Goal: Information Seeking & Learning: Learn about a topic

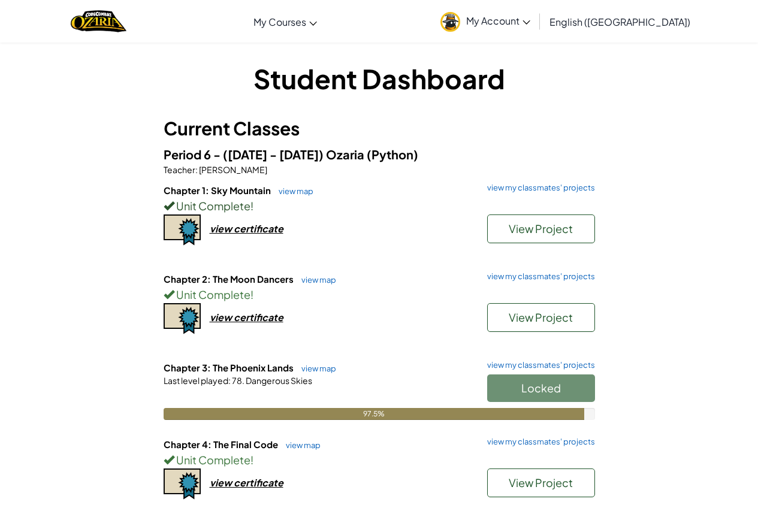
click at [297, 207] on div "Unit Complete !" at bounding box center [379, 205] width 431 height 17
click at [297, 198] on div "Unit Complete !" at bounding box center [379, 205] width 431 height 17
click at [293, 193] on link "view map" at bounding box center [293, 191] width 41 height 10
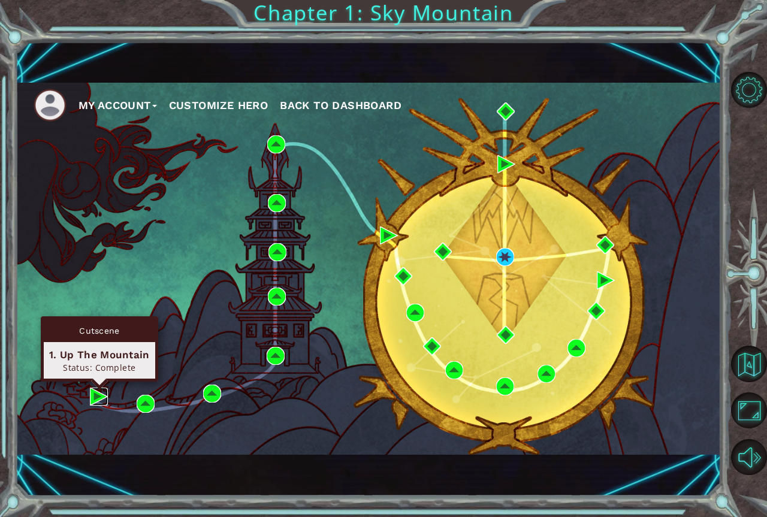
click at [90, 395] on img at bounding box center [99, 397] width 18 height 18
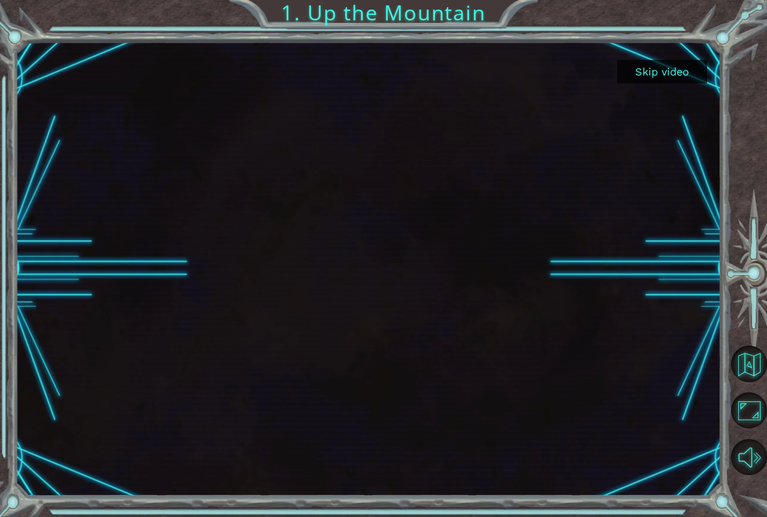
click at [651, 66] on button "Skip video" at bounding box center [662, 71] width 90 height 23
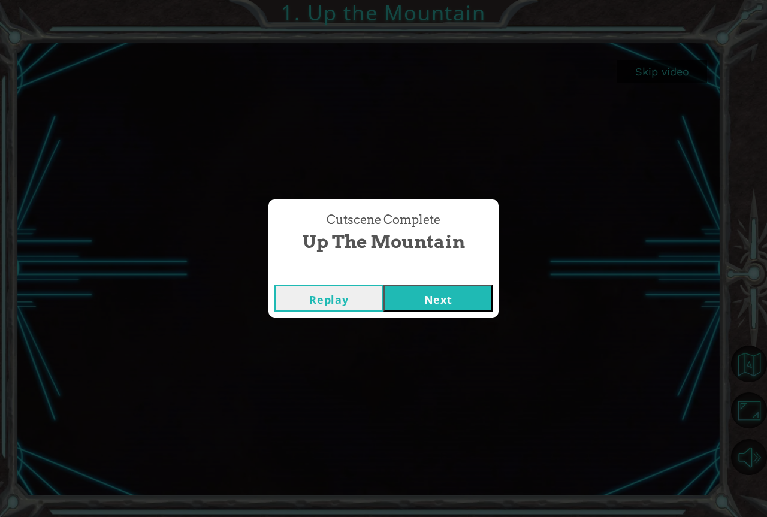
click at [437, 300] on button "Next" at bounding box center [438, 298] width 109 height 27
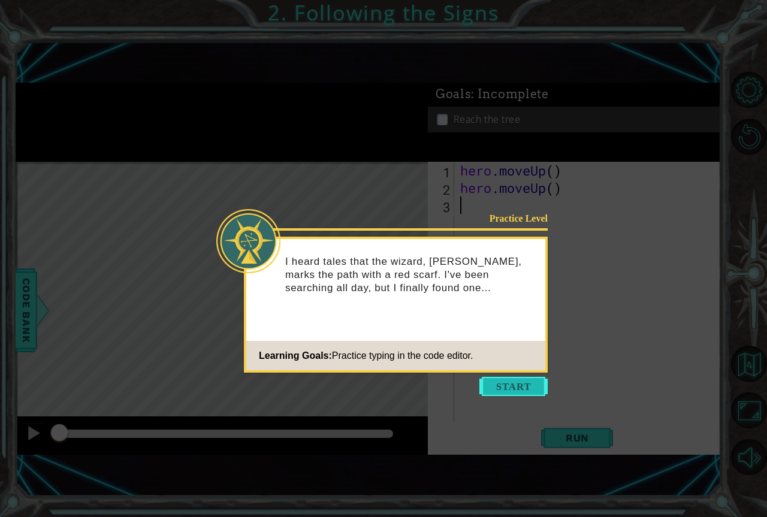
click at [523, 393] on button "Start" at bounding box center [513, 386] width 68 height 19
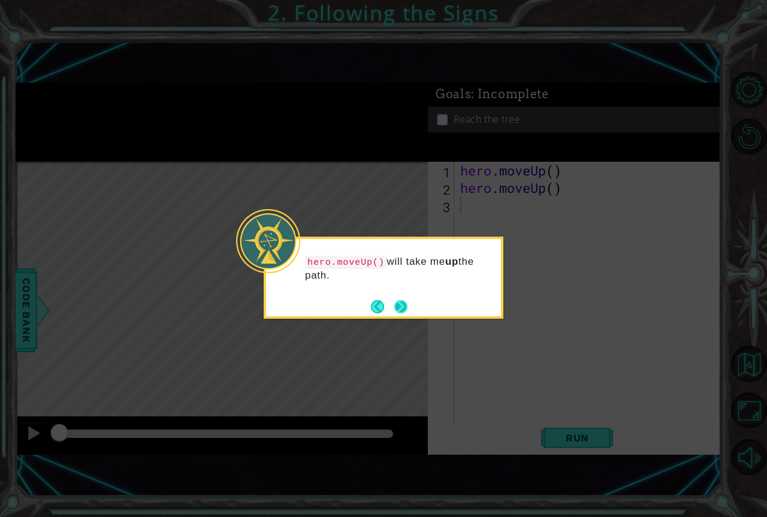
click at [402, 300] on button "Next" at bounding box center [400, 306] width 13 height 13
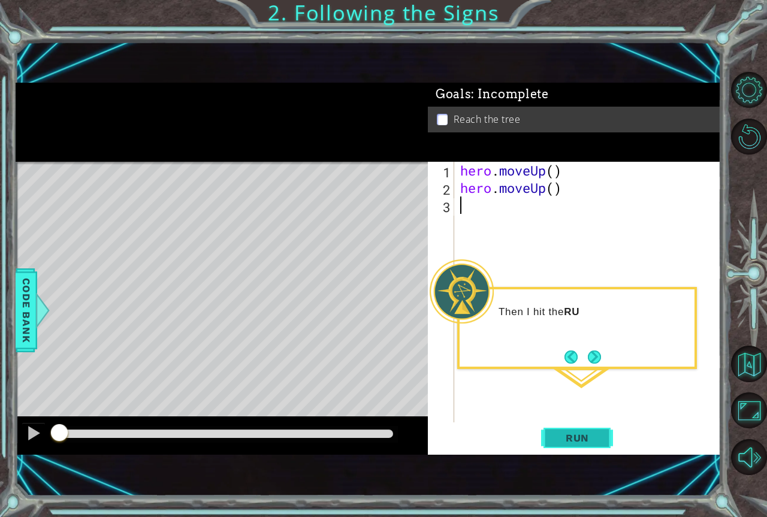
click at [594, 437] on span "Run" at bounding box center [577, 438] width 47 height 12
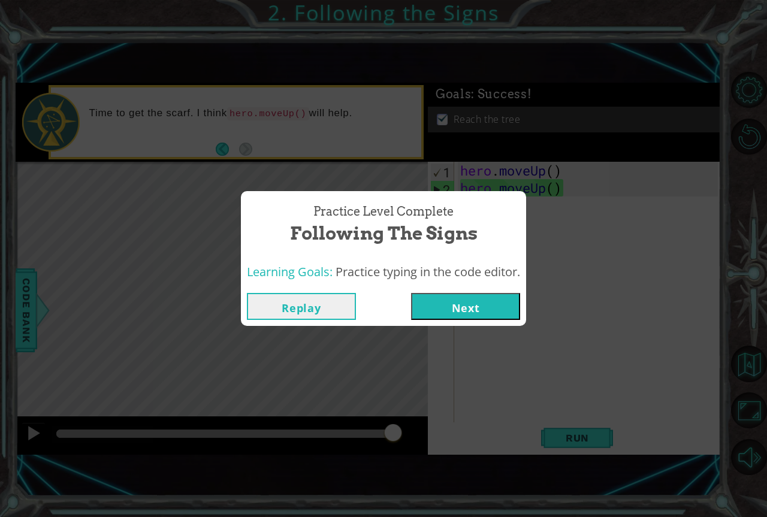
click at [458, 301] on button "Next" at bounding box center [465, 306] width 109 height 27
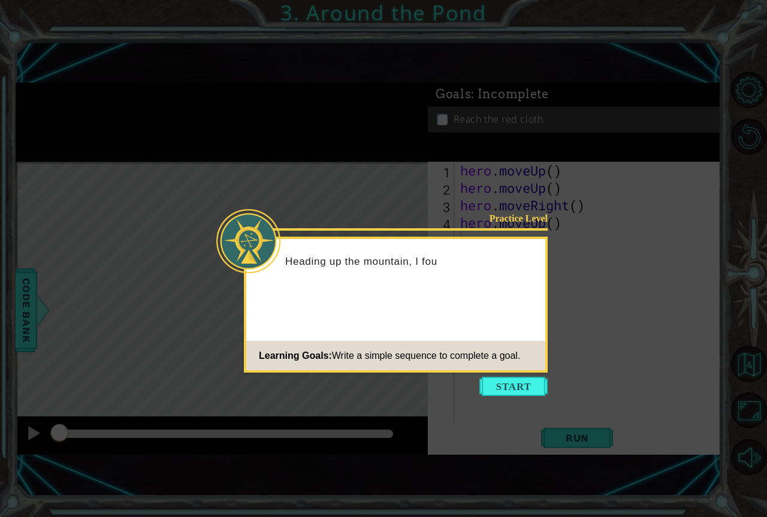
click at [493, 375] on icon at bounding box center [383, 258] width 767 height 517
click at [504, 384] on button "Start" at bounding box center [513, 386] width 68 height 19
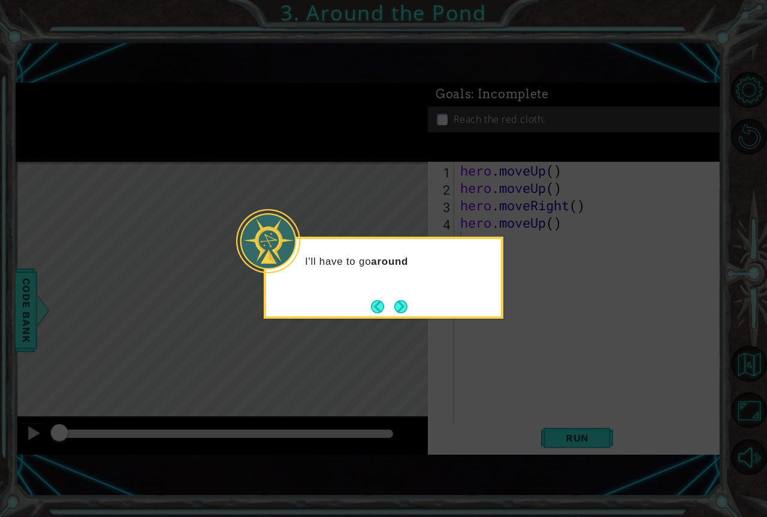
click at [414, 311] on div "I'll have to go around" at bounding box center [384, 278] width 240 height 82
click at [400, 304] on button "Next" at bounding box center [400, 306] width 13 height 13
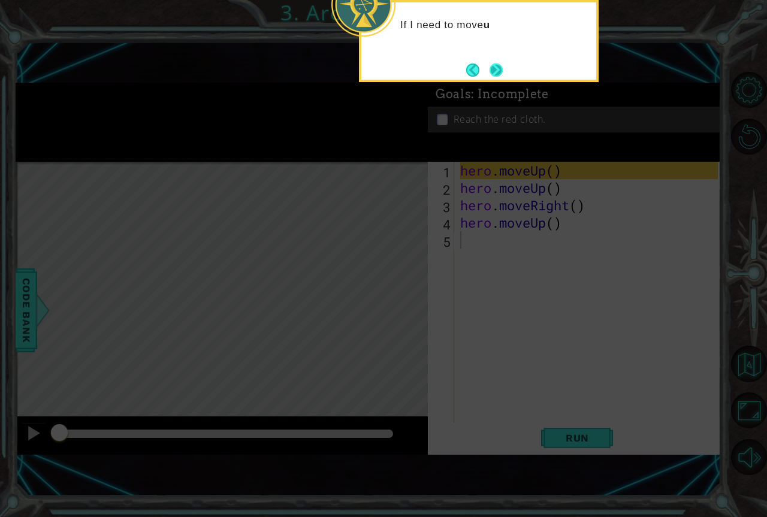
click at [499, 76] on button "Next" at bounding box center [496, 70] width 13 height 13
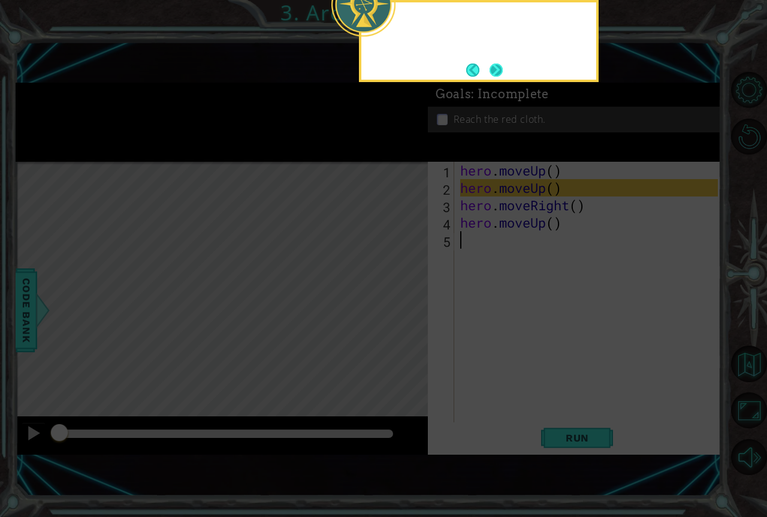
click at [499, 74] on button "Next" at bounding box center [496, 70] width 13 height 13
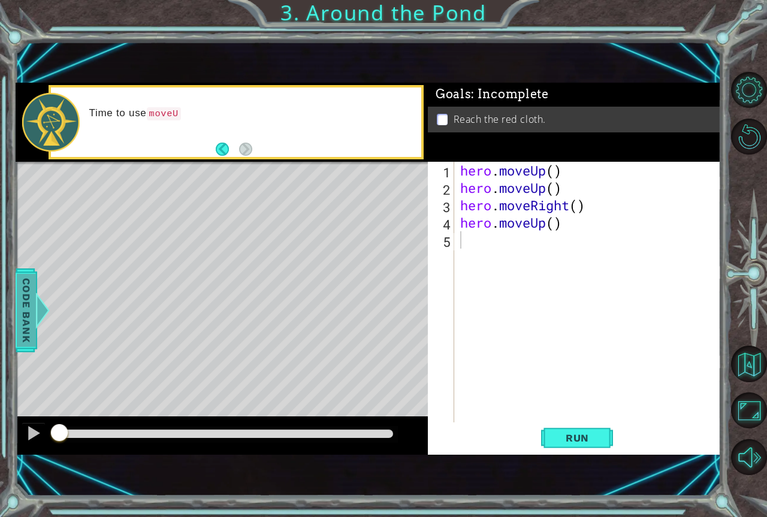
click at [34, 323] on span "Code Bank" at bounding box center [26, 310] width 19 height 73
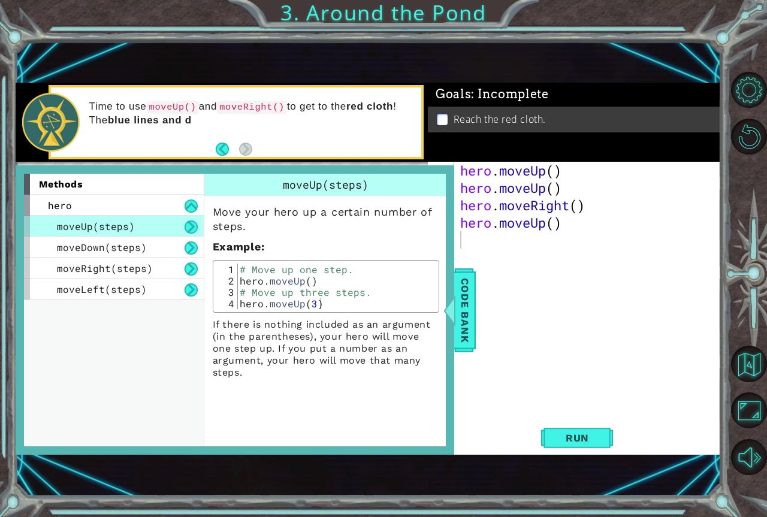
drag, startPoint x: 589, startPoint y: 449, endPoint x: 496, endPoint y: 395, distance: 107.9
click at [589, 449] on button "Run" at bounding box center [577, 438] width 72 height 29
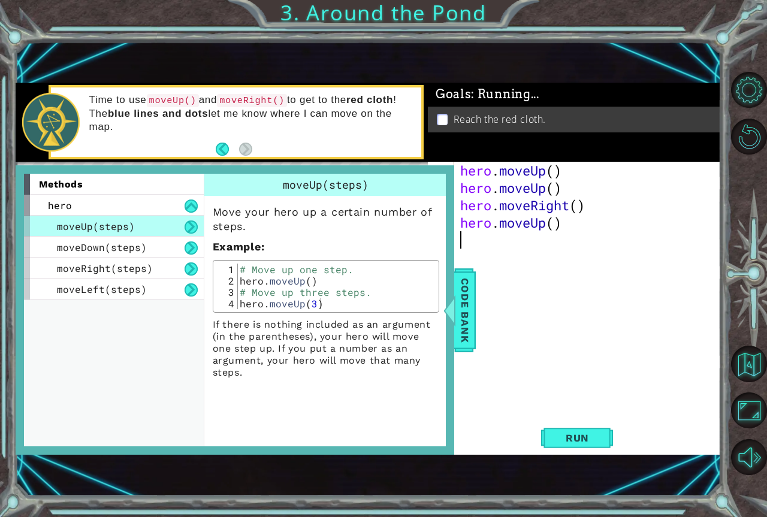
click at [453, 331] on div "methods hero moveUp(steps) moveDown(steps) moveRight(steps) moveLeft(steps) mov…" at bounding box center [235, 309] width 439 height 289
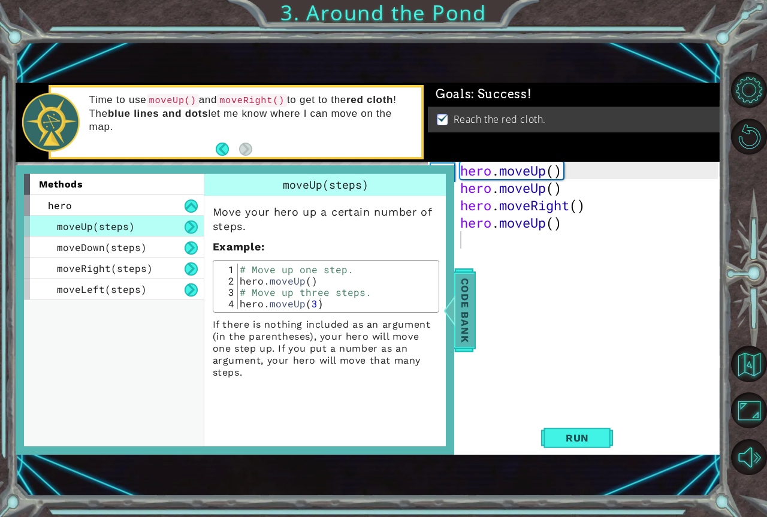
click at [460, 323] on span "Code Bank" at bounding box center [464, 310] width 19 height 73
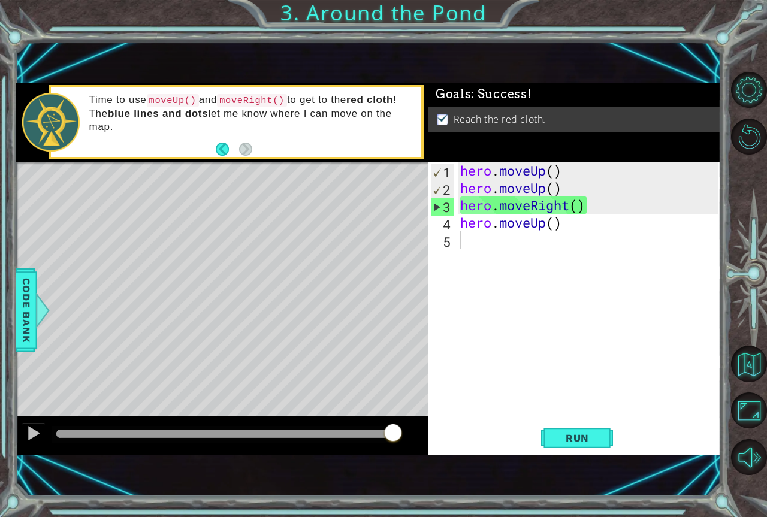
drag, startPoint x: 179, startPoint y: 427, endPoint x: 481, endPoint y: 431, distance: 302.1
click at [481, 431] on div "1 ההההההההההההההההההההההההההההההההההההההההההההההההההההההההההההההההההההההההההההה…" at bounding box center [369, 269] width 706 height 372
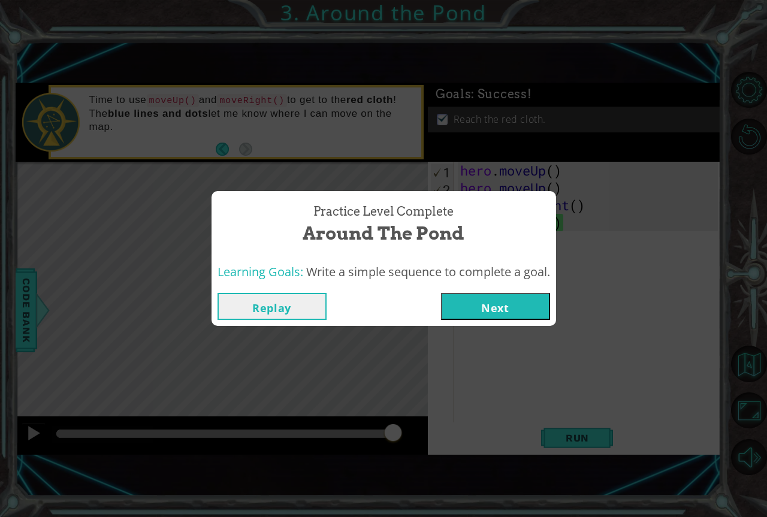
click at [461, 291] on div "Replay Next" at bounding box center [384, 306] width 345 height 39
click at [487, 319] on button "Next" at bounding box center [495, 306] width 109 height 27
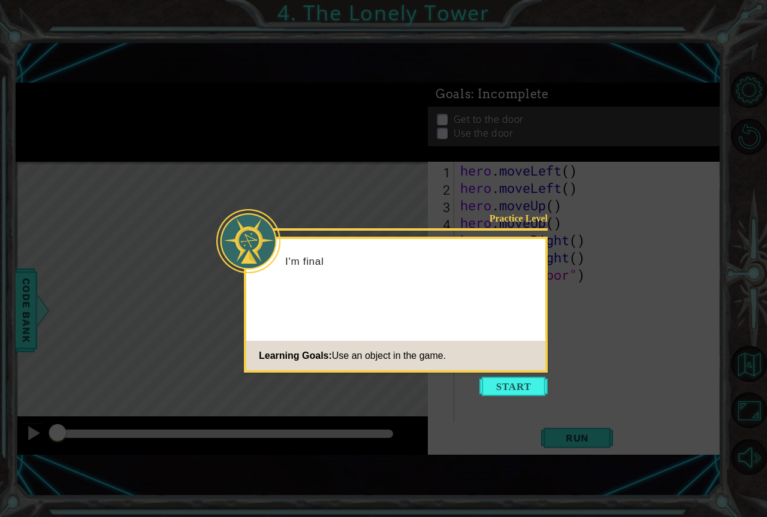
click at [486, 372] on div "Practice Level I'm final Learning Goals: Use an object in the game." at bounding box center [396, 305] width 304 height 136
click at [494, 369] on footer "Learning Goals: Use an object in the game." at bounding box center [395, 355] width 299 height 29
click at [493, 379] on button "Start" at bounding box center [513, 386] width 68 height 19
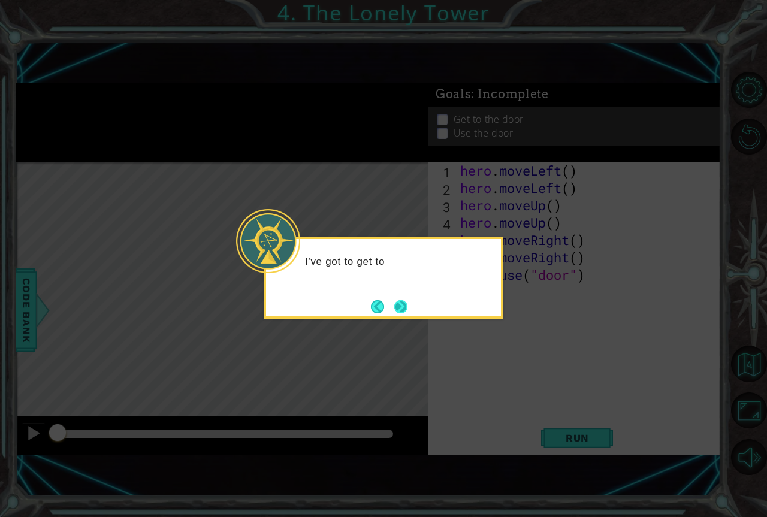
click at [402, 307] on button "Next" at bounding box center [400, 306] width 13 height 13
click at [402, 301] on button "Next" at bounding box center [401, 307] width 14 height 14
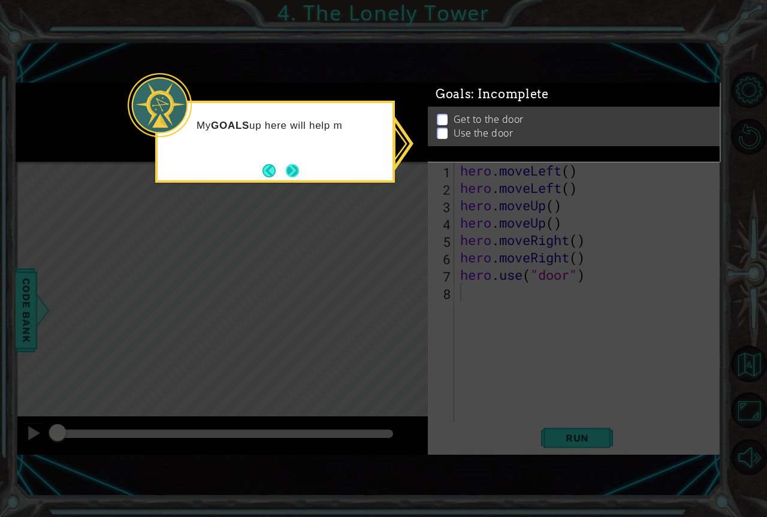
click at [297, 176] on button "Next" at bounding box center [292, 170] width 13 height 13
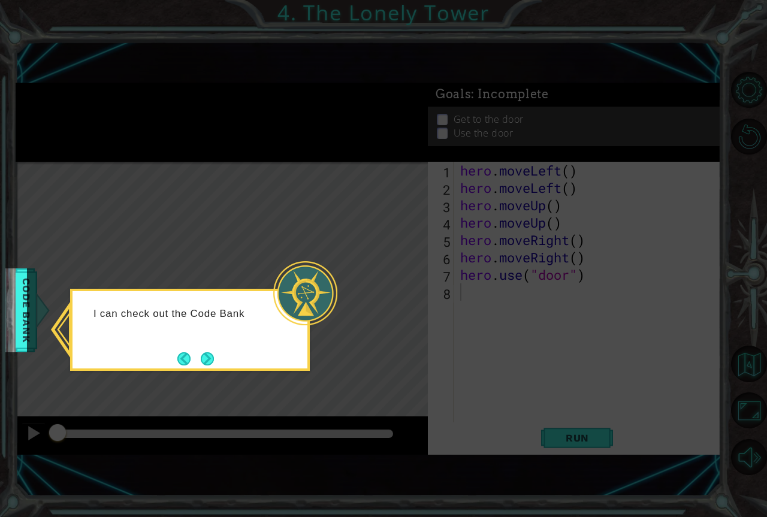
click at [219, 364] on div "I can check out the Code Bank" at bounding box center [190, 330] width 240 height 82
click at [212, 362] on button "Next" at bounding box center [207, 358] width 13 height 13
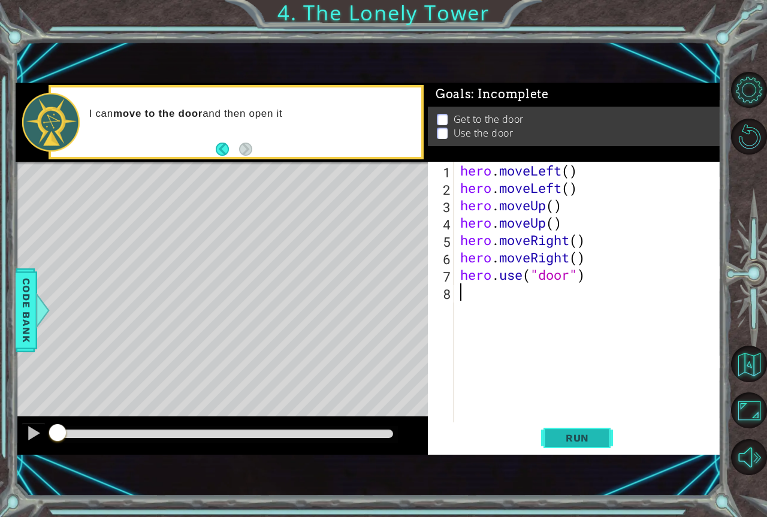
click at [551, 440] on button "Run" at bounding box center [577, 438] width 72 height 29
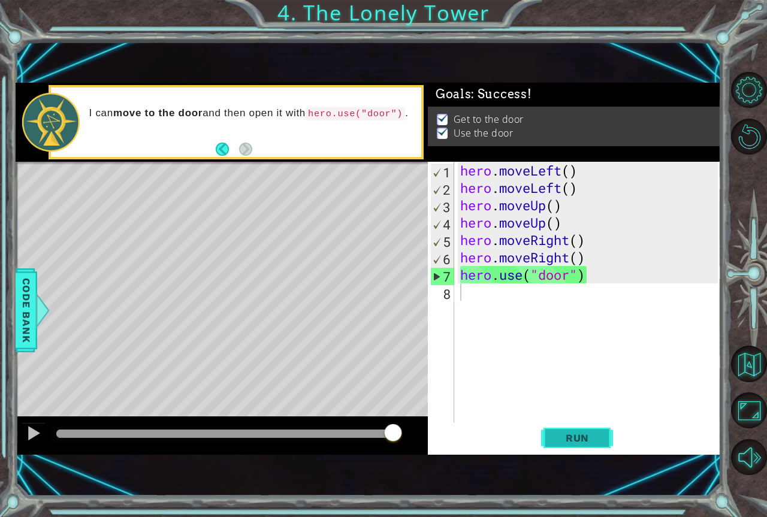
drag, startPoint x: 98, startPoint y: 433, endPoint x: 609, endPoint y: 446, distance: 510.7
click at [609, 446] on div "1 ההההההההההההההההההההההההההההההההההההההההההההההההההההההההההההההההההההההההההההה…" at bounding box center [369, 269] width 706 height 372
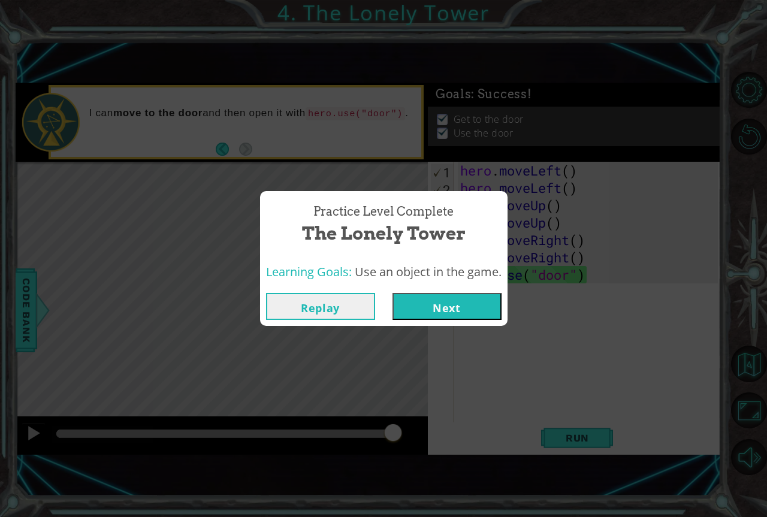
click at [429, 328] on div "Practice Level Complete The Lonely Tower Learning Goals: Use an object in the g…" at bounding box center [383, 258] width 767 height 517
click at [429, 312] on button "Next" at bounding box center [447, 306] width 109 height 27
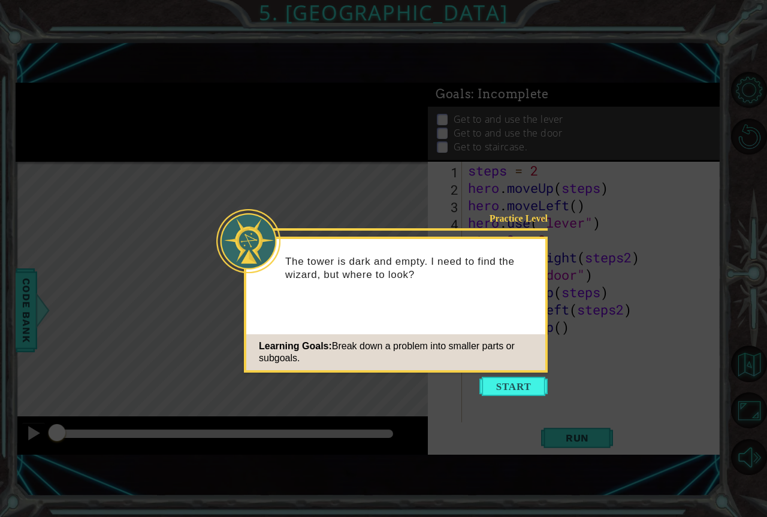
click at [489, 375] on icon at bounding box center [383, 258] width 767 height 517
click at [492, 384] on button "Start" at bounding box center [513, 386] width 68 height 19
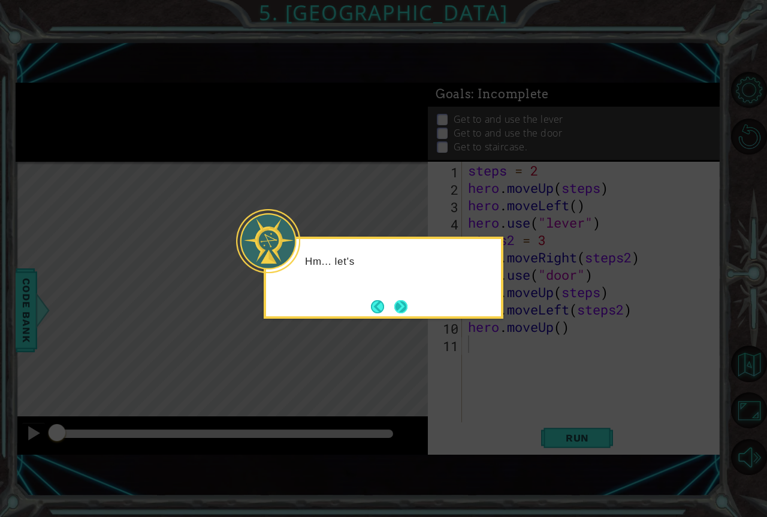
click at [408, 306] on button "Next" at bounding box center [400, 306] width 13 height 13
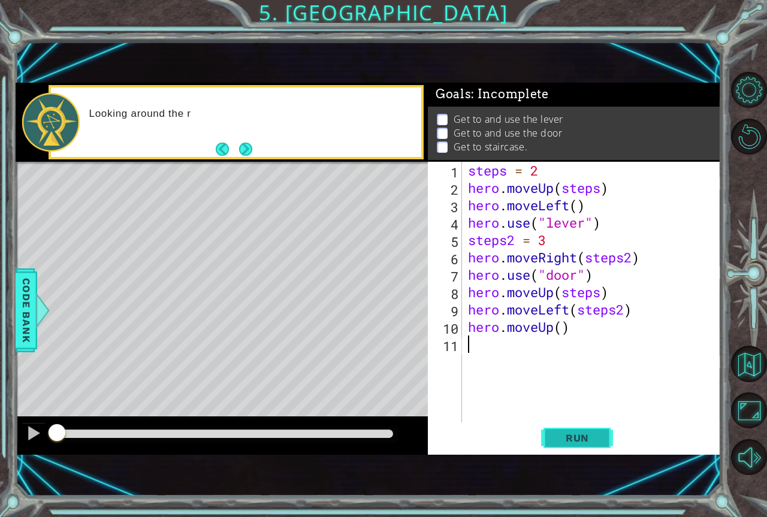
click at [567, 434] on span "Run" at bounding box center [577, 438] width 47 height 12
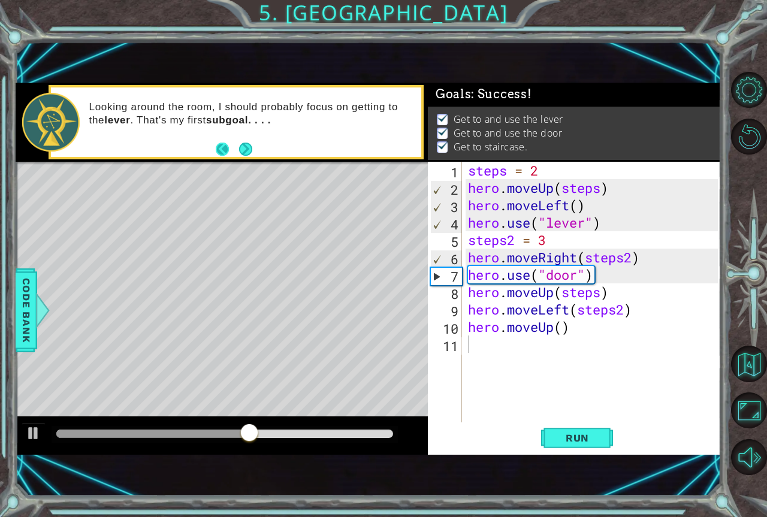
click at [221, 146] on button "Back" at bounding box center [227, 149] width 23 height 13
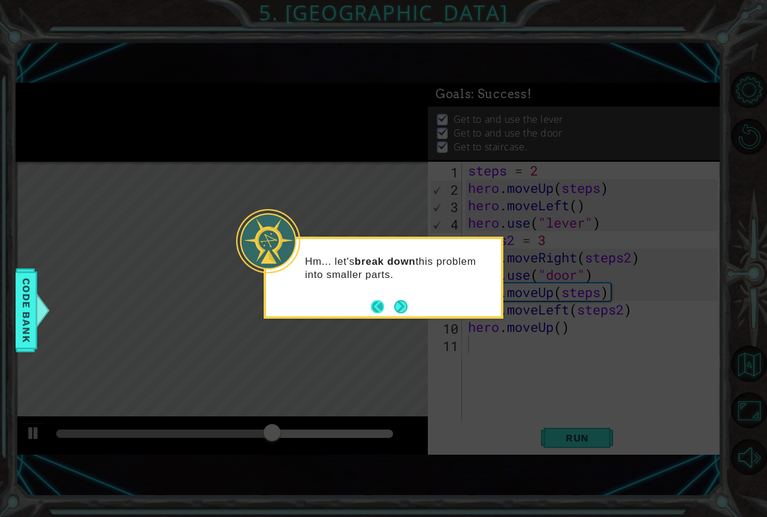
click at [372, 309] on button "Back" at bounding box center [382, 306] width 23 height 13
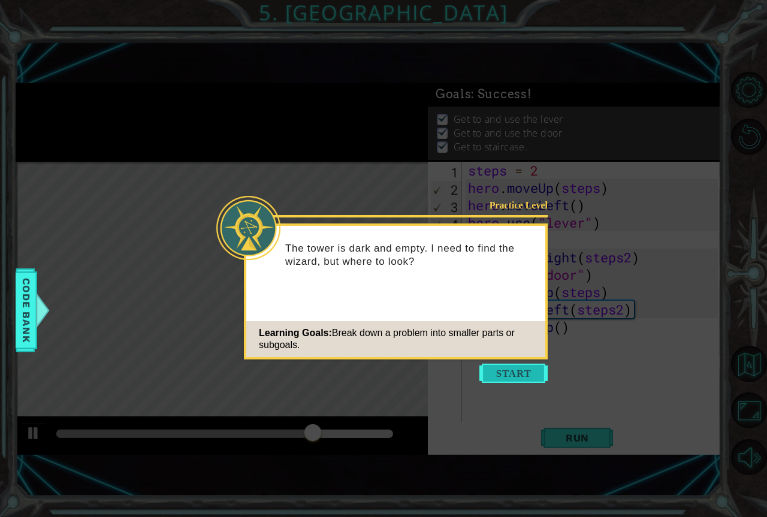
click at [480, 367] on button "Start" at bounding box center [513, 373] width 68 height 19
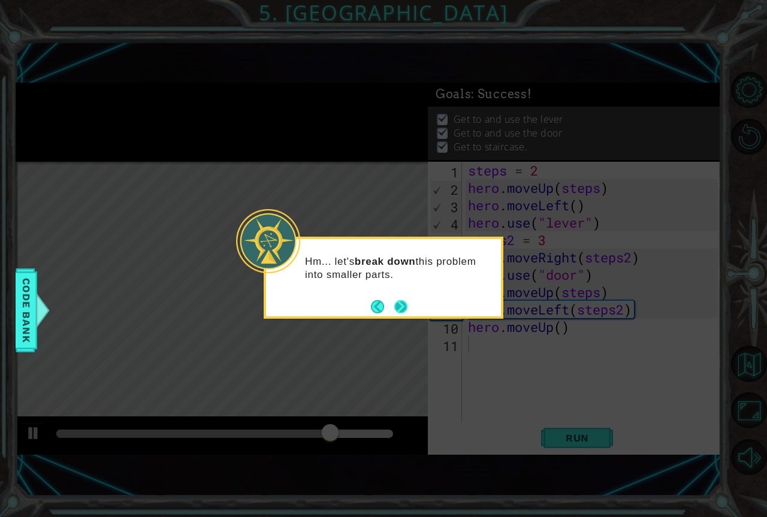
click at [401, 303] on button "Next" at bounding box center [400, 306] width 13 height 13
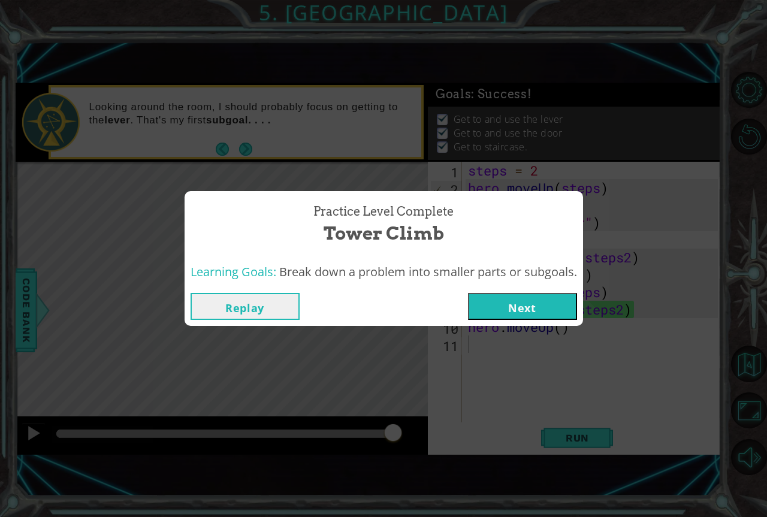
click at [533, 311] on button "Next" at bounding box center [522, 306] width 109 height 27
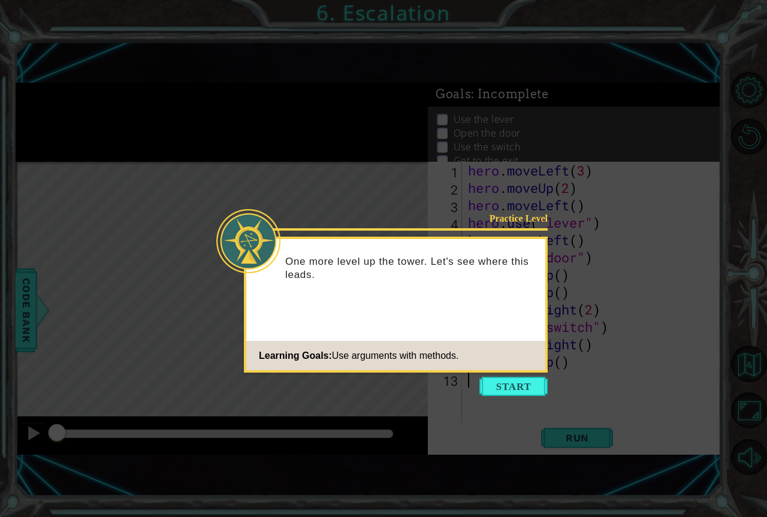
click at [520, 402] on icon at bounding box center [383, 258] width 767 height 517
click at [481, 370] on div "Practice Level One more level up the tower. Let's see where this leads. Learnin…" at bounding box center [396, 305] width 304 height 136
click at [494, 391] on button "Start" at bounding box center [513, 386] width 68 height 19
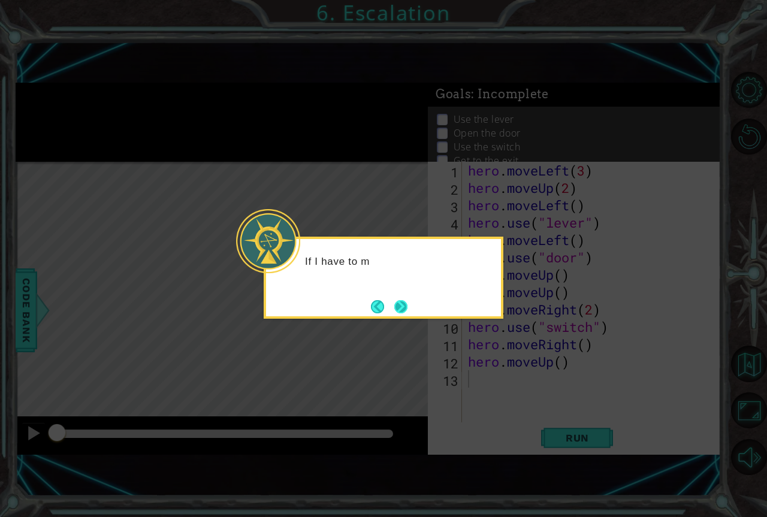
click at [402, 311] on button "Next" at bounding box center [400, 306] width 13 height 13
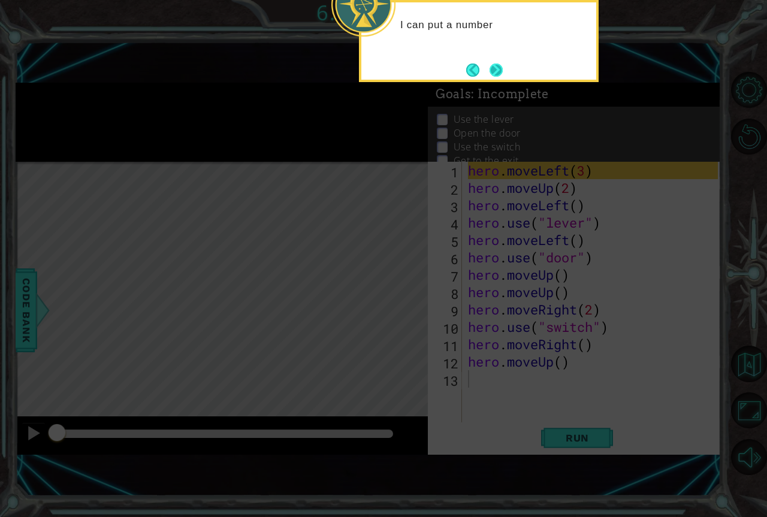
click at [492, 68] on button "Next" at bounding box center [496, 70] width 13 height 13
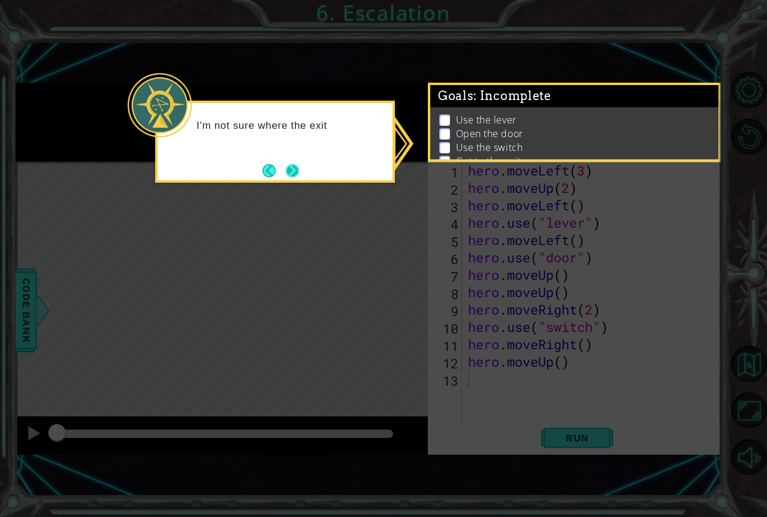
click at [299, 170] on button "Next" at bounding box center [292, 170] width 13 height 13
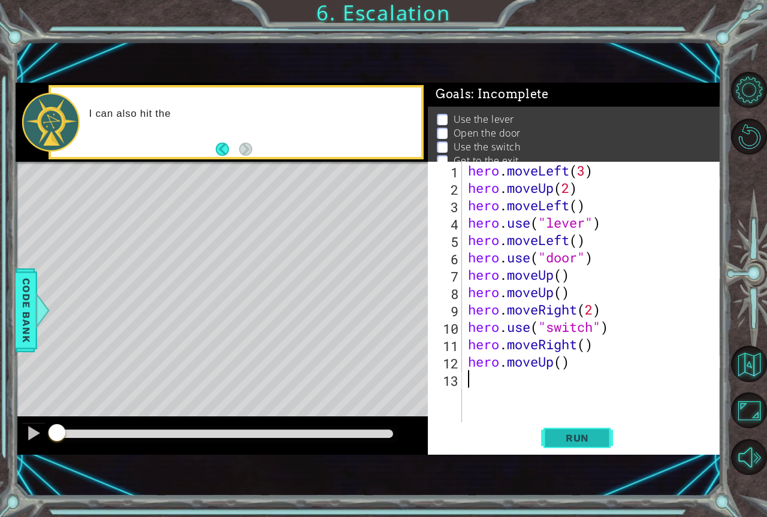
click at [587, 433] on span "Run" at bounding box center [577, 438] width 47 height 12
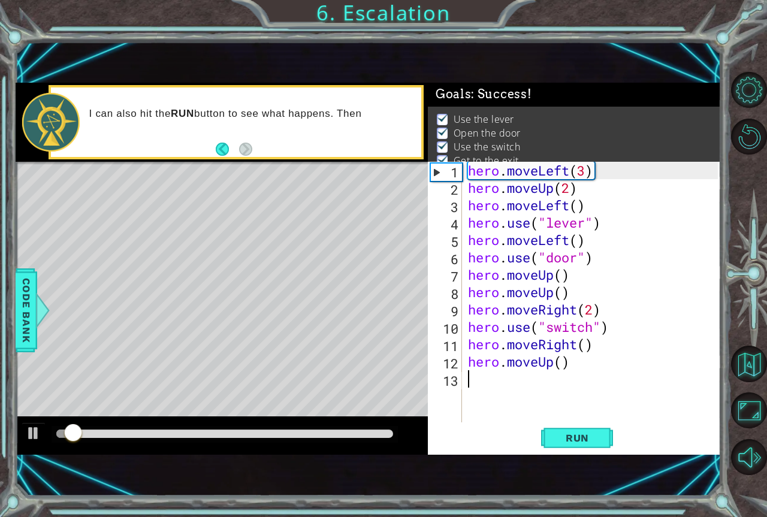
click at [382, 435] on div at bounding box center [224, 434] width 337 height 8
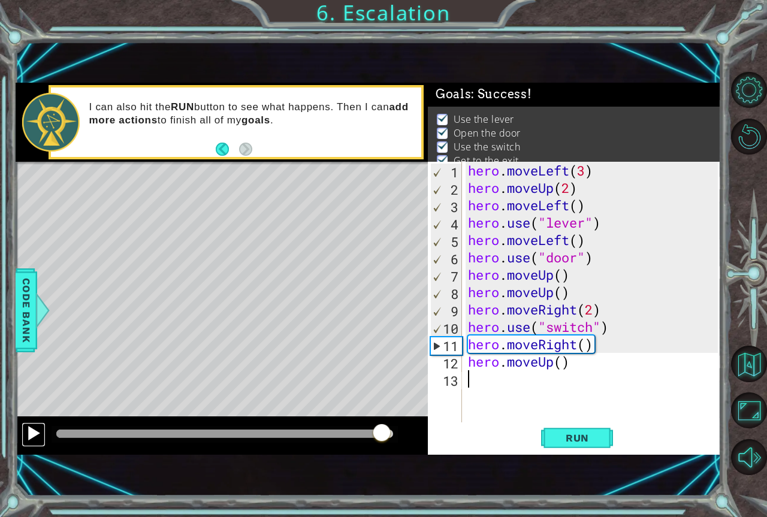
click at [41, 428] on button at bounding box center [34, 434] width 24 height 25
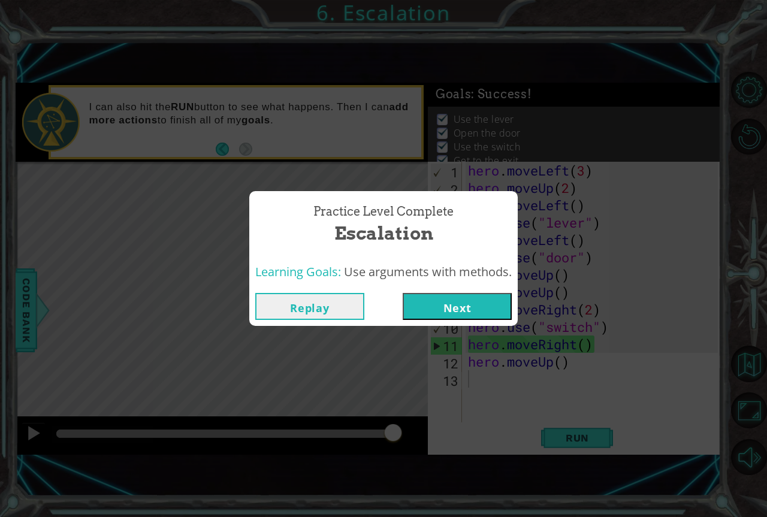
click at [422, 297] on button "Next" at bounding box center [457, 306] width 109 height 27
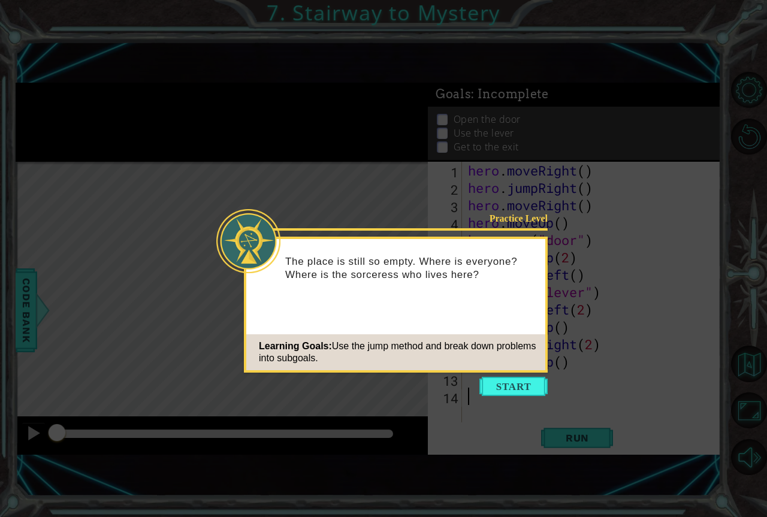
click at [501, 397] on icon at bounding box center [383, 258] width 767 height 517
click at [500, 386] on button "Start" at bounding box center [513, 386] width 68 height 19
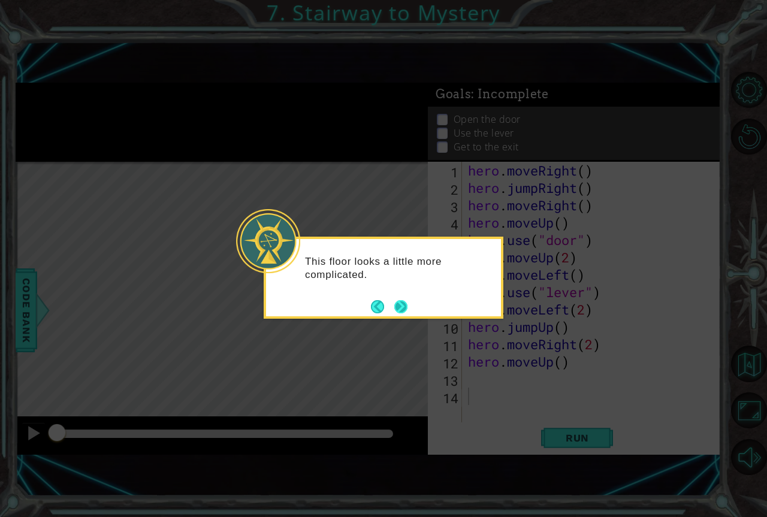
click at [403, 318] on div "This floor looks a little more complicated." at bounding box center [384, 278] width 240 height 82
click at [403, 310] on button "Next" at bounding box center [400, 306] width 13 height 13
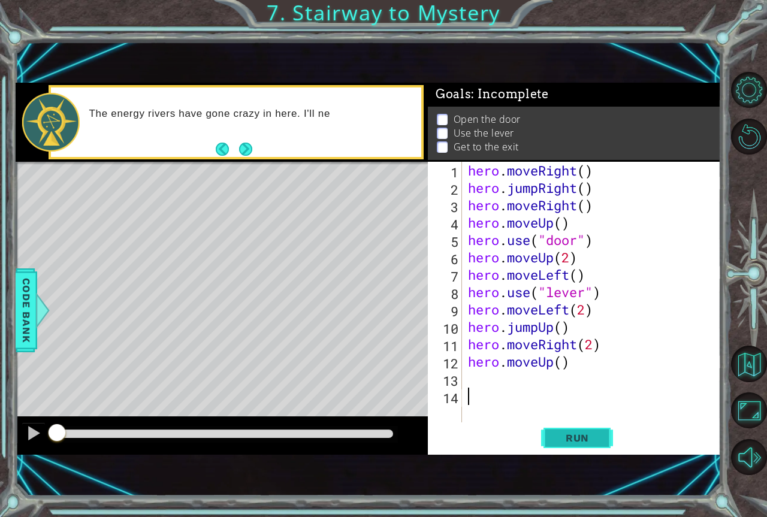
click at [552, 434] on button "Run" at bounding box center [577, 438] width 72 height 29
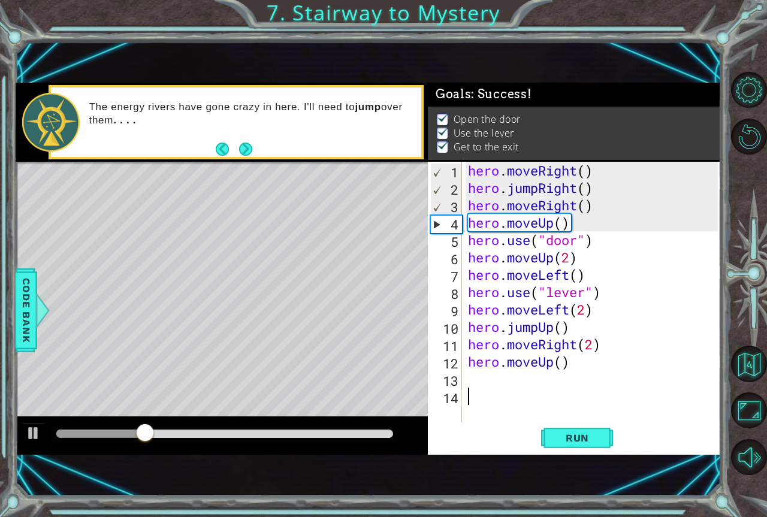
click at [381, 437] on div at bounding box center [224, 434] width 337 height 8
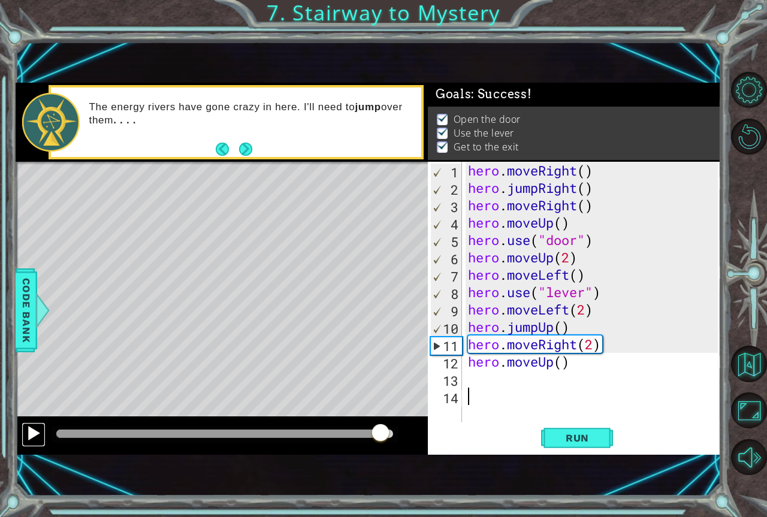
click at [27, 436] on div at bounding box center [34, 433] width 16 height 16
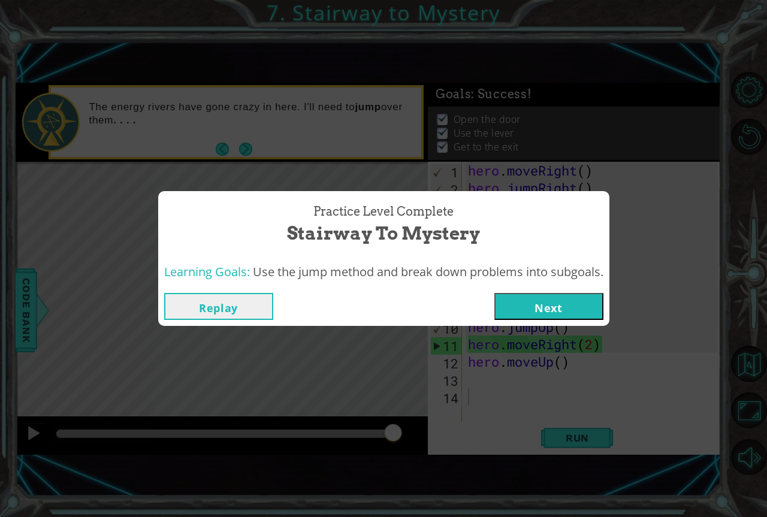
click at [520, 298] on button "Next" at bounding box center [548, 306] width 109 height 27
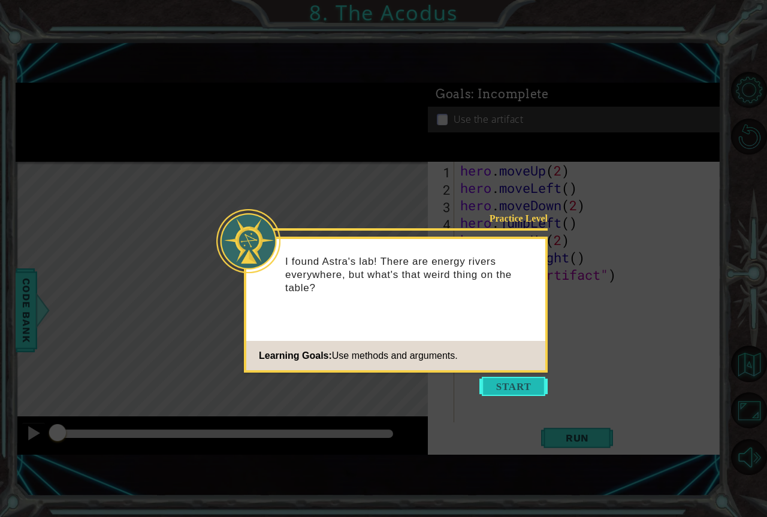
click at [508, 386] on button "Start" at bounding box center [513, 386] width 68 height 19
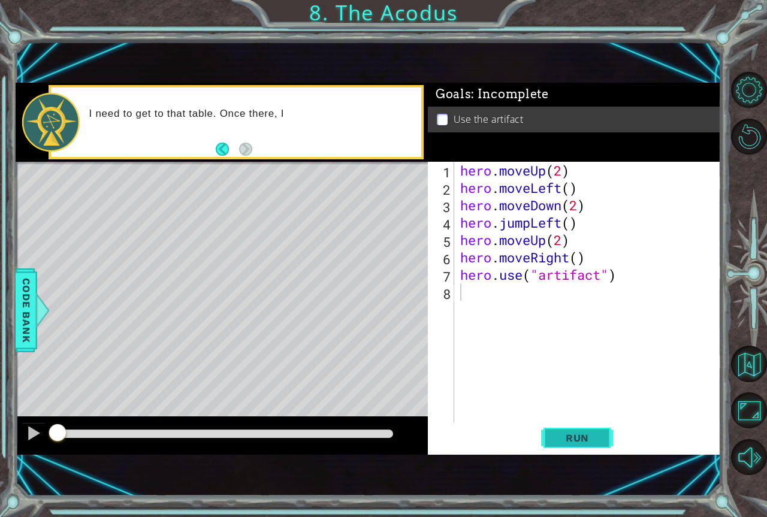
click at [556, 442] on span "Run" at bounding box center [577, 438] width 47 height 12
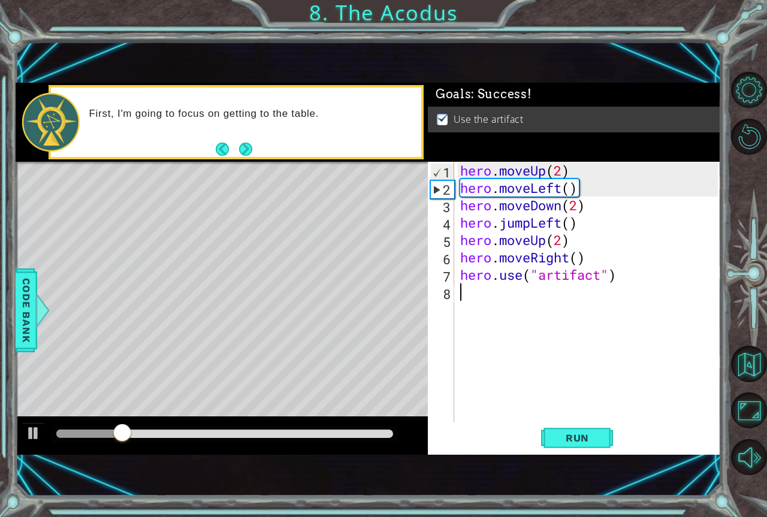
click at [360, 436] on div at bounding box center [224, 434] width 337 height 8
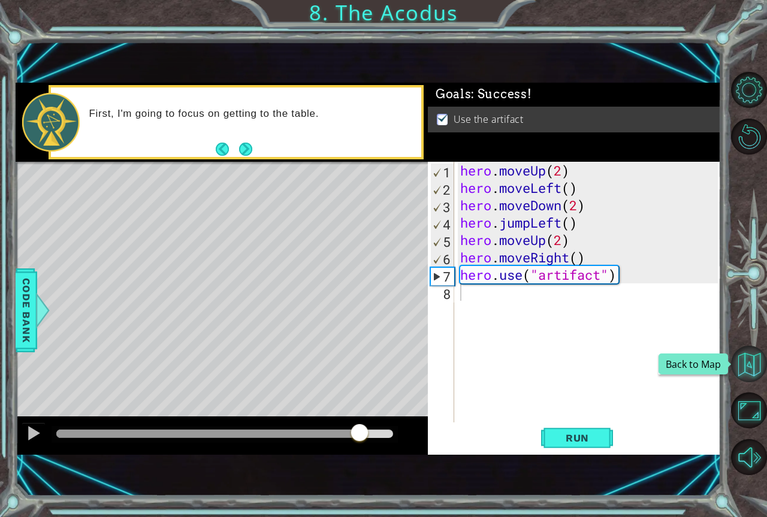
click at [757, 379] on button "Back to Map" at bounding box center [749, 364] width 36 height 36
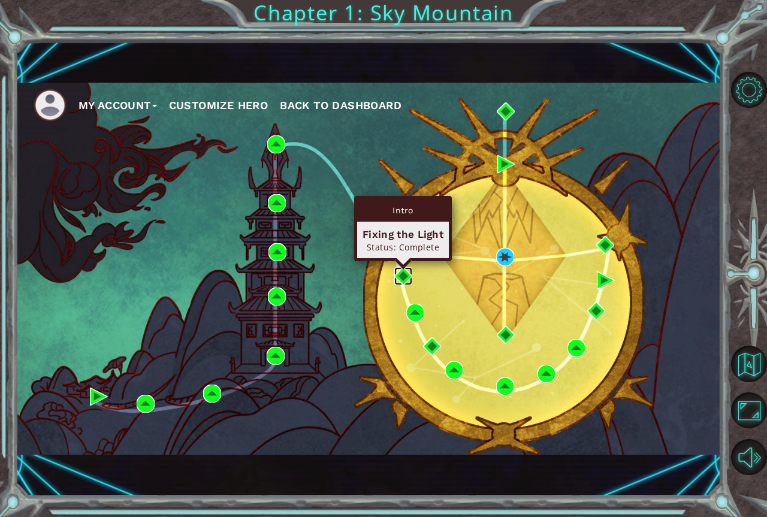
click at [401, 270] on img at bounding box center [403, 276] width 18 height 18
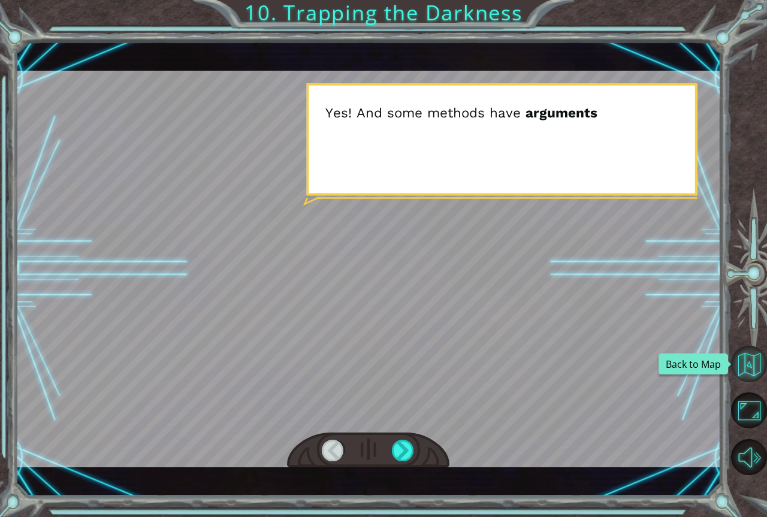
click at [738, 369] on button "Back to Map" at bounding box center [749, 364] width 36 height 36
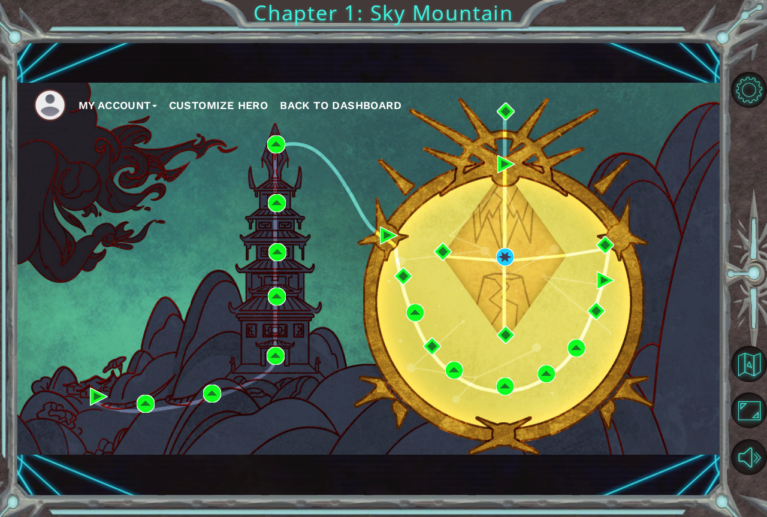
click at [240, 108] on button "Customize Hero" at bounding box center [218, 105] width 99 height 18
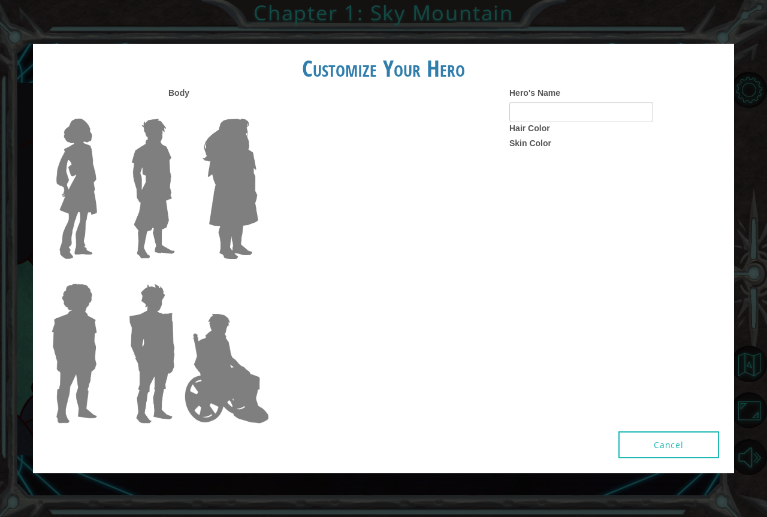
type input "Chris"
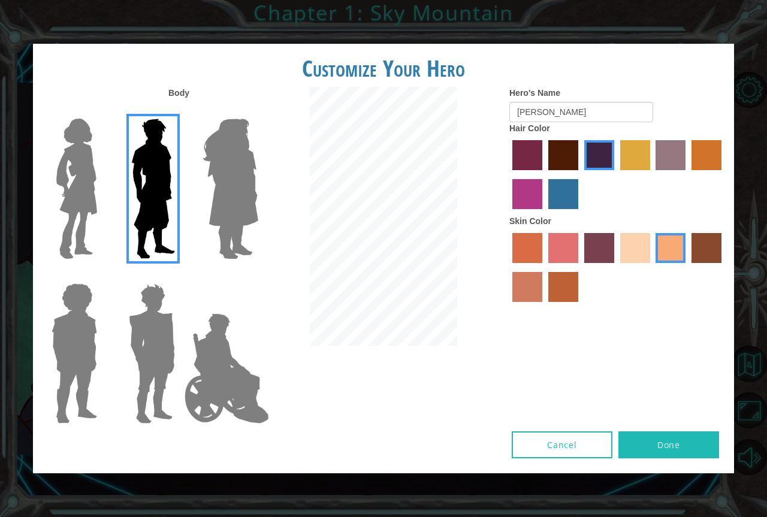
click at [158, 300] on img at bounding box center [152, 354] width 56 height 150
click at [180, 276] on input "Hero Garnet" at bounding box center [180, 276] width 0 height 0
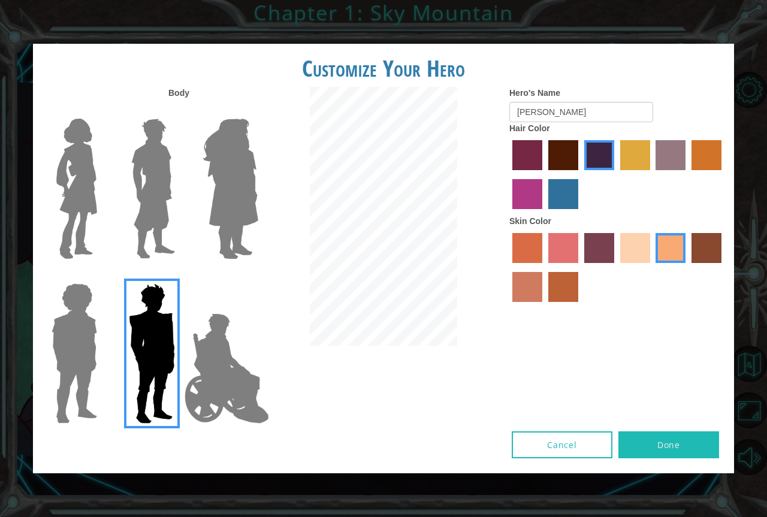
click at [162, 207] on img at bounding box center [152, 189] width 53 height 150
click at [180, 111] on input "Hero Lars" at bounding box center [180, 111] width 0 height 0
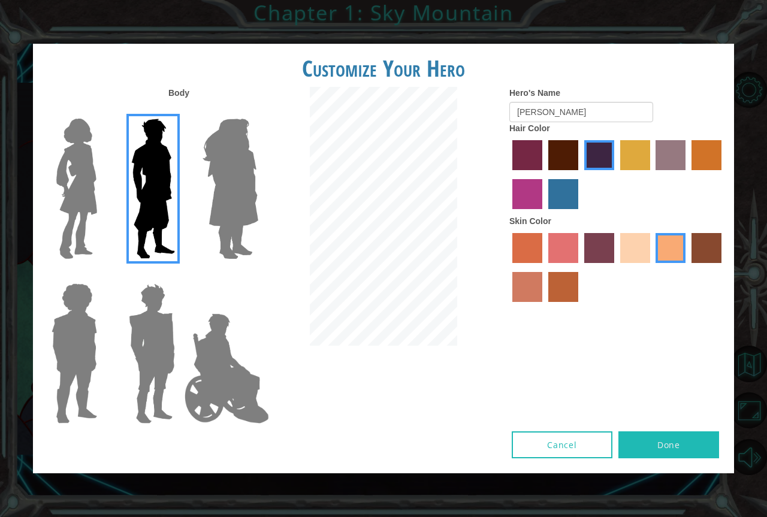
click at [648, 451] on button "Done" at bounding box center [668, 444] width 101 height 27
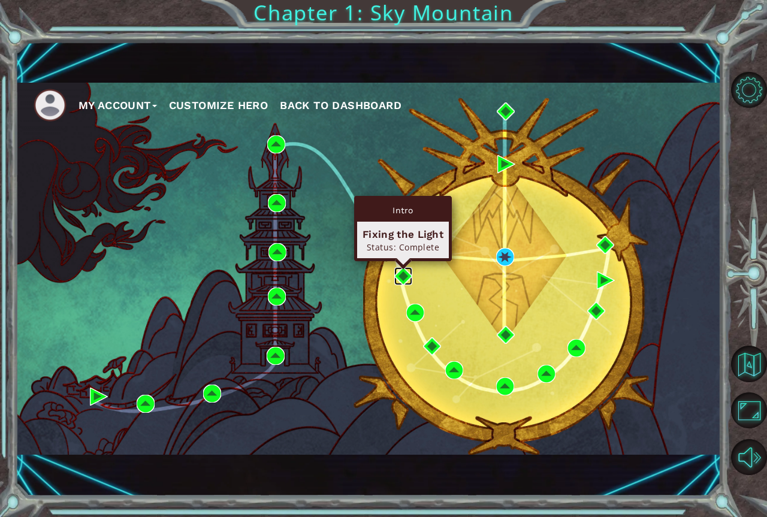
click at [405, 279] on img at bounding box center [403, 276] width 18 height 18
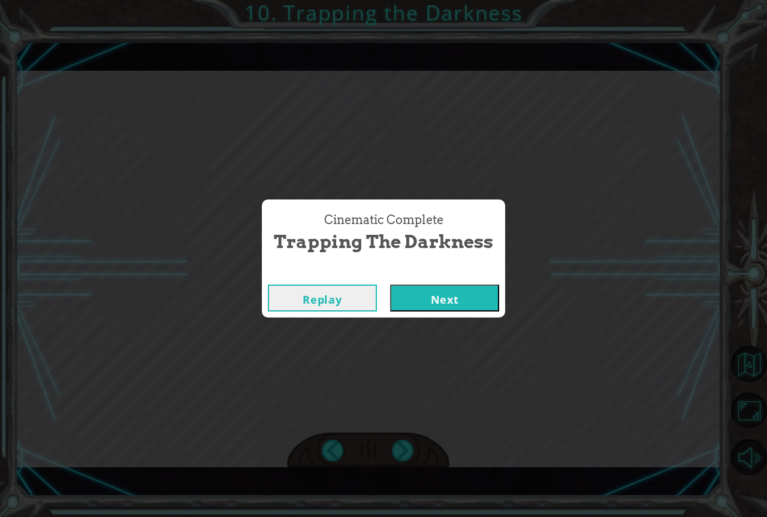
click at [400, 292] on button "Next" at bounding box center [444, 298] width 109 height 27
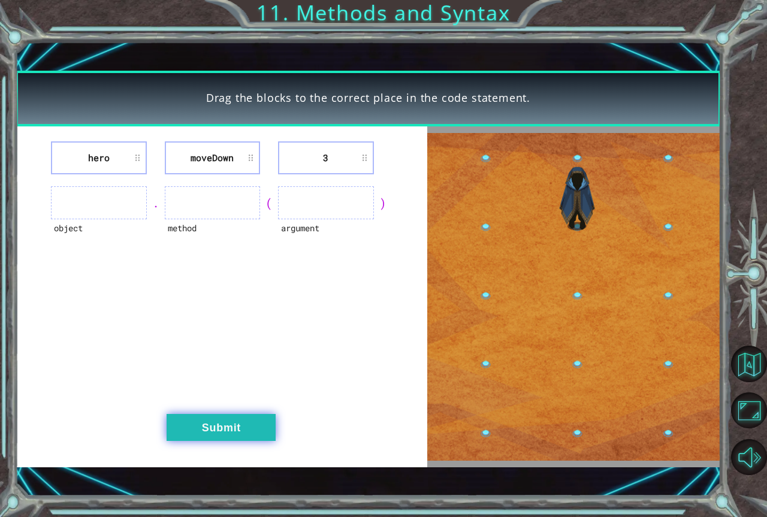
click at [220, 431] on button "Submit" at bounding box center [221, 427] width 109 height 27
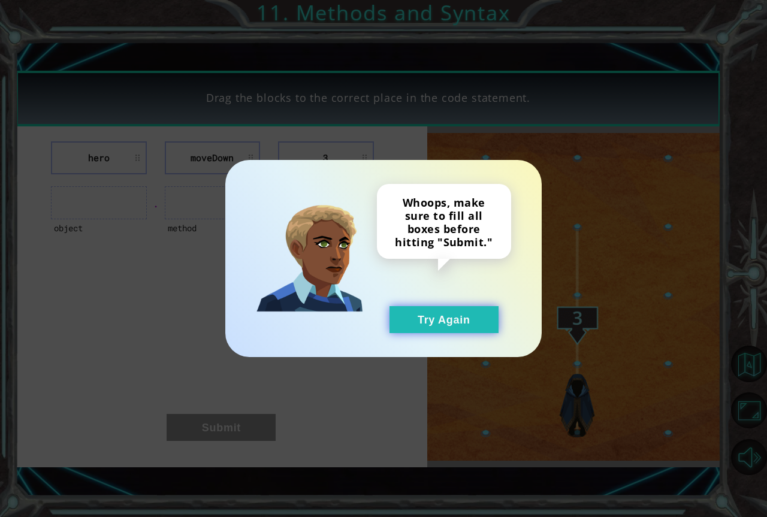
click at [405, 315] on button "Try Again" at bounding box center [444, 319] width 109 height 27
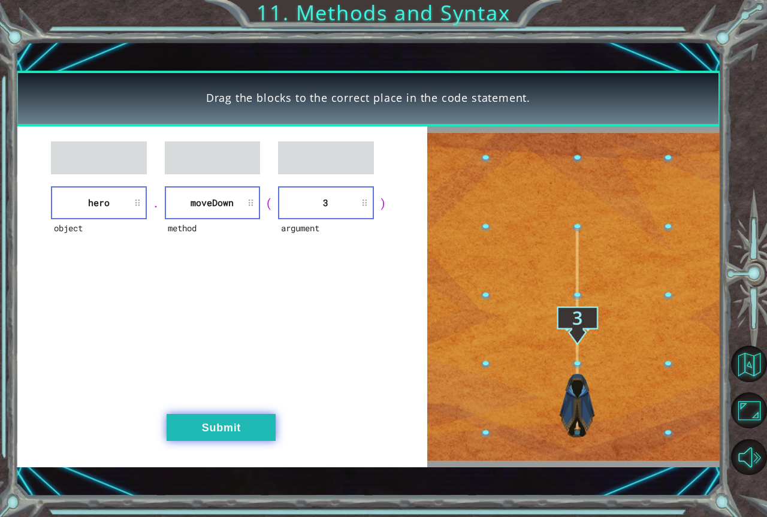
click at [253, 419] on button "Submit" at bounding box center [221, 427] width 109 height 27
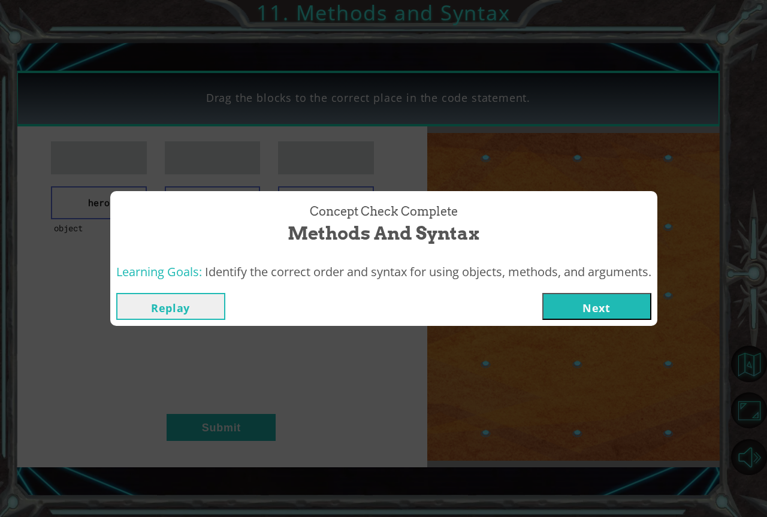
click at [562, 307] on button "Next" at bounding box center [596, 306] width 109 height 27
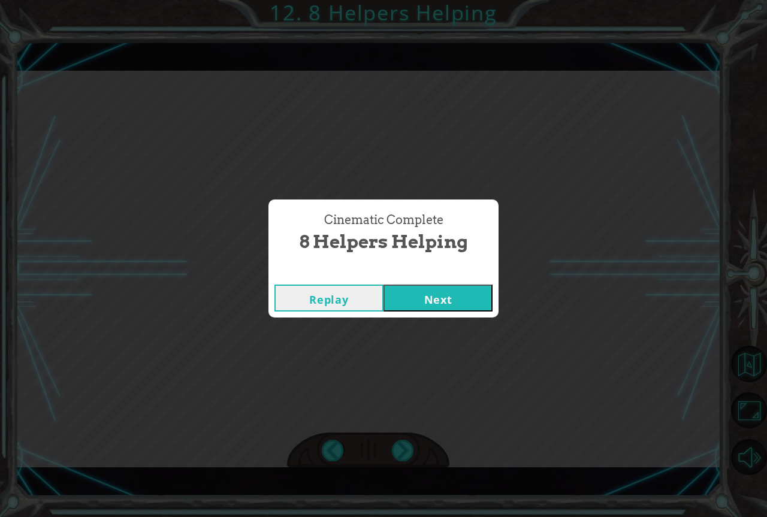
click at [450, 307] on button "Next" at bounding box center [438, 298] width 109 height 27
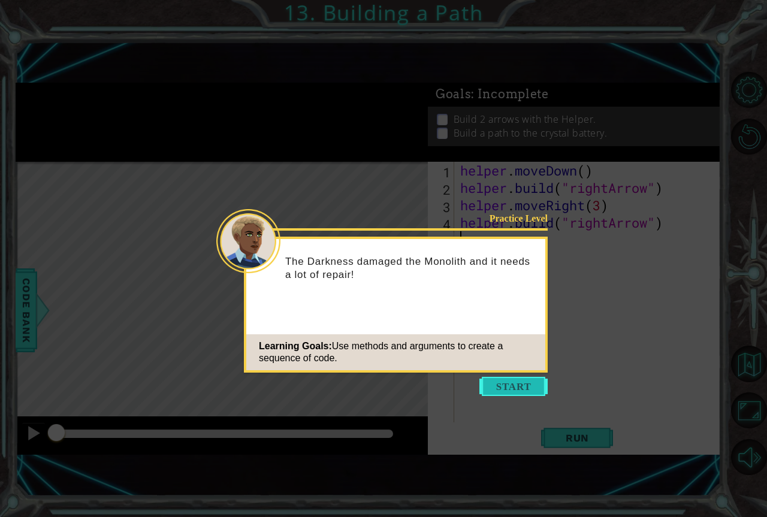
click at [493, 385] on button "Start" at bounding box center [513, 386] width 68 height 19
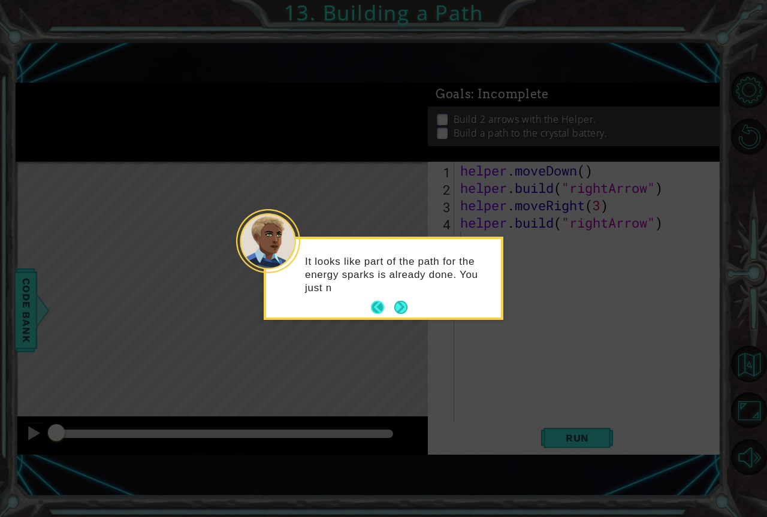
click at [394, 308] on button "Next" at bounding box center [400, 307] width 13 height 13
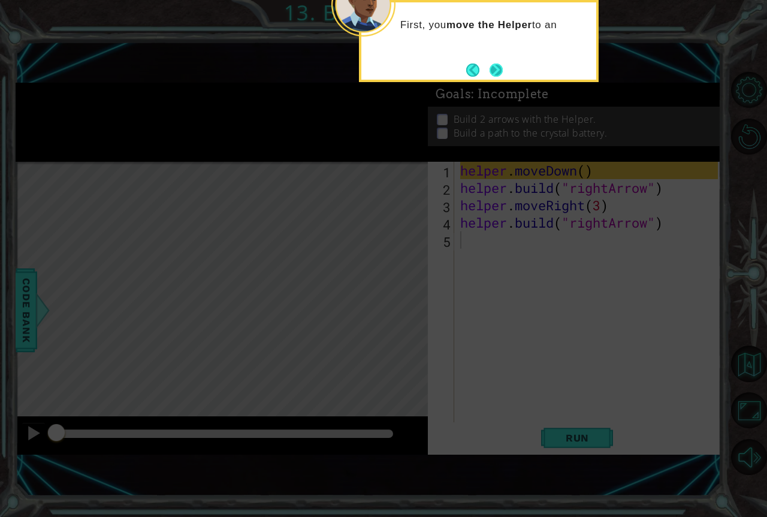
click at [502, 68] on button "Next" at bounding box center [496, 70] width 13 height 13
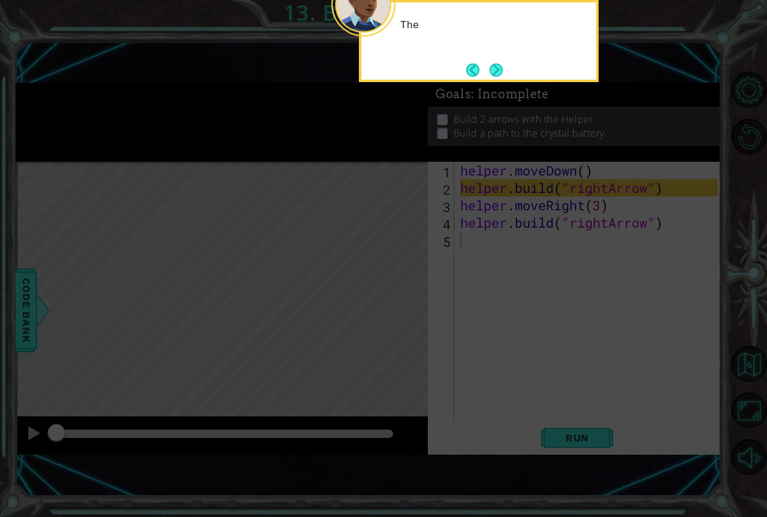
click at [502, 68] on button "Next" at bounding box center [496, 70] width 13 height 13
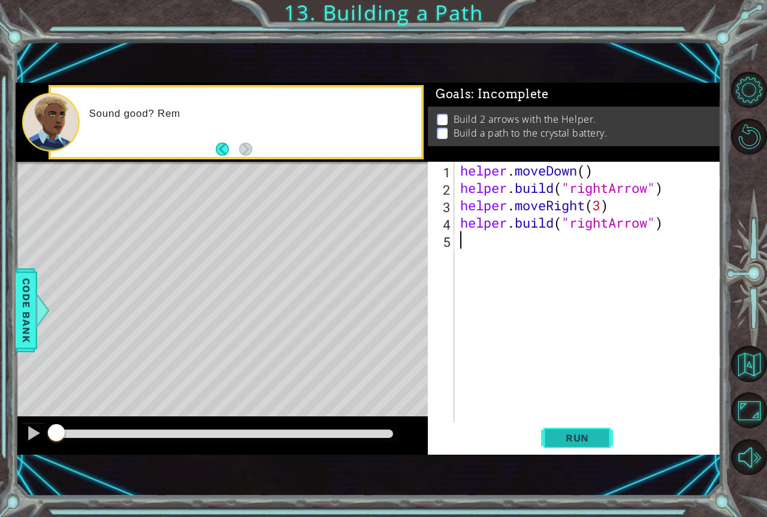
click at [591, 431] on button "Run" at bounding box center [577, 438] width 72 height 29
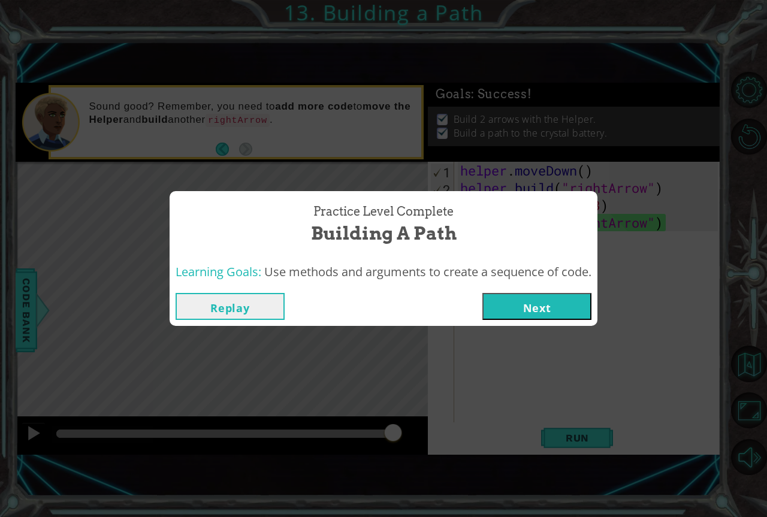
click at [521, 283] on div "Learning Goals: Use methods and arguments to create a sequence of code." at bounding box center [384, 272] width 428 height 29
click at [521, 299] on button "Next" at bounding box center [536, 306] width 109 height 27
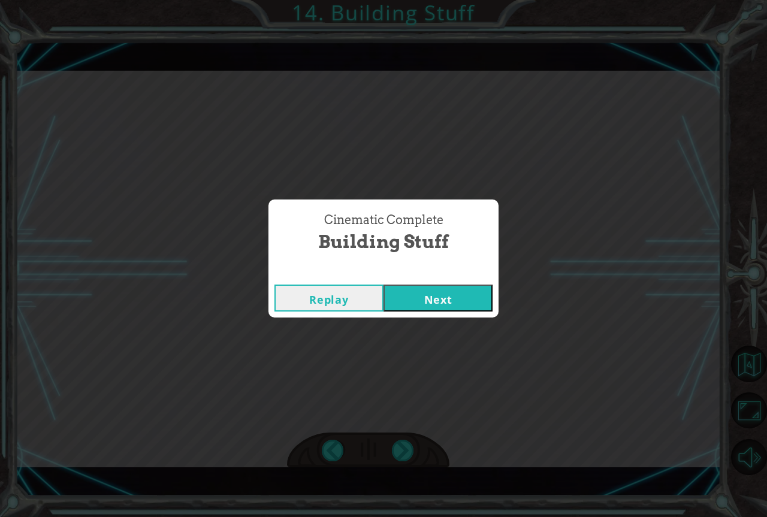
click at [384, 285] on button "Next" at bounding box center [438, 298] width 109 height 27
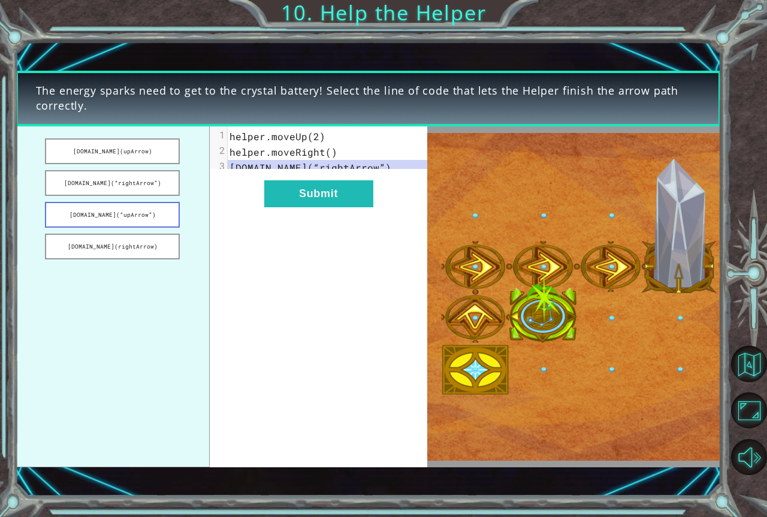
click at [127, 220] on button "helper.build(“upArrow”)" at bounding box center [112, 215] width 135 height 26
click at [116, 243] on button "helper.build(rightArrow)" at bounding box center [112, 247] width 135 height 26
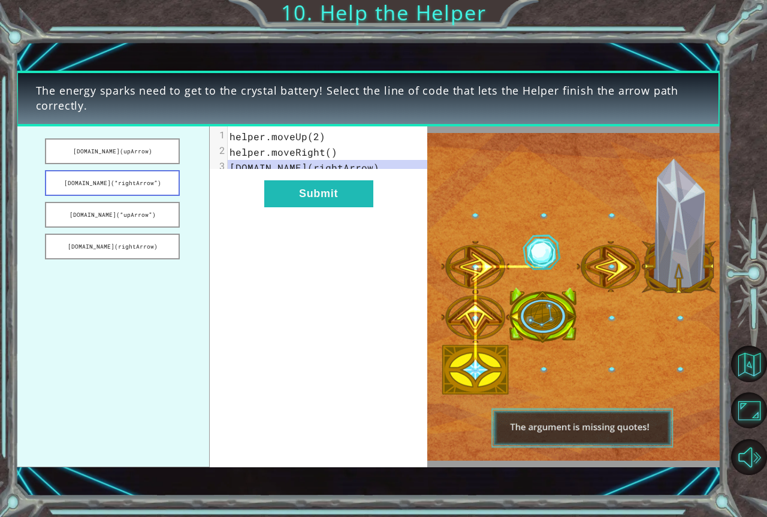
click at [110, 174] on button "helper.build(“rightArrow”)" at bounding box center [112, 183] width 135 height 26
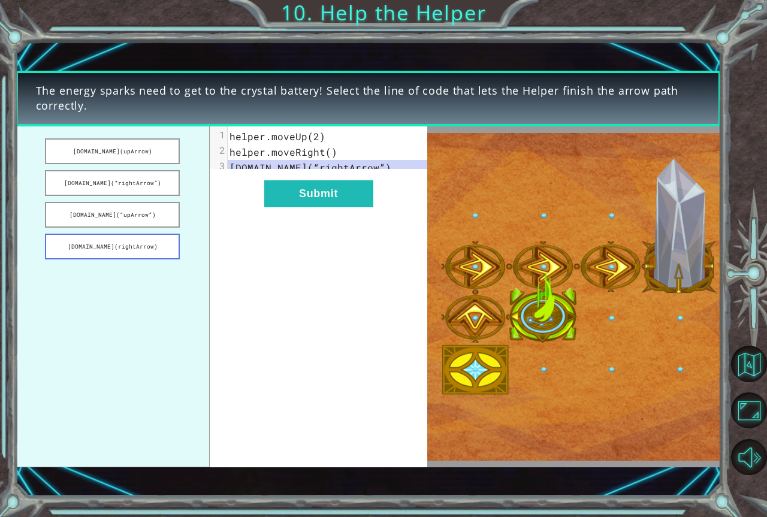
click at [120, 250] on button "helper.build(rightArrow)" at bounding box center [112, 247] width 135 height 26
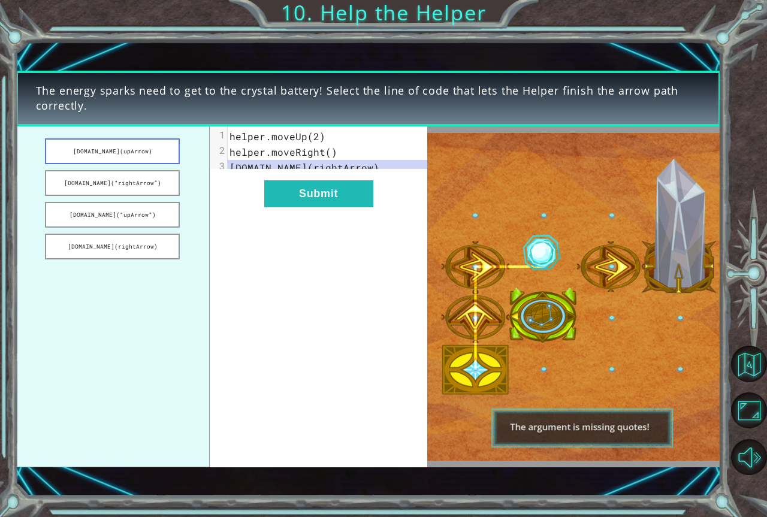
click at [146, 145] on button "helper.build(upArrow)" at bounding box center [112, 151] width 135 height 26
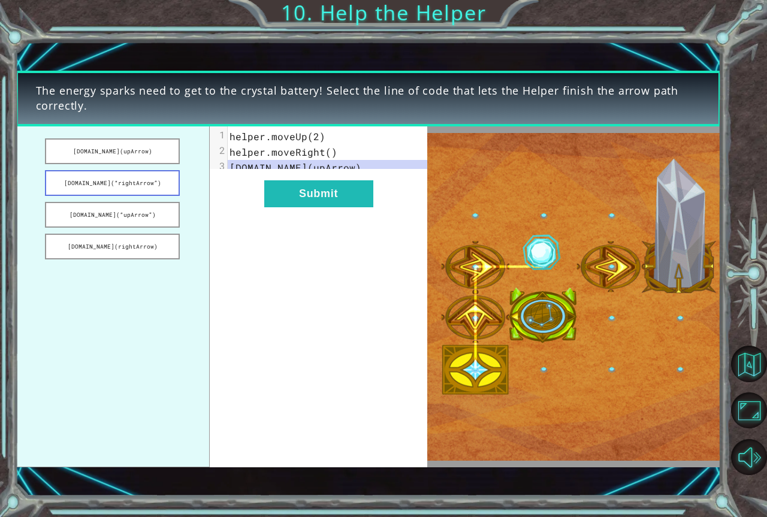
click at [141, 189] on button "helper.build(“rightArrow”)" at bounding box center [112, 183] width 135 height 26
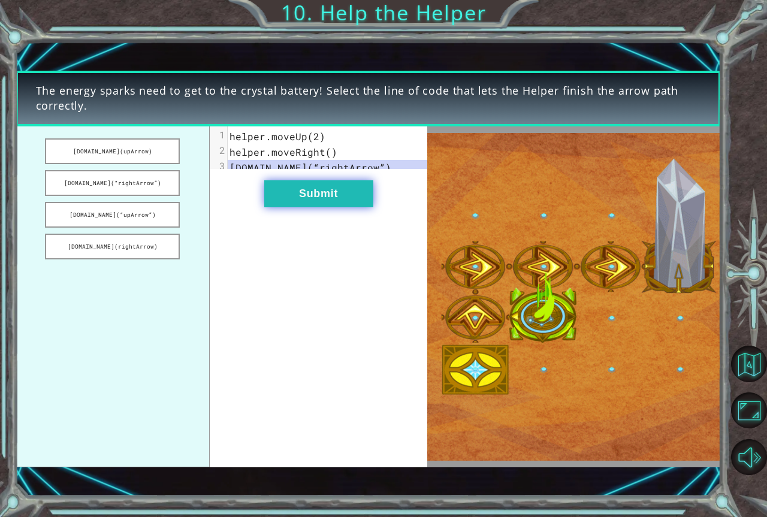
click at [290, 207] on button "Submit" at bounding box center [318, 193] width 109 height 27
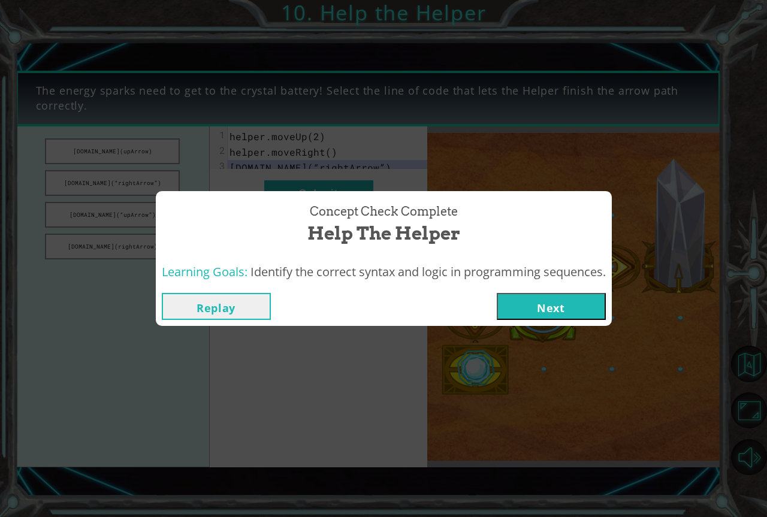
click at [599, 310] on button "Next" at bounding box center [551, 306] width 109 height 27
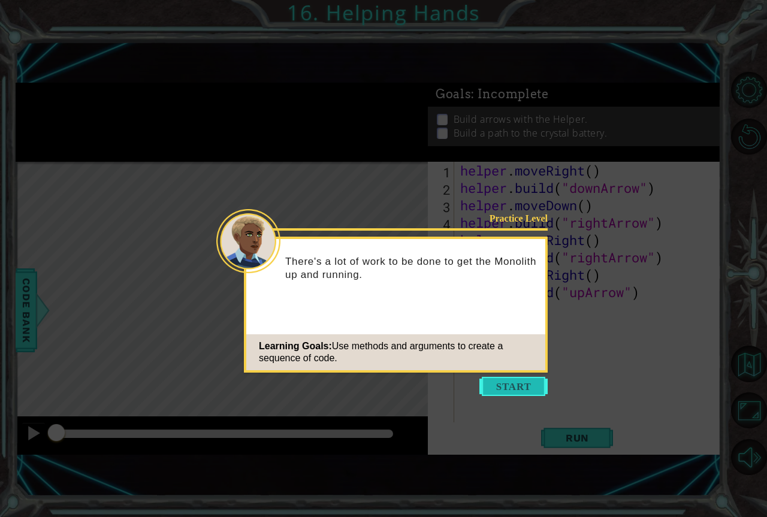
click at [533, 382] on button "Start" at bounding box center [513, 386] width 68 height 19
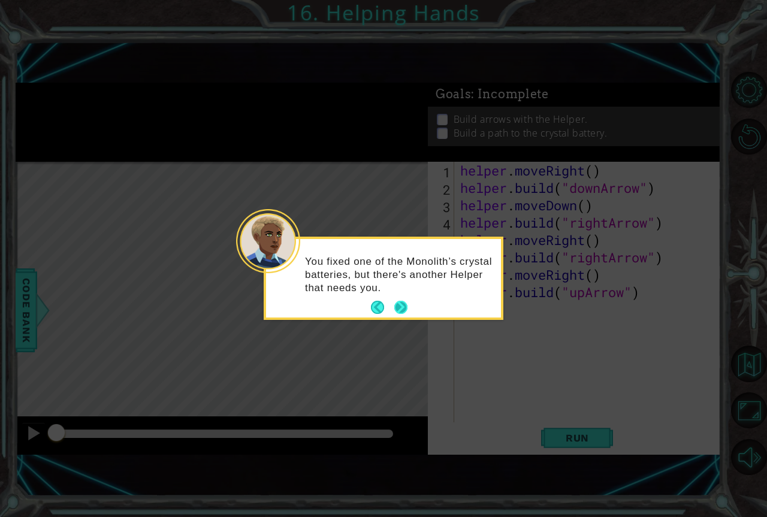
click at [394, 304] on button "Next" at bounding box center [400, 307] width 13 height 13
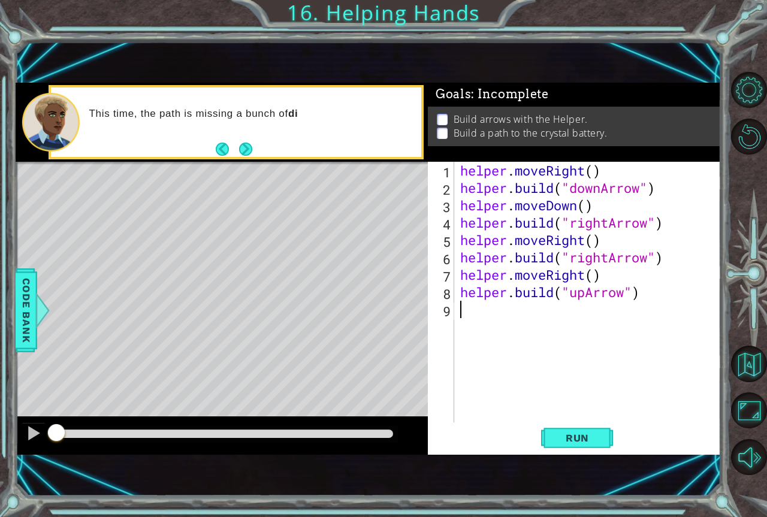
click at [647, 464] on div "1 ההההההההההההההההההההההההההההההההההההההההההההההההההההההההההההההההההההההההההההה…" at bounding box center [369, 268] width 706 height 455
click at [599, 446] on button "Run" at bounding box center [577, 438] width 72 height 29
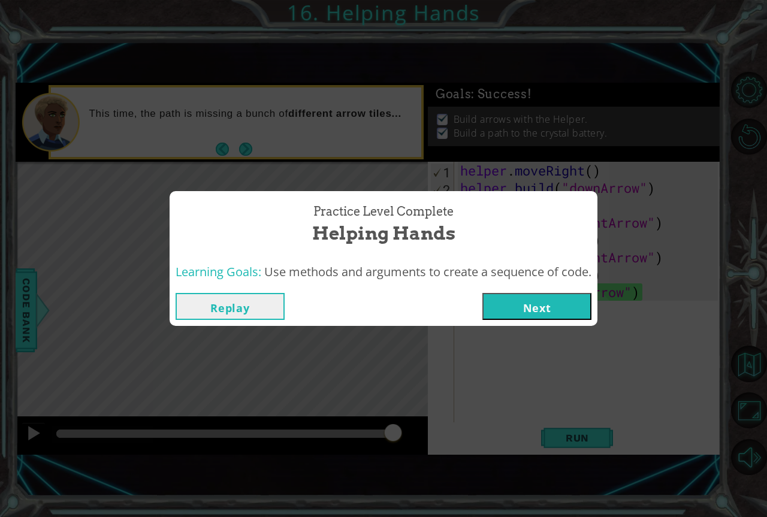
click at [491, 302] on button "Next" at bounding box center [536, 306] width 109 height 27
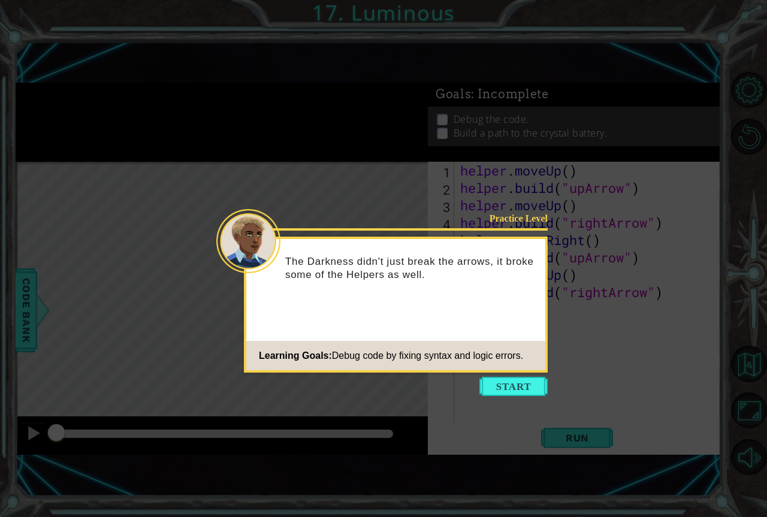
click at [502, 376] on icon at bounding box center [383, 258] width 767 height 517
click at [499, 388] on button "Start" at bounding box center [513, 386] width 68 height 19
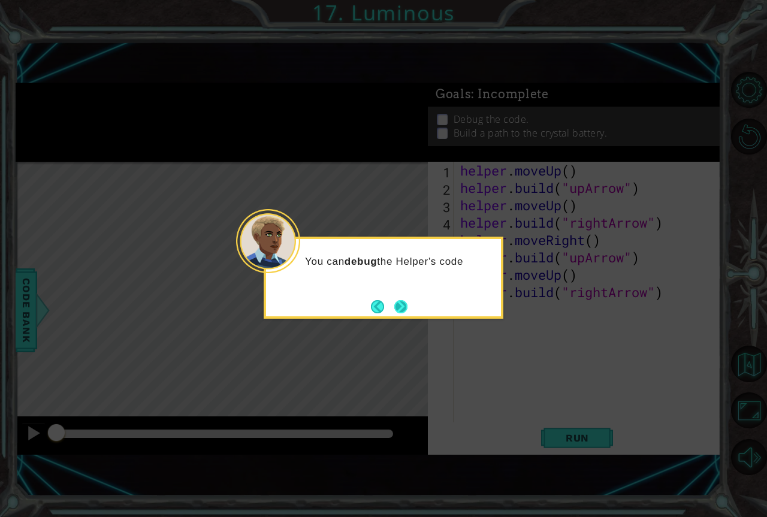
click at [397, 306] on button "Next" at bounding box center [400, 306] width 13 height 13
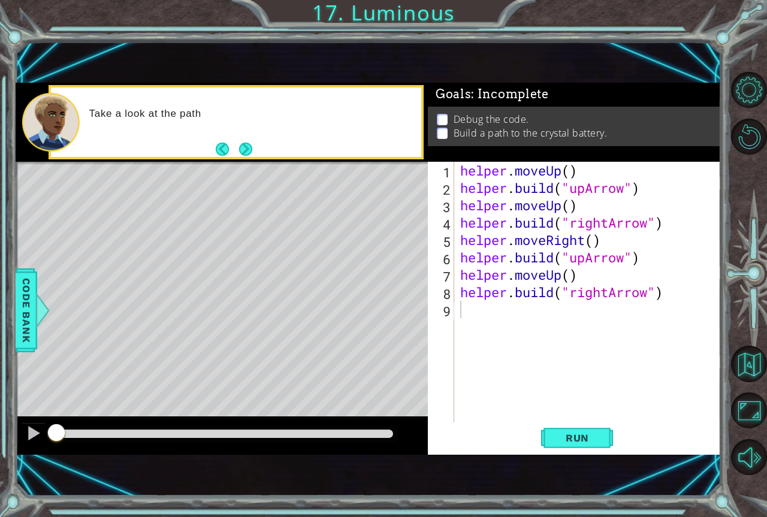
click at [567, 455] on div "1 ההההההההההההההההההההההההההההההההההההההההההההההההההההההההההההההההההההההההההההה…" at bounding box center [369, 268] width 706 height 455
click at [567, 450] on button "Run" at bounding box center [577, 438] width 72 height 29
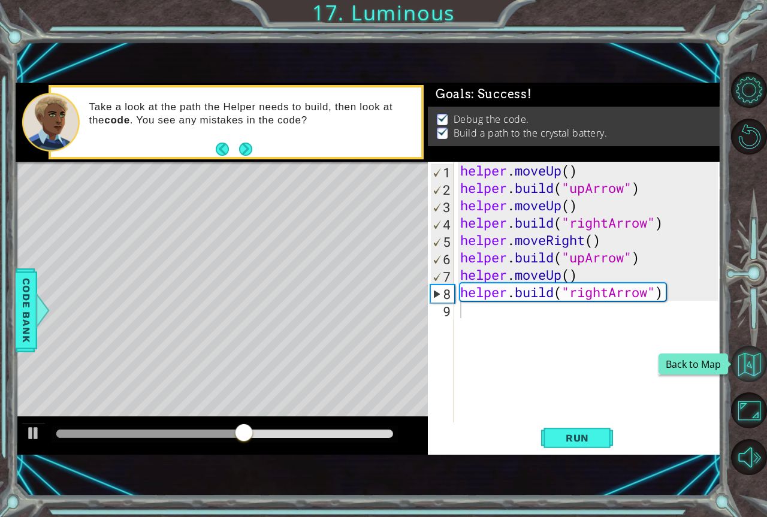
click at [745, 375] on button "Back to Map" at bounding box center [749, 364] width 36 height 36
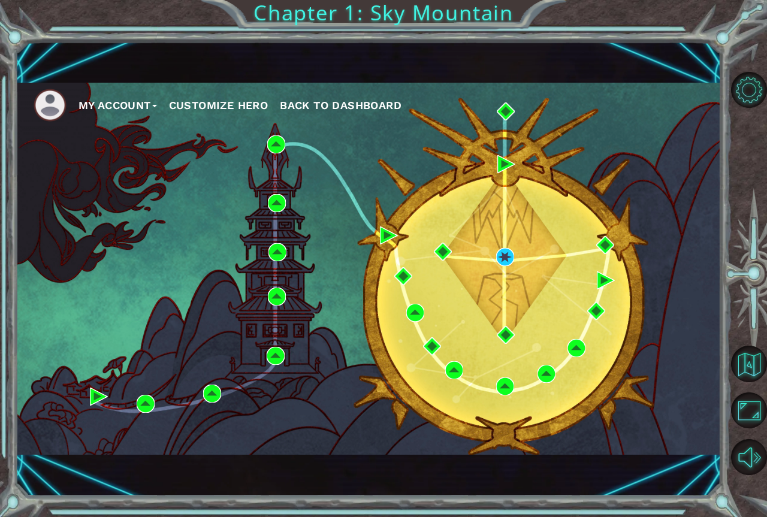
click at [225, 107] on button "Customize Hero" at bounding box center [218, 105] width 99 height 18
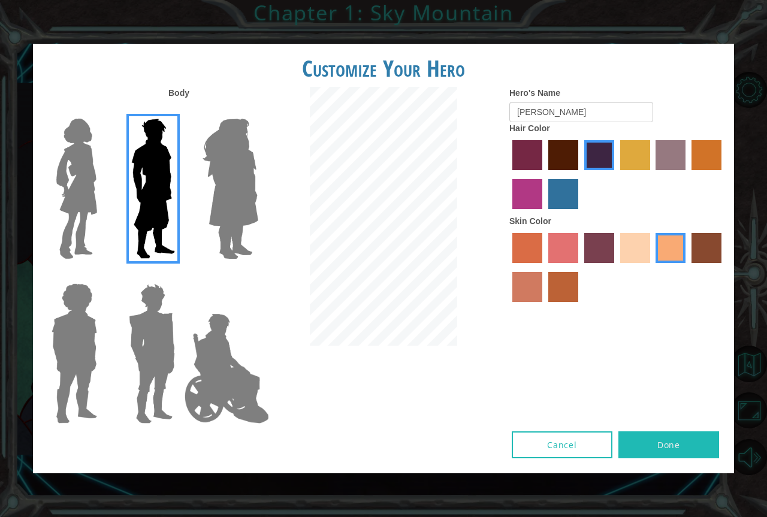
click at [84, 322] on img at bounding box center [74, 354] width 55 height 150
click at [102, 276] on input "Hero Steven" at bounding box center [102, 276] width 0 height 0
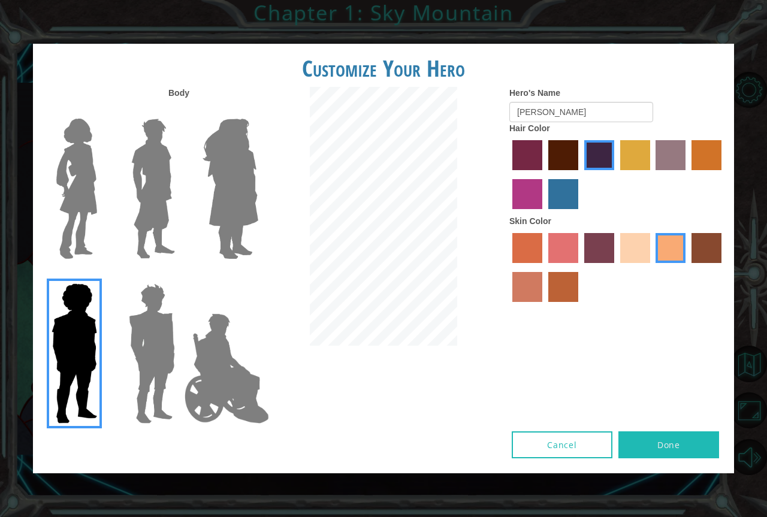
click at [84, 210] on img at bounding box center [77, 189] width 50 height 150
click at [102, 111] on input "Hero Connie" at bounding box center [102, 111] width 0 height 0
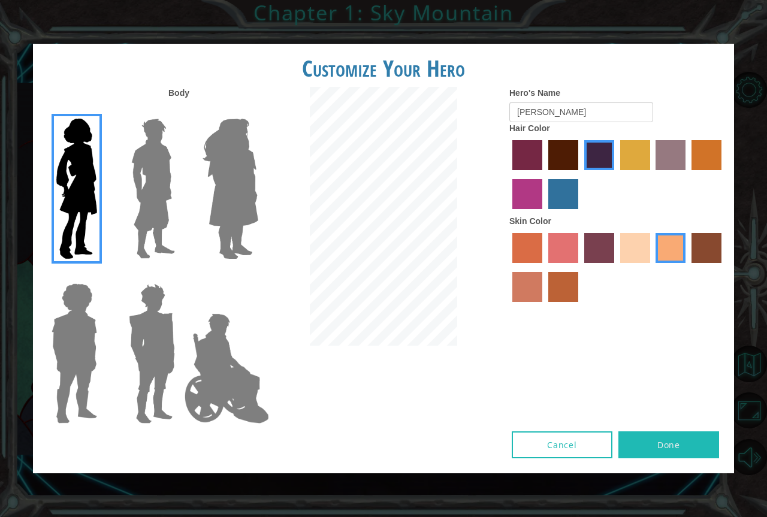
click at [227, 213] on img at bounding box center [230, 189] width 65 height 150
click at [258, 111] on input "Hero Amethyst" at bounding box center [258, 111] width 0 height 0
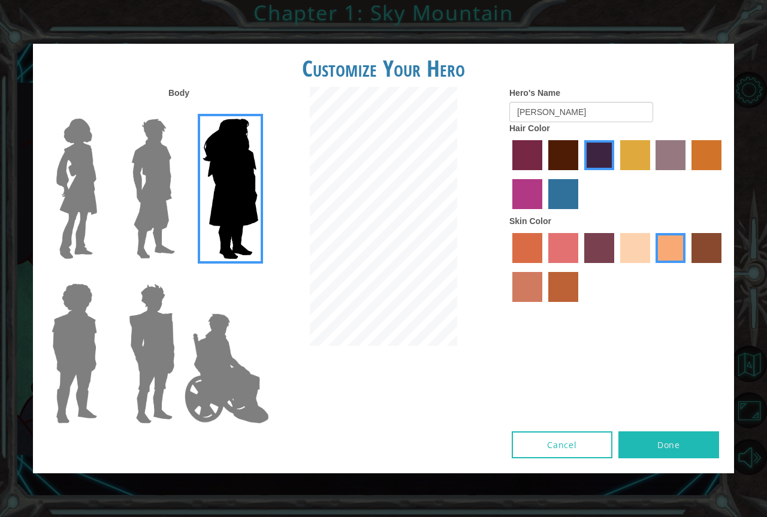
click at [131, 300] on img at bounding box center [152, 354] width 56 height 150
click at [180, 276] on input "Hero Garnet" at bounding box center [180, 276] width 0 height 0
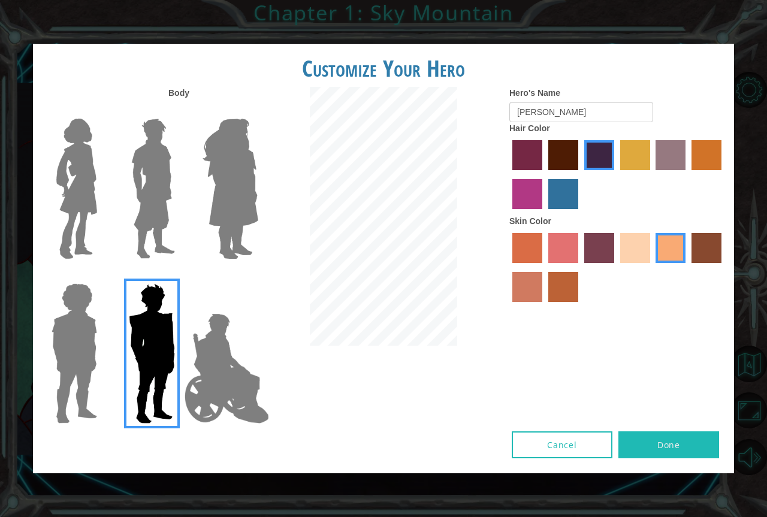
click at [145, 186] on img at bounding box center [152, 189] width 53 height 150
click at [180, 111] on input "Hero Lars" at bounding box center [180, 111] width 0 height 0
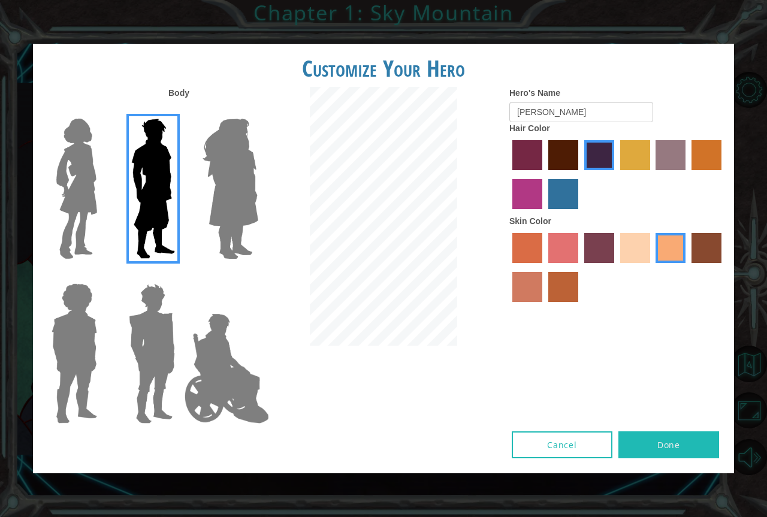
click at [636, 458] on button "Done" at bounding box center [668, 444] width 101 height 27
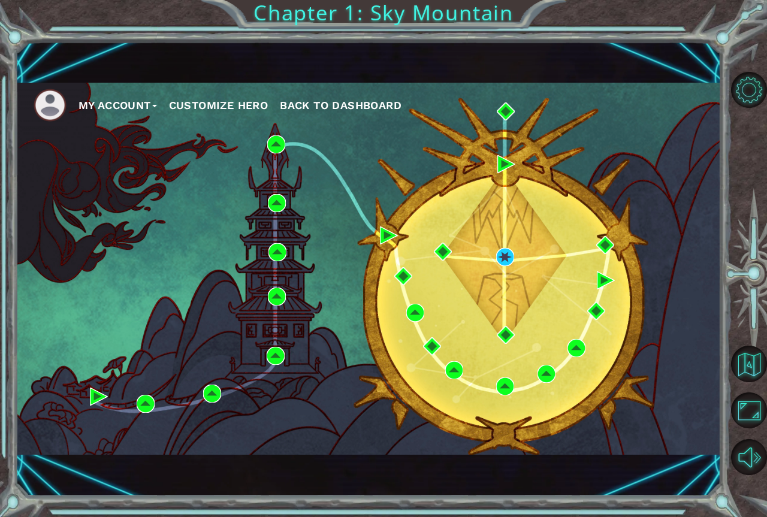
click at [348, 107] on span "Back to Dashboard" at bounding box center [341, 105] width 122 height 13
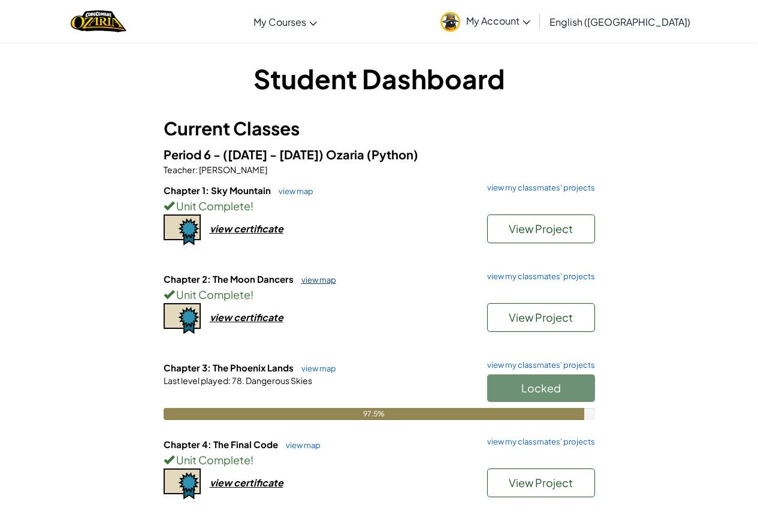
click at [303, 277] on link "view map" at bounding box center [315, 280] width 41 height 10
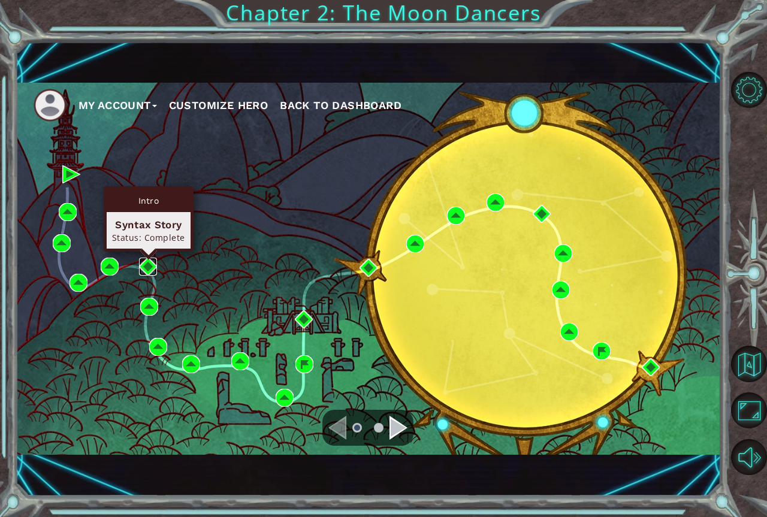
click at [149, 262] on img at bounding box center [148, 267] width 18 height 18
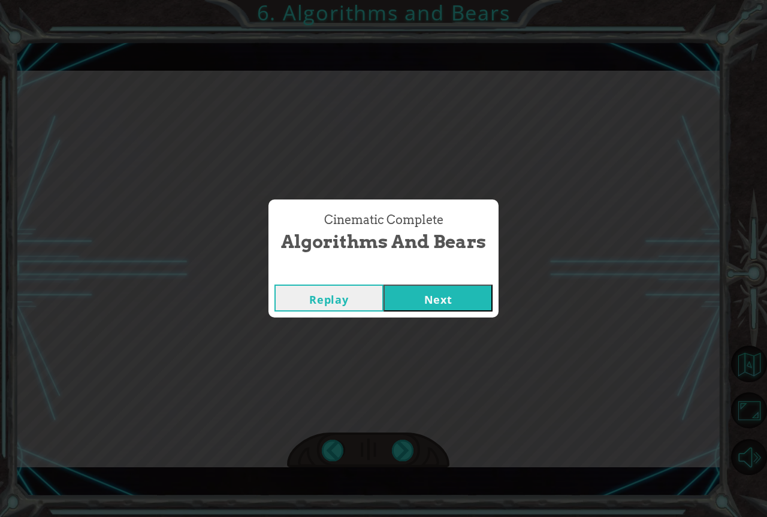
click at [384, 285] on button "Next" at bounding box center [438, 298] width 109 height 27
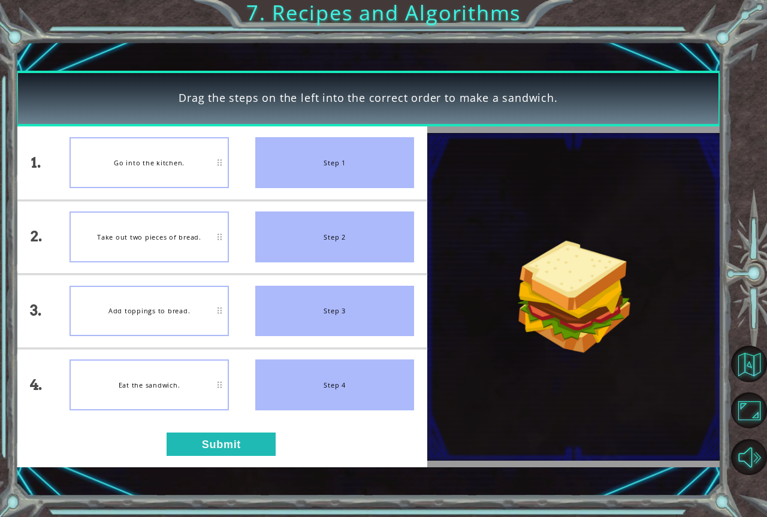
click at [384, 285] on button "Next" at bounding box center [438, 298] width 109 height 27
click at [218, 442] on button "Submit" at bounding box center [221, 444] width 109 height 23
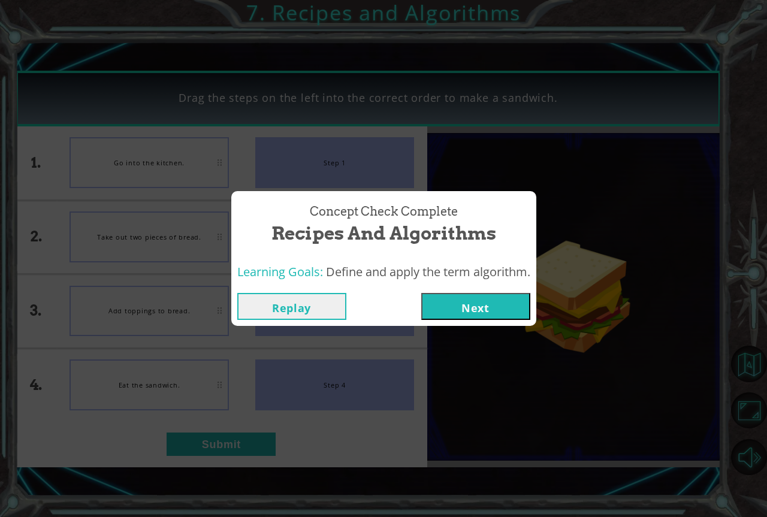
click at [518, 324] on div "Replay Next" at bounding box center [383, 306] width 305 height 39
click at [514, 307] on button "Next" at bounding box center [475, 306] width 109 height 27
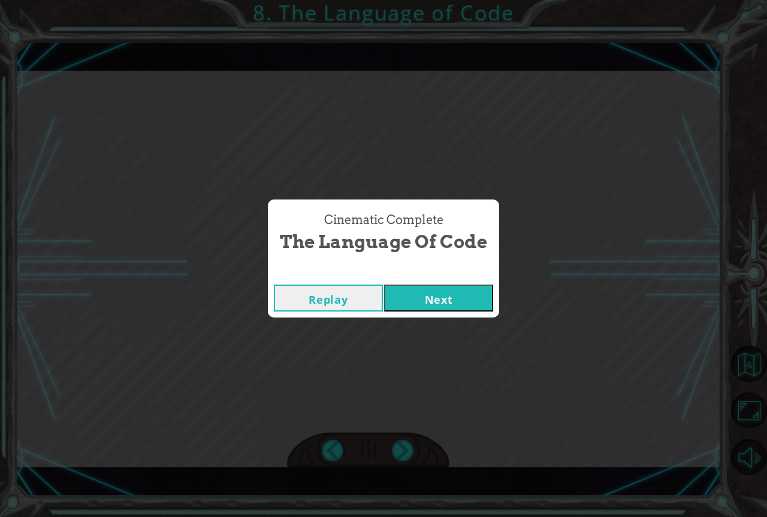
click at [384, 285] on button "Next" at bounding box center [438, 298] width 109 height 27
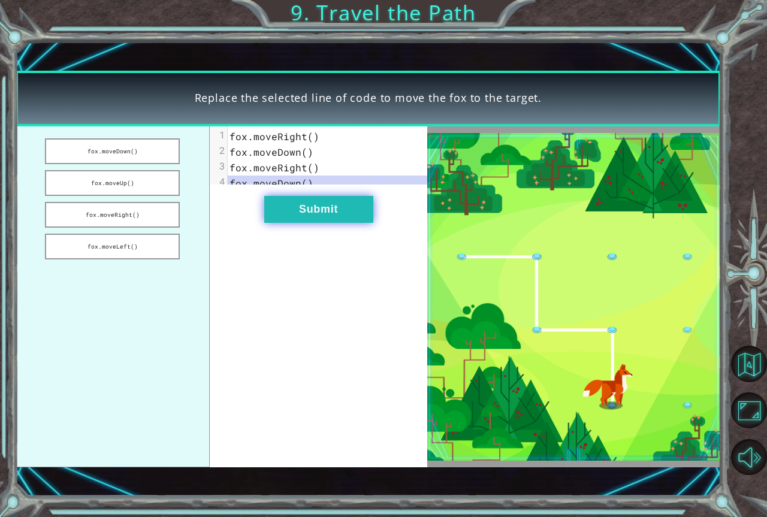
click at [349, 216] on button "Submit" at bounding box center [318, 209] width 109 height 27
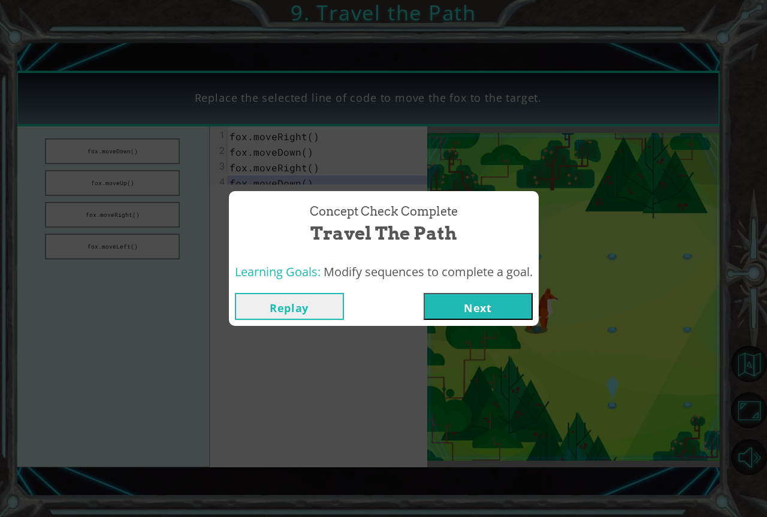
click at [491, 299] on button "Next" at bounding box center [478, 306] width 109 height 27
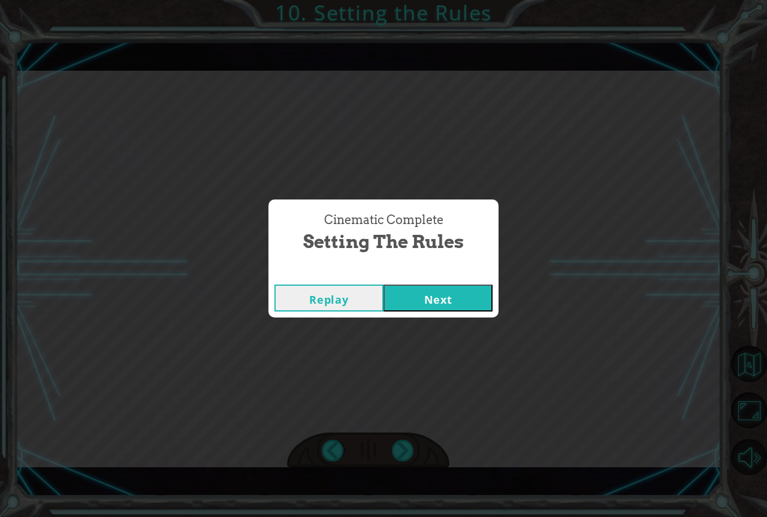
click at [384, 285] on button "Next" at bounding box center [438, 298] width 109 height 27
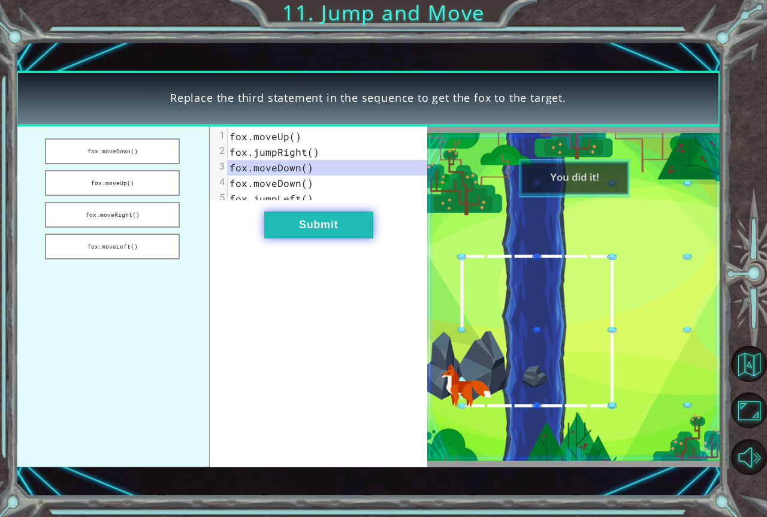
click at [300, 232] on button "Submit" at bounding box center [318, 225] width 109 height 27
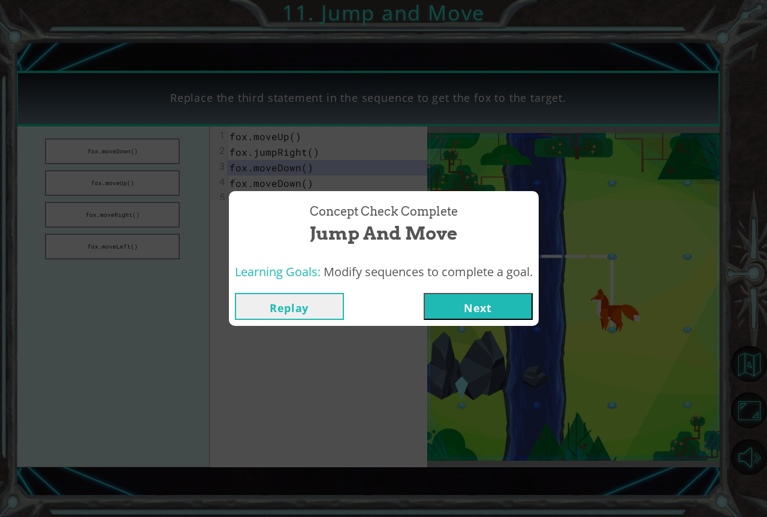
click at [499, 314] on button "Next" at bounding box center [478, 306] width 109 height 27
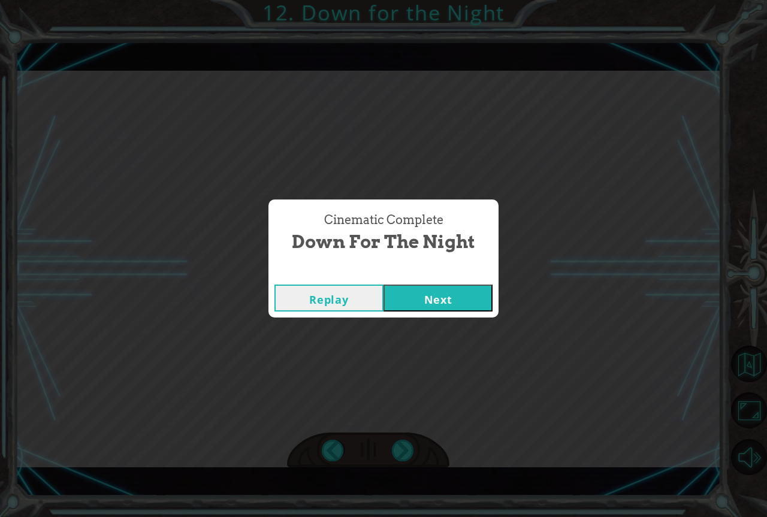
click at [439, 289] on button "Next" at bounding box center [438, 298] width 109 height 27
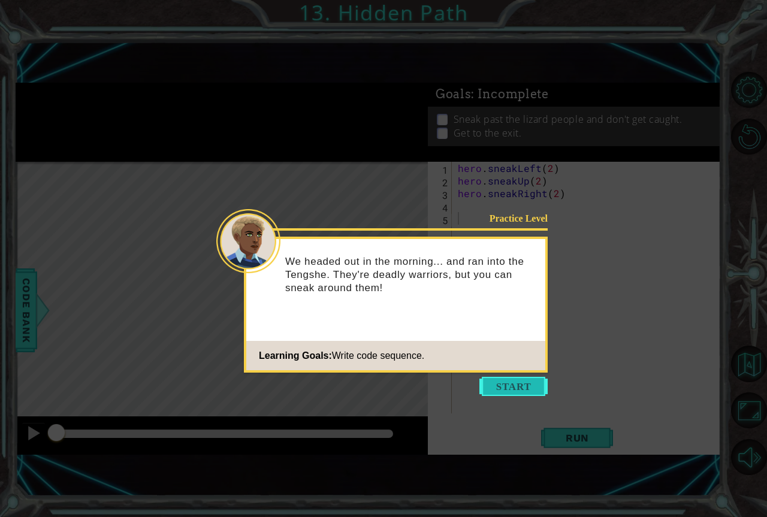
click at [484, 380] on button "Start" at bounding box center [513, 386] width 68 height 19
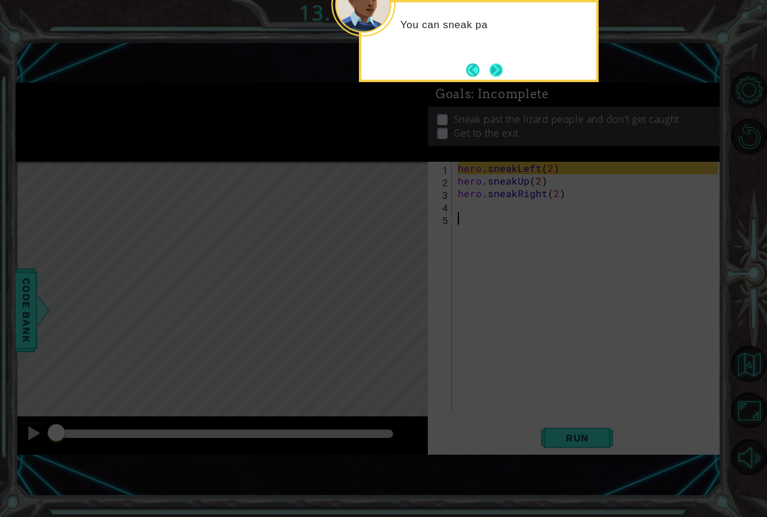
drag, startPoint x: 502, startPoint y: 89, endPoint x: 500, endPoint y: 80, distance: 9.2
click at [501, 82] on body "1 ההההההההההההההההההההההההההההההההההההההההההההההההההההההההההההההההההההההההההההה…" at bounding box center [383, 258] width 767 height 517
click at [500, 77] on button "Next" at bounding box center [496, 70] width 13 height 13
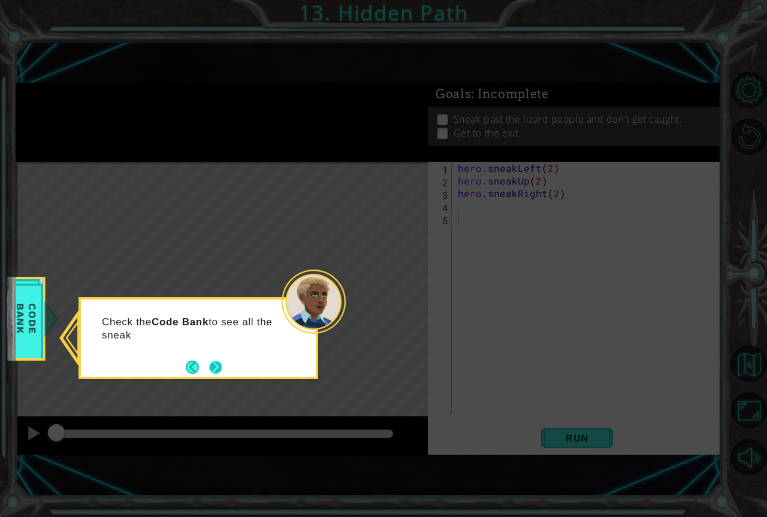
click at [222, 361] on button "Next" at bounding box center [215, 367] width 13 height 13
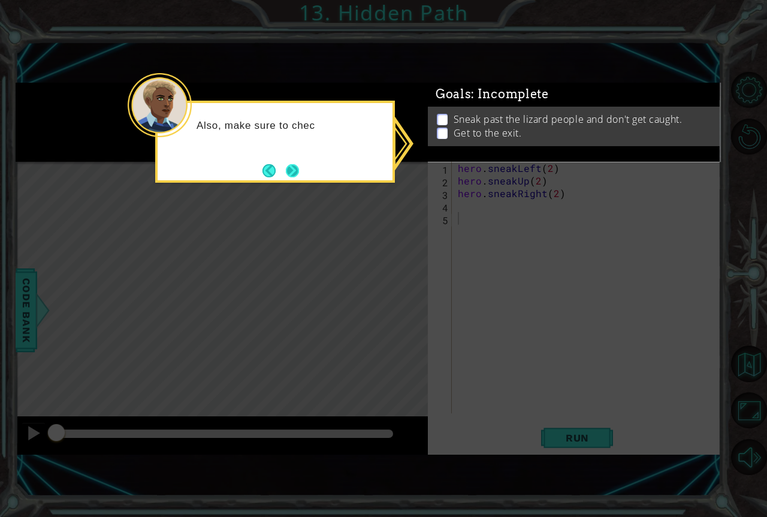
click at [299, 166] on button "Next" at bounding box center [292, 170] width 13 height 13
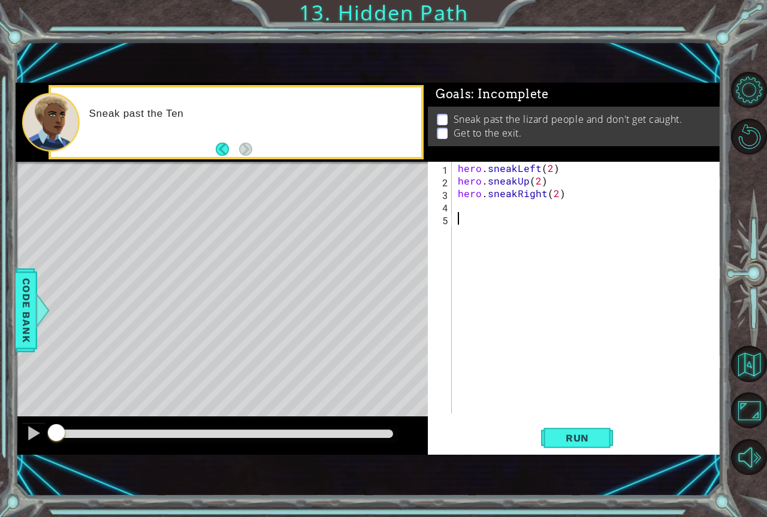
click at [516, 169] on div "hero . sneakLeft ( 2 ) hero . sneakUp ( 2 ) hero . sneakRight ( 2 )" at bounding box center [589, 300] width 268 height 277
click at [516, 192] on div "hero . sneakLeft ( 2 ) hero . sneakUp ( 2 ) hero . sneakRight ( 2 )" at bounding box center [589, 300] width 268 height 277
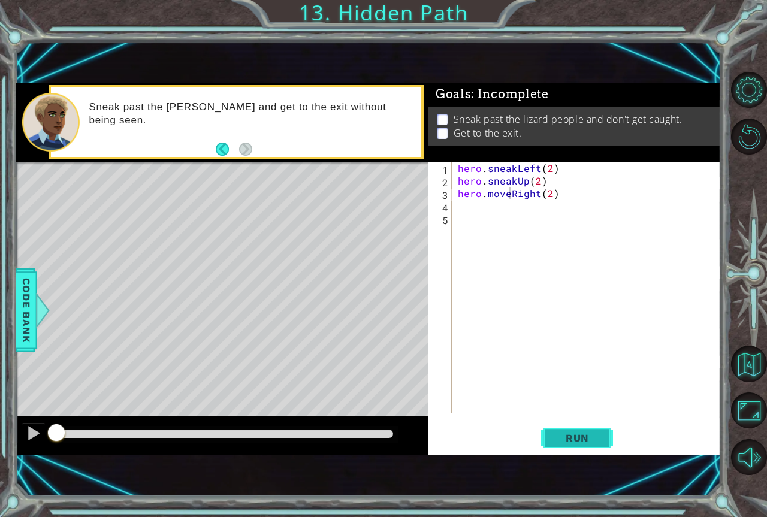
click at [569, 433] on span "Run" at bounding box center [577, 438] width 47 height 12
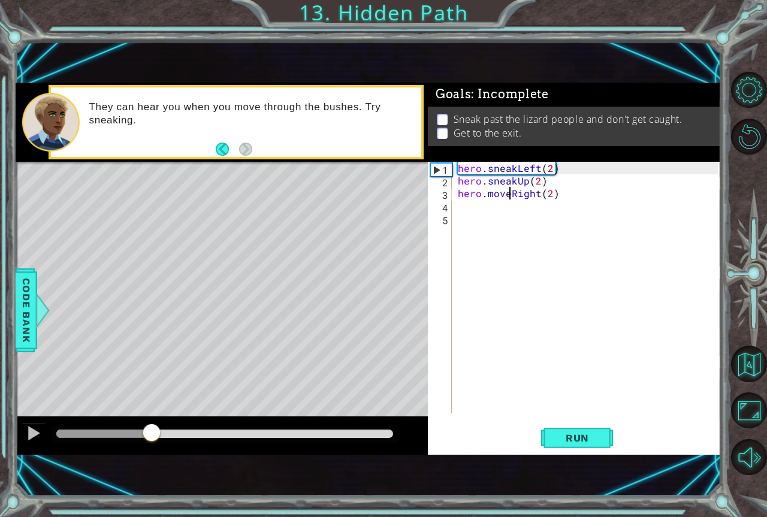
drag, startPoint x: 225, startPoint y: 435, endPoint x: 138, endPoint y: 433, distance: 86.3
click at [138, 433] on div at bounding box center [103, 434] width 95 height 8
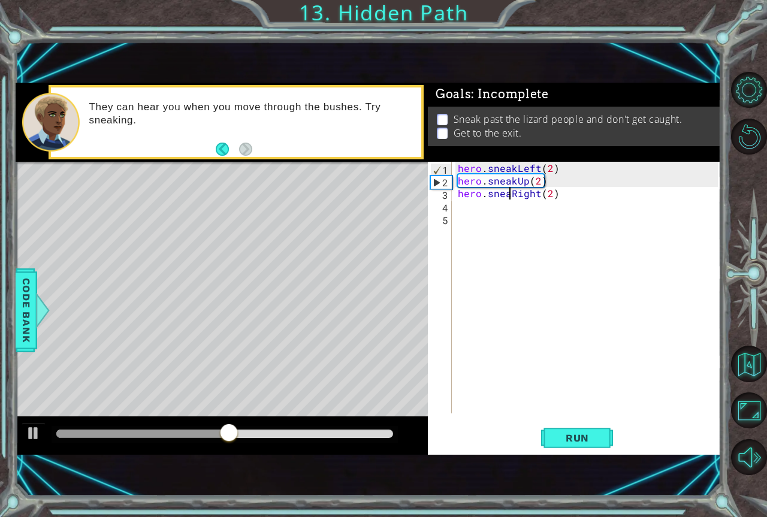
scroll to position [0, 4]
click at [580, 436] on span "Run" at bounding box center [577, 438] width 47 height 12
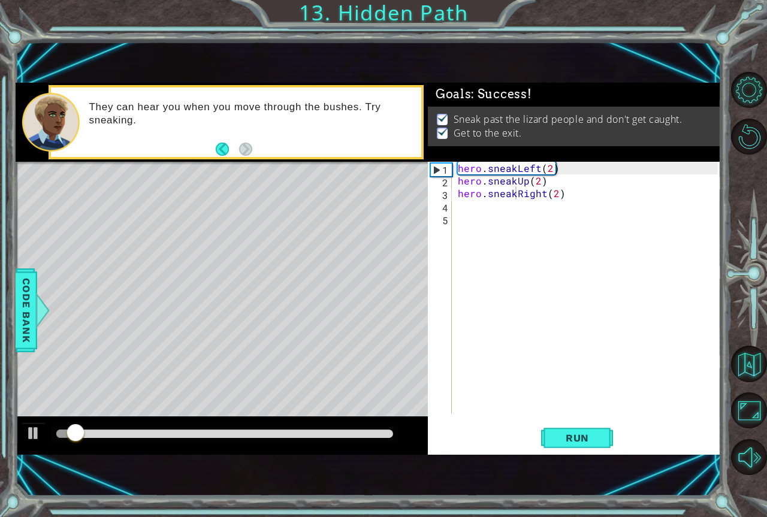
drag, startPoint x: 171, startPoint y: 441, endPoint x: 188, endPoint y: 441, distance: 16.2
click at [188, 441] on div at bounding box center [225, 434] width 346 height 17
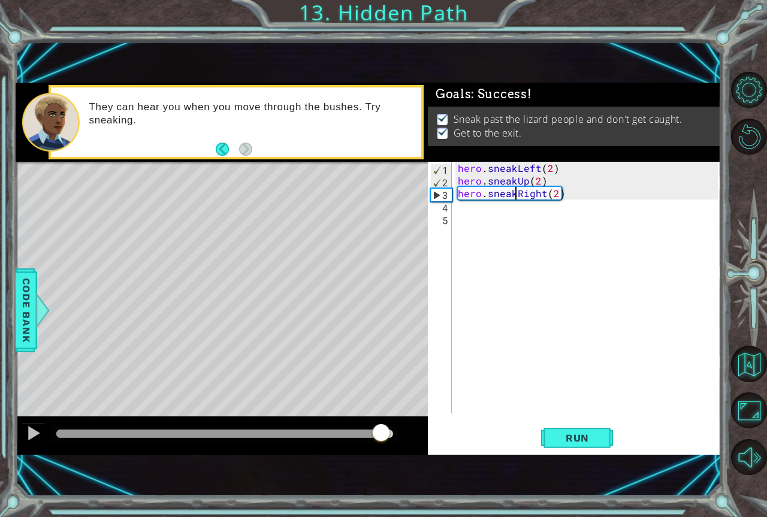
click at [391, 382] on div "methods hero moveDown(steps) moveUp(steps) moveLeft(steps) moveRight(steps) sne…" at bounding box center [369, 269] width 706 height 372
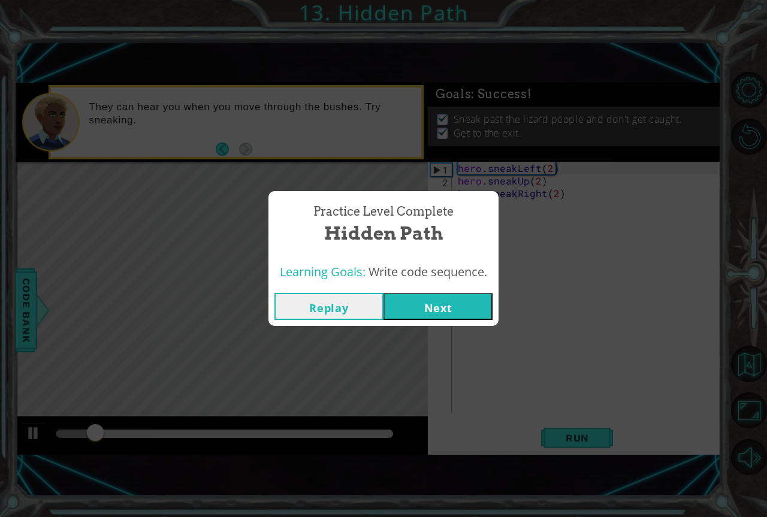
click at [357, 312] on button "Replay" at bounding box center [328, 306] width 109 height 27
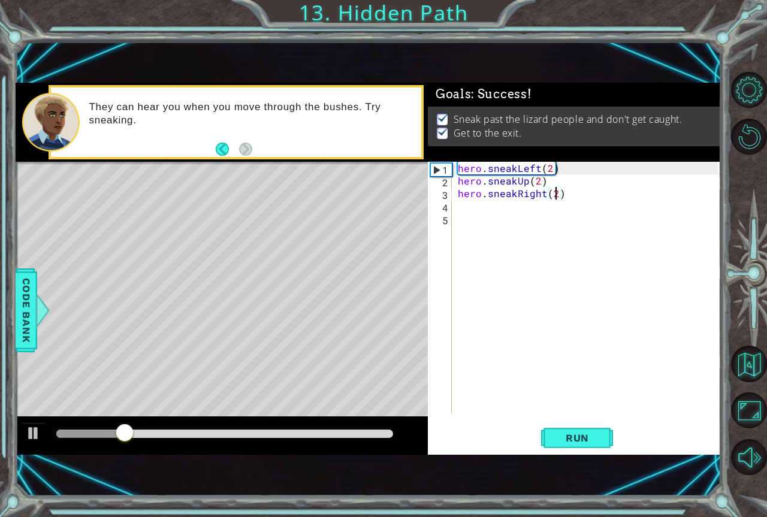
click at [556, 195] on div "hero . sneakLeft ( 2 ) hero . sneakUp ( 2 ) hero . sneakRight ( 2 )" at bounding box center [589, 300] width 268 height 277
type textarea "hero.sneakRight()"
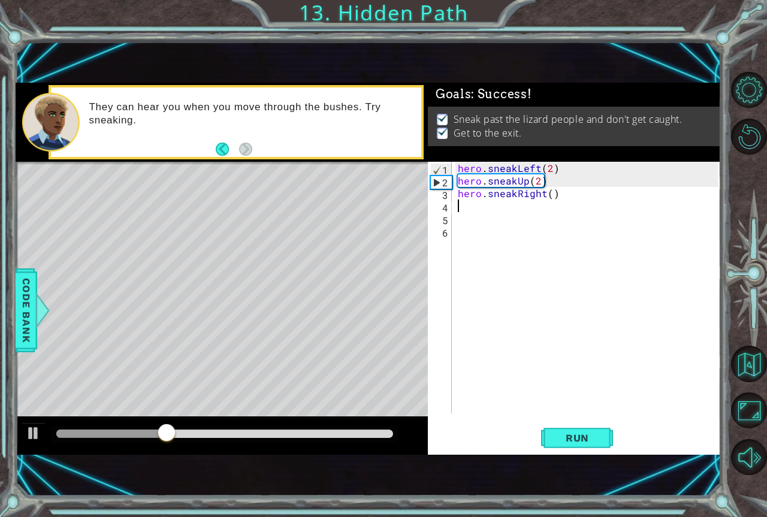
scroll to position [0, 0]
type textarea "e"
type textarea "g"
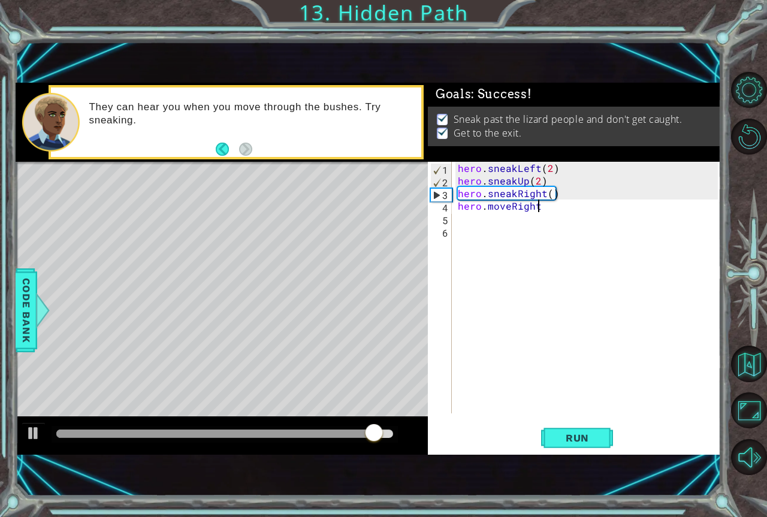
scroll to position [0, 5]
type textarea "hero.moveRight()"
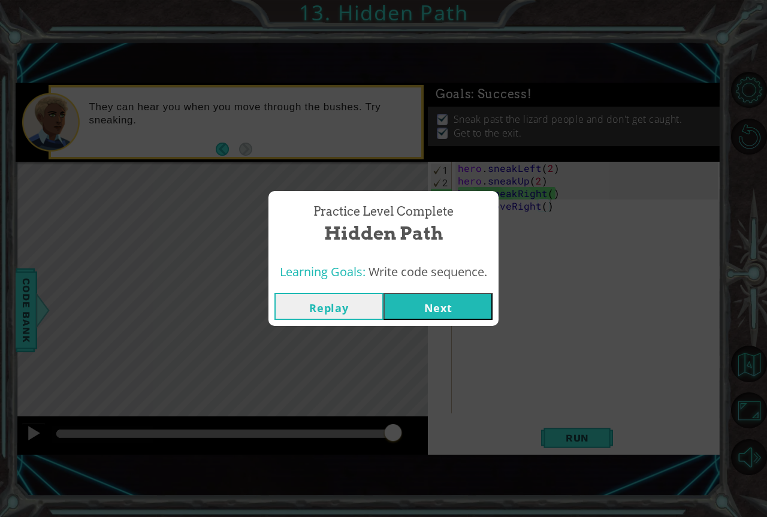
click at [345, 297] on button "Replay" at bounding box center [328, 306] width 109 height 27
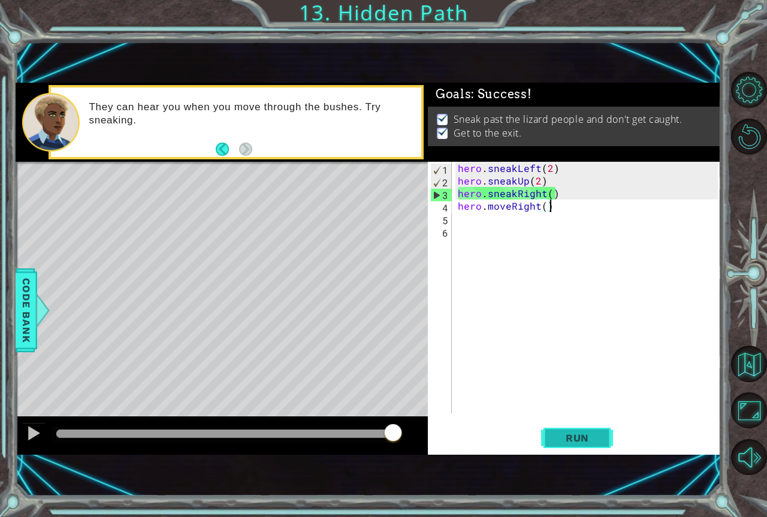
click at [563, 425] on button "Run" at bounding box center [577, 438] width 72 height 29
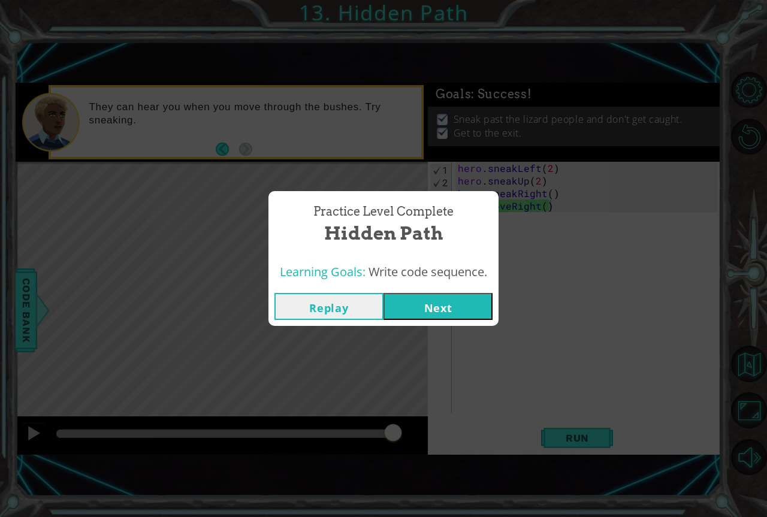
drag, startPoint x: 97, startPoint y: 425, endPoint x: 418, endPoint y: 390, distance: 322.6
click at [418, 390] on body "1 ההההההההההההההההההההההההההההההההההההההההההההההההההההההההההההההההההההההההההההה…" at bounding box center [383, 258] width 767 height 517
click at [328, 307] on button "Replay" at bounding box center [328, 306] width 109 height 27
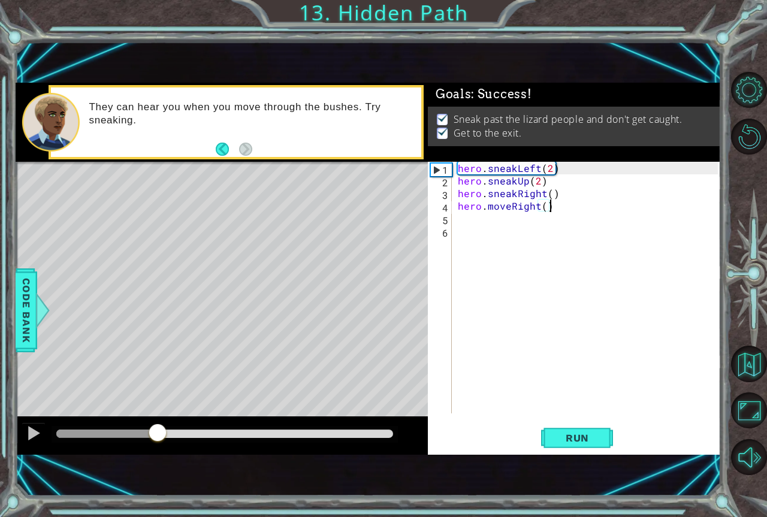
drag, startPoint x: 158, startPoint y: 425, endPoint x: 180, endPoint y: 425, distance: 22.8
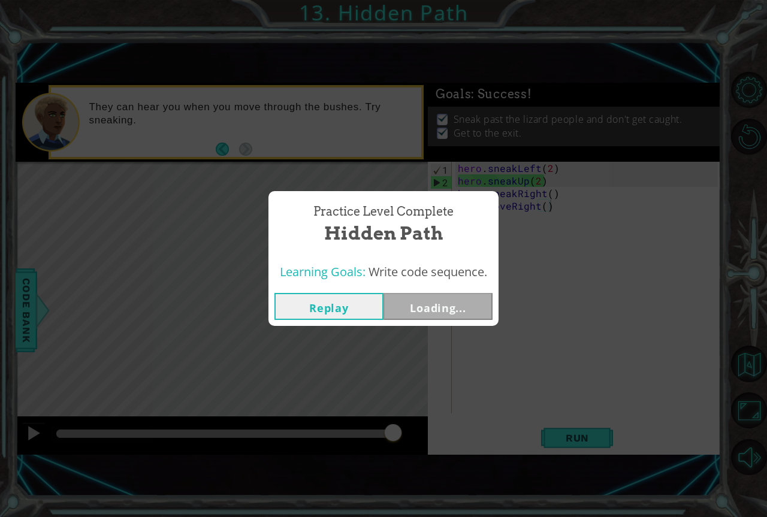
drag, startPoint x: 224, startPoint y: 430, endPoint x: 422, endPoint y: 435, distance: 199.0
click at [422, 434] on body "1 ההההההההההההההההההההההההההההההההההההההההההההההההההההההההההההההההההההההההההההה…" at bounding box center [383, 258] width 767 height 517
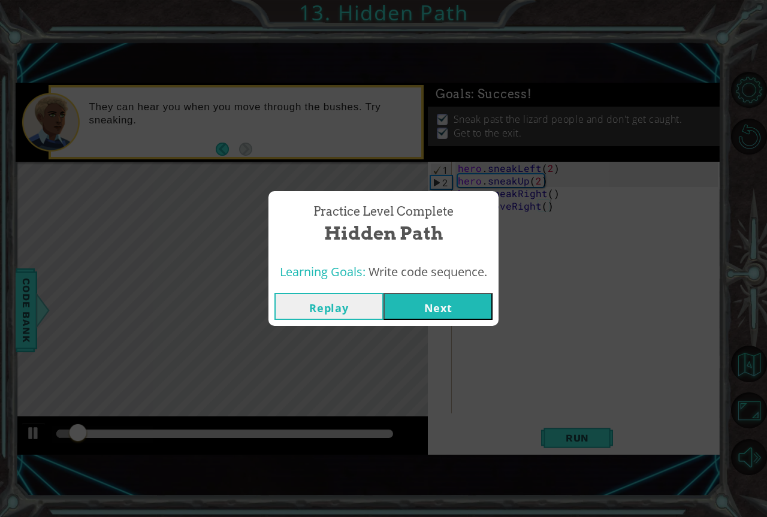
click at [442, 292] on div "Replay Next" at bounding box center [383, 306] width 230 height 39
click at [415, 293] on button "Next" at bounding box center [438, 306] width 109 height 27
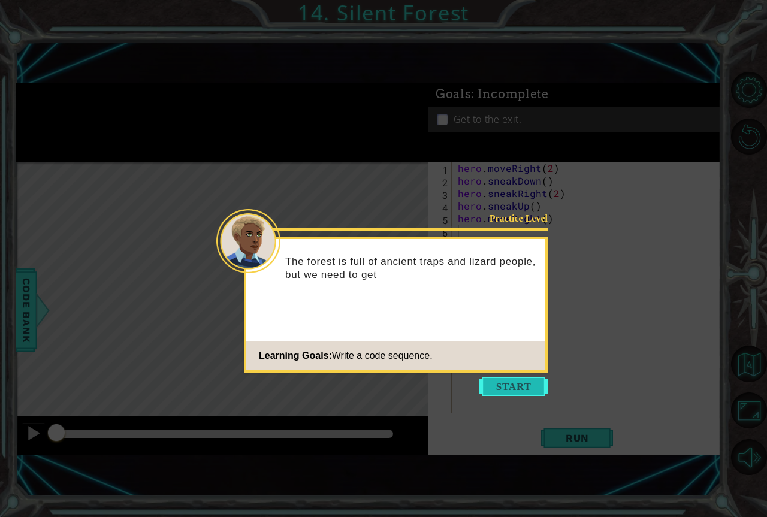
click at [505, 385] on button "Start" at bounding box center [513, 386] width 68 height 19
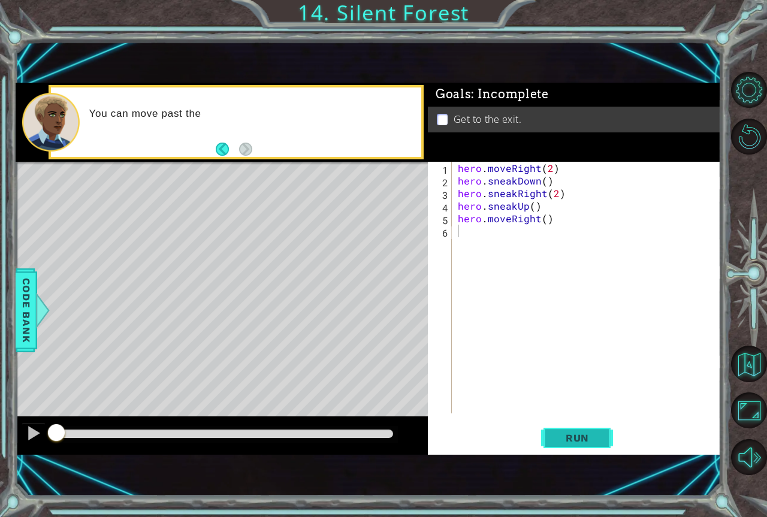
click at [561, 440] on span "Run" at bounding box center [577, 438] width 47 height 12
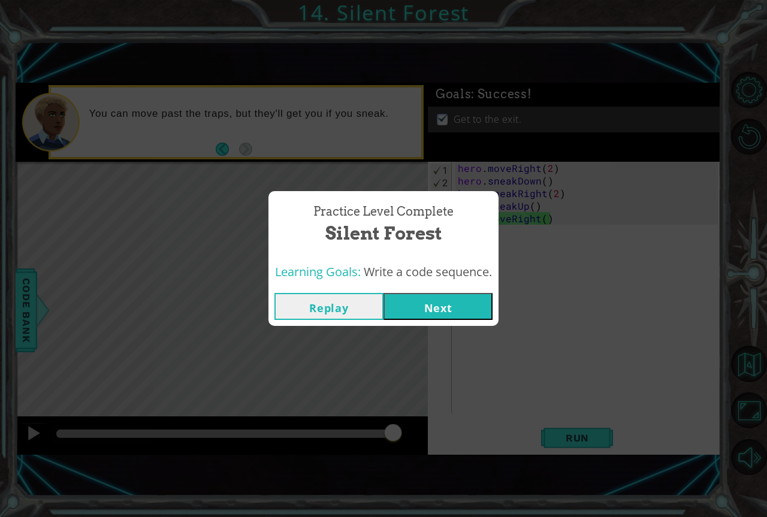
click at [327, 286] on div "Learning Goals: Write a code sequence." at bounding box center [383, 272] width 230 height 29
click at [327, 299] on button "Replay" at bounding box center [328, 306] width 109 height 27
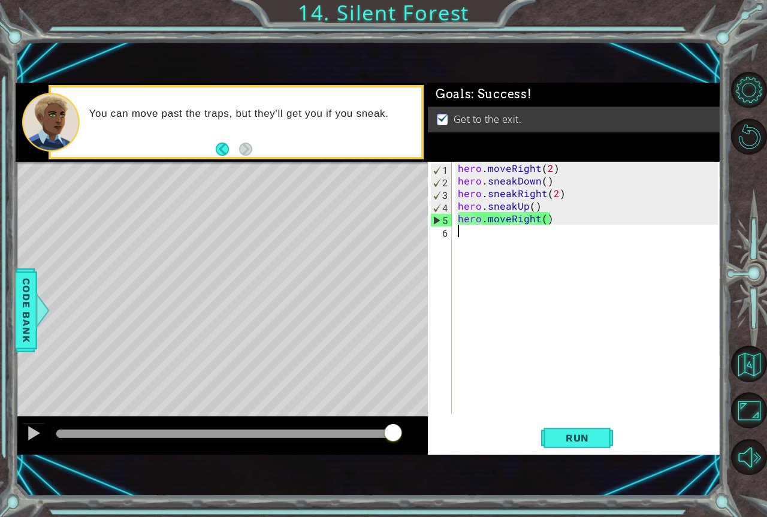
click at [523, 206] on div "hero . moveRight ( 2 ) hero . sneakDown ( ) hero . sneakRight ( 2 ) hero . snea…" at bounding box center [589, 300] width 268 height 277
click at [517, 204] on div "hero . moveRight ( 2 ) hero . sneakDown ( ) hero . sneakRight ( 2 ) hero . snea…" at bounding box center [589, 300] width 268 height 277
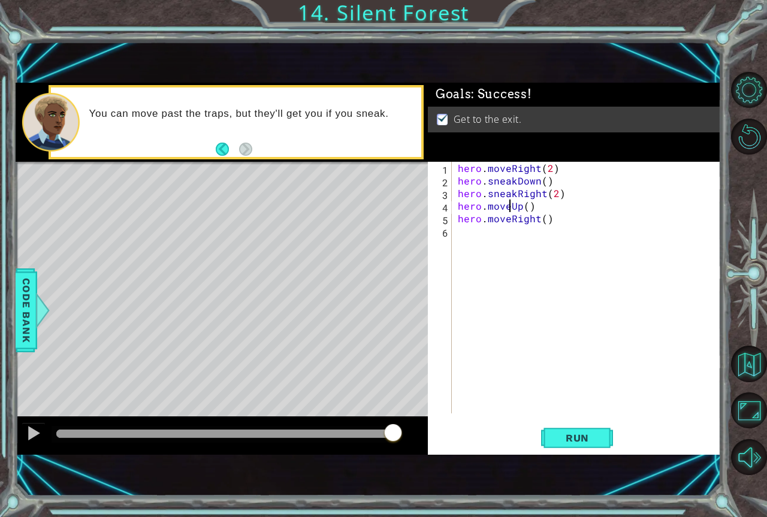
scroll to position [0, 3]
type textarea "hero.moveUp()"
click at [542, 437] on button "Run" at bounding box center [577, 438] width 72 height 29
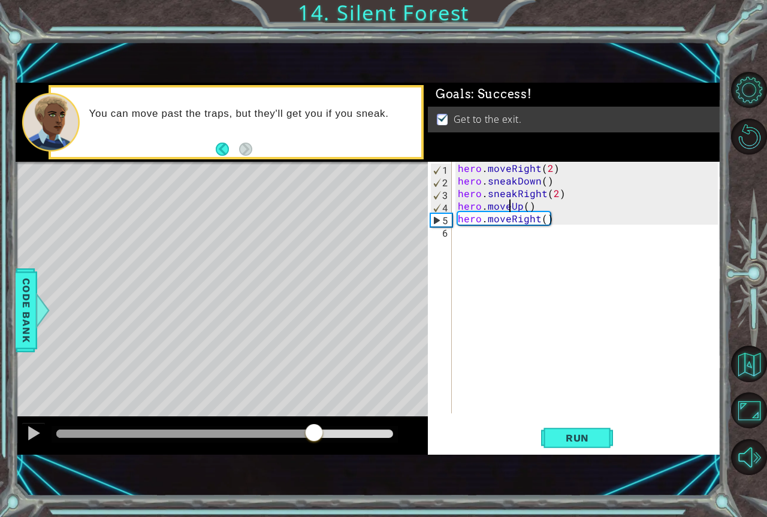
drag, startPoint x: 227, startPoint y: 435, endPoint x: 318, endPoint y: 433, distance: 91.7
click at [318, 433] on div at bounding box center [224, 434] width 337 height 8
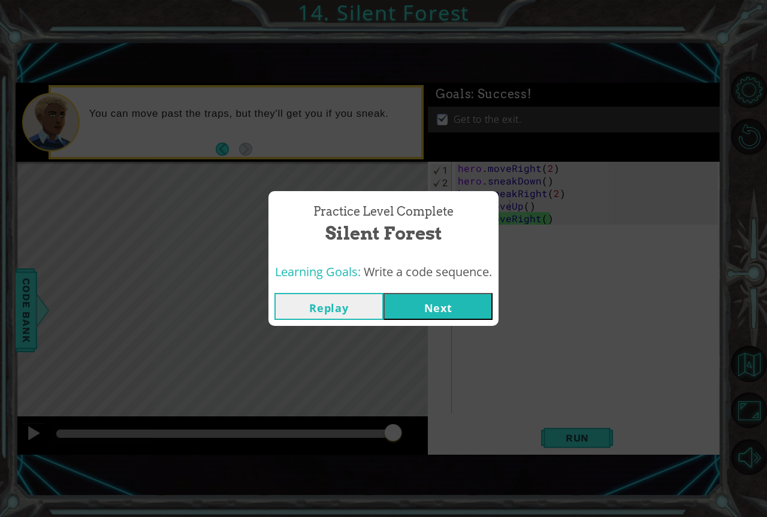
click at [413, 328] on div "Practice Level Complete Silent Forest Learning Goals: Write a code sequence. Re…" at bounding box center [383, 258] width 767 height 517
click at [418, 299] on button "Next" at bounding box center [438, 306] width 109 height 27
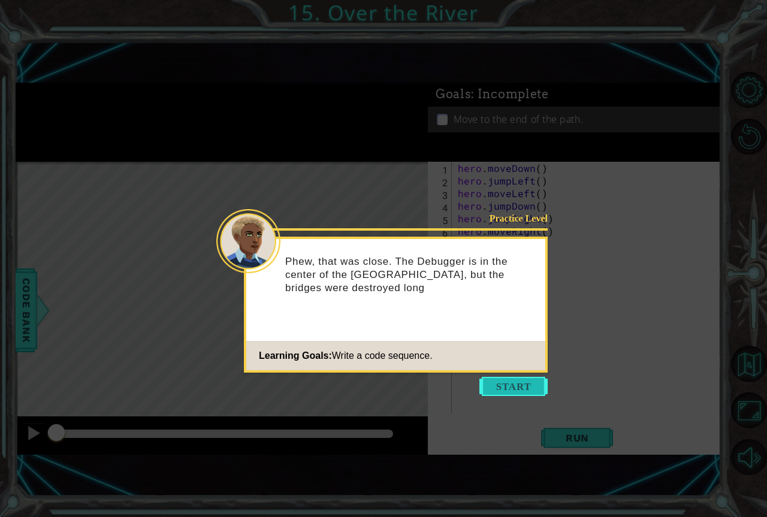
click at [529, 394] on button "Start" at bounding box center [513, 386] width 68 height 19
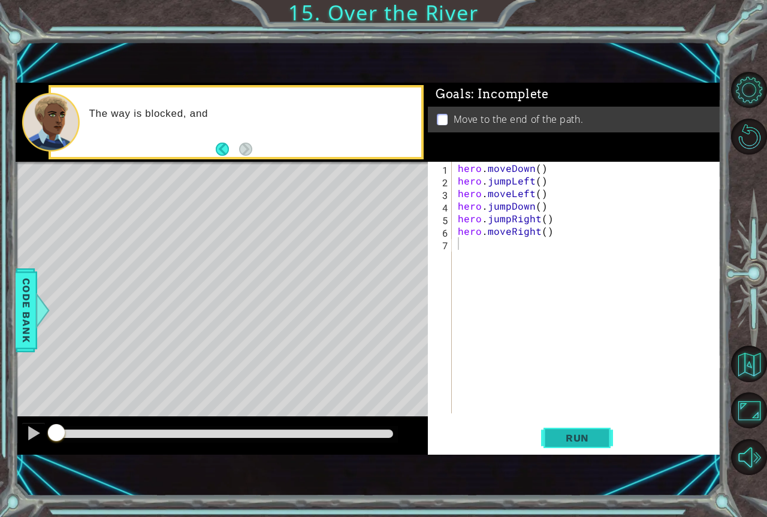
click at [552, 446] on button "Run" at bounding box center [577, 438] width 72 height 29
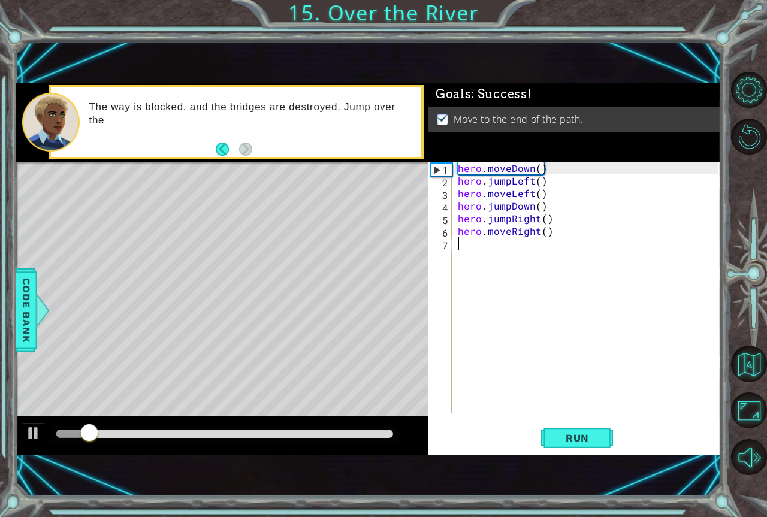
click at [372, 431] on div at bounding box center [224, 434] width 337 height 8
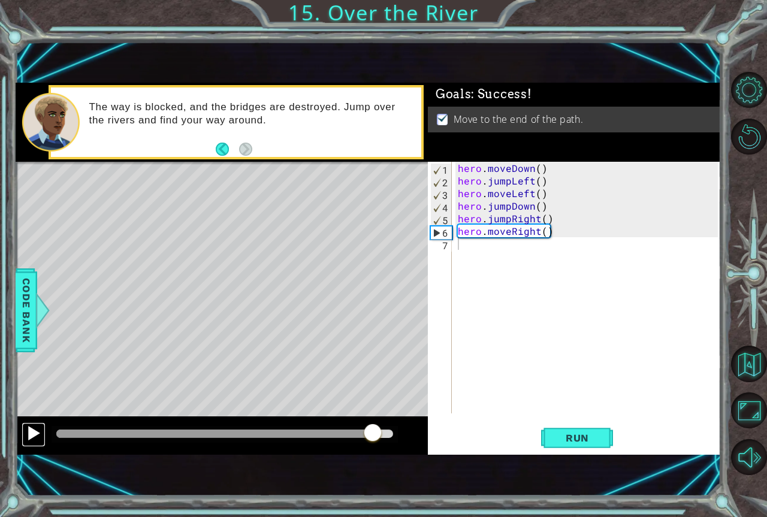
click at [35, 425] on div at bounding box center [34, 433] width 16 height 16
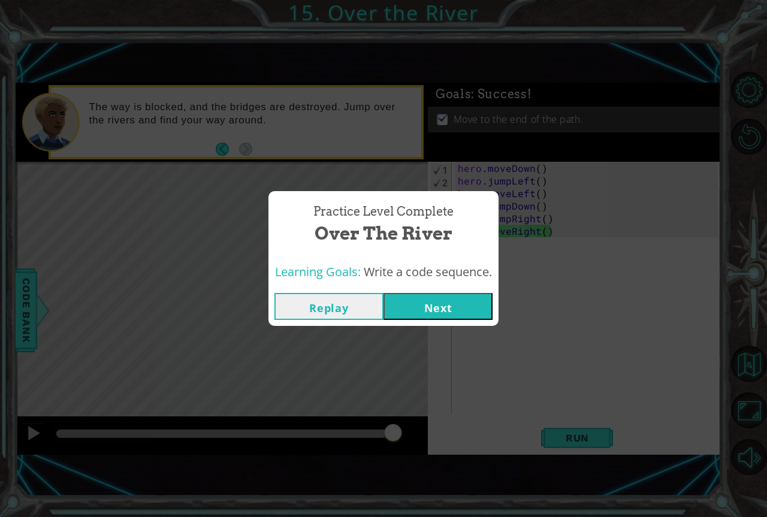
click at [439, 321] on div "Replay Next" at bounding box center [383, 306] width 230 height 39
click at [440, 315] on button "Next" at bounding box center [438, 306] width 109 height 27
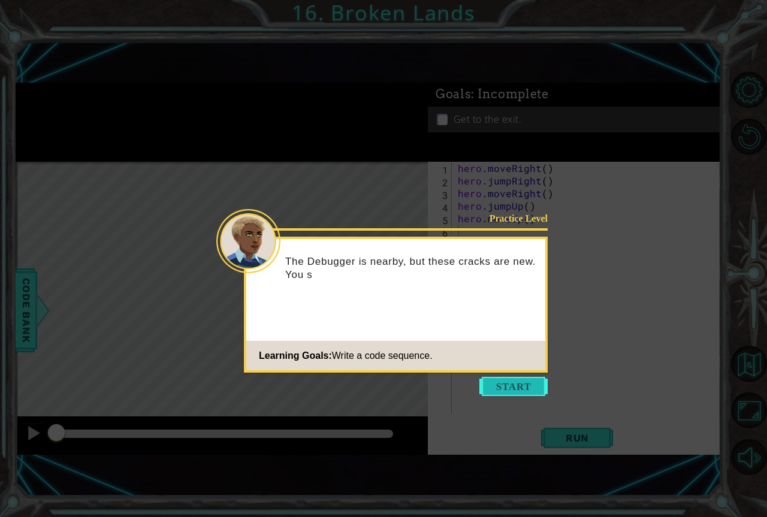
click at [494, 390] on button "Start" at bounding box center [513, 386] width 68 height 19
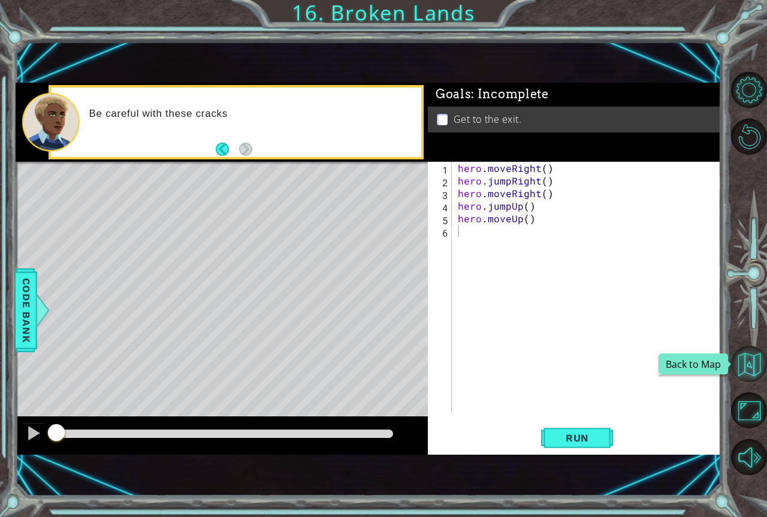
click at [747, 369] on button "Back to Map" at bounding box center [749, 364] width 36 height 36
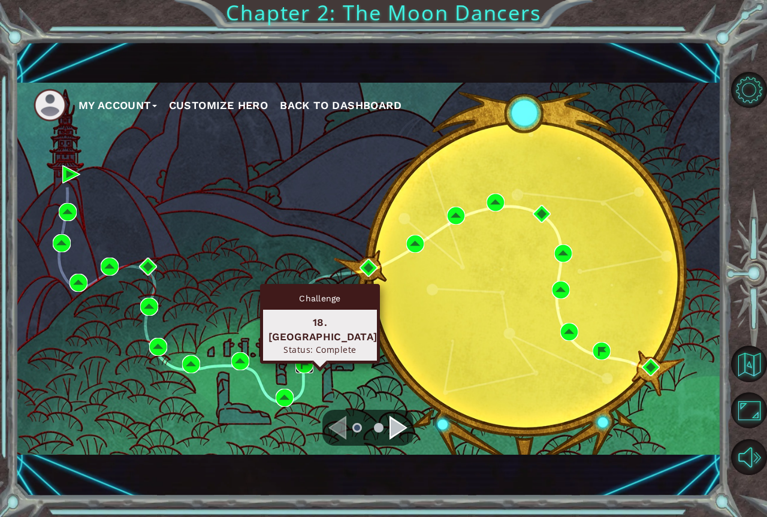
click at [303, 361] on img at bounding box center [304, 364] width 18 height 18
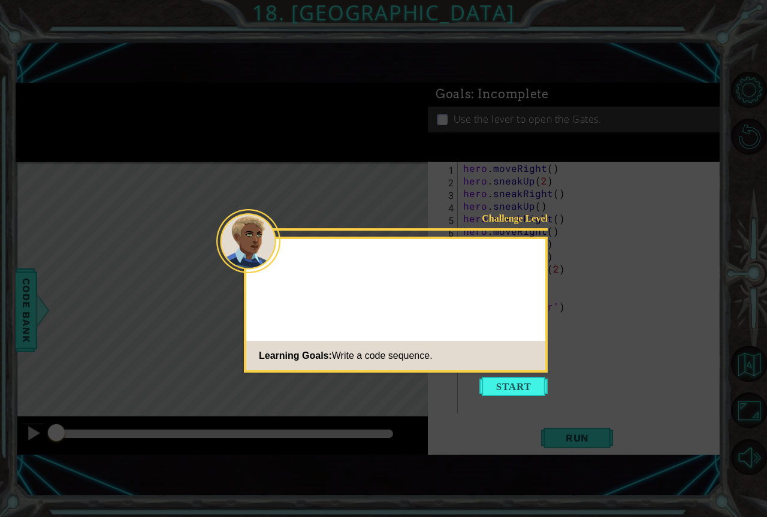
click at [536, 417] on icon at bounding box center [383, 258] width 767 height 517
click at [527, 402] on icon at bounding box center [383, 258] width 767 height 517
drag, startPoint x: 527, startPoint y: 387, endPoint x: 527, endPoint y: 379, distance: 8.4
click at [527, 379] on button "Start" at bounding box center [513, 386] width 68 height 19
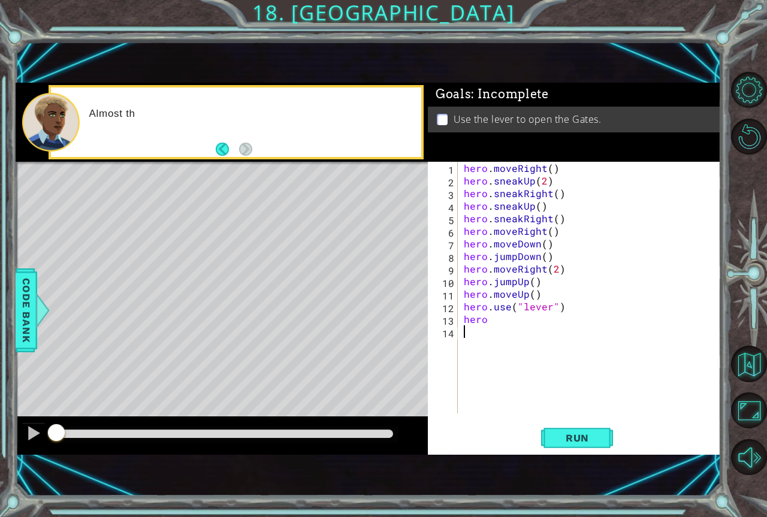
click at [541, 438] on button "Run" at bounding box center [577, 438] width 72 height 29
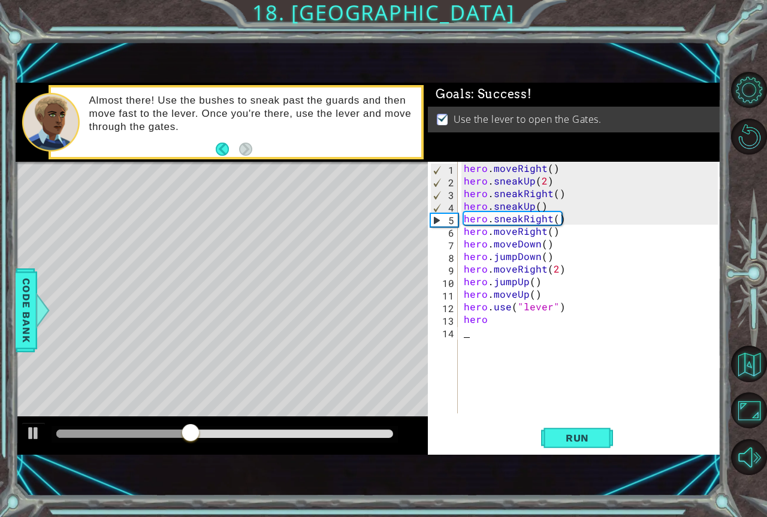
type textarea "-"
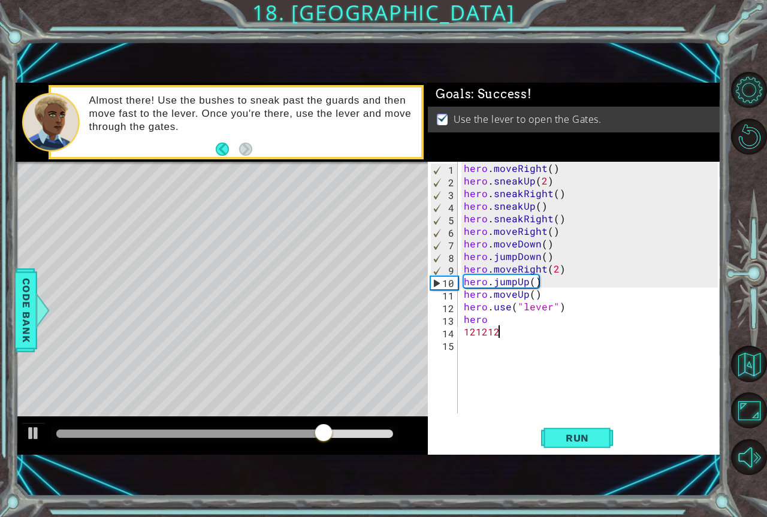
scroll to position [0, 1]
type textarea "1"
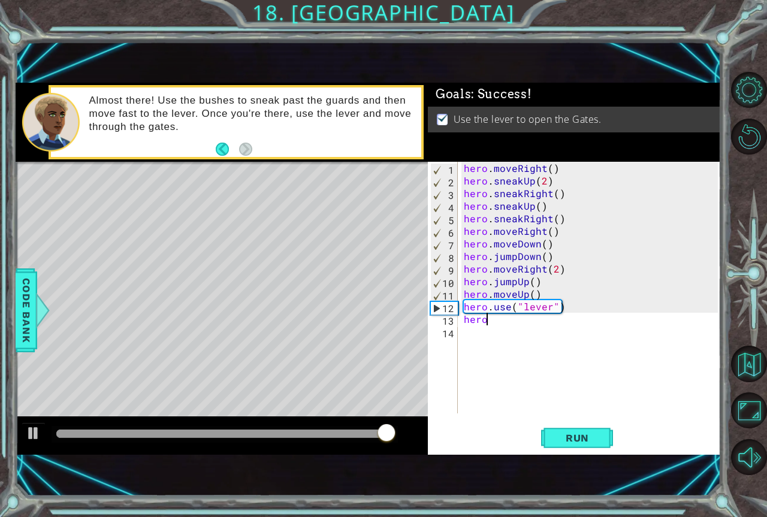
type textarea "hero"
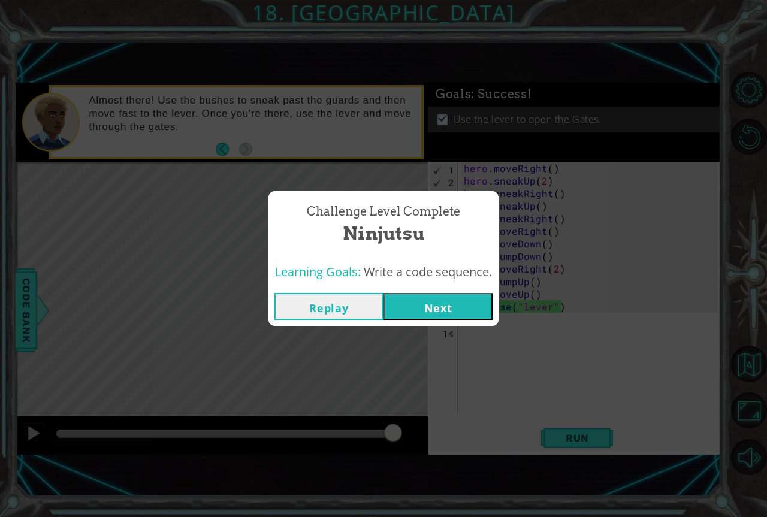
click at [298, 309] on button "Replay" at bounding box center [328, 306] width 109 height 27
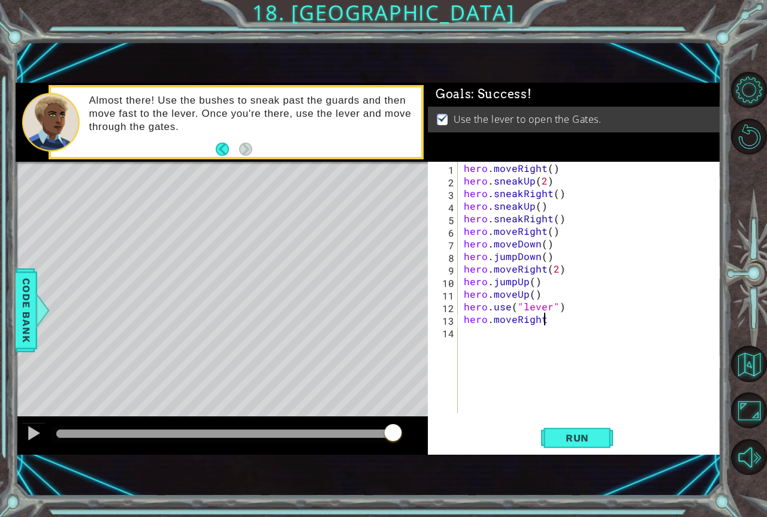
scroll to position [0, 5]
type textarea "hero.moveRight()"
click at [609, 442] on button "Run" at bounding box center [577, 438] width 72 height 29
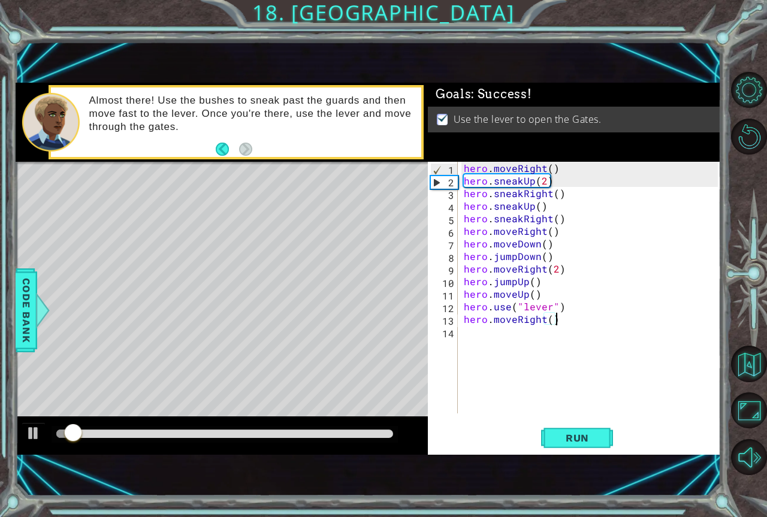
drag, startPoint x: 378, startPoint y: 427, endPoint x: 300, endPoint y: 417, distance: 78.6
click at [372, 425] on div at bounding box center [222, 436] width 412 height 38
click at [263, 408] on div "methods hero use(thing) moveUp(steps) moveDown(steps) moveLeft(steps) moveRight…" at bounding box center [369, 269] width 706 height 372
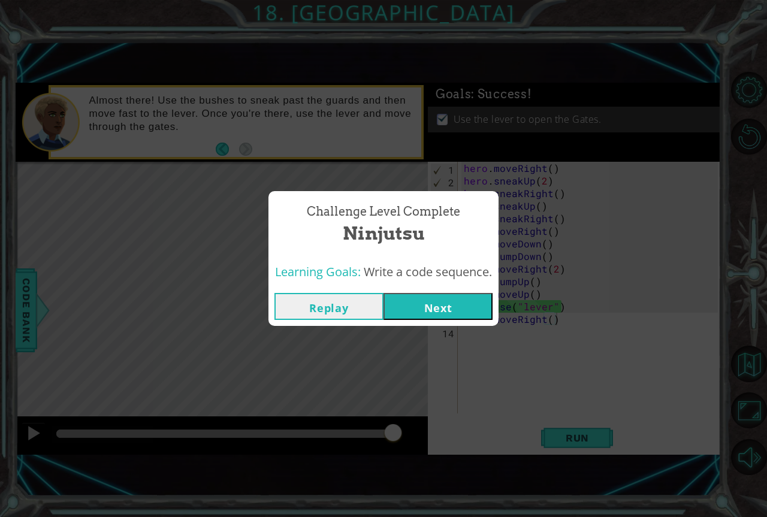
click at [390, 298] on button "Next" at bounding box center [438, 306] width 109 height 27
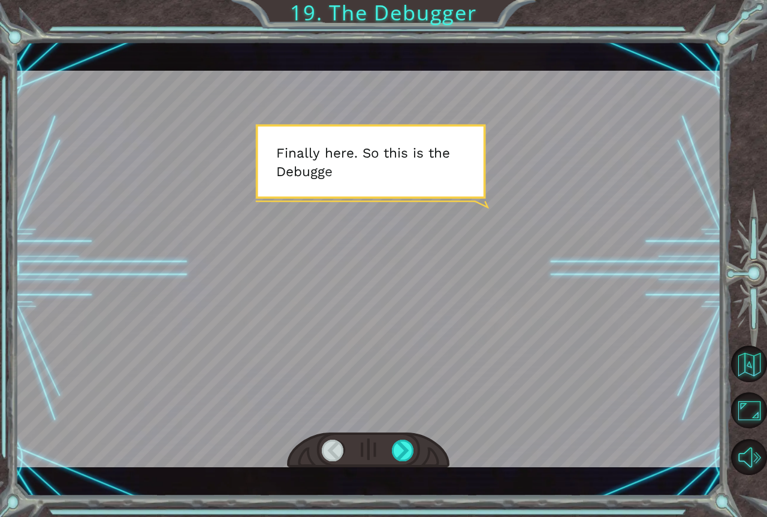
click at [747, 340] on div at bounding box center [749, 273] width 35 height 134
click at [747, 346] on link at bounding box center [749, 364] width 35 height 47
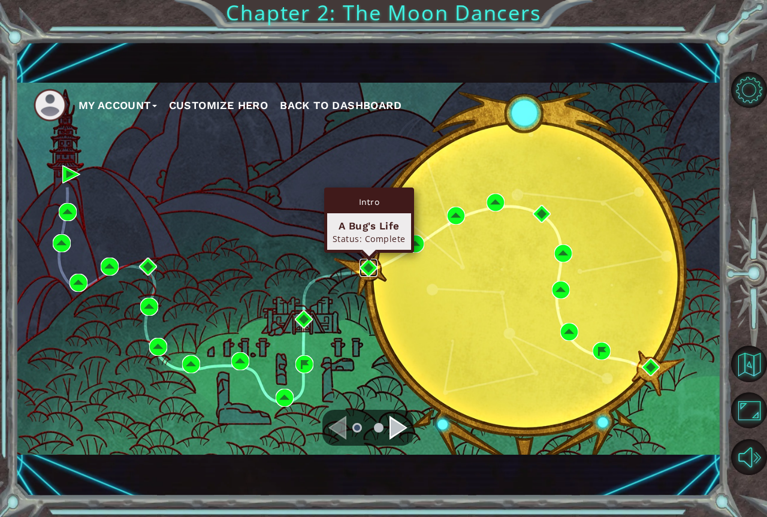
click at [365, 264] on img at bounding box center [369, 268] width 18 height 18
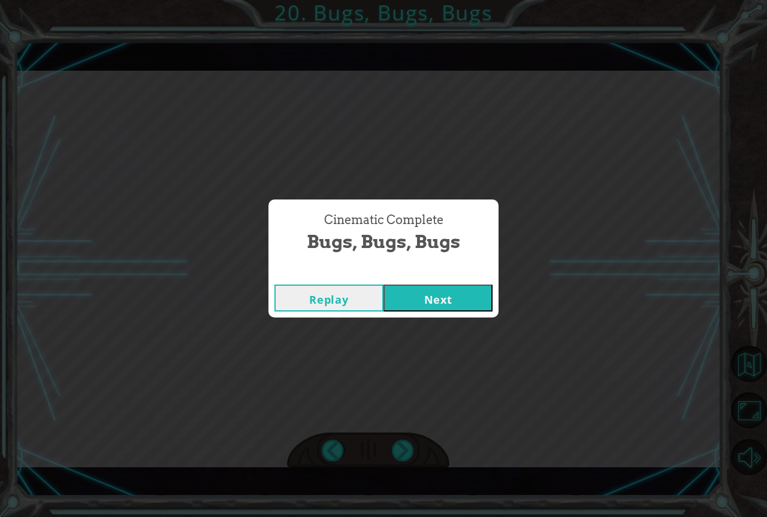
click at [384, 285] on button "Next" at bounding box center [438, 298] width 109 height 27
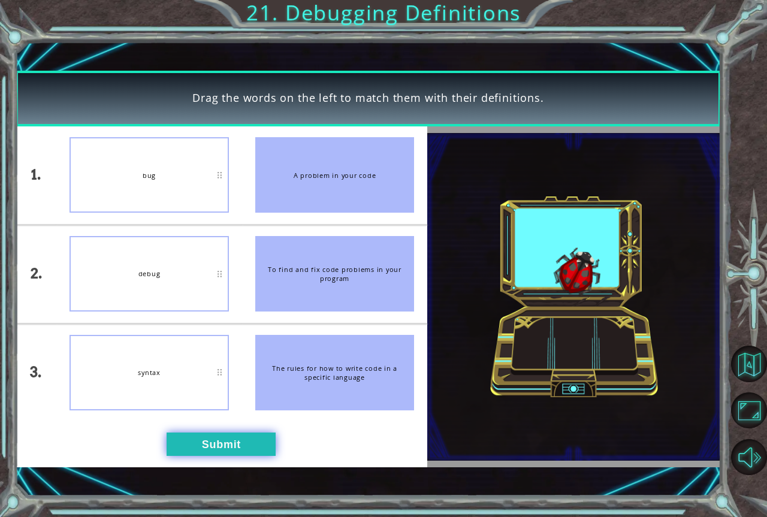
click at [272, 452] on button "Submit" at bounding box center [221, 444] width 109 height 23
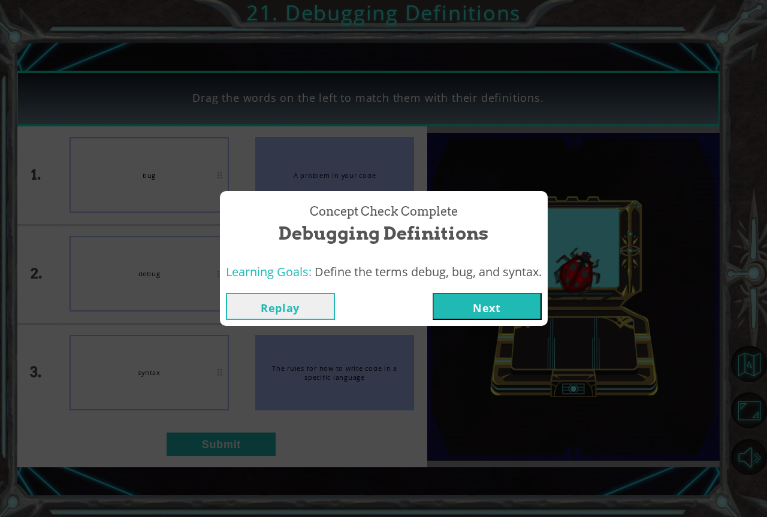
click at [477, 312] on button "Next" at bounding box center [487, 306] width 109 height 27
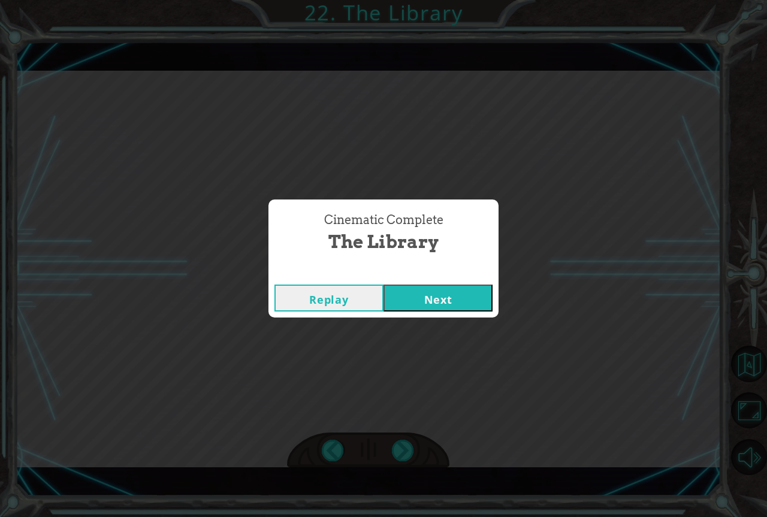
click at [456, 307] on button "Next" at bounding box center [438, 298] width 109 height 27
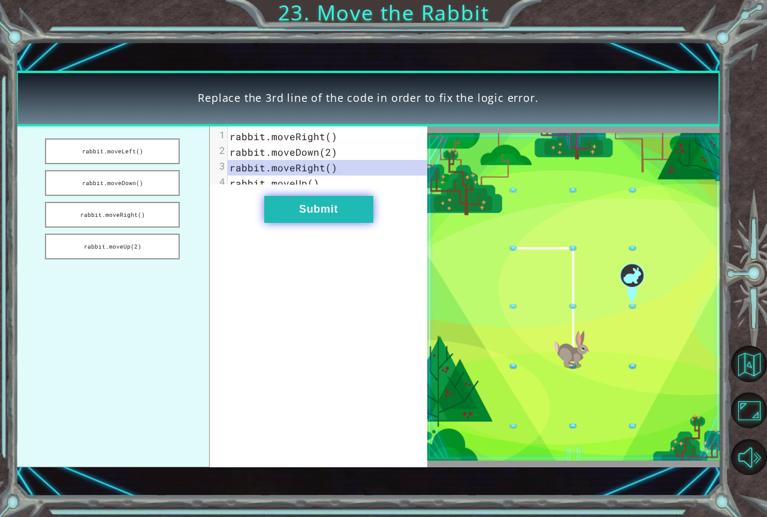
click at [298, 223] on button "Submit" at bounding box center [318, 209] width 109 height 27
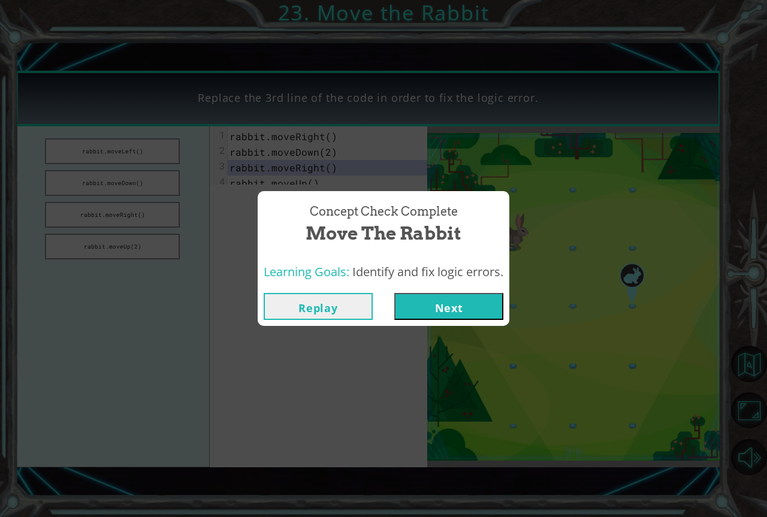
click at [440, 303] on button "Next" at bounding box center [448, 306] width 109 height 27
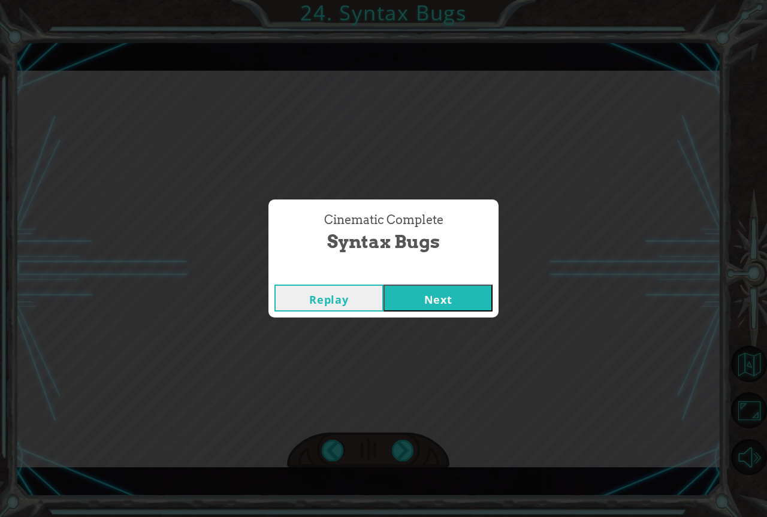
click at [384, 285] on button "Next" at bounding box center [438, 298] width 109 height 27
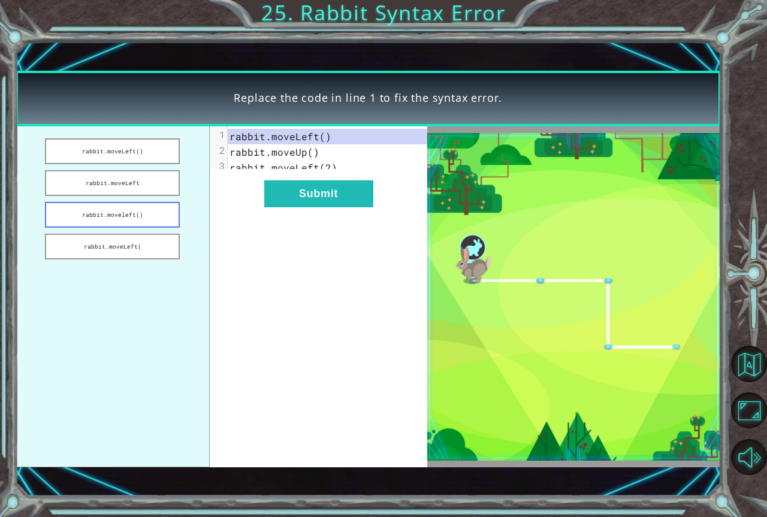
click at [152, 221] on button "rabbit.moveleft()" at bounding box center [112, 215] width 135 height 26
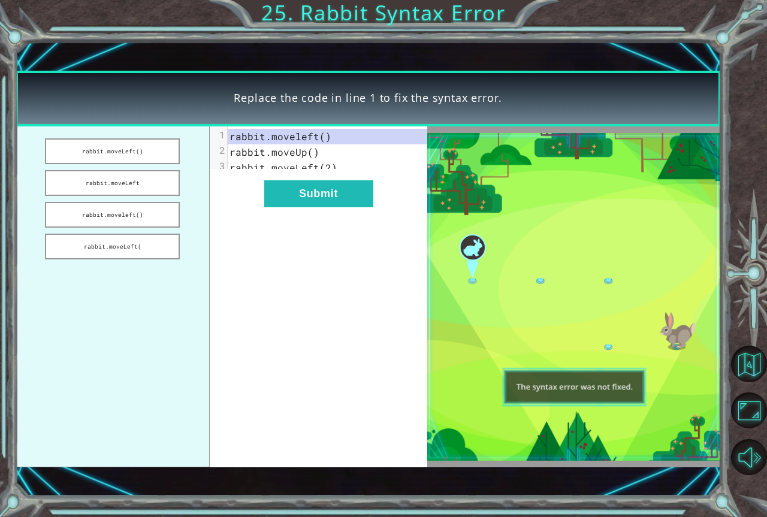
click at [144, 196] on ul "rabbit.moveLeft() rabbit.moveLeft rabbit.moveleft() rabbit.moveLeft(" at bounding box center [113, 296] width 194 height 341
click at [144, 195] on button "rabbit.moveLeft" at bounding box center [112, 183] width 135 height 26
click at [137, 191] on button "rabbit.moveLeft" at bounding box center [112, 183] width 135 height 26
click at [146, 154] on button "rabbit.moveLeft()" at bounding box center [112, 151] width 135 height 26
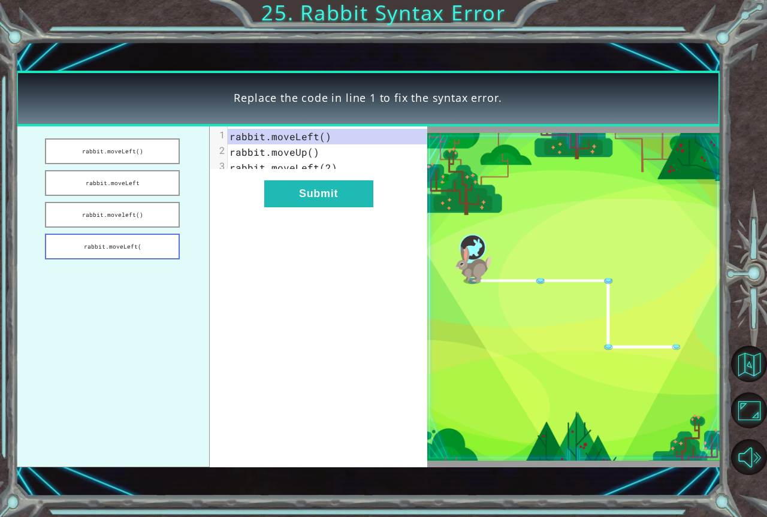
click at [129, 251] on button "rabbit.moveLeft(" at bounding box center [112, 247] width 135 height 26
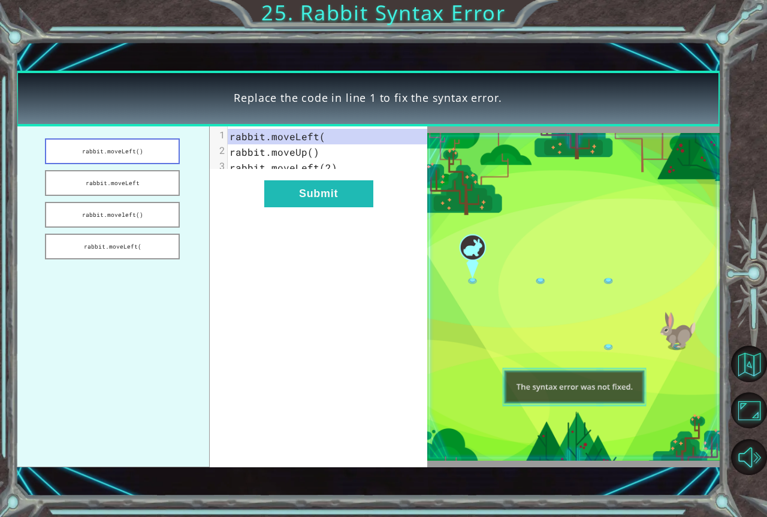
click at [132, 155] on button "rabbit.moveLeft()" at bounding box center [112, 151] width 135 height 26
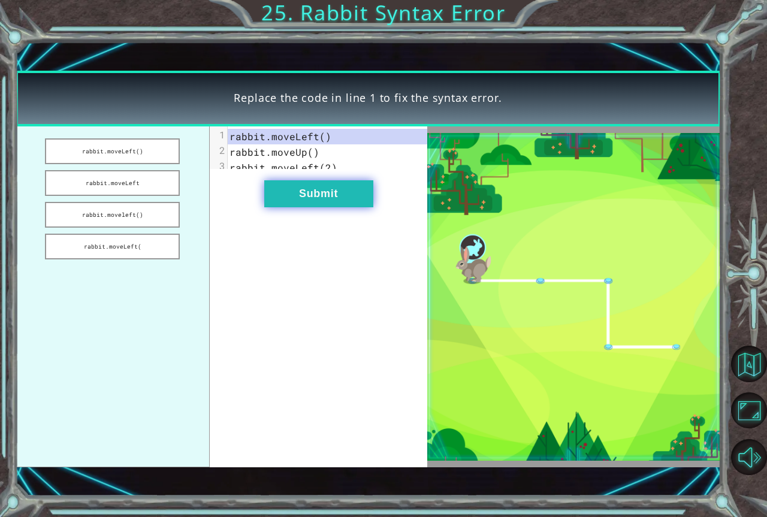
click at [310, 190] on button "Submit" at bounding box center [318, 193] width 109 height 27
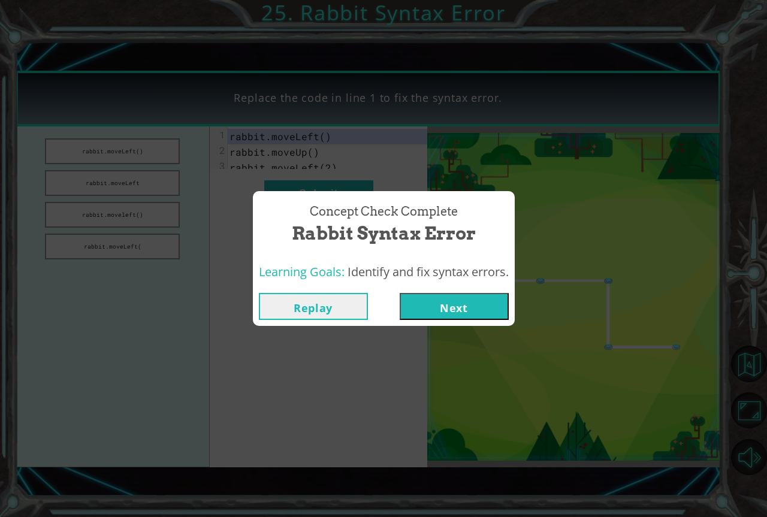
click at [484, 311] on button "Next" at bounding box center [454, 306] width 109 height 27
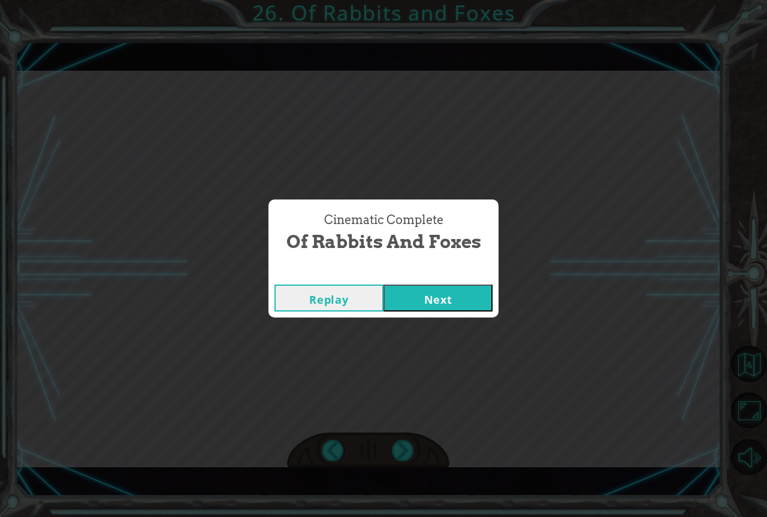
click at [470, 306] on button "Next" at bounding box center [438, 298] width 109 height 27
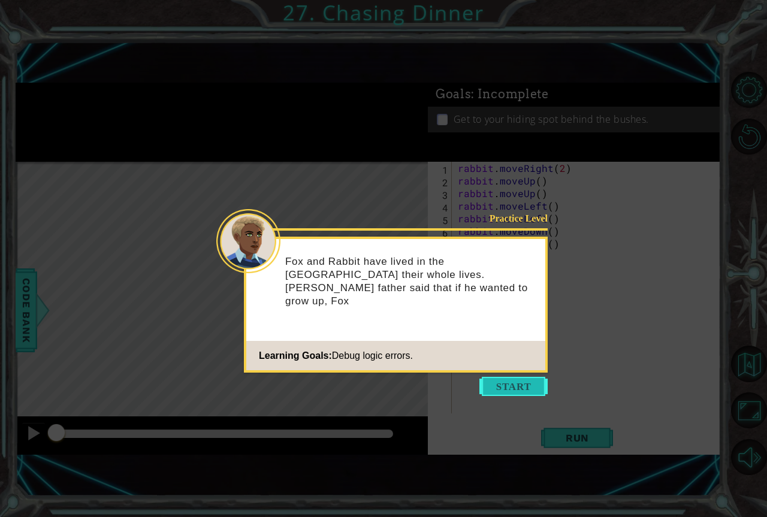
click at [500, 393] on button "Start" at bounding box center [513, 386] width 68 height 19
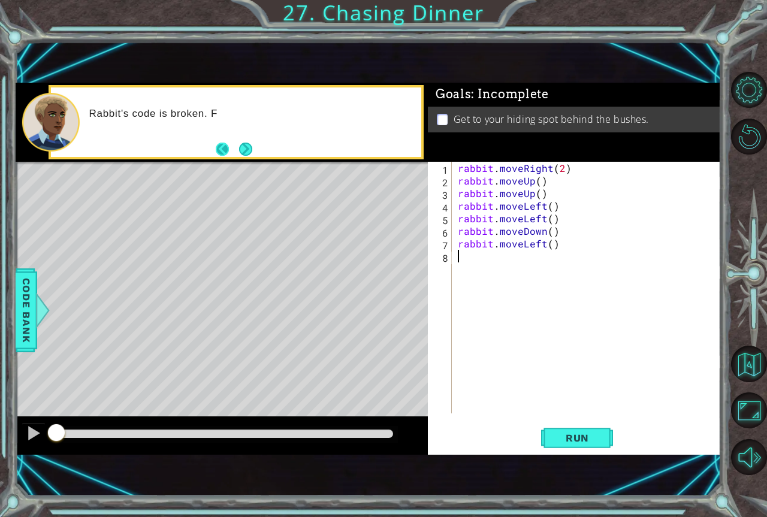
click at [218, 146] on button "Back" at bounding box center [227, 149] width 23 height 13
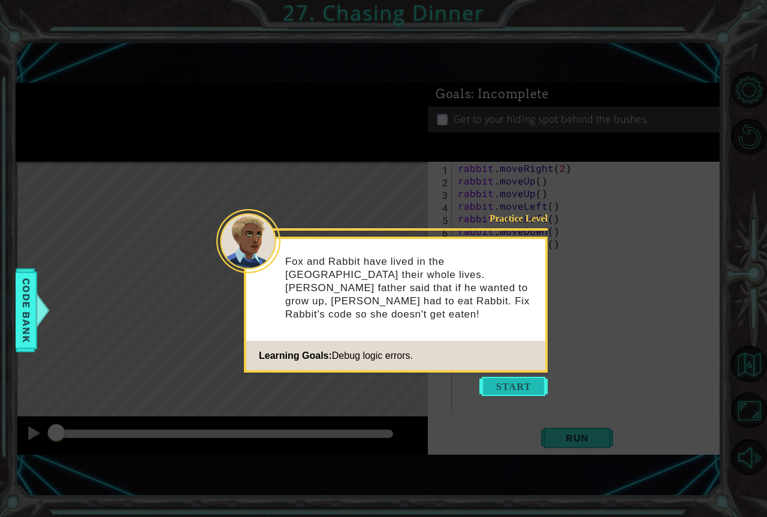
click at [482, 380] on button "Start" at bounding box center [513, 386] width 68 height 19
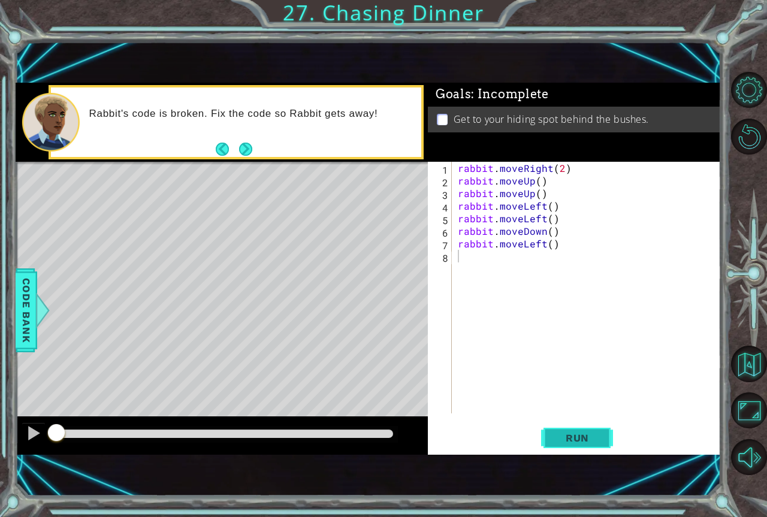
click at [560, 441] on span "Run" at bounding box center [577, 438] width 47 height 12
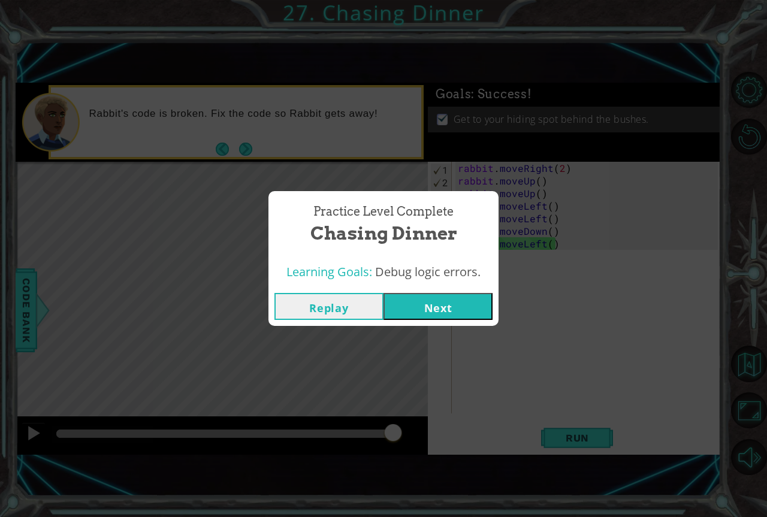
click at [442, 313] on button "Next" at bounding box center [438, 306] width 109 height 27
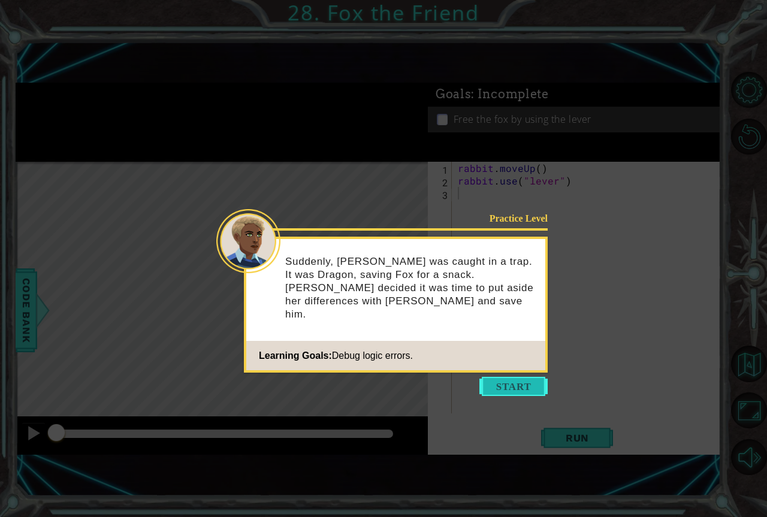
click at [506, 392] on button "Start" at bounding box center [513, 386] width 68 height 19
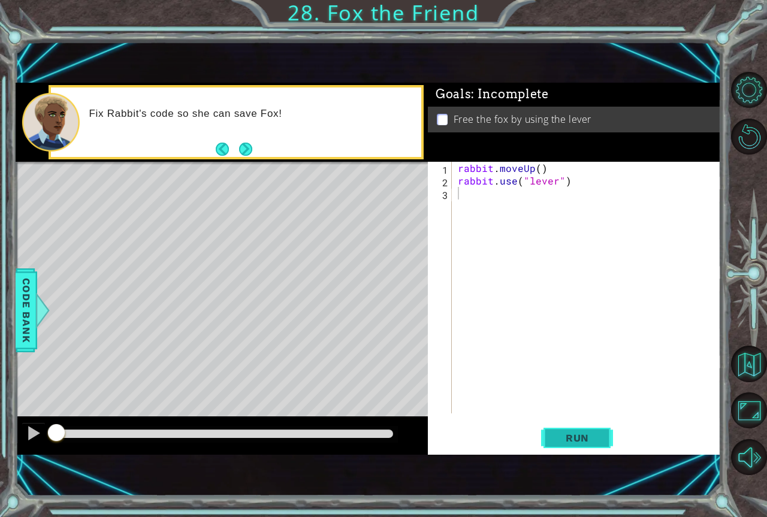
click at [571, 437] on span "Run" at bounding box center [577, 438] width 47 height 12
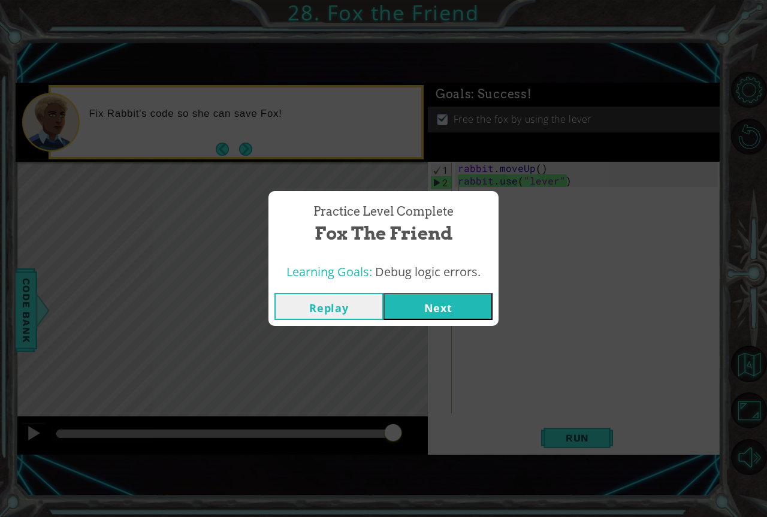
click at [439, 301] on button "Next" at bounding box center [438, 306] width 109 height 27
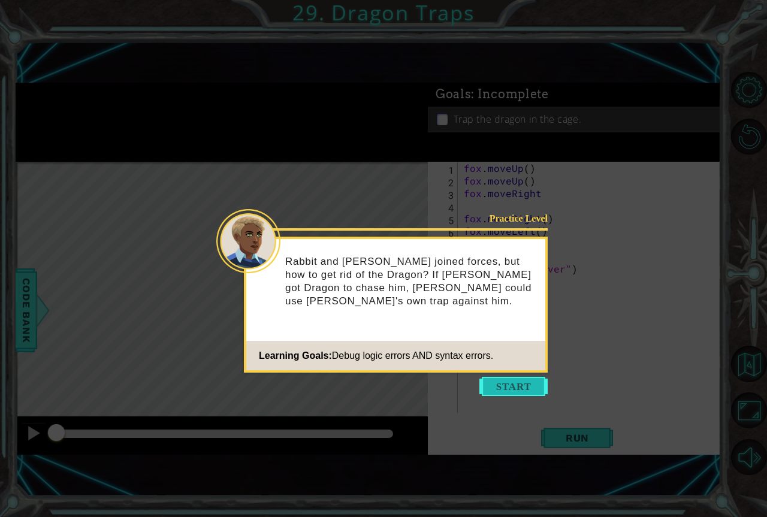
click at [508, 388] on button "Start" at bounding box center [513, 386] width 68 height 19
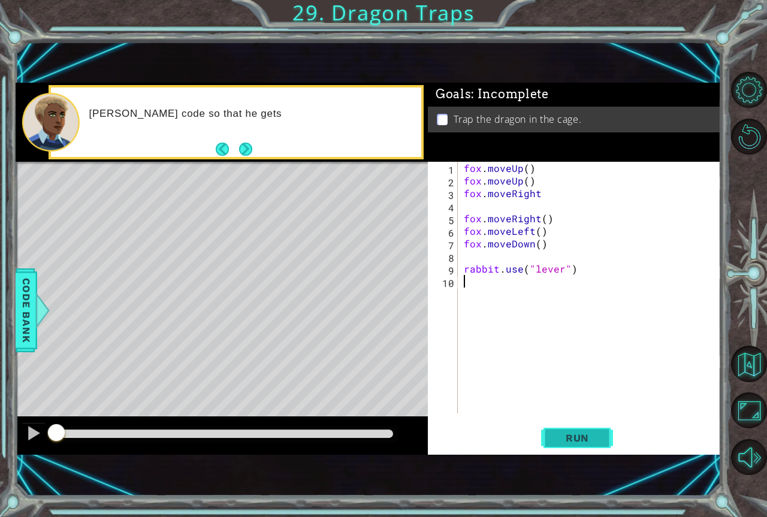
click at [598, 434] on span "Run" at bounding box center [577, 438] width 47 height 12
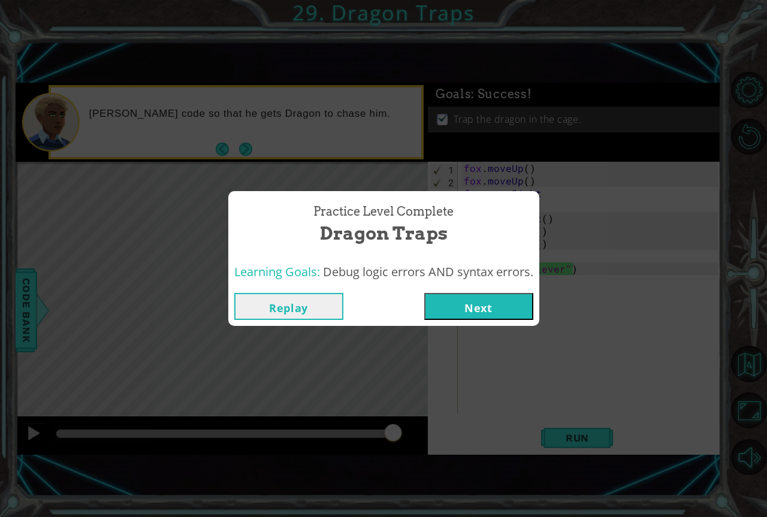
click at [509, 309] on button "Next" at bounding box center [478, 306] width 109 height 27
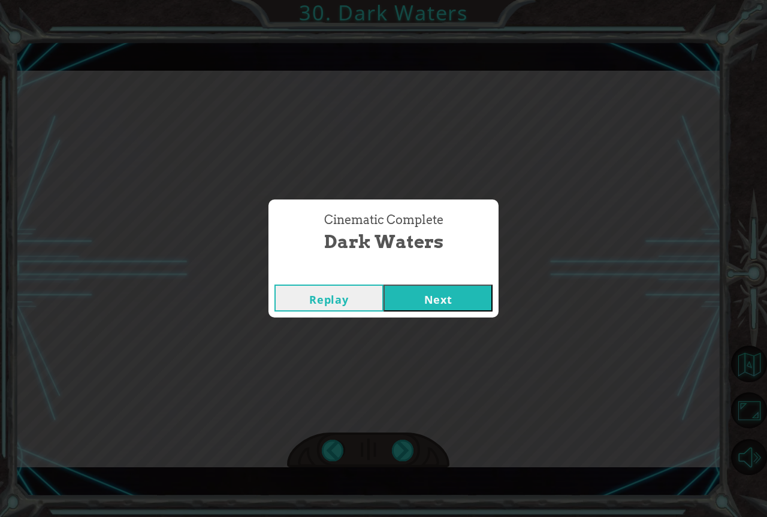
click at [485, 307] on button "Next" at bounding box center [438, 298] width 109 height 27
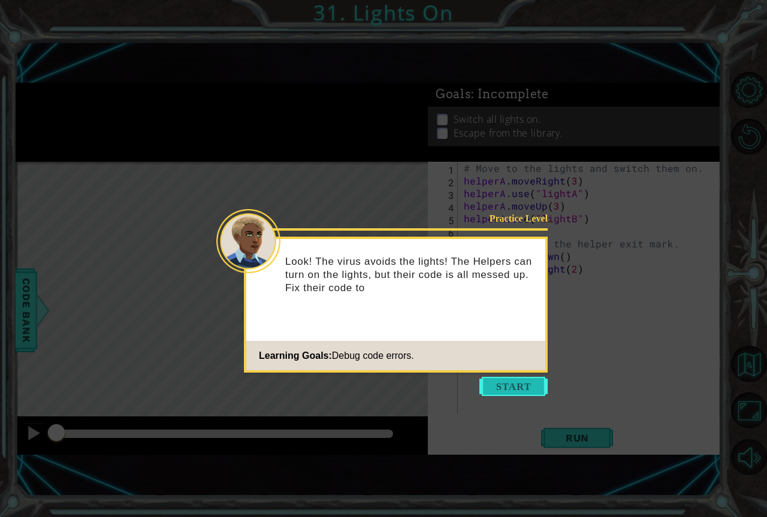
click at [523, 391] on button "Start" at bounding box center [513, 386] width 68 height 19
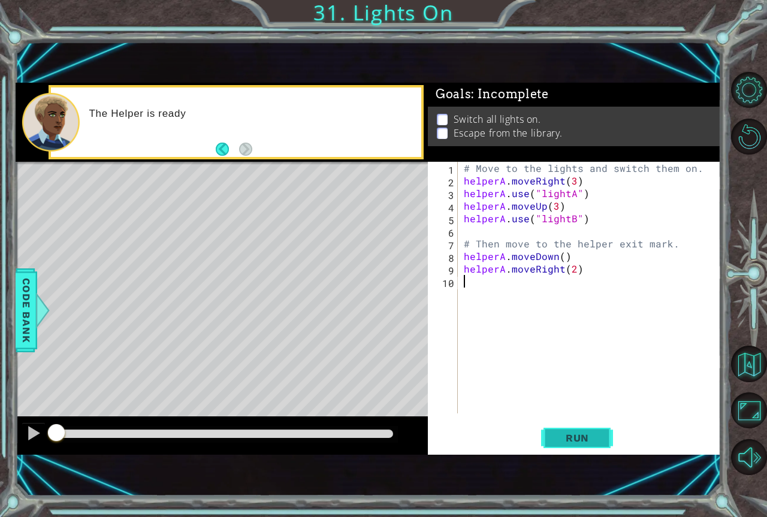
click at [560, 447] on button "Run" at bounding box center [577, 438] width 72 height 29
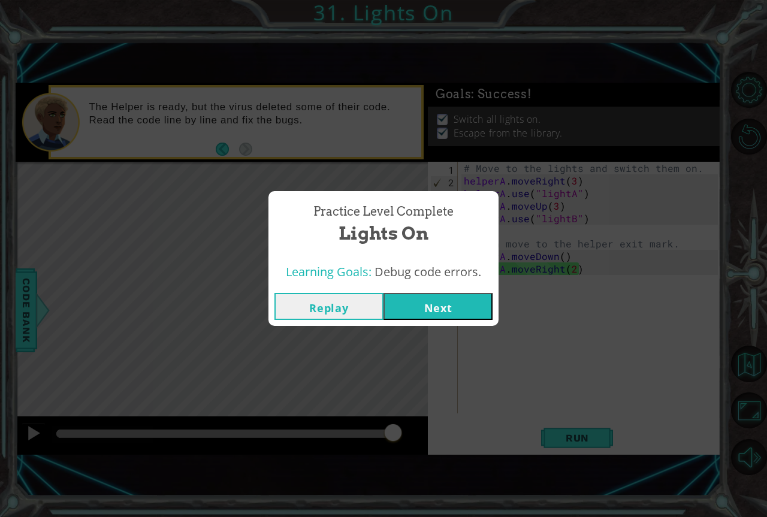
click at [454, 312] on button "Next" at bounding box center [438, 306] width 109 height 27
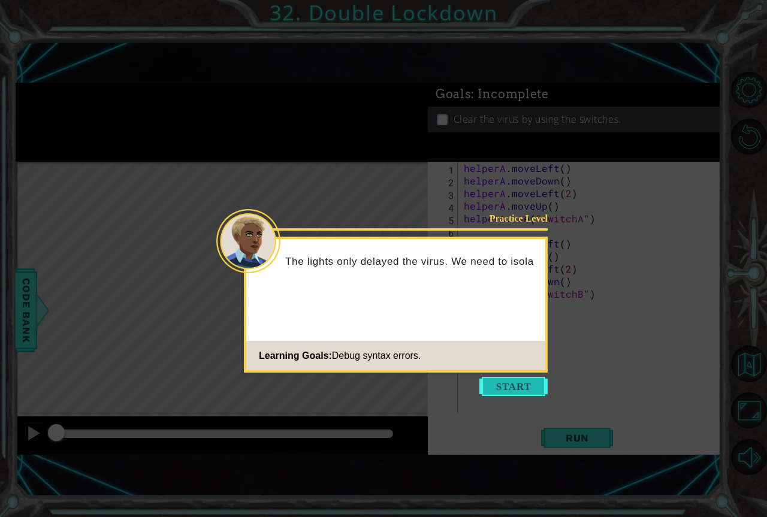
click at [514, 391] on button "Start" at bounding box center [513, 386] width 68 height 19
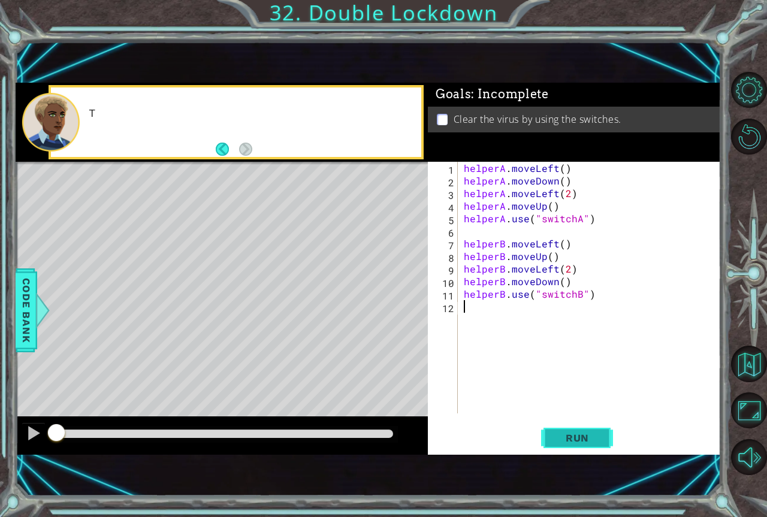
click at [556, 440] on span "Run" at bounding box center [577, 438] width 47 height 12
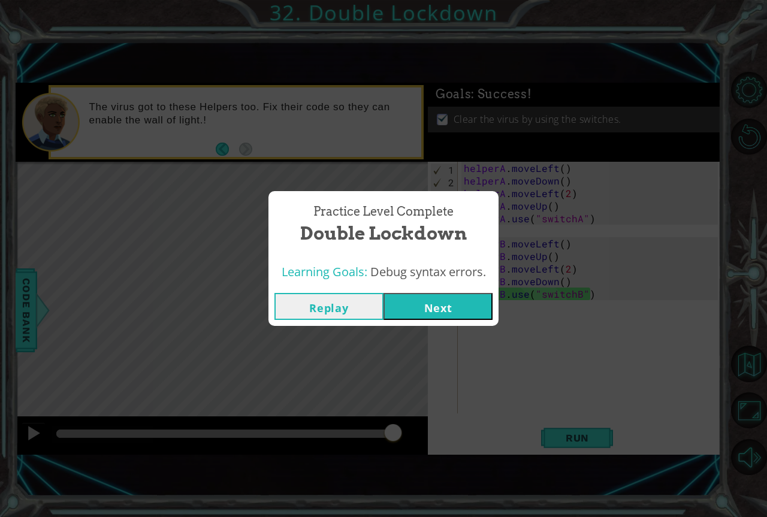
click at [451, 324] on div "Replay Next" at bounding box center [383, 306] width 230 height 39
click at [450, 300] on button "Next" at bounding box center [438, 306] width 109 height 27
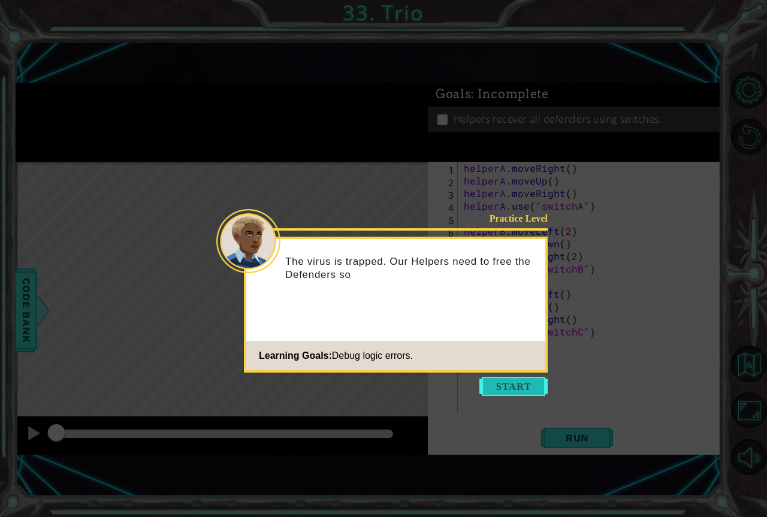
click at [491, 388] on button "Start" at bounding box center [513, 386] width 68 height 19
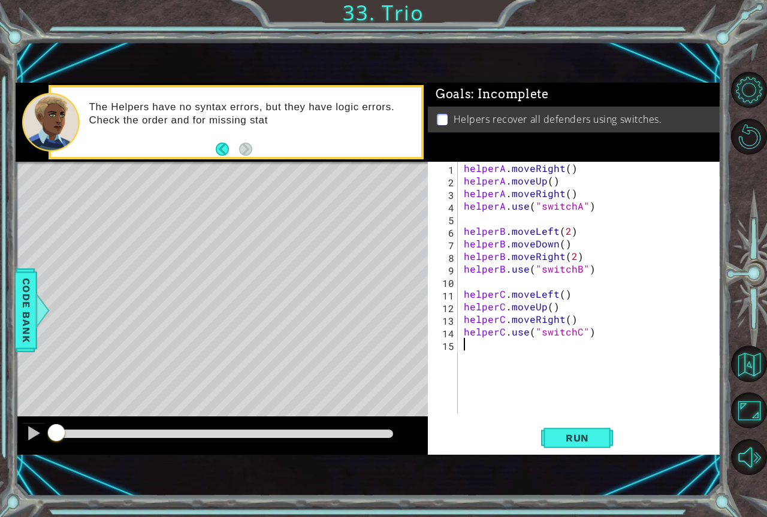
click at [562, 455] on div "1 ההההההההההההההההההההההההההההההההההההההההההההההההההההההההההההההההההההההההההההה…" at bounding box center [369, 268] width 706 height 455
click at [557, 430] on button "Run" at bounding box center [577, 438] width 72 height 29
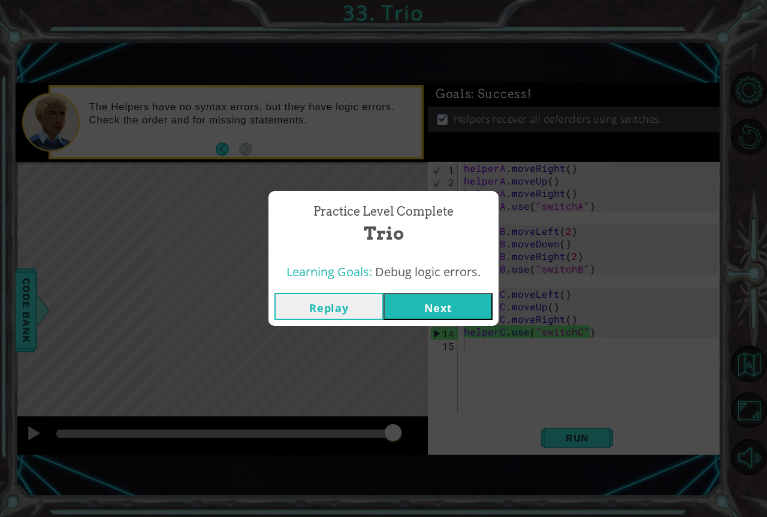
click at [416, 317] on button "Next" at bounding box center [438, 306] width 109 height 27
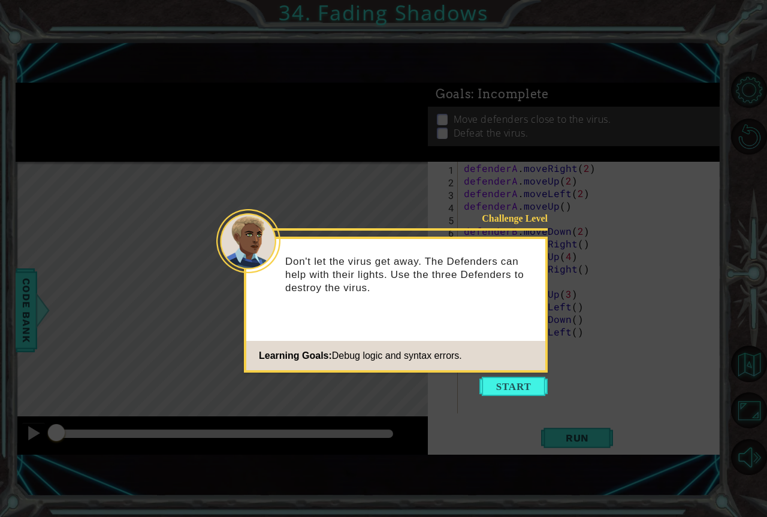
click at [503, 372] on div "Challenge Level Don't let the virus get away. The Defenders can help with their…" at bounding box center [396, 305] width 304 height 136
click at [493, 400] on icon at bounding box center [383, 258] width 767 height 517
click at [493, 397] on icon at bounding box center [383, 258] width 767 height 517
click at [493, 391] on button "Start" at bounding box center [513, 386] width 68 height 19
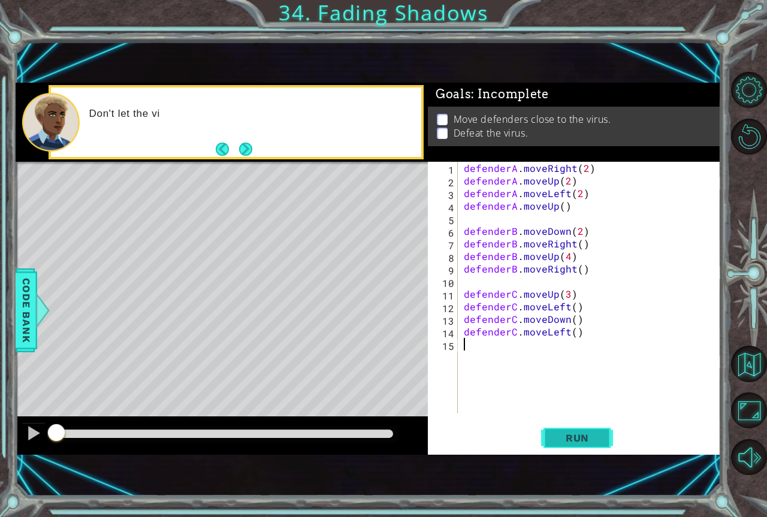
click at [593, 428] on button "Run" at bounding box center [577, 438] width 72 height 29
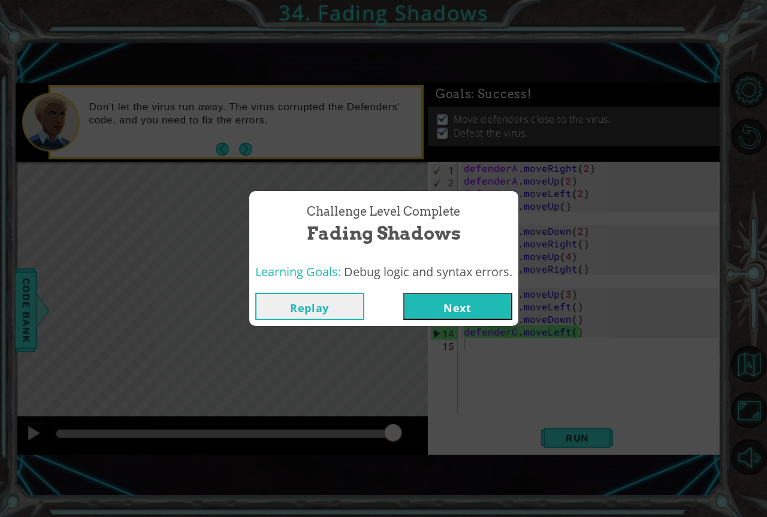
click at [419, 307] on button "Next" at bounding box center [457, 306] width 109 height 27
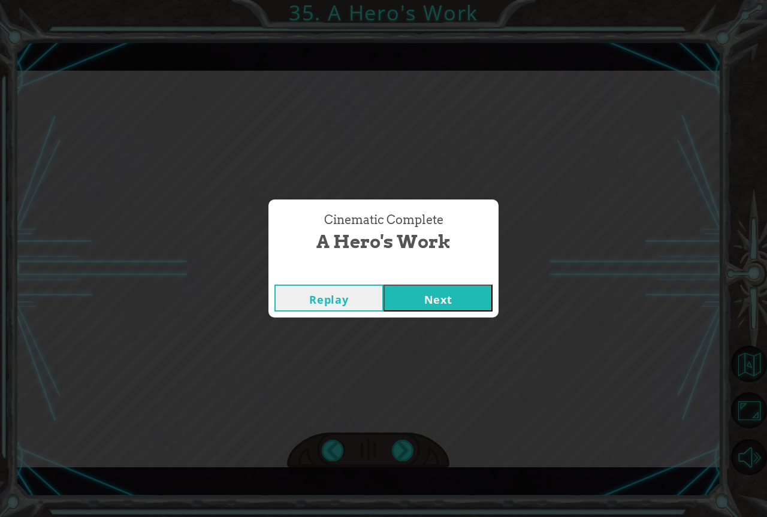
click button "Next" at bounding box center [438, 298] width 109 height 27
click at [384, 285] on button "Next" at bounding box center [438, 298] width 109 height 27
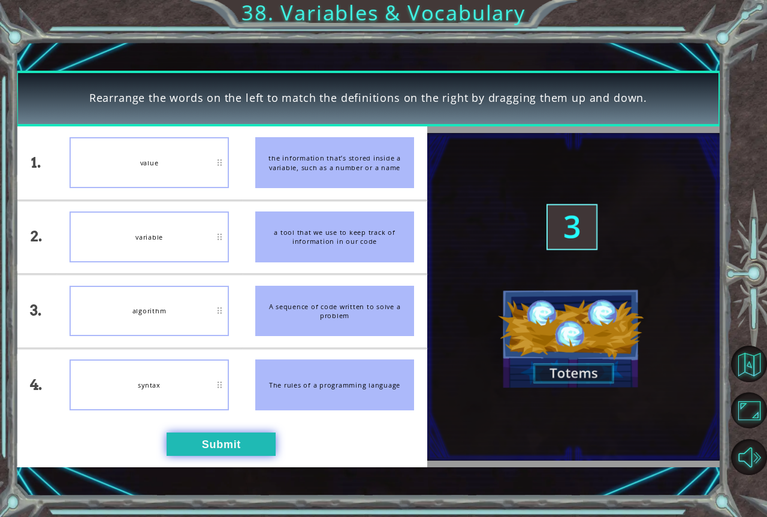
click at [204, 439] on button "Submit" at bounding box center [221, 444] width 109 height 23
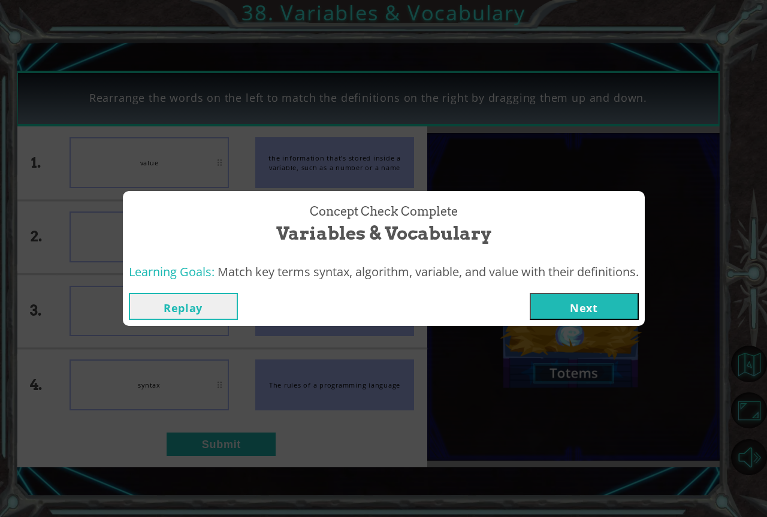
click at [615, 292] on div "Replay Next" at bounding box center [384, 306] width 522 height 39
click at [544, 310] on button "Next" at bounding box center [584, 306] width 109 height 27
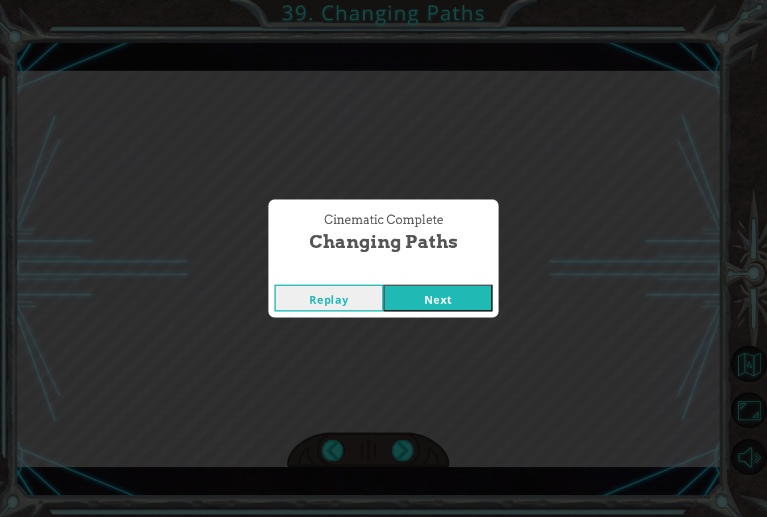
click at [384, 285] on button "Next" at bounding box center [438, 298] width 109 height 27
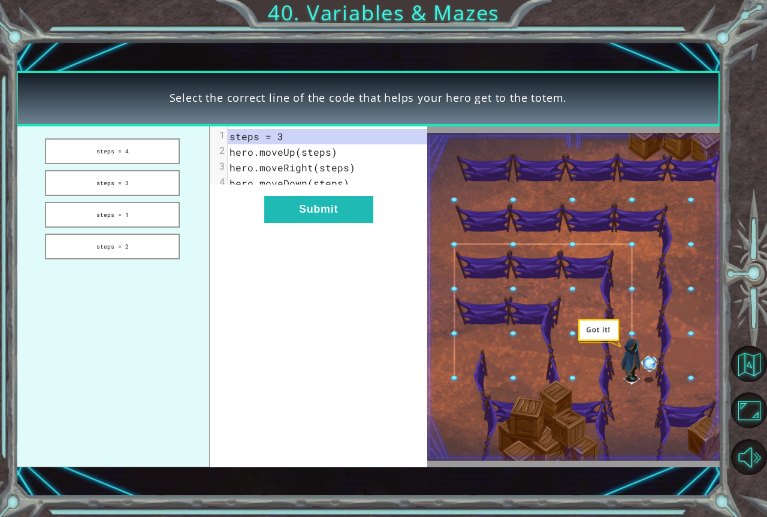
click button "Next" at bounding box center [438, 298] width 109 height 27
click at [146, 213] on button "steps = 1" at bounding box center [112, 215] width 135 height 26
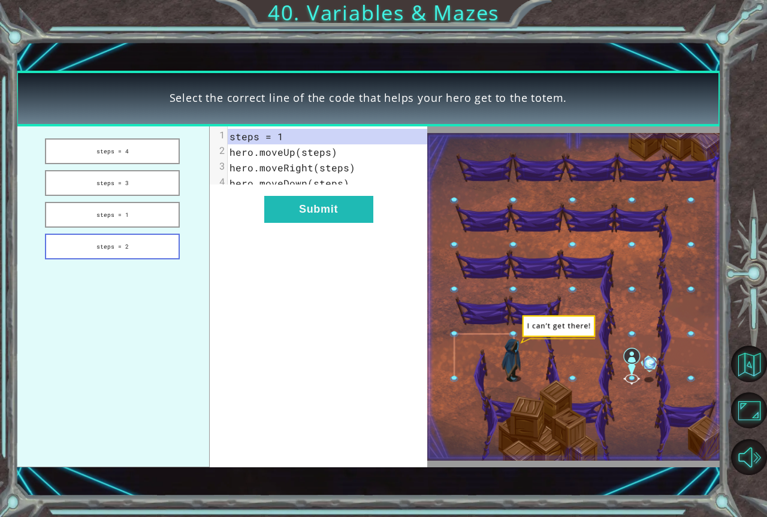
click at [135, 246] on button "steps = 2" at bounding box center [112, 247] width 135 height 26
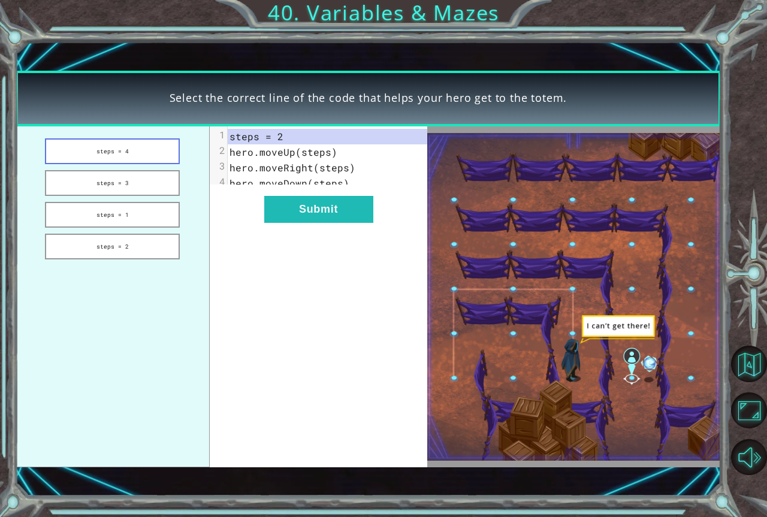
click at [105, 143] on button "steps = 4" at bounding box center [112, 151] width 135 height 26
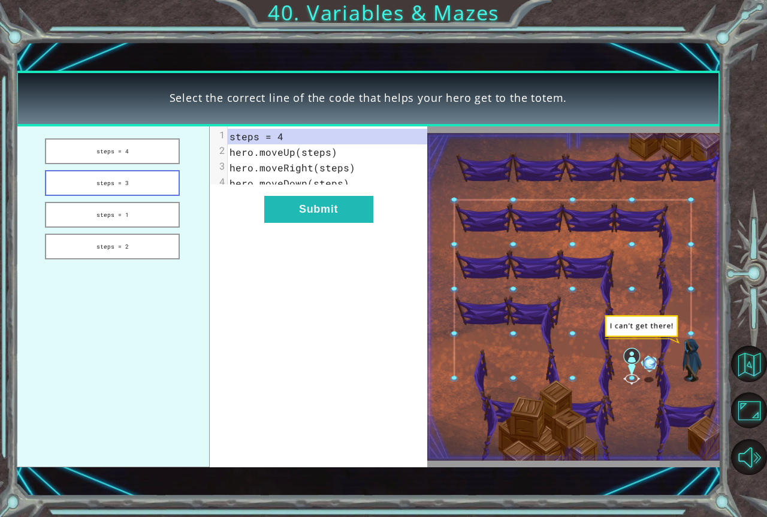
click at [109, 180] on button "steps = 3" at bounding box center [112, 183] width 135 height 26
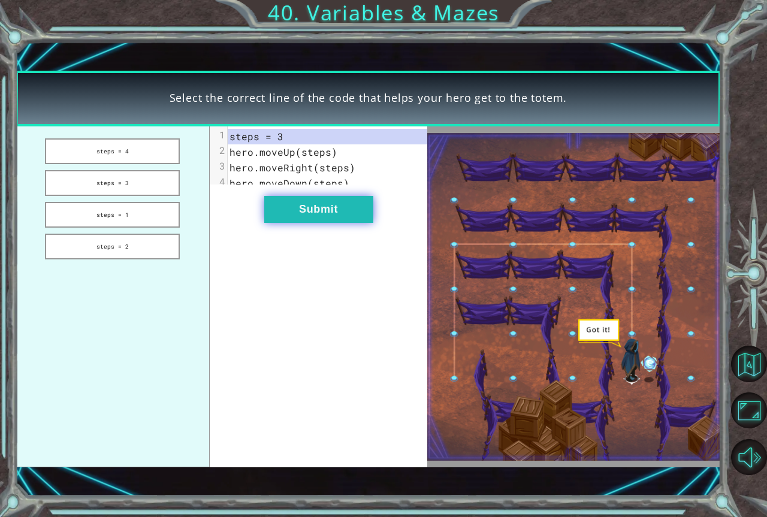
click at [361, 222] on button "Submit" at bounding box center [318, 209] width 109 height 27
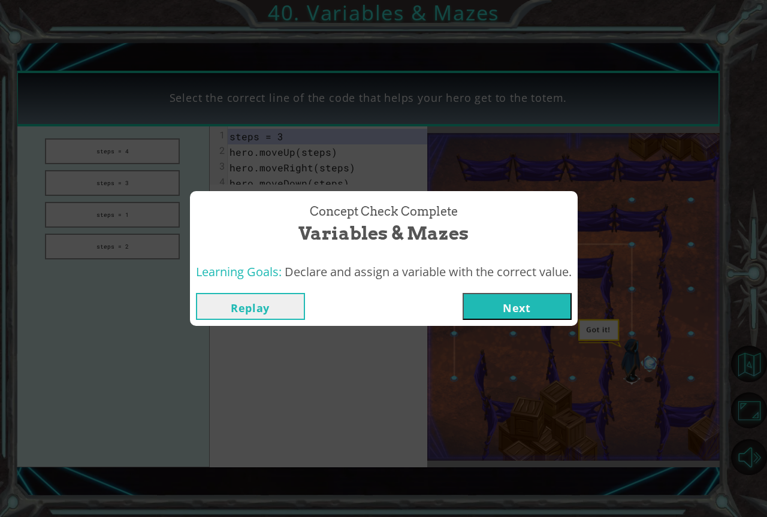
click at [505, 313] on button "Next" at bounding box center [517, 306] width 109 height 27
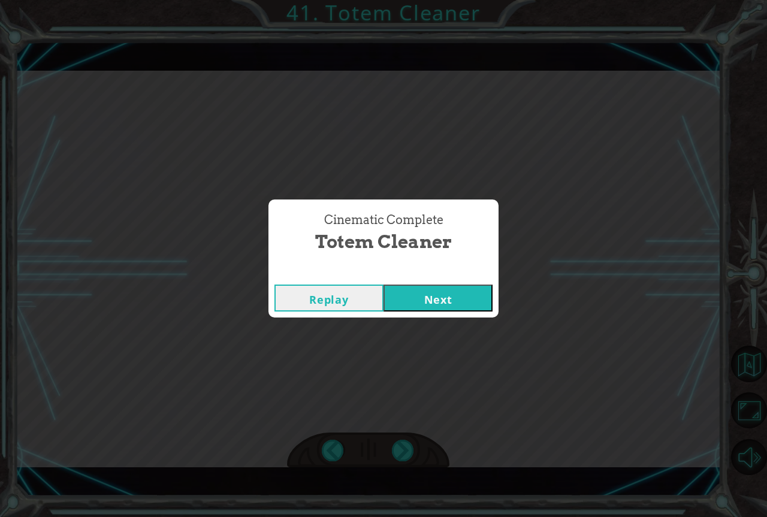
click button "Next" at bounding box center [438, 298] width 109 height 27
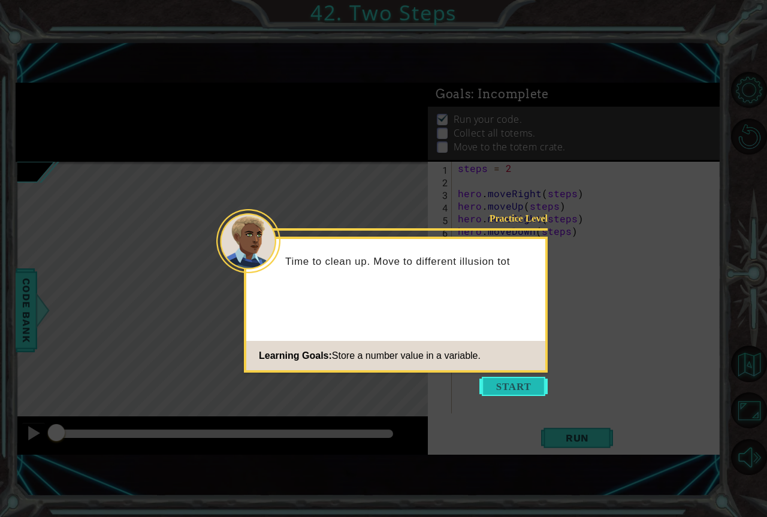
click at [522, 387] on button "Start" at bounding box center [513, 386] width 68 height 19
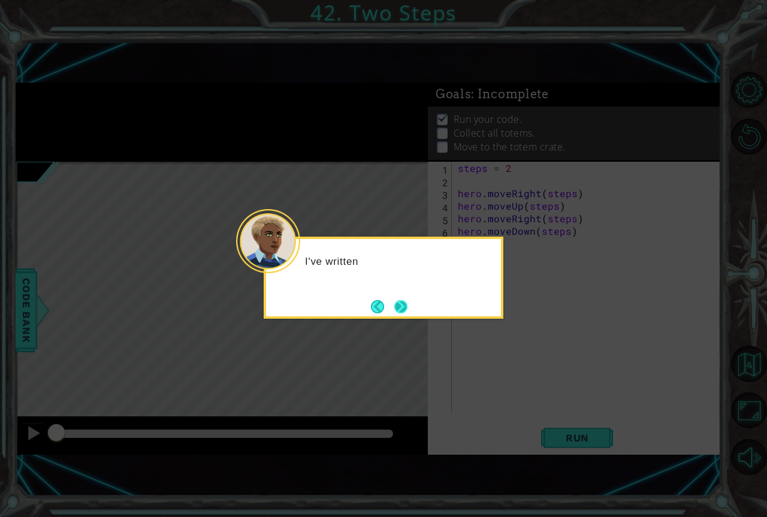
click at [394, 300] on button "Next" at bounding box center [401, 307] width 14 height 14
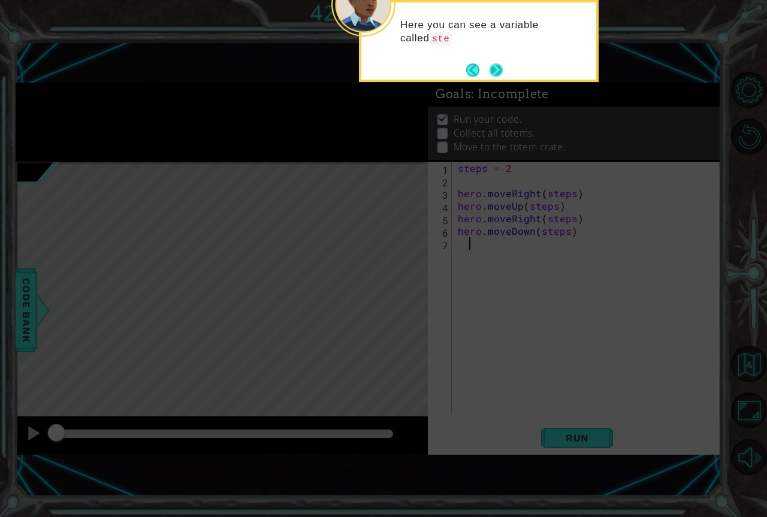
click at [500, 79] on div "Here you can see a variable called ste" at bounding box center [479, 41] width 240 height 82
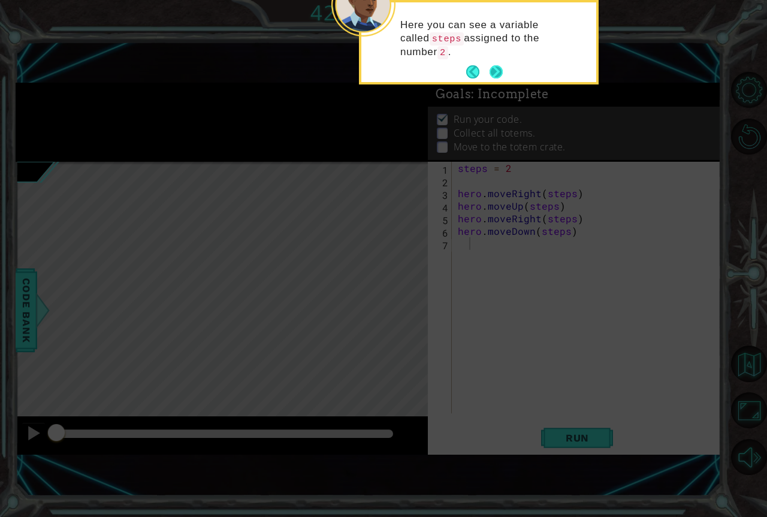
click at [500, 72] on button "Next" at bounding box center [496, 72] width 14 height 14
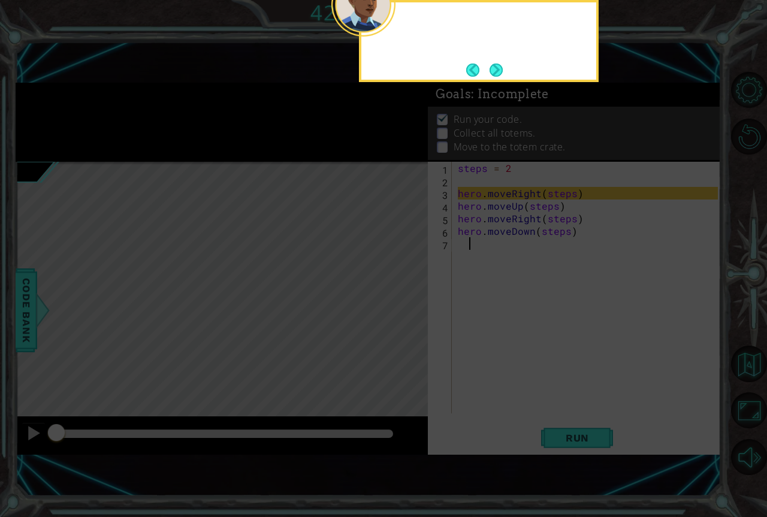
click at [500, 72] on button "Next" at bounding box center [496, 70] width 13 height 13
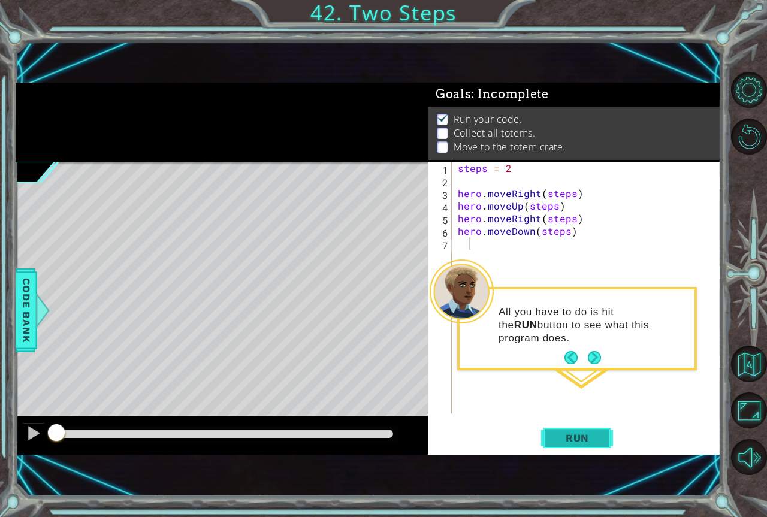
click at [566, 442] on span "Run" at bounding box center [577, 438] width 47 height 12
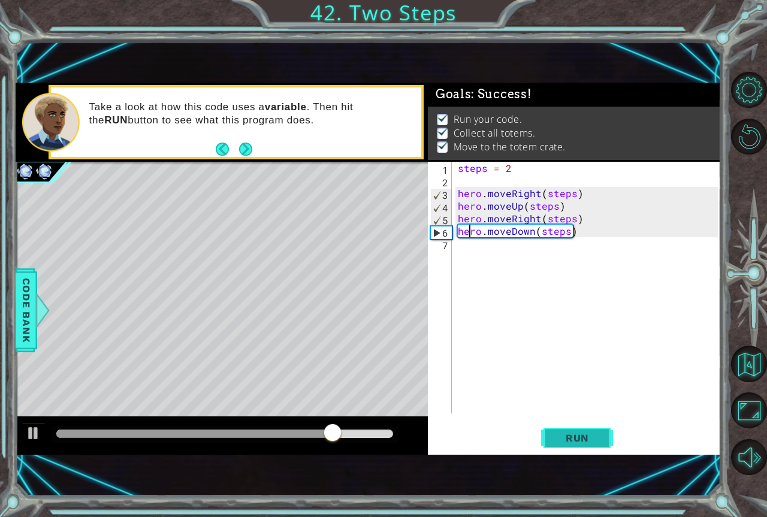
type textarea "hero.moveRight(steps)"
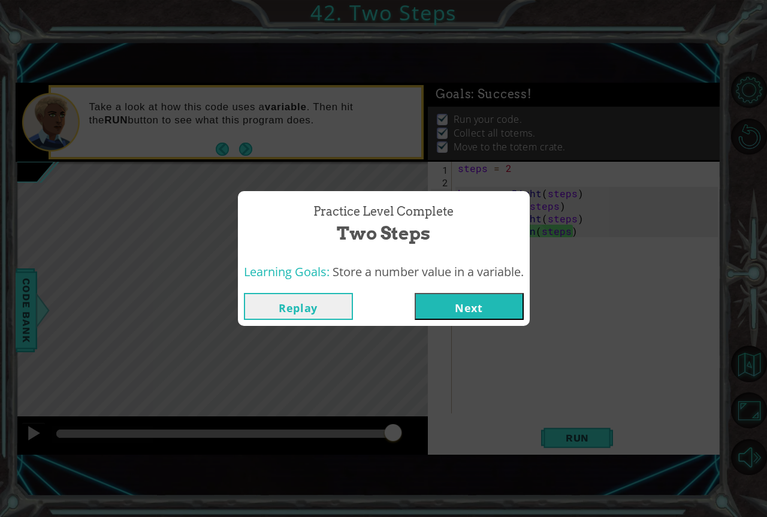
click at [431, 299] on button "Next" at bounding box center [469, 306] width 109 height 27
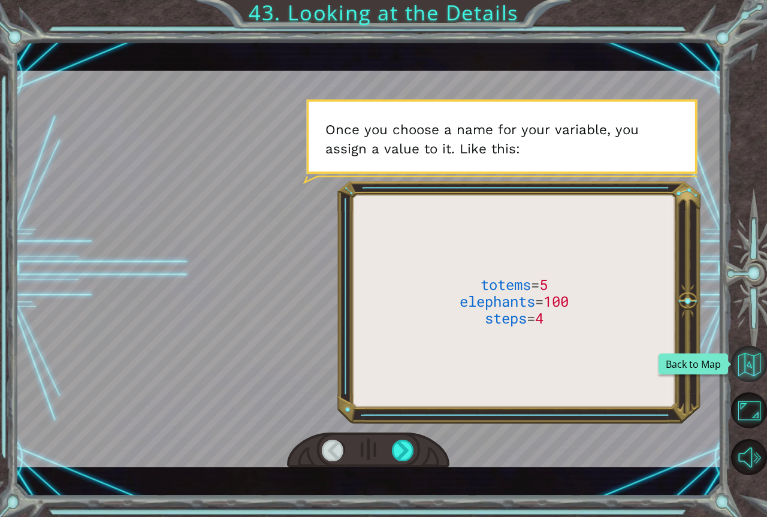
click at [750, 371] on button "Back to Map" at bounding box center [749, 364] width 36 height 36
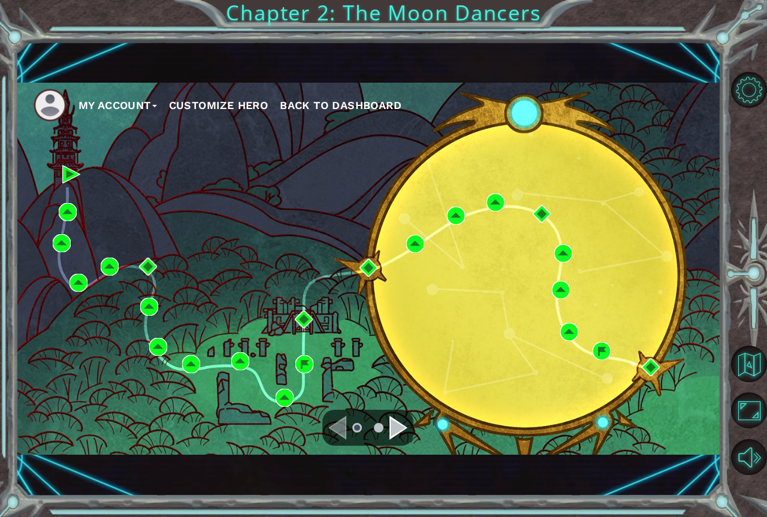
click at [405, 412] on div at bounding box center [367, 428] width 91 height 36
click at [399, 424] on div "Navigate to the next page" at bounding box center [399, 428] width 18 height 24
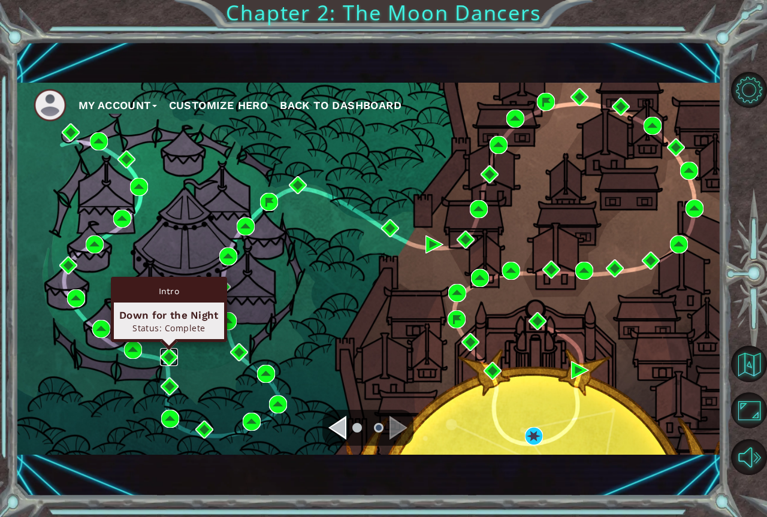
click at [167, 355] on img at bounding box center [169, 357] width 18 height 18
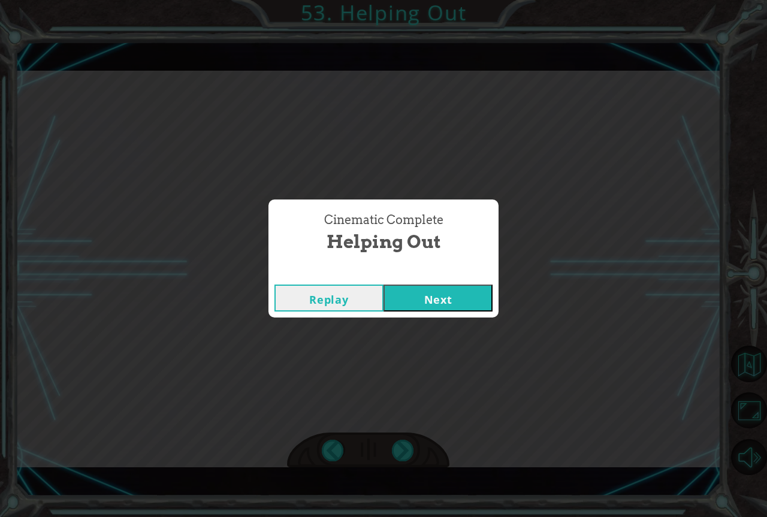
click button "Next" at bounding box center [438, 298] width 109 height 27
click at [384, 285] on button "Next" at bounding box center [438, 298] width 109 height 27
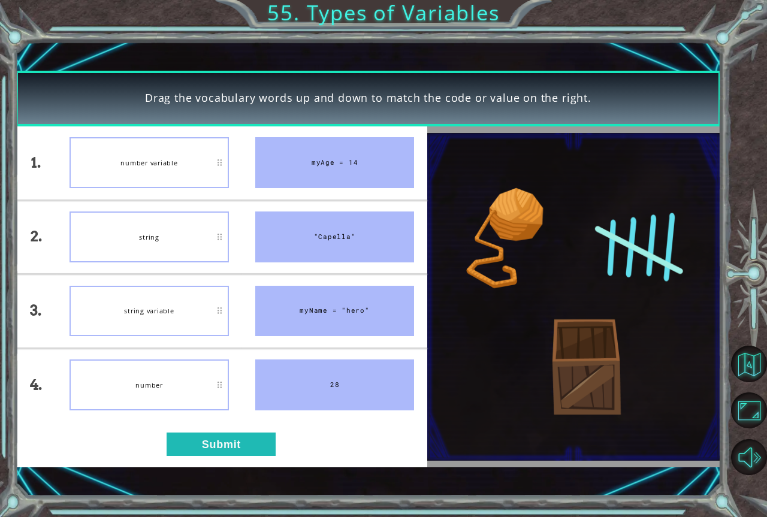
click at [176, 460] on div "1. 2. 3. 4. number variable string string variable number myAge = 14 "Capella" …" at bounding box center [222, 296] width 412 height 341
click at [224, 449] on button "Submit" at bounding box center [221, 444] width 109 height 23
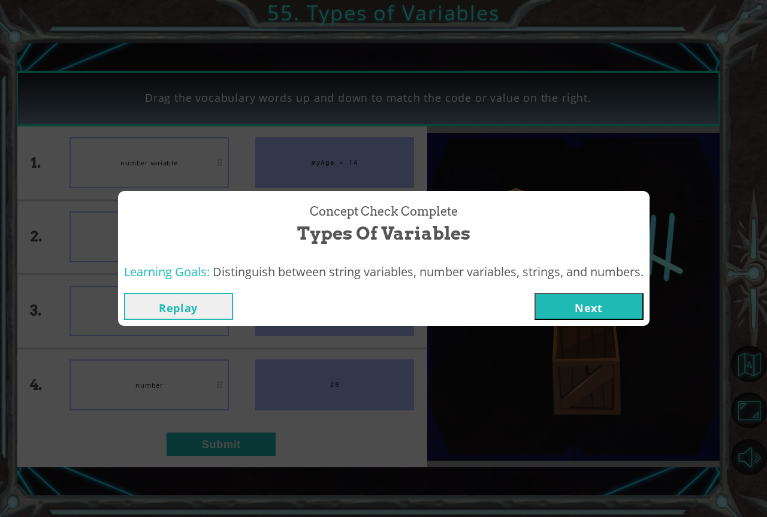
click at [550, 313] on button "Next" at bounding box center [589, 306] width 109 height 27
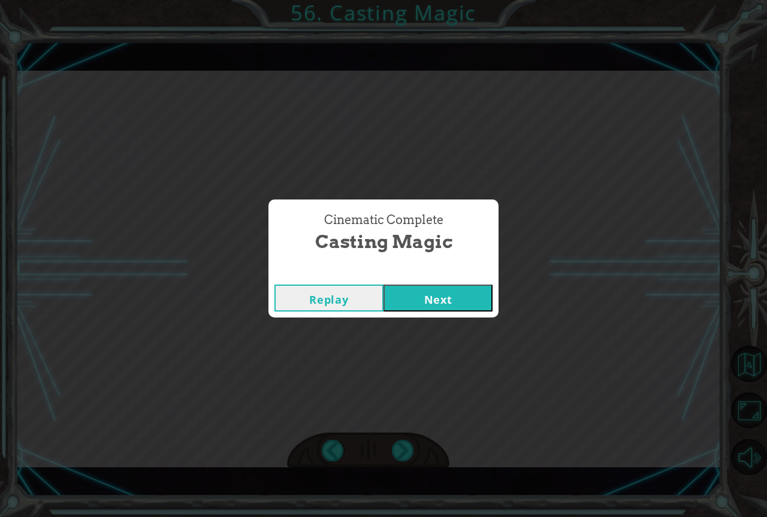
click button "Next" at bounding box center [438, 298] width 109 height 27
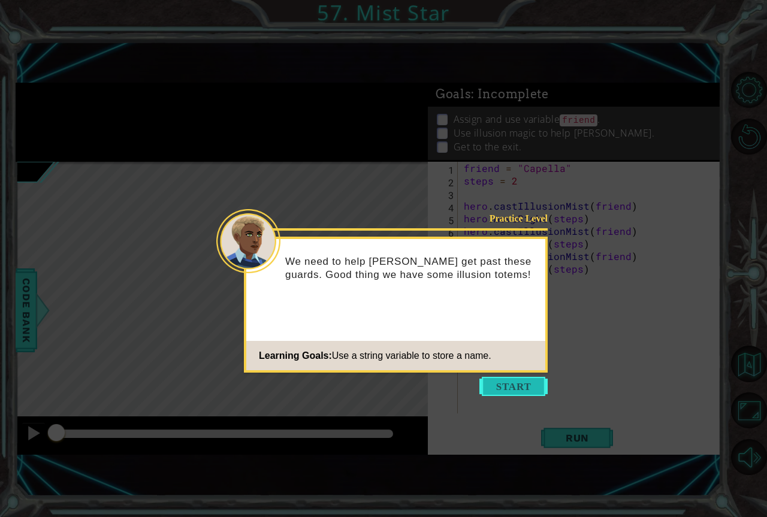
click at [490, 395] on button "Start" at bounding box center [513, 386] width 68 height 19
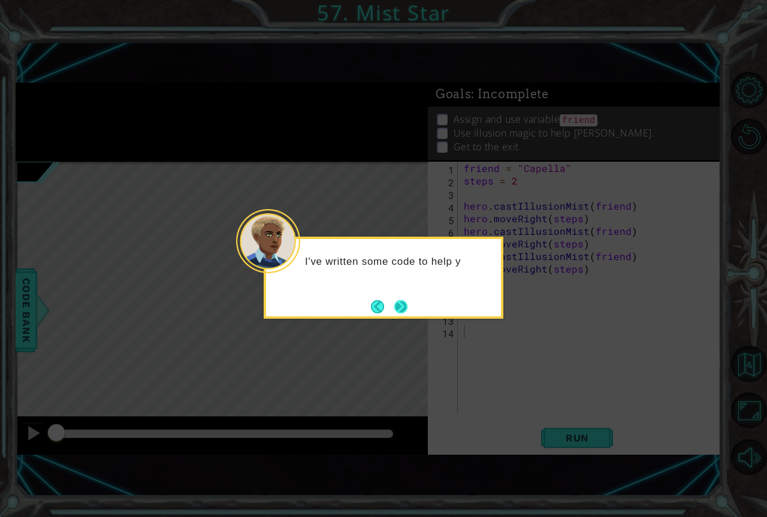
click at [396, 300] on button "Next" at bounding box center [400, 306] width 13 height 13
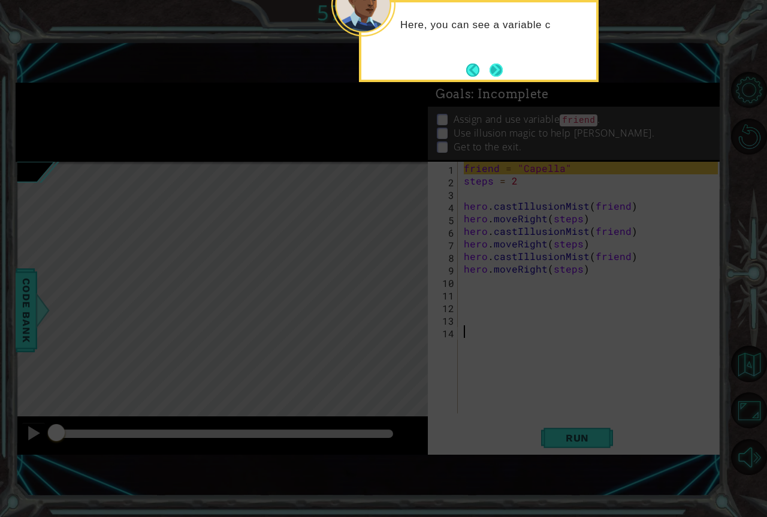
click at [495, 70] on button "Next" at bounding box center [496, 70] width 13 height 13
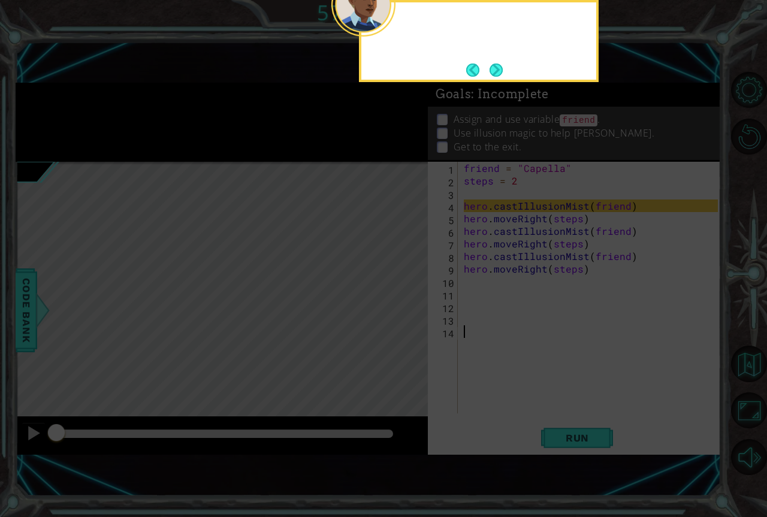
click at [495, 70] on button "Next" at bounding box center [496, 70] width 14 height 14
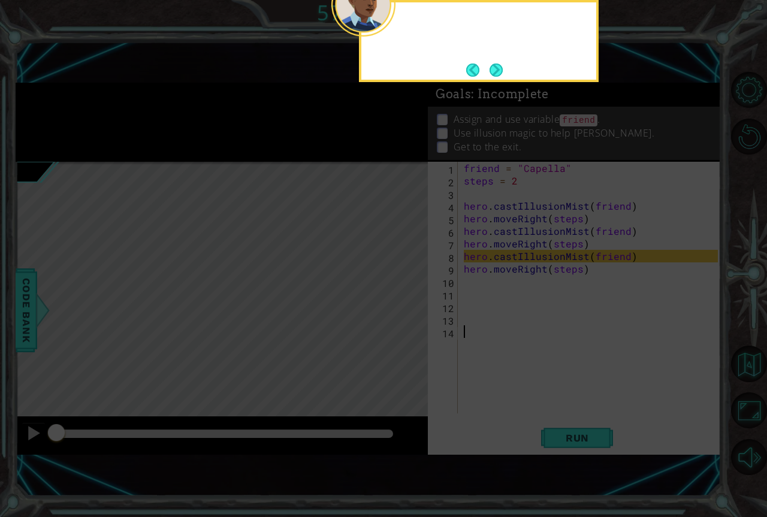
click at [495, 70] on button "Next" at bounding box center [496, 70] width 13 height 13
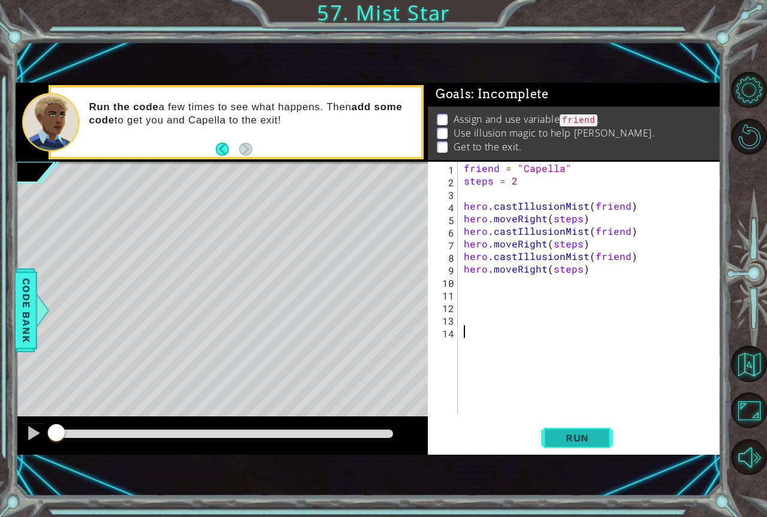
click at [594, 444] on button "Run" at bounding box center [577, 438] width 72 height 29
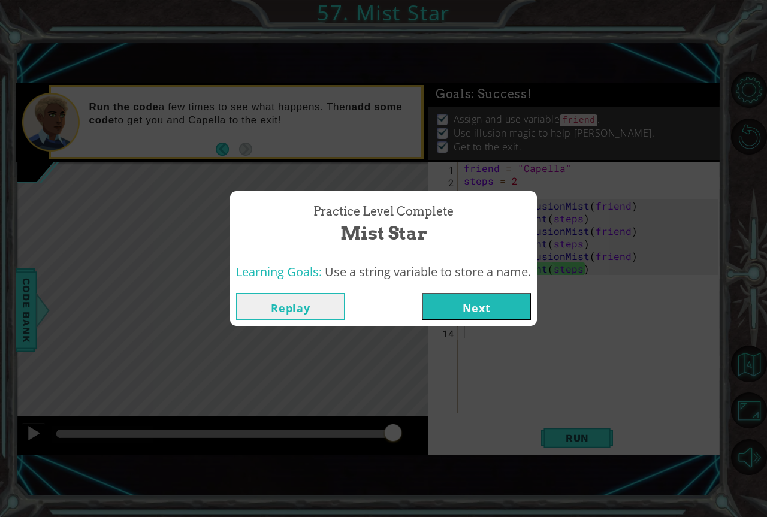
click at [455, 318] on button "Next" at bounding box center [476, 306] width 109 height 27
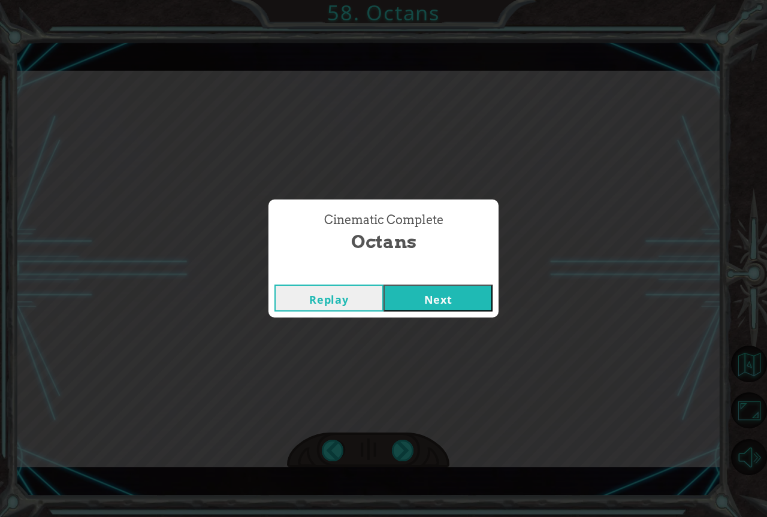
click at [384, 285] on button "Next" at bounding box center [438, 298] width 109 height 27
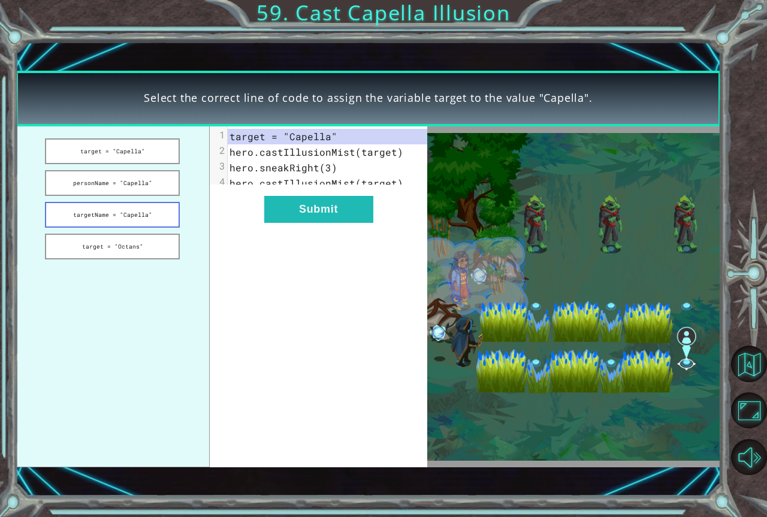
click at [123, 223] on button "targetName = "Capella"" at bounding box center [112, 215] width 135 height 26
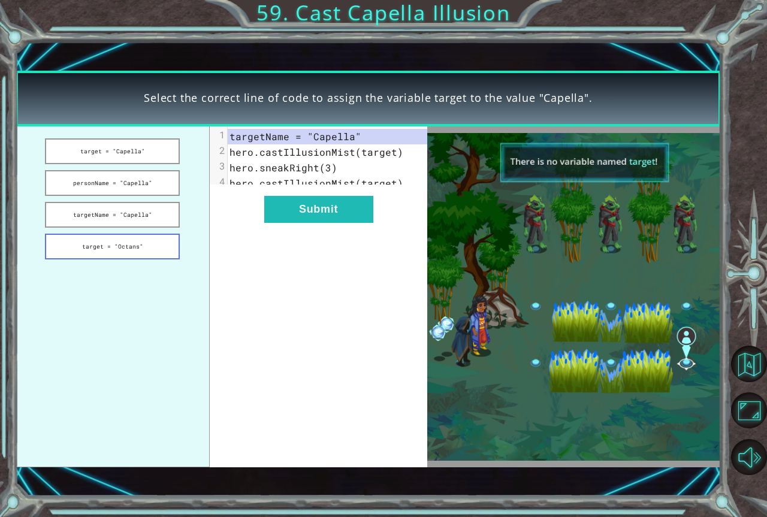
click at [98, 249] on button "target = "Octans"" at bounding box center [112, 247] width 135 height 26
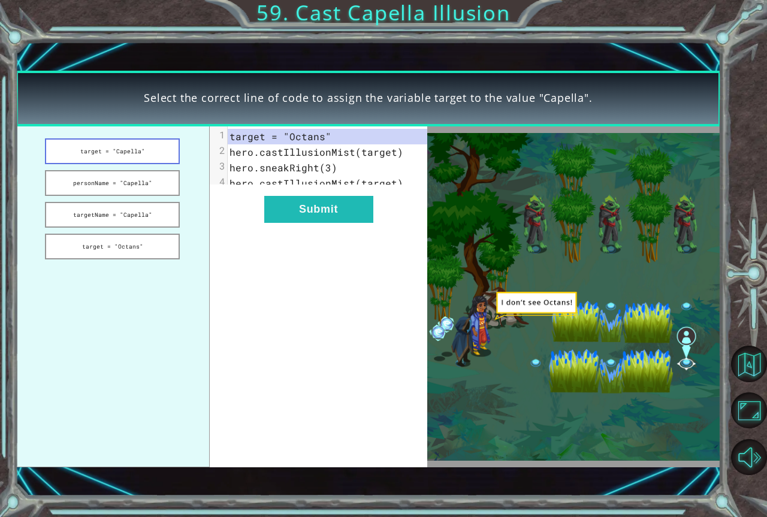
click at [92, 163] on button "target = "Capella"" at bounding box center [112, 151] width 135 height 26
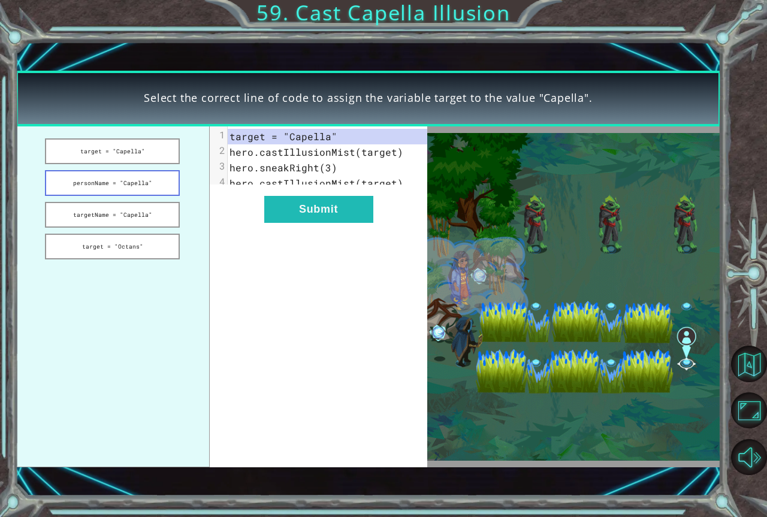
click at [88, 177] on button "personName = "Capella"" at bounding box center [112, 183] width 135 height 26
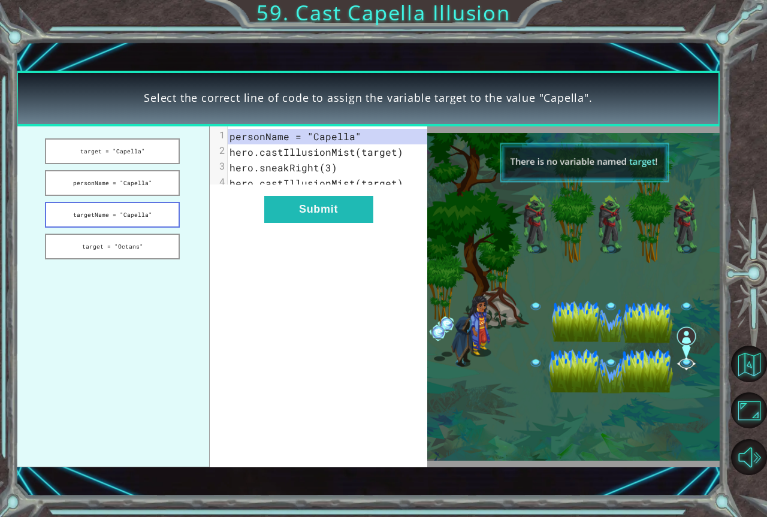
click at [73, 216] on button "targetName = "Capella"" at bounding box center [112, 215] width 135 height 26
click at [55, 260] on ul "target = "Capella" personName = "Capella" targetName = "Capella" target = "Octa…" at bounding box center [113, 296] width 194 height 341
click at [55, 250] on button "target = "Octans"" at bounding box center [112, 247] width 135 height 26
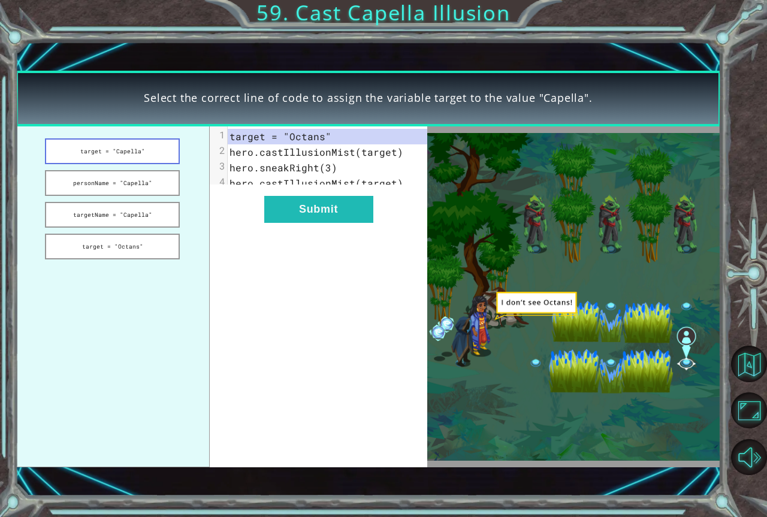
click at [80, 160] on button "target = "Capella"" at bounding box center [112, 151] width 135 height 26
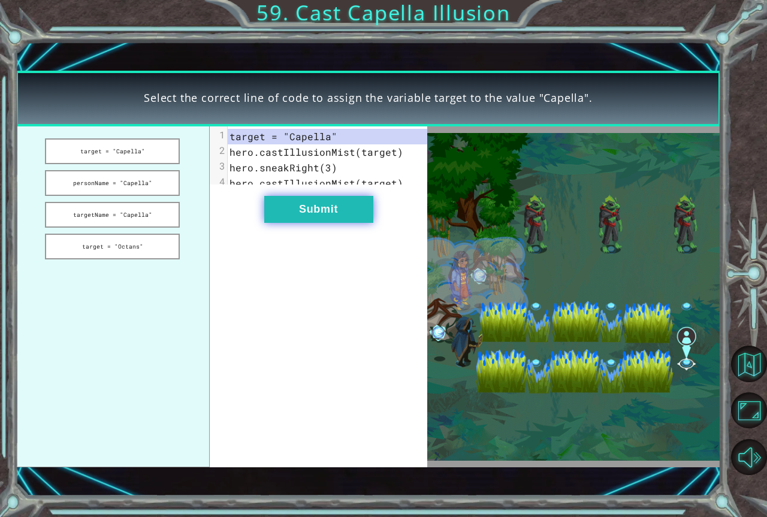
click at [276, 215] on button "Submit" at bounding box center [318, 209] width 109 height 27
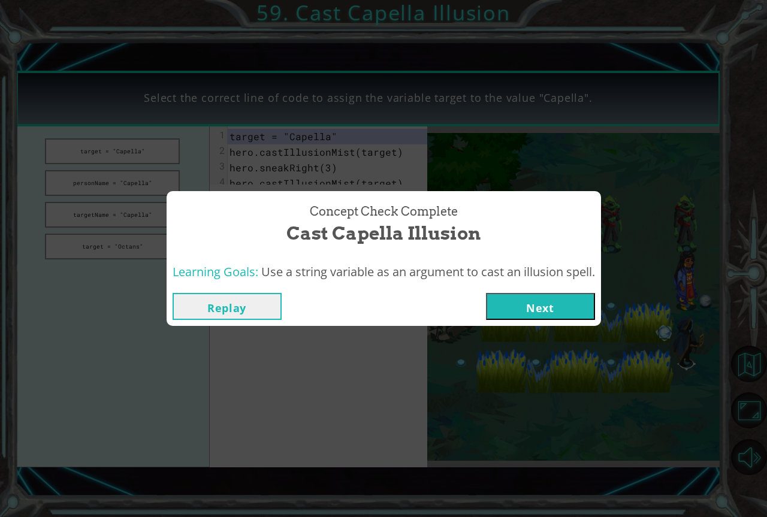
click at [510, 307] on button "Next" at bounding box center [540, 306] width 109 height 27
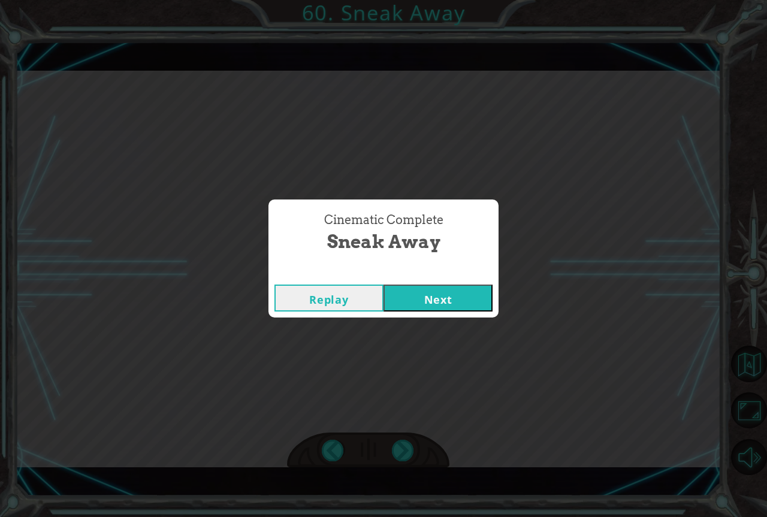
click at [415, 305] on button "Next" at bounding box center [438, 298] width 109 height 27
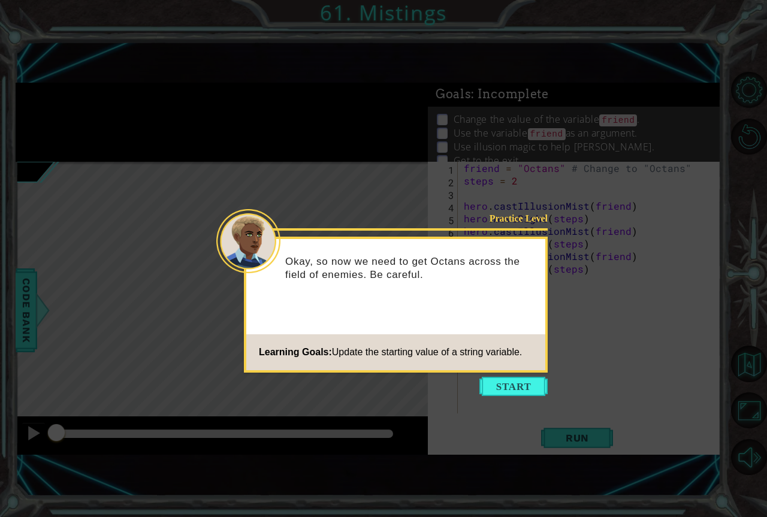
click at [542, 376] on icon at bounding box center [383, 258] width 767 height 517
click at [512, 395] on button "Start" at bounding box center [513, 386] width 68 height 19
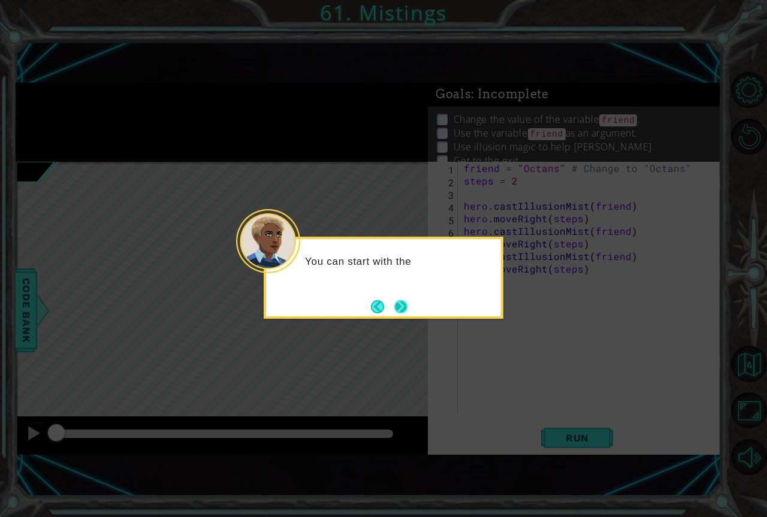
click at [406, 305] on button "Next" at bounding box center [400, 306] width 13 height 13
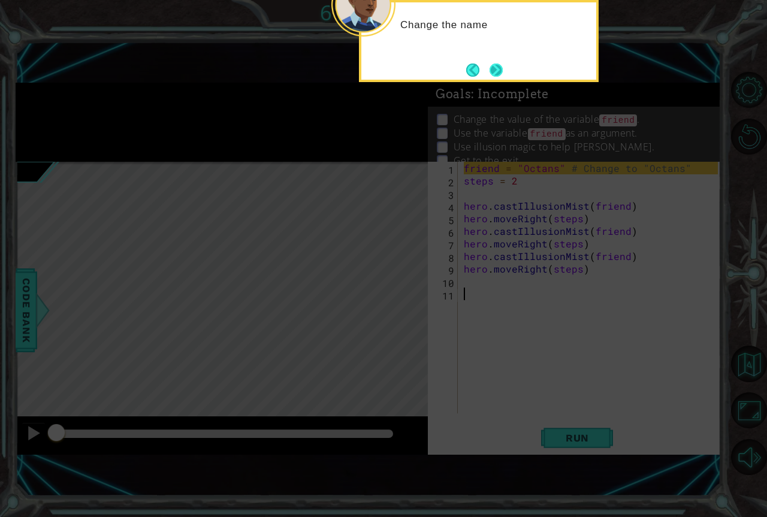
click at [501, 65] on button "Next" at bounding box center [496, 70] width 13 height 13
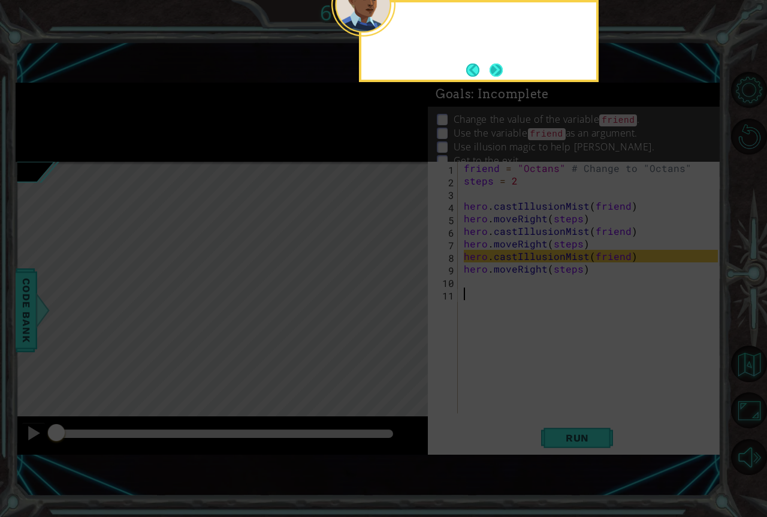
click at [499, 64] on button "Next" at bounding box center [496, 70] width 13 height 13
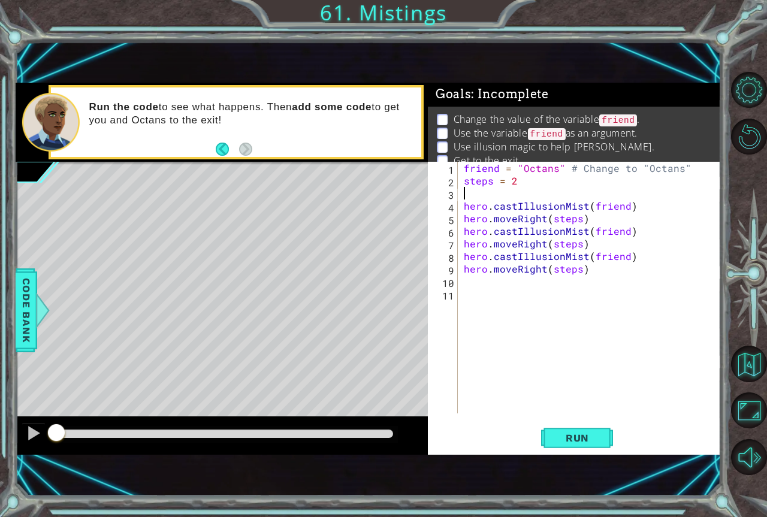
click at [494, 195] on div "friend = "Octans" # Change to "Octans" steps = 2 hero . castIllusionMist ( frie…" at bounding box center [592, 300] width 262 height 277
click at [580, 436] on span "Run" at bounding box center [577, 438] width 47 height 12
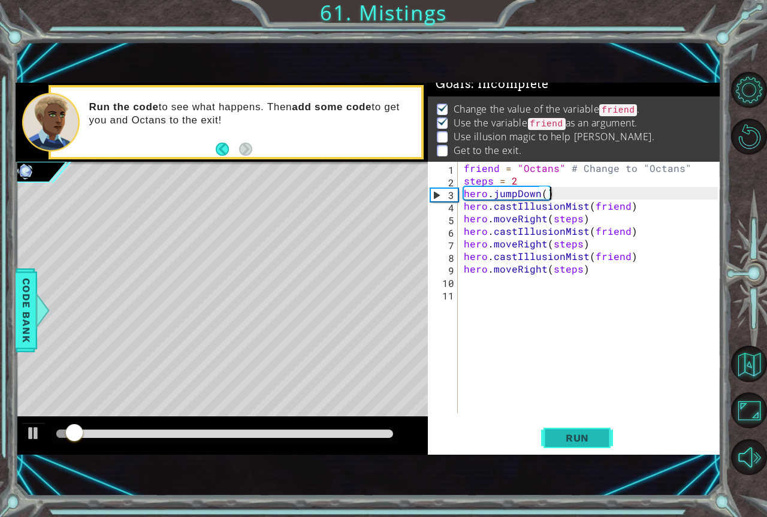
scroll to position [14, 0]
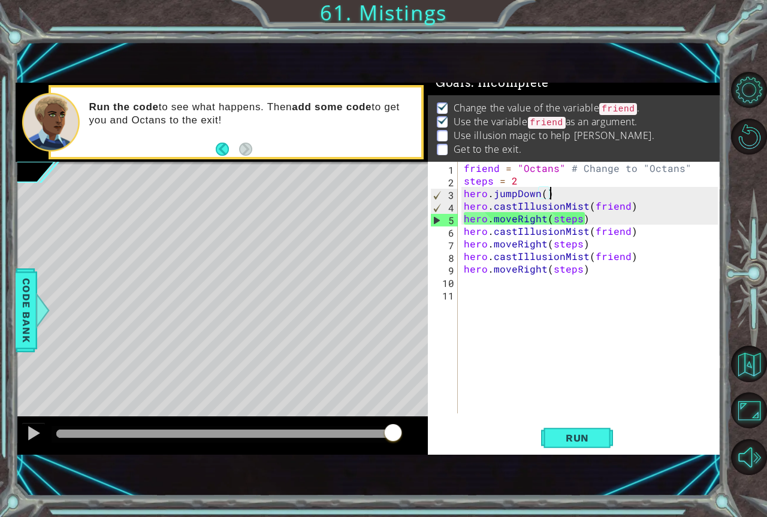
click at [556, 195] on div "friend = "Octans" # Change to "Octans" steps = 2 hero . jumpDown ( ) hero . cas…" at bounding box center [592, 300] width 262 height 277
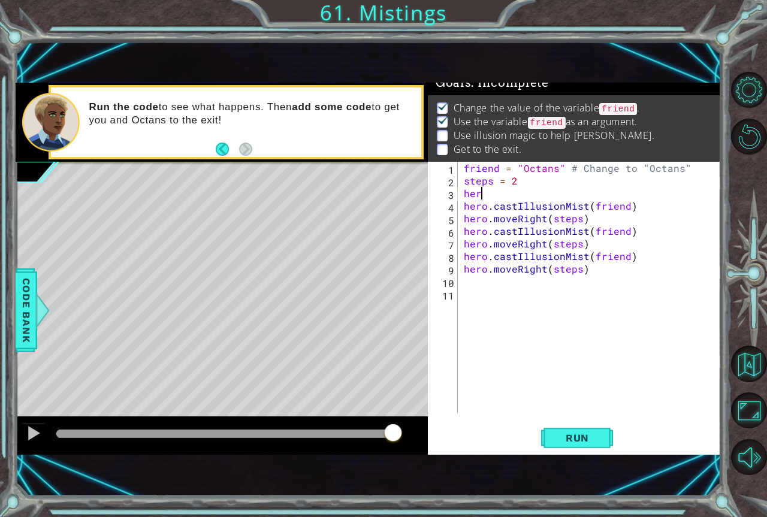
scroll to position [0, 0]
type textarea "h"
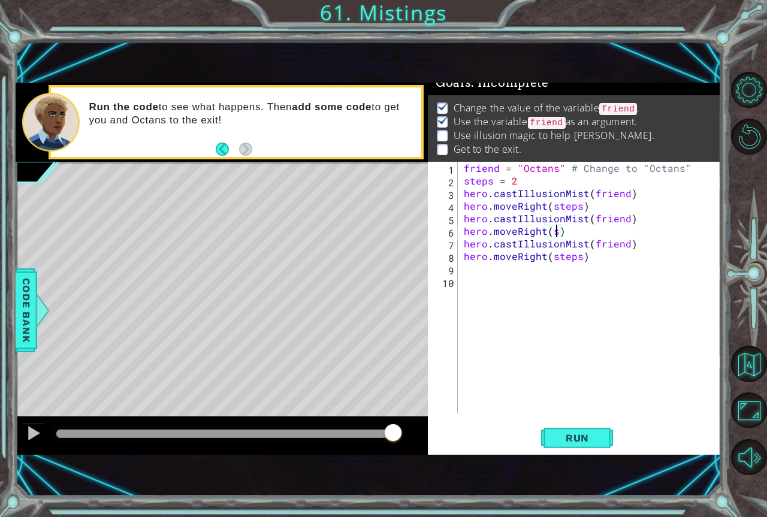
type textarea "hero.moveRight()"
type textarea "hero.jumpDown()"
click at [577, 434] on span "Run" at bounding box center [577, 438] width 47 height 12
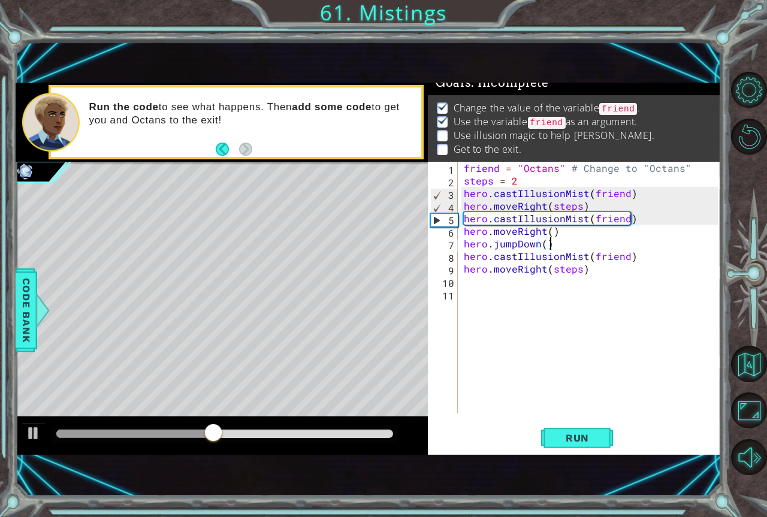
click at [255, 442] on div at bounding box center [225, 434] width 346 height 17
click at [258, 425] on div at bounding box center [222, 436] width 412 height 38
click at [256, 427] on div at bounding box center [225, 434] width 346 height 17
click at [284, 430] on div at bounding box center [224, 434] width 337 height 8
click at [322, 430] on div at bounding box center [224, 434] width 337 height 8
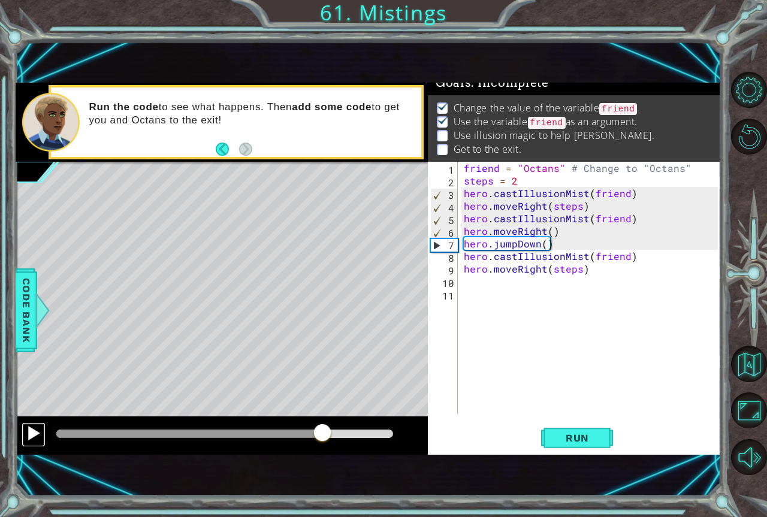
click at [35, 430] on div at bounding box center [34, 433] width 16 height 16
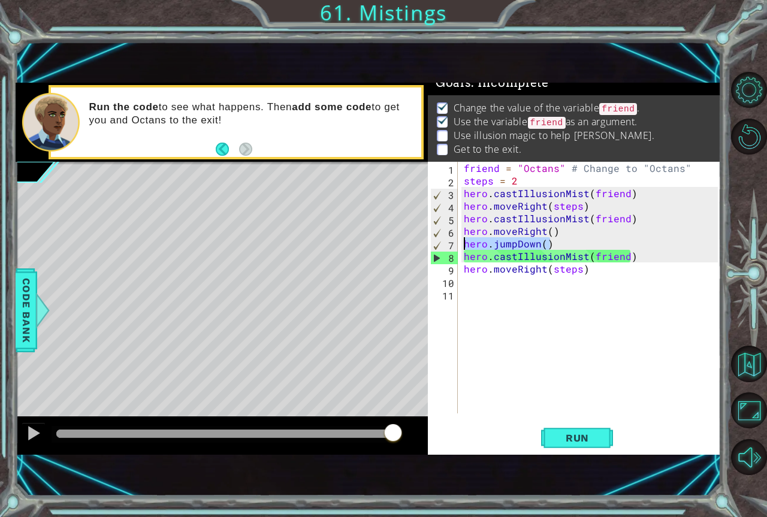
drag, startPoint x: 550, startPoint y: 245, endPoint x: 442, endPoint y: 249, distance: 107.3
click at [442, 249] on div "hero.jumpDown() 1 2 3 4 5 6 7 8 9 10 11 friend = "Octans" # Change to "Octans" …" at bounding box center [573, 288] width 290 height 252
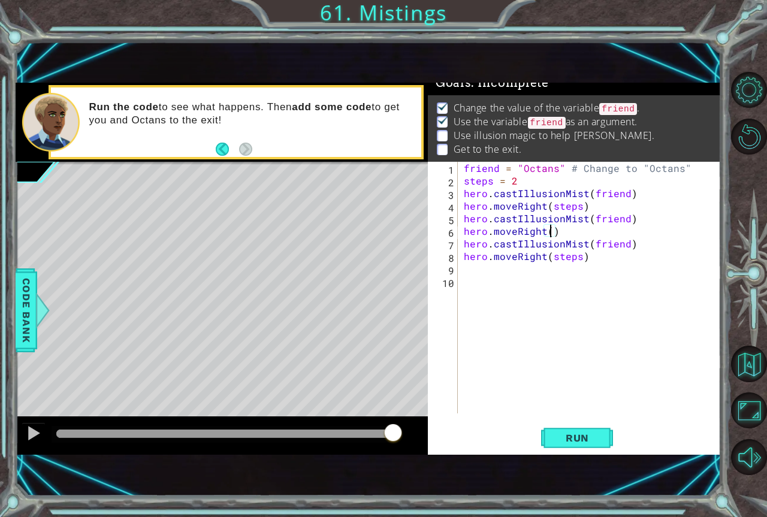
click at [551, 235] on div "friend = "Octans" # Change to "Octans" steps = 2 hero . castIllusionMist ( frie…" at bounding box center [592, 300] width 262 height 277
type textarea "hero.moveRight(steps)"
click at [591, 255] on div "friend = "Octans" # Change to "Octans" steps = 2 hero . castIllusionMist ( frie…" at bounding box center [592, 300] width 262 height 277
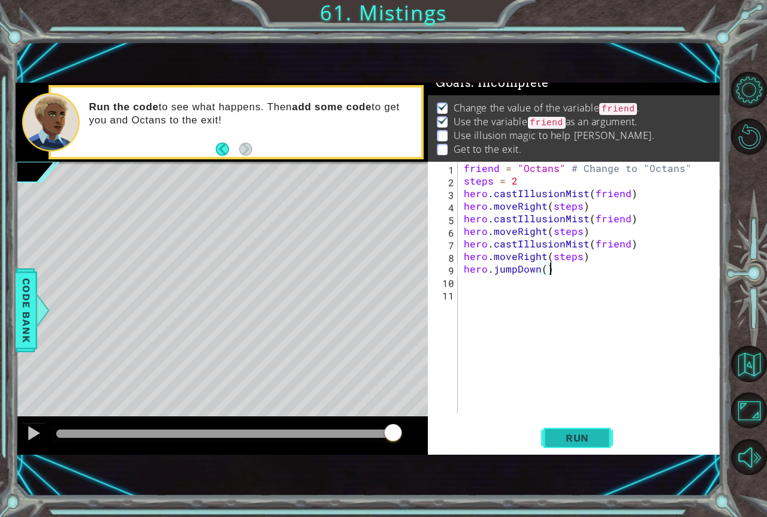
type textarea "hero.jumpDown()"
click at [560, 443] on span "Run" at bounding box center [577, 438] width 47 height 12
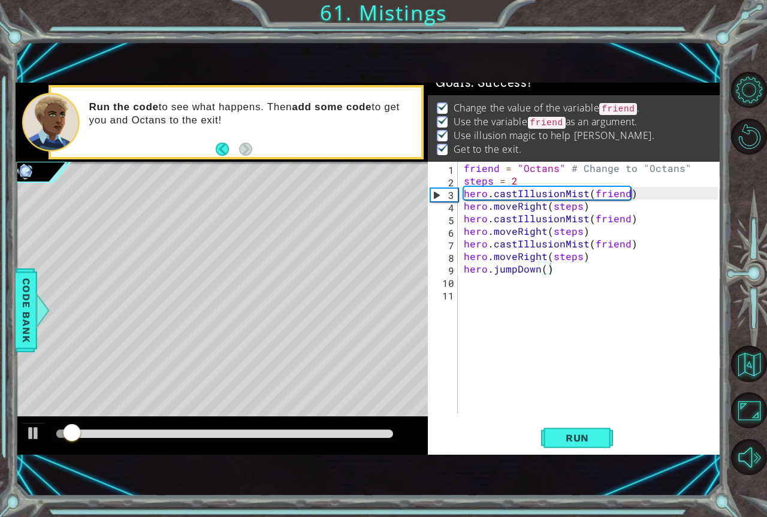
click at [367, 439] on div at bounding box center [225, 434] width 346 height 17
click at [366, 423] on div at bounding box center [222, 436] width 412 height 38
click at [367, 428] on div at bounding box center [225, 434] width 346 height 17
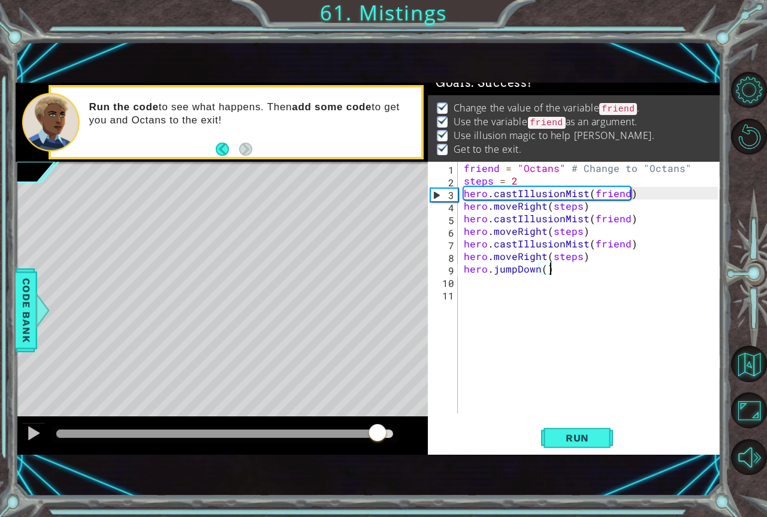
click at [377, 432] on div at bounding box center [224, 434] width 337 height 8
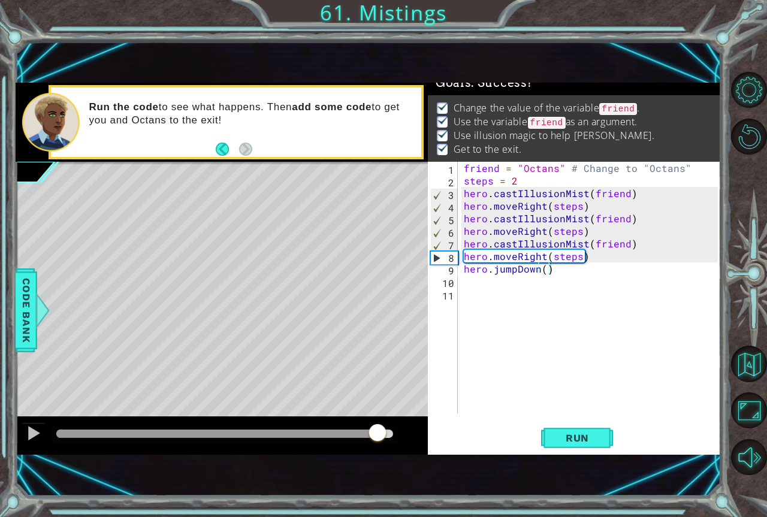
click at [16, 438] on div at bounding box center [222, 436] width 412 height 38
click at [20, 437] on div at bounding box center [222, 436] width 412 height 38
click at [29, 434] on div at bounding box center [34, 433] width 16 height 16
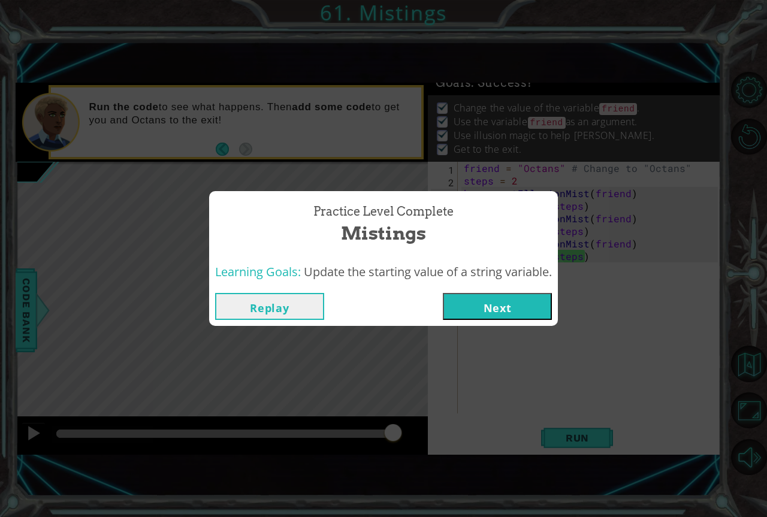
click at [446, 302] on button "Next" at bounding box center [497, 306] width 109 height 27
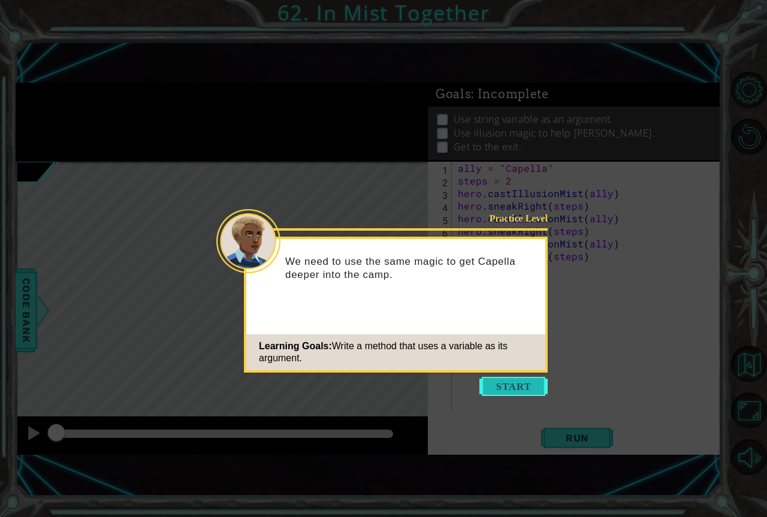
click at [517, 385] on button "Start" at bounding box center [513, 386] width 68 height 19
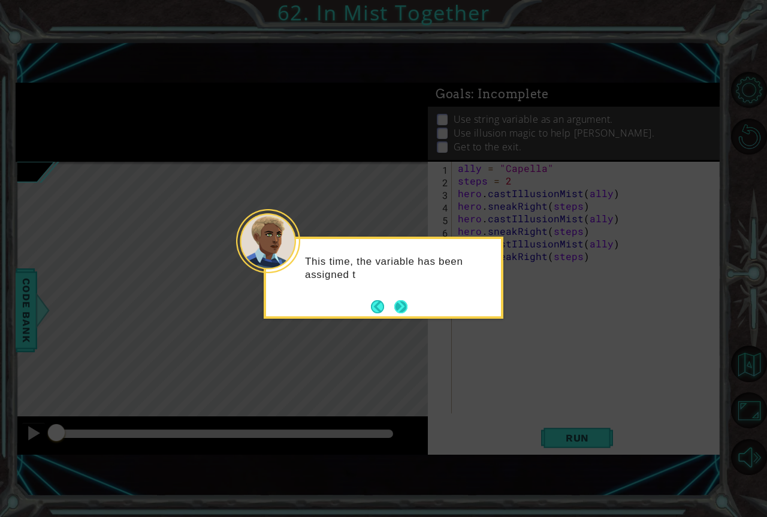
click at [391, 305] on footer at bounding box center [389, 307] width 37 height 18
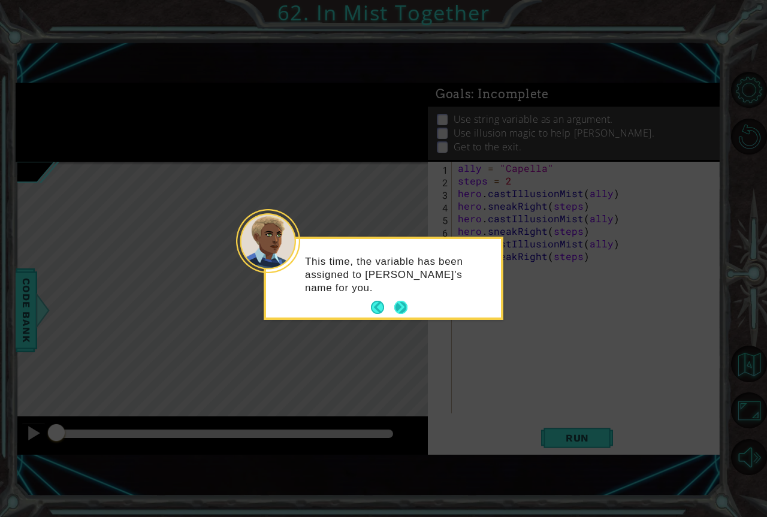
click at [402, 309] on button "Next" at bounding box center [400, 307] width 13 height 13
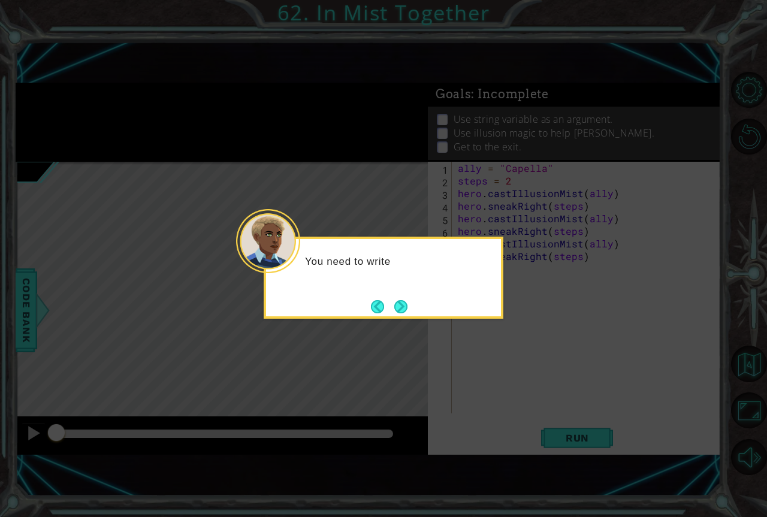
click at [402, 309] on button "Next" at bounding box center [400, 306] width 13 height 13
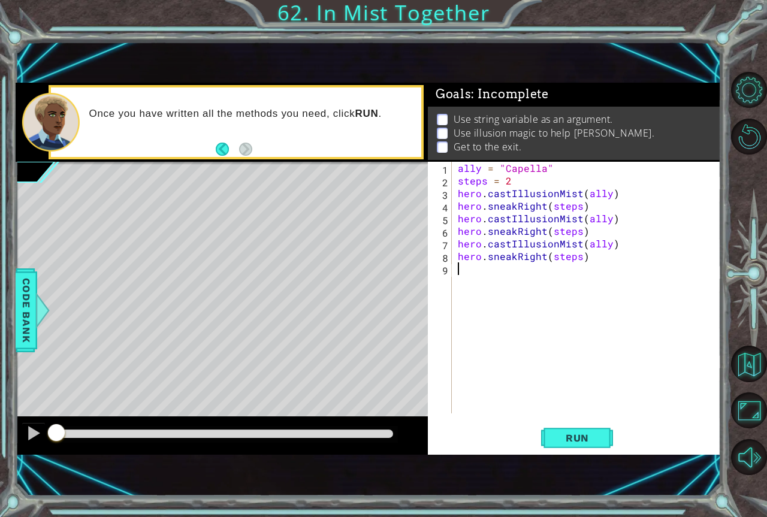
click at [514, 257] on div "ally = "Capella" steps = 2 hero . castIllusionMist ( ally ) hero . sneakRight (…" at bounding box center [589, 300] width 268 height 277
click at [574, 434] on span "Run" at bounding box center [577, 438] width 47 height 12
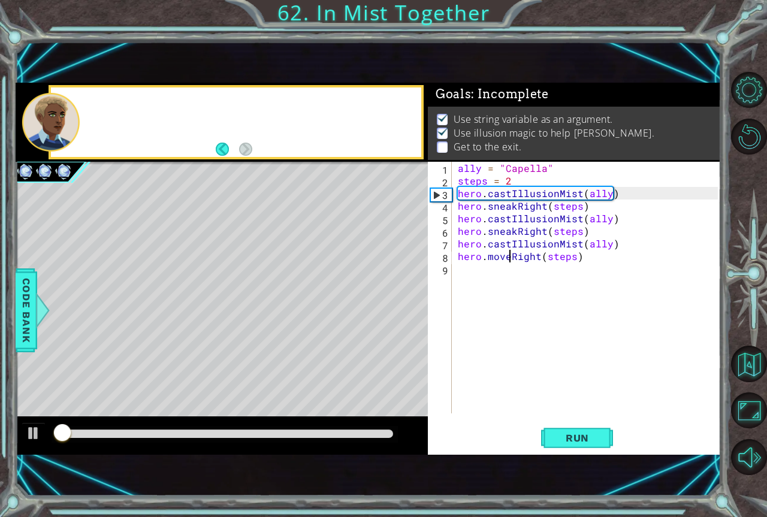
scroll to position [7, 0]
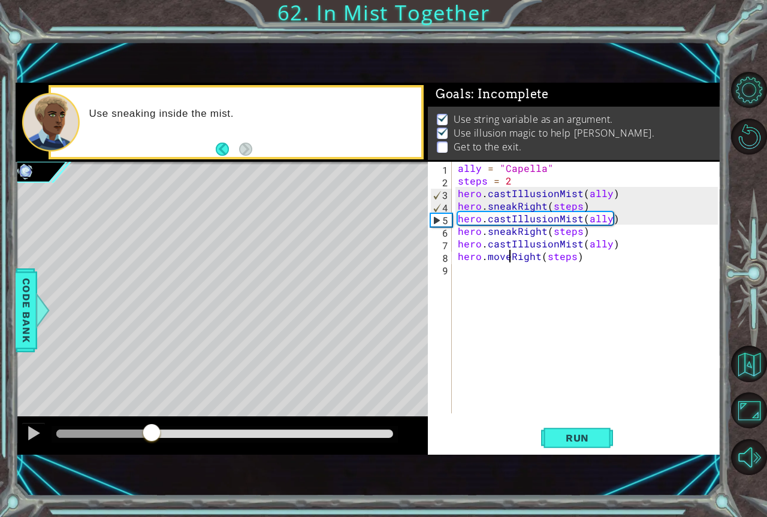
click at [131, 364] on div "methods hero use(thing) moveUp(steps) moveDown(steps) moveLeft(steps) moveRight…" at bounding box center [369, 269] width 706 height 372
type textarea "hero.sneakRight(steps)"
click at [571, 441] on span "Run" at bounding box center [577, 438] width 47 height 12
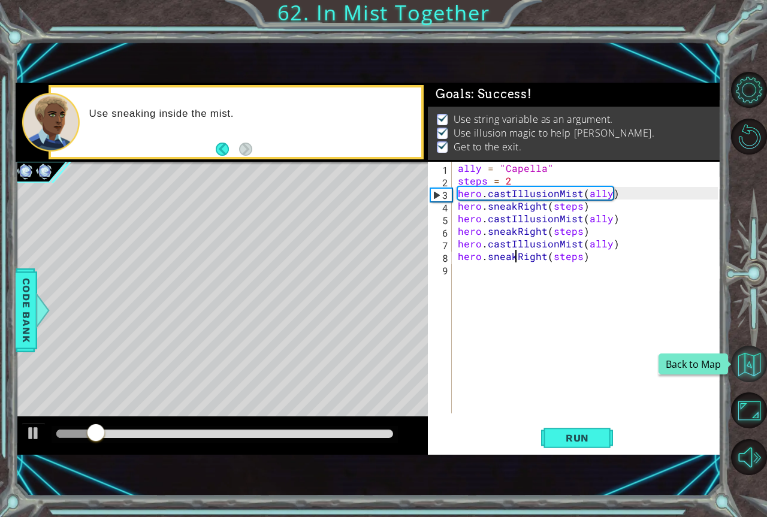
click at [757, 369] on button "Back to Map" at bounding box center [749, 364] width 36 height 36
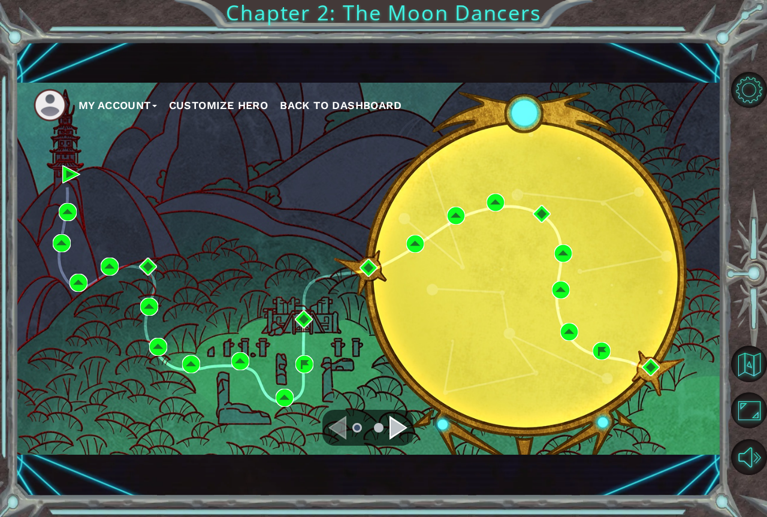
click at [396, 421] on div "Navigate to the next page" at bounding box center [399, 428] width 18 height 24
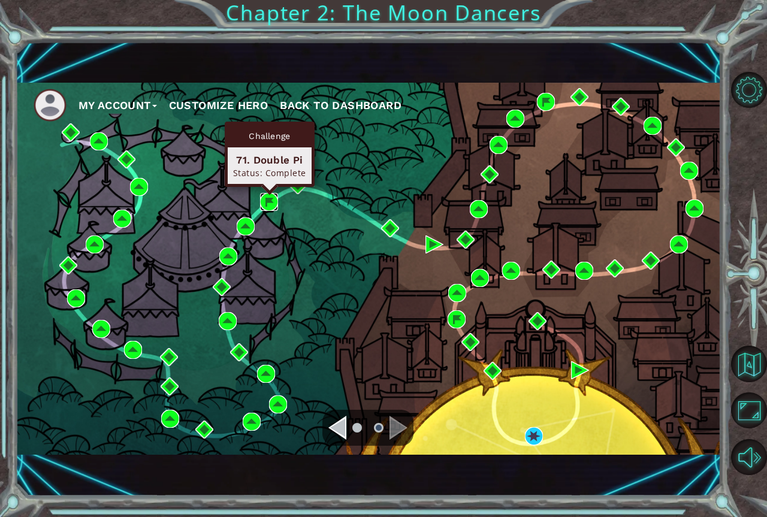
click at [270, 200] on img at bounding box center [269, 202] width 18 height 18
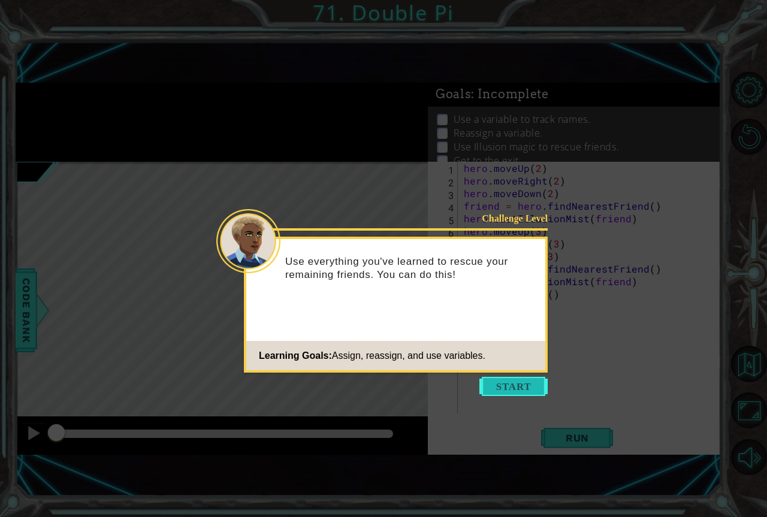
click at [488, 380] on button "Start" at bounding box center [513, 386] width 68 height 19
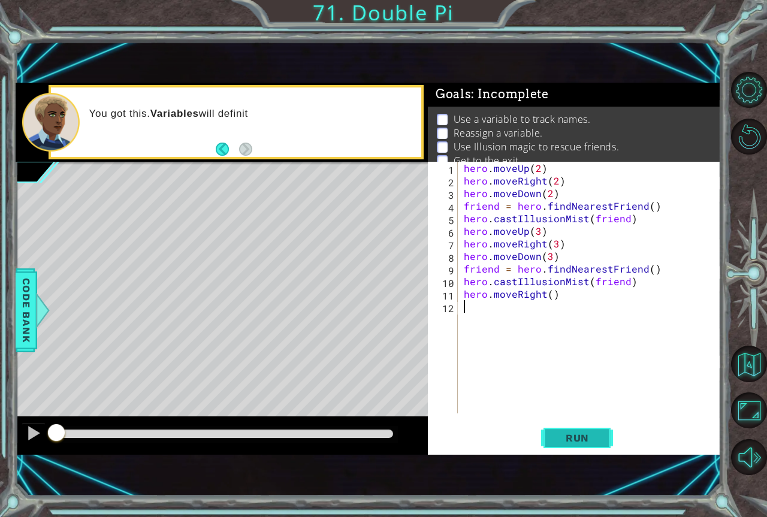
click at [580, 441] on span "Run" at bounding box center [577, 438] width 47 height 12
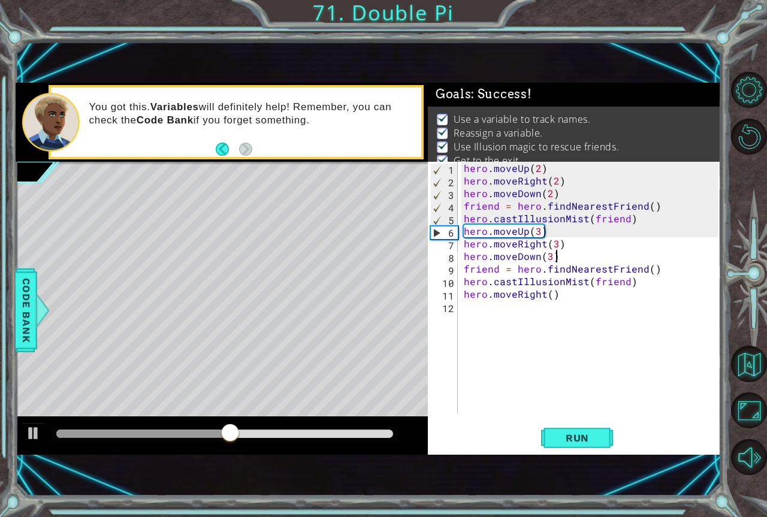
click at [563, 258] on div "hero . moveUp ( 2 ) hero . moveRight ( 2 ) hero . moveDown ( 2 ) friend = hero …" at bounding box center [592, 300] width 262 height 277
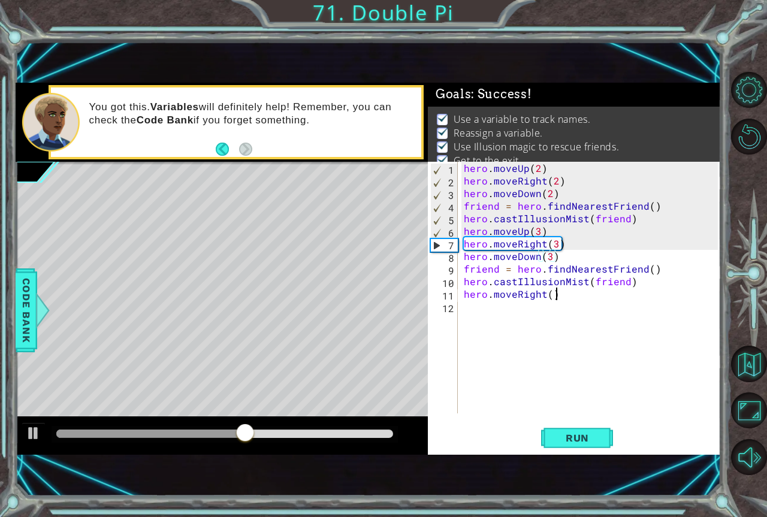
click at [555, 297] on div "hero . moveUp ( 2 ) hero . moveRight ( 2 ) hero . moveDown ( 2 ) friend = hero …" at bounding box center [592, 300] width 262 height 277
click at [637, 286] on div "hero . moveUp ( 2 ) hero . moveRight ( 2 ) hero . moveDown ( 2 ) friend = hero …" at bounding box center [592, 300] width 262 height 277
type textarea "hero.castIllusionMist(friend)"
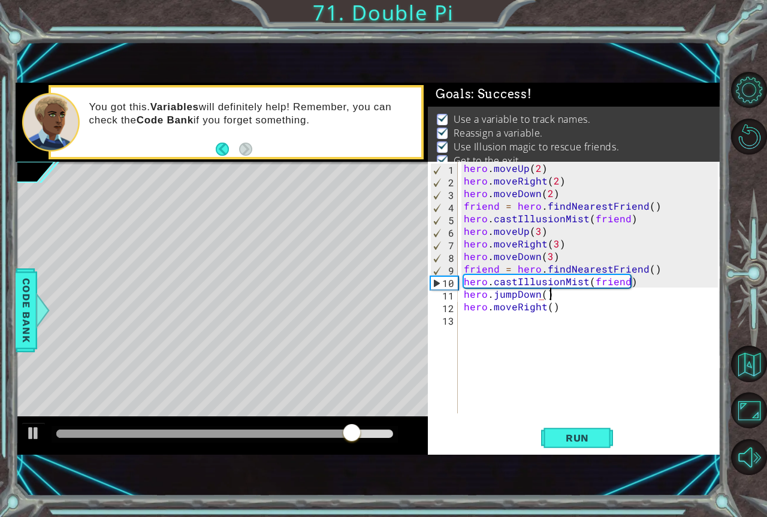
scroll to position [0, 5]
type textarea "hero.jumpDown()"
click at [569, 438] on span "Run" at bounding box center [577, 438] width 47 height 12
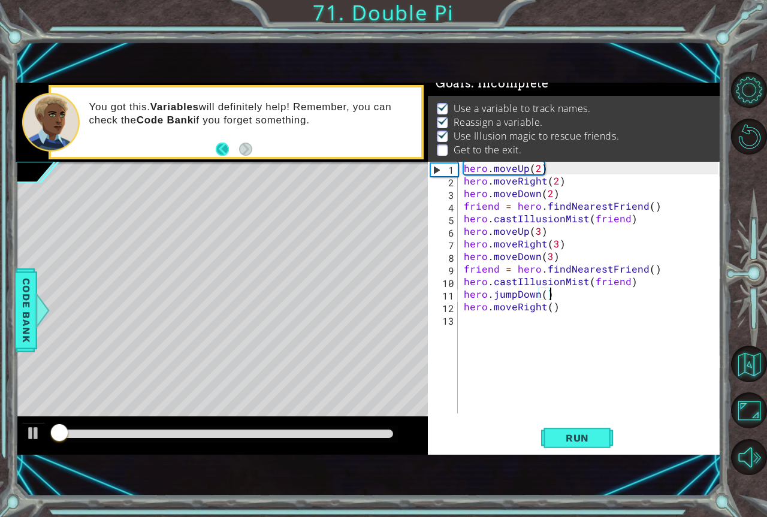
scroll to position [14, 0]
click at [356, 436] on div at bounding box center [224, 434] width 337 height 8
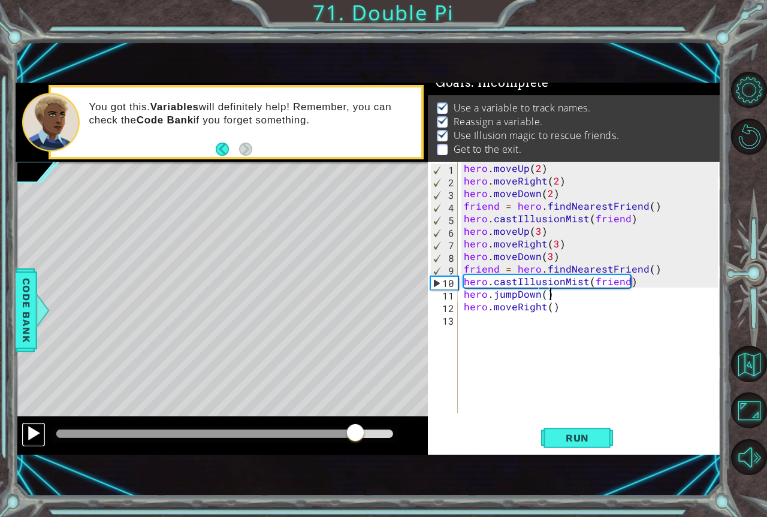
click at [43, 432] on button at bounding box center [34, 434] width 24 height 25
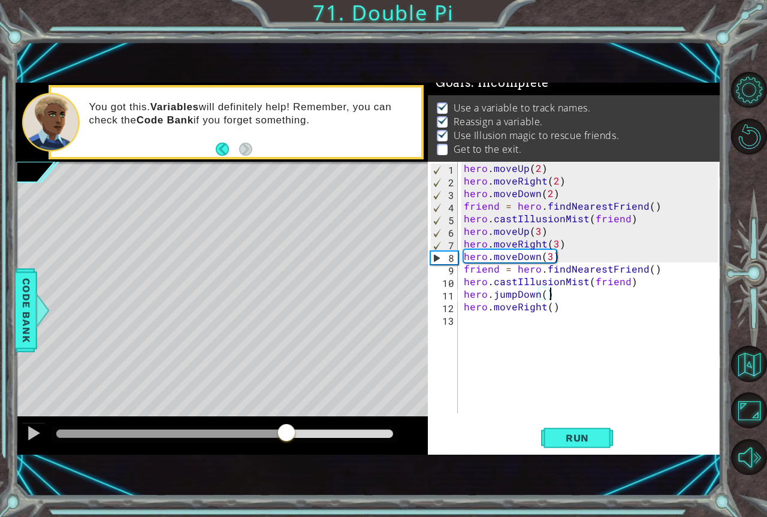
click at [288, 415] on div "methods hero use(thing) moveUp(steps) moveDown(steps) moveLeft(steps) moveRight…" at bounding box center [369, 269] width 706 height 372
drag, startPoint x: 548, startPoint y: 297, endPoint x: 428, endPoint y: 300, distance: 120.5
click at [428, 300] on div "hero.jumpDown() 1 2 3 4 5 6 7 8 9 10 11 12 13 hero . moveUp ( 2 ) hero . moveRi…" at bounding box center [573, 288] width 290 height 252
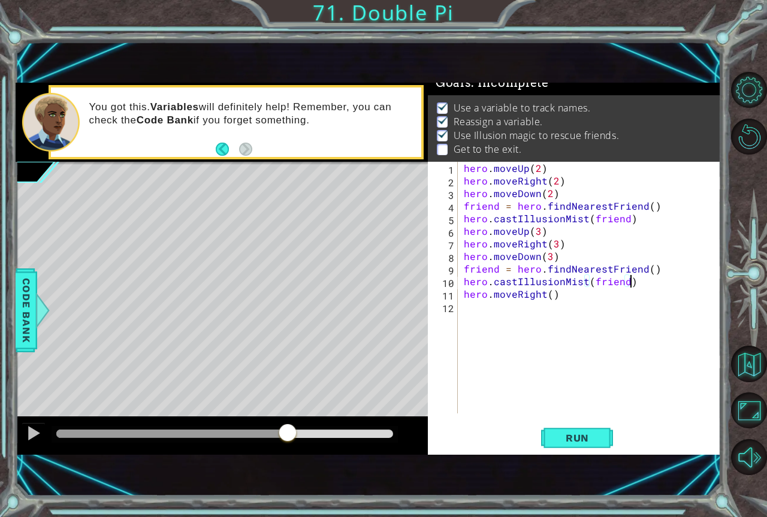
click at [460, 170] on div "hero.castIllusionMist(friend) 1 2 3 4 5 6 7 8 9 10 11 12 hero . moveUp ( 2 ) he…" at bounding box center [573, 288] width 290 height 252
type textarea "hero.moveUp(2)"
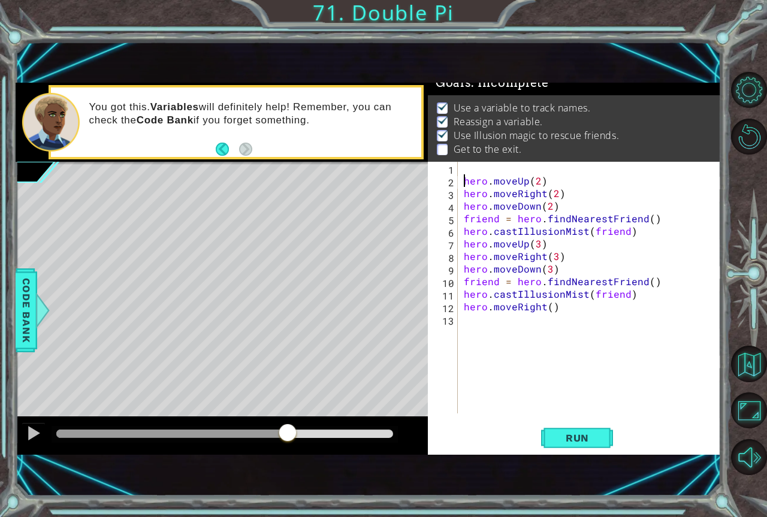
click at [475, 168] on div "hero . moveUp ( 2 ) hero . moveRight ( 2 ) hero . moveDown ( 2 ) friend = hero …" at bounding box center [592, 300] width 262 height 277
type textarea "hero.jumpDown()"
click at [577, 432] on span "Run" at bounding box center [577, 438] width 47 height 12
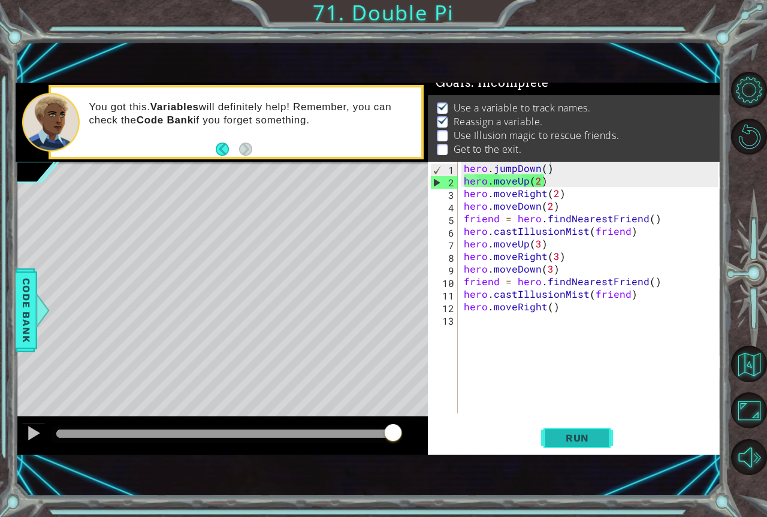
click at [580, 452] on button "Run" at bounding box center [577, 438] width 72 height 29
drag, startPoint x: 559, startPoint y: 167, endPoint x: 421, endPoint y: 165, distance: 137.8
click at [421, 165] on div "1 ההההההההההההההההההההההההההההההההההההההההההההההההההההההההההההההההההההההההההההה…" at bounding box center [369, 269] width 706 height 372
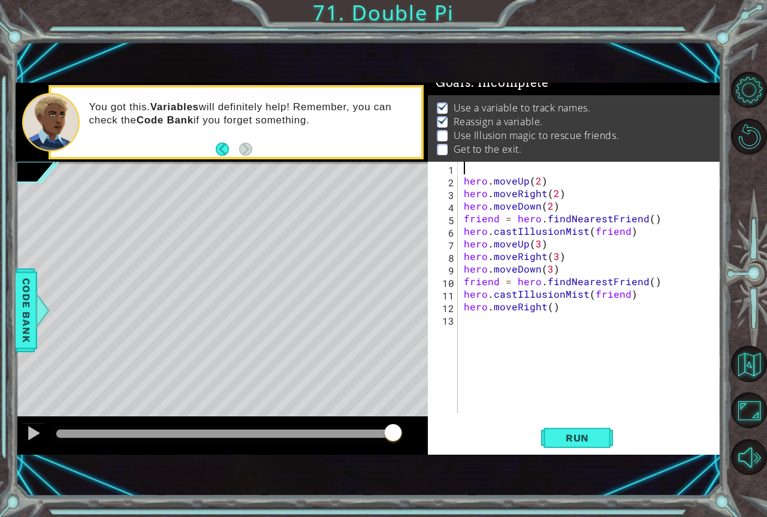
click at [461, 182] on div "hero . moveUp ( 2 ) hero . moveRight ( 2 ) hero . moveDown ( 2 ) friend = hero …" at bounding box center [592, 300] width 262 height 277
type textarea "hero.moveUp(2)"
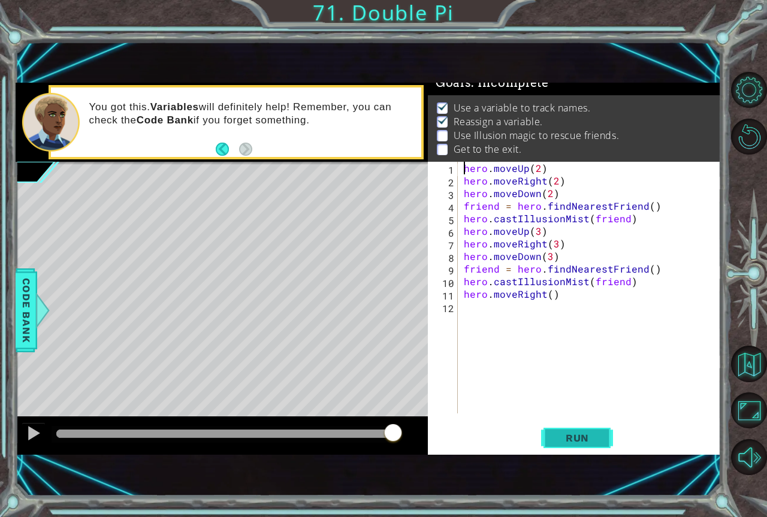
click at [553, 431] on button "Run" at bounding box center [577, 438] width 72 height 29
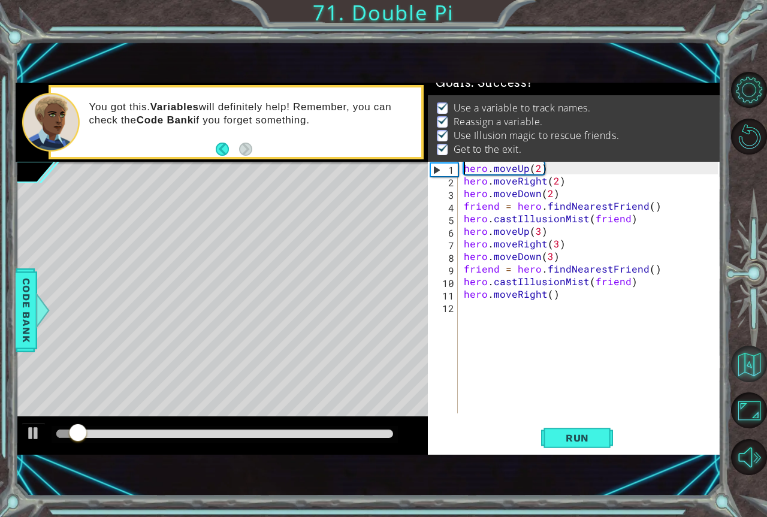
click at [749, 348] on button "Back to Map" at bounding box center [749, 364] width 36 height 36
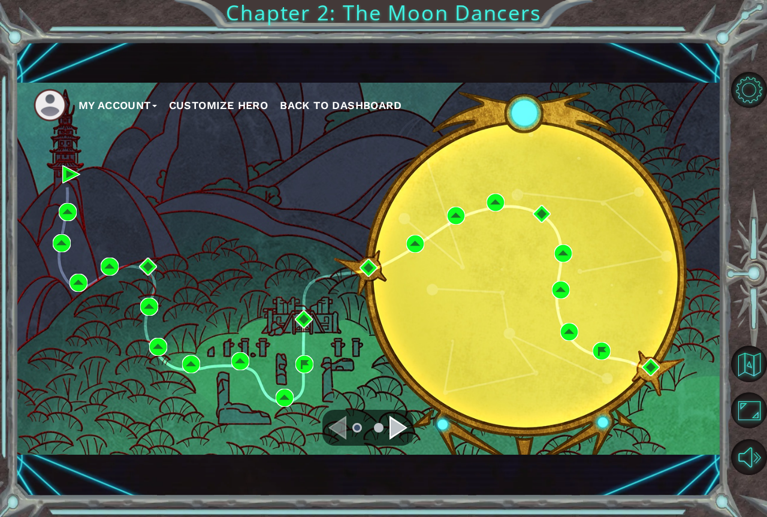
click at [399, 421] on div "Navigate to the next page" at bounding box center [399, 428] width 18 height 24
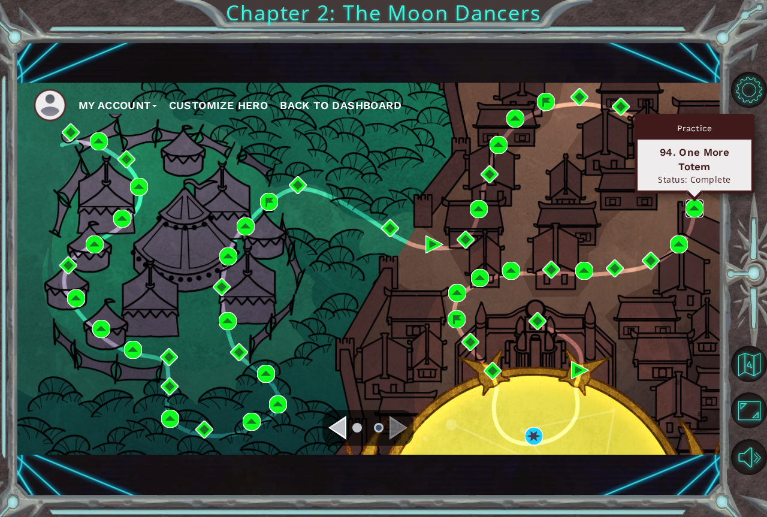
click at [698, 204] on img at bounding box center [695, 209] width 18 height 18
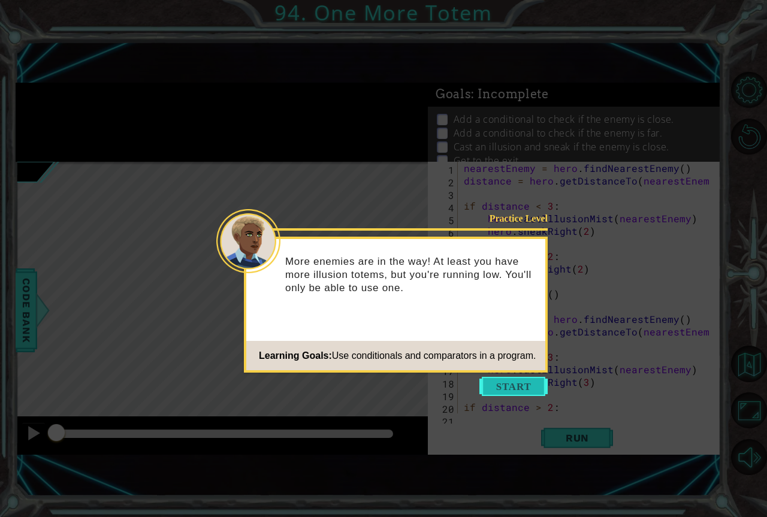
click at [487, 381] on button "Start" at bounding box center [513, 386] width 68 height 19
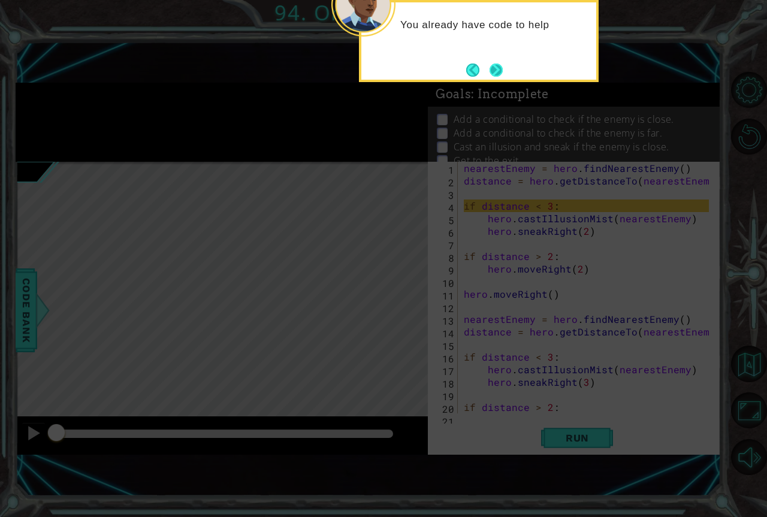
click at [497, 76] on button "Next" at bounding box center [496, 70] width 13 height 13
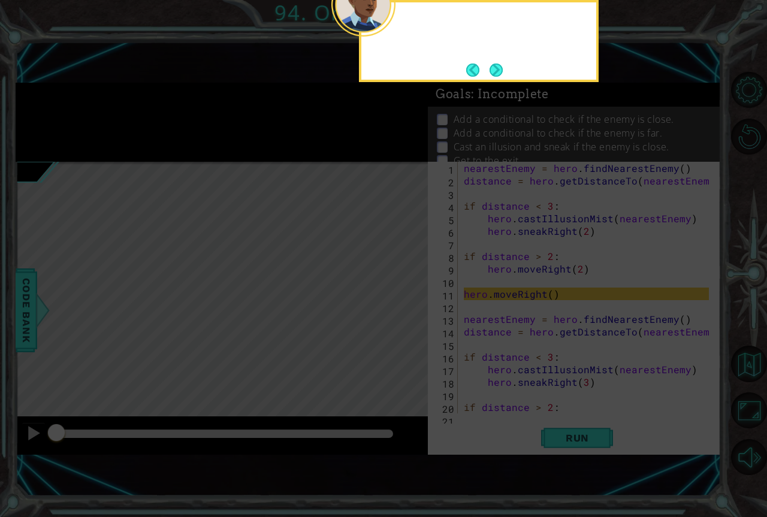
click at [497, 76] on button "Next" at bounding box center [496, 69] width 15 height 15
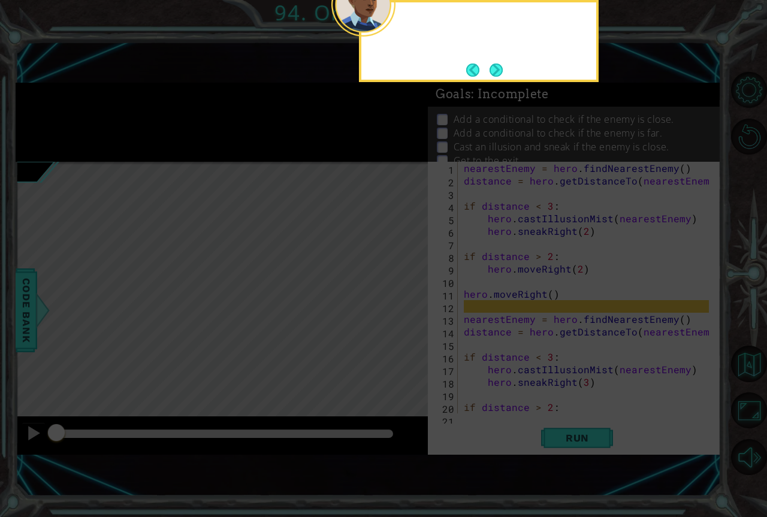
click at [497, 76] on button "Next" at bounding box center [496, 70] width 13 height 13
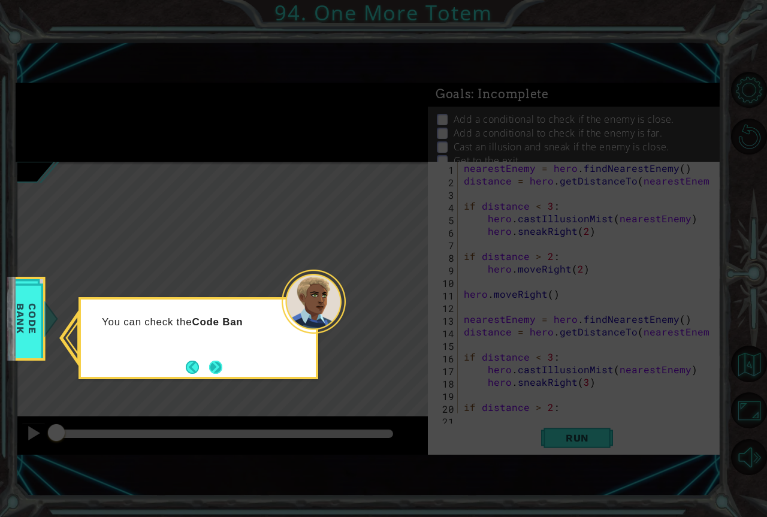
click at [216, 367] on button "Next" at bounding box center [215, 367] width 13 height 13
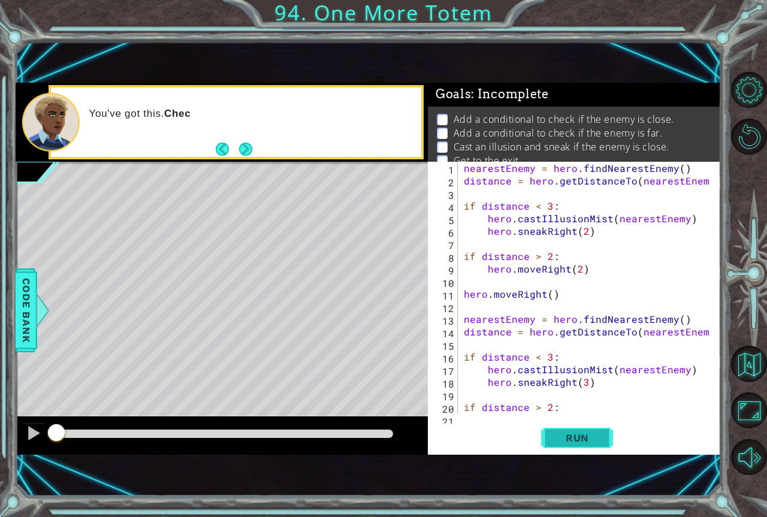
click at [597, 437] on span "Run" at bounding box center [577, 438] width 47 height 12
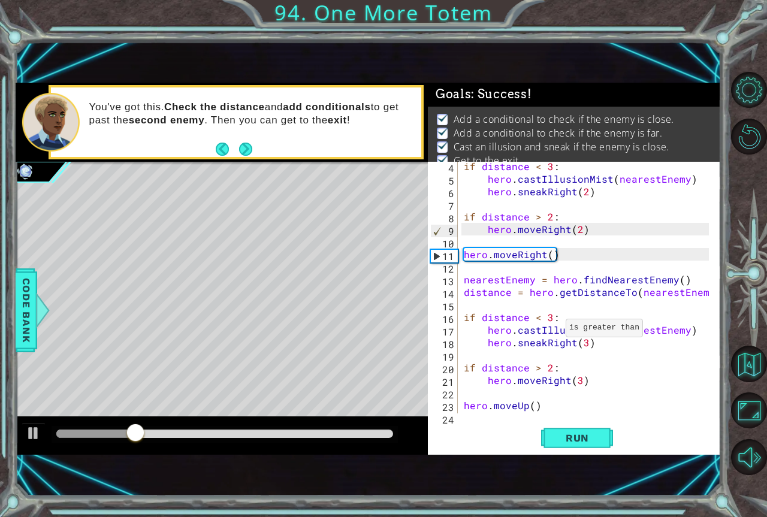
scroll to position [76, 0]
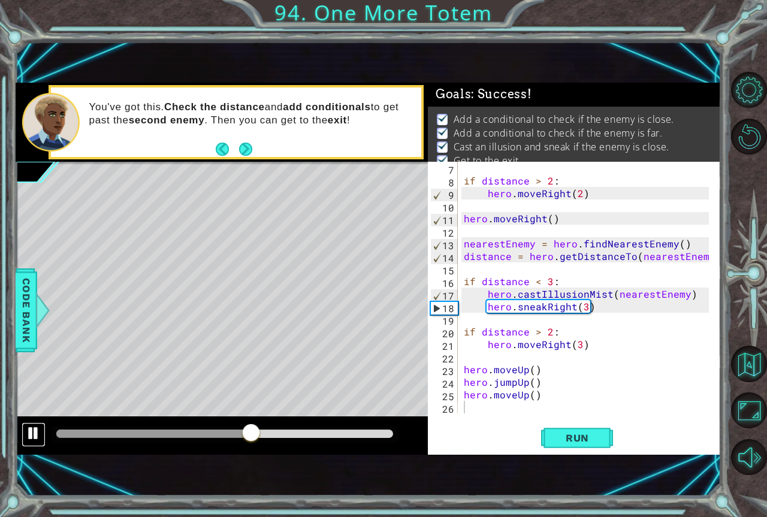
click at [22, 438] on button at bounding box center [34, 434] width 24 height 25
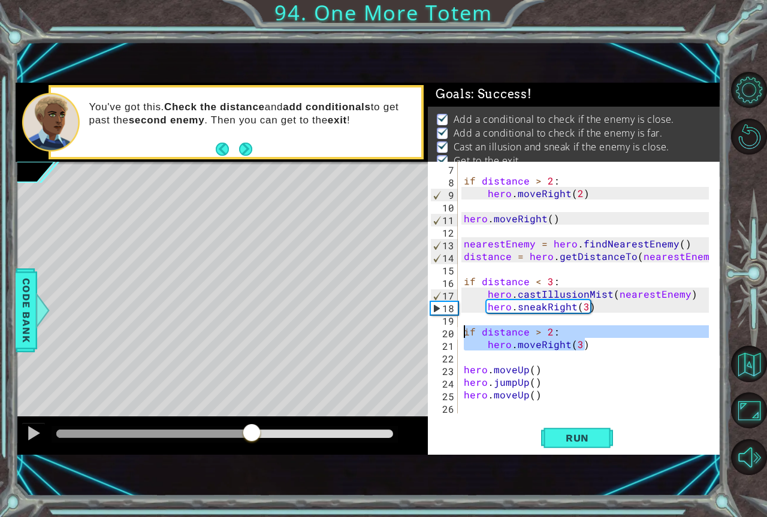
drag, startPoint x: 590, startPoint y: 348, endPoint x: 444, endPoint y: 333, distance: 146.3
click at [444, 333] on div "7 8 9 10 11 12 13 14 15 16 17 18 19 20 21 22 23 24 25 26 if distance > 2 : hero…" at bounding box center [573, 288] width 290 height 252
type textarea "if distance > 2: hero.moveRight(3)"
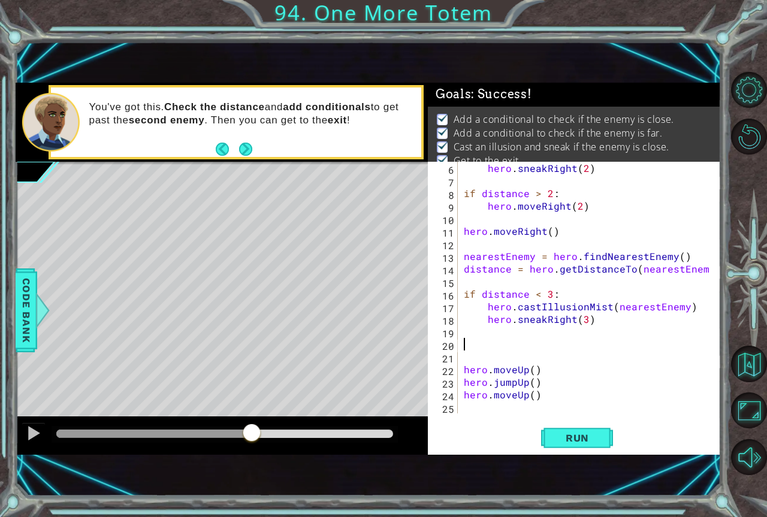
scroll to position [50, 0]
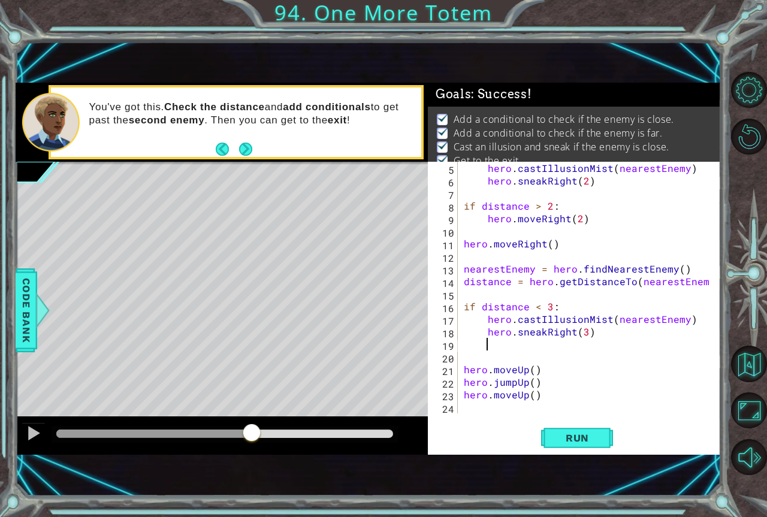
click at [593, 334] on div "hero . castIllusionMist ( nearestEnemy ) hero . sneakRight ( 2 ) if distance > …" at bounding box center [587, 300] width 253 height 277
type textarea "hero.sneakRight(3)"
type textarea "else:"
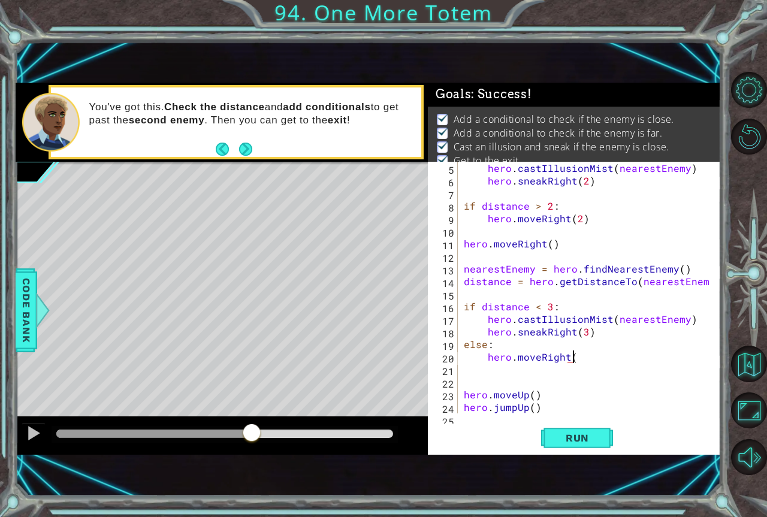
scroll to position [0, 7]
type textarea "hero.moveRight(3)"
click at [562, 372] on div "hero . castIllusionMist ( nearestEnemy ) hero . sneakRight ( 2 ) if distance > …" at bounding box center [587, 300] width 253 height 277
type textarea "hero.moveRight(3)"
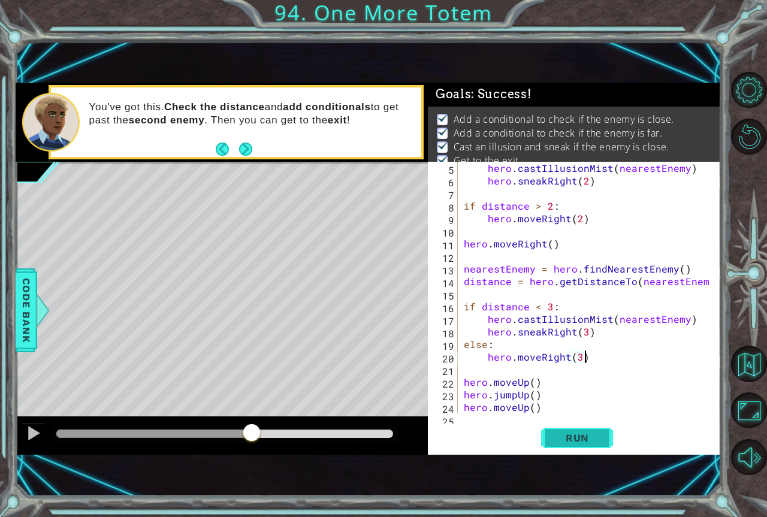
click at [556, 437] on span "Run" at bounding box center [577, 438] width 47 height 12
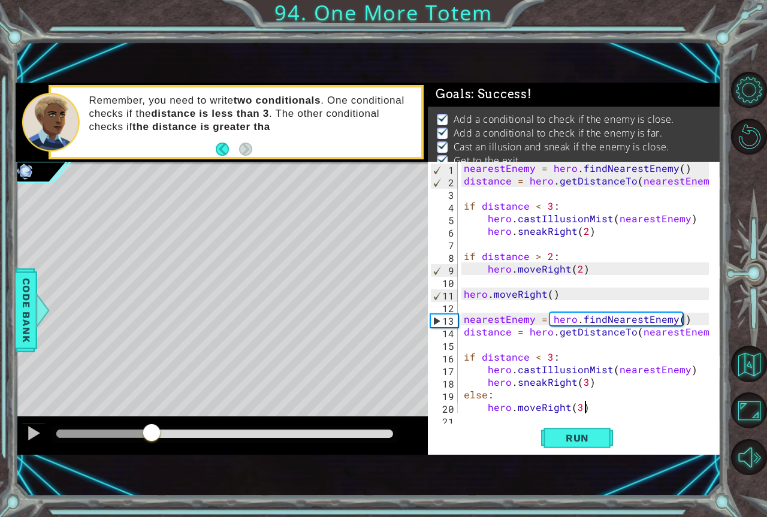
drag, startPoint x: 75, startPoint y: 433, endPoint x: 152, endPoint y: 417, distance: 78.4
click at [152, 417] on div at bounding box center [222, 436] width 412 height 38
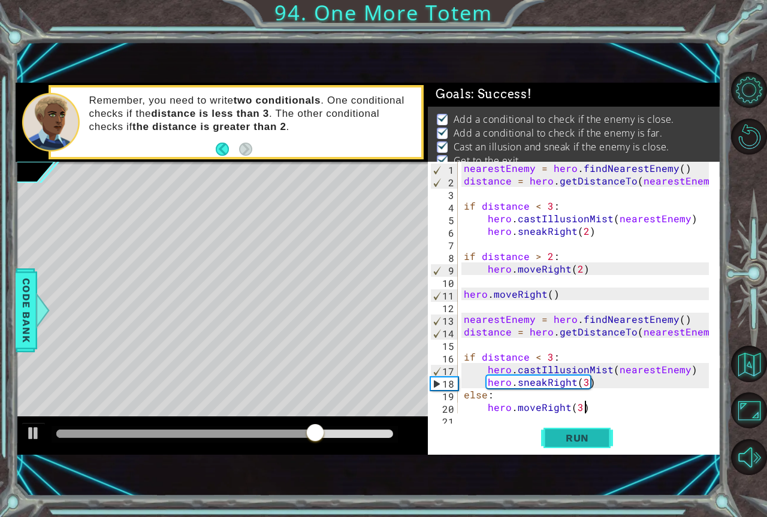
click at [572, 446] on button "Run" at bounding box center [577, 438] width 72 height 29
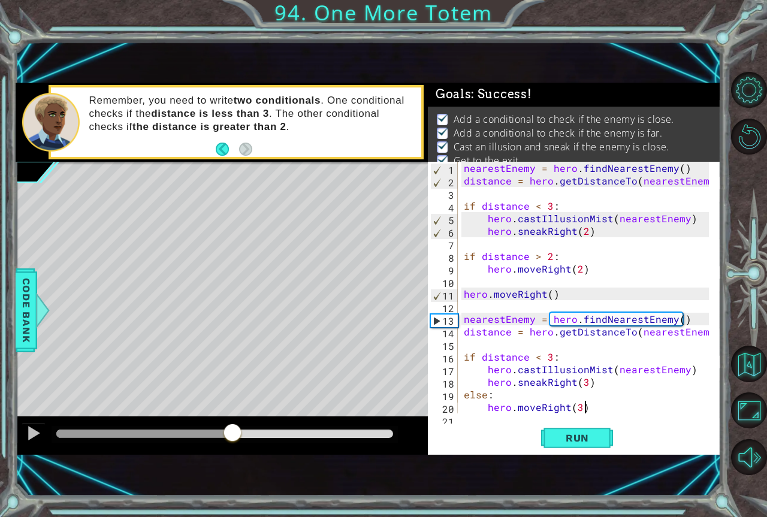
drag, startPoint x: 102, startPoint y: 436, endPoint x: 233, endPoint y: 439, distance: 130.1
click at [233, 438] on div at bounding box center [224, 434] width 337 height 8
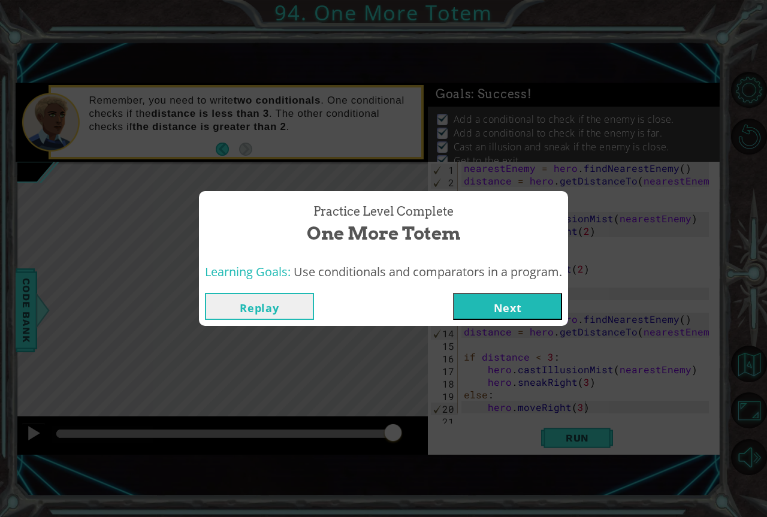
click at [484, 313] on button "Next" at bounding box center [507, 306] width 109 height 27
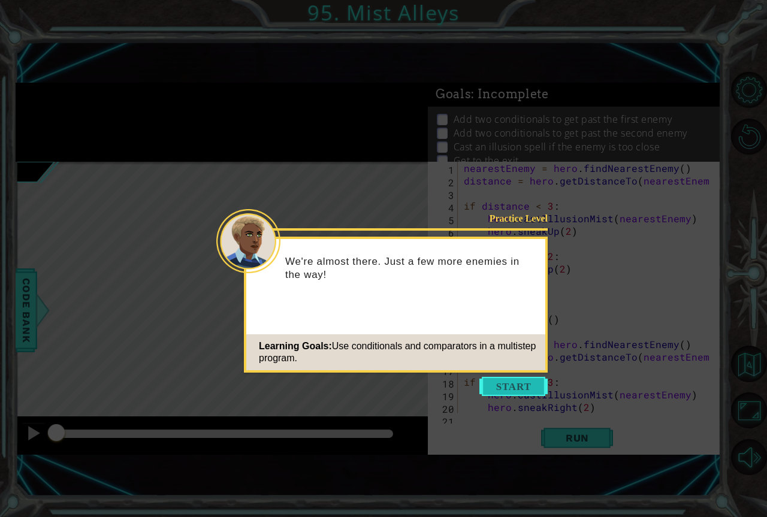
click at [506, 390] on button "Start" at bounding box center [513, 386] width 68 height 19
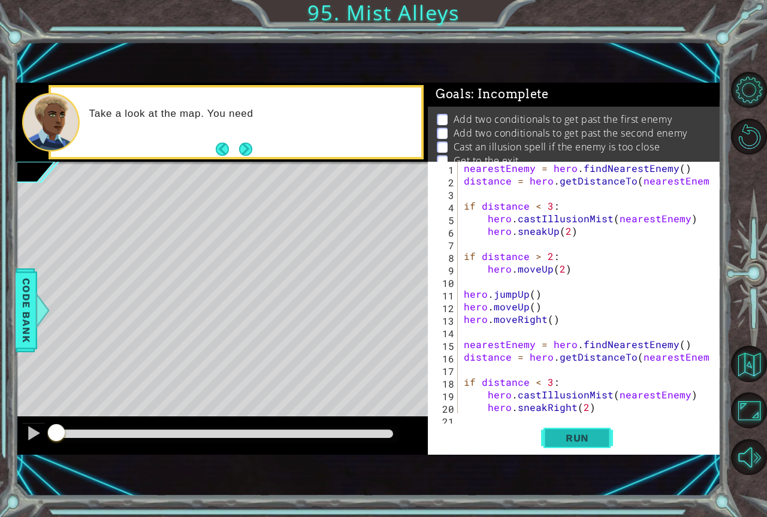
click at [609, 440] on button "Run" at bounding box center [577, 438] width 72 height 29
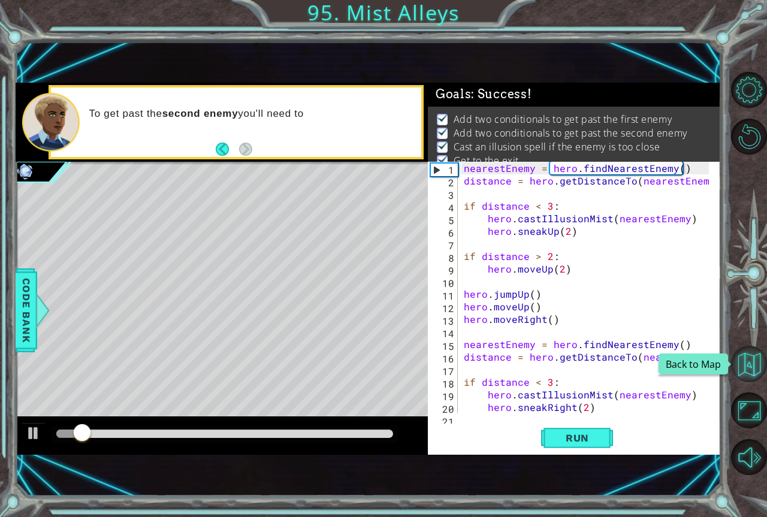
click at [757, 362] on button "Back to Map" at bounding box center [749, 364] width 36 height 36
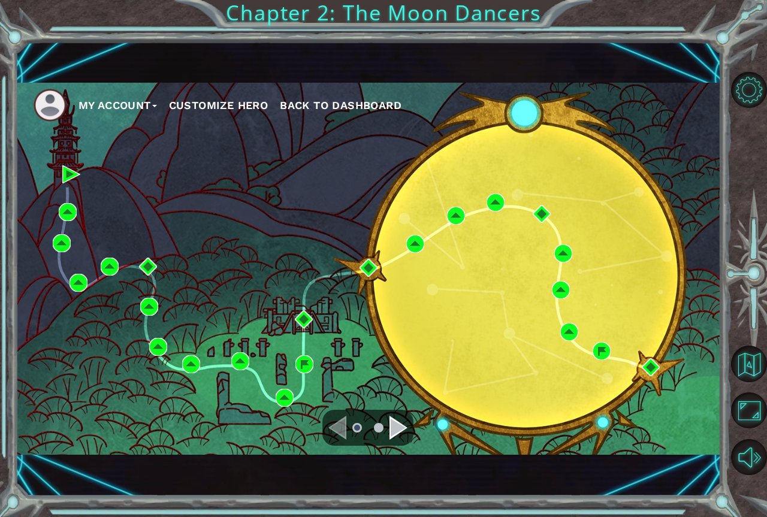
click at [397, 435] on div "Navigate to the next page" at bounding box center [399, 428] width 18 height 24
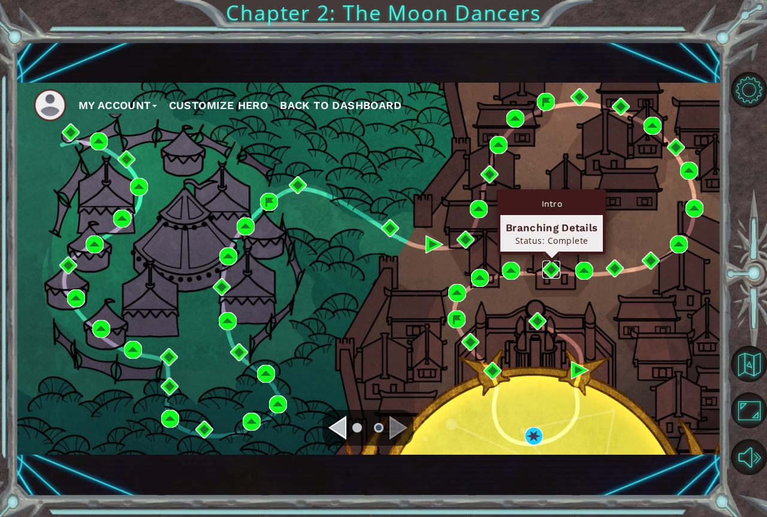
click at [553, 273] on img at bounding box center [551, 270] width 18 height 18
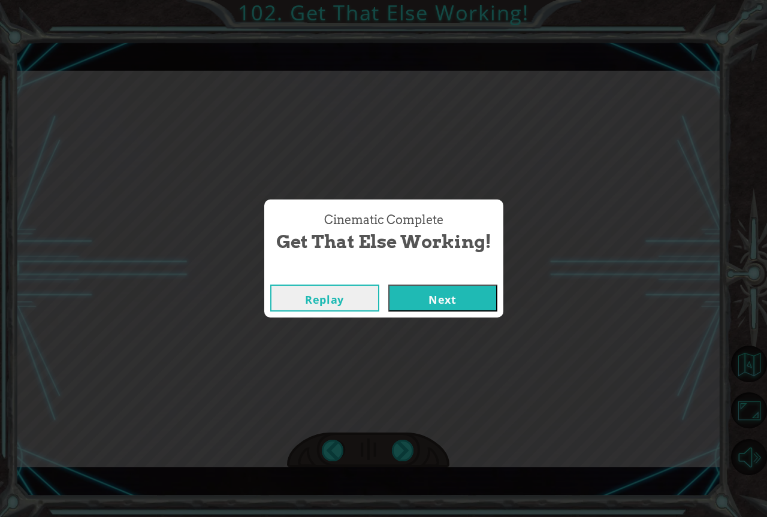
click at [459, 303] on button "Next" at bounding box center [442, 298] width 109 height 27
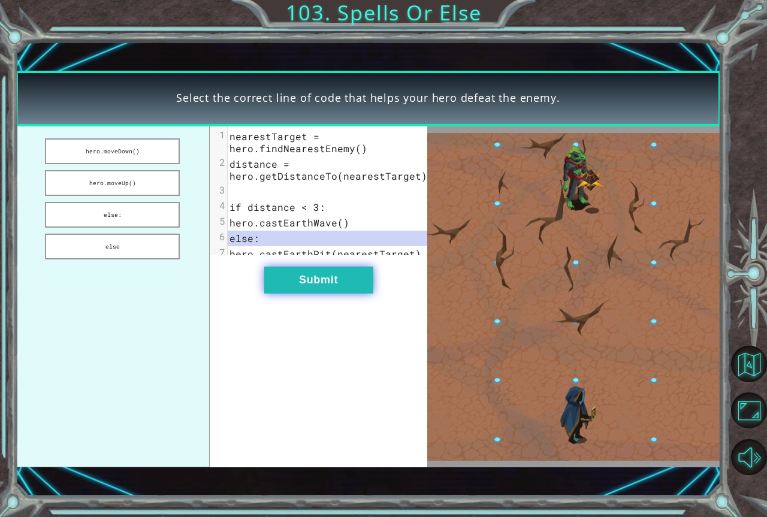
click at [318, 291] on button "Submit" at bounding box center [318, 280] width 109 height 27
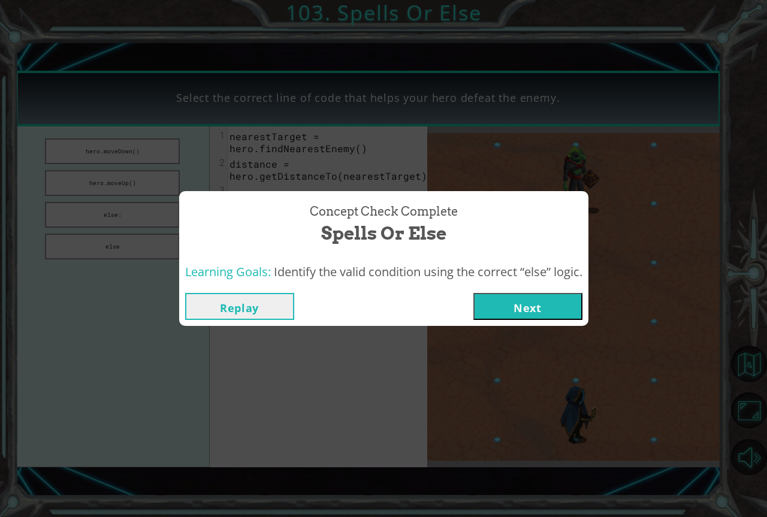
click at [553, 298] on button "Next" at bounding box center [527, 306] width 109 height 27
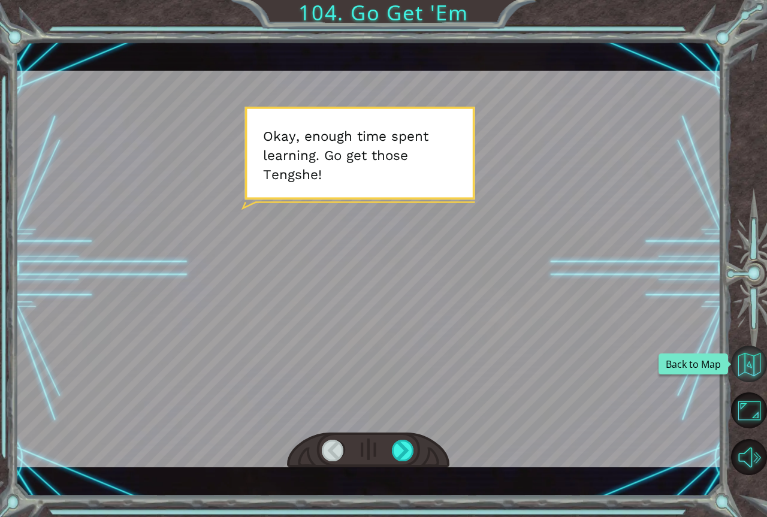
click at [753, 369] on button "Back to Map" at bounding box center [749, 364] width 36 height 36
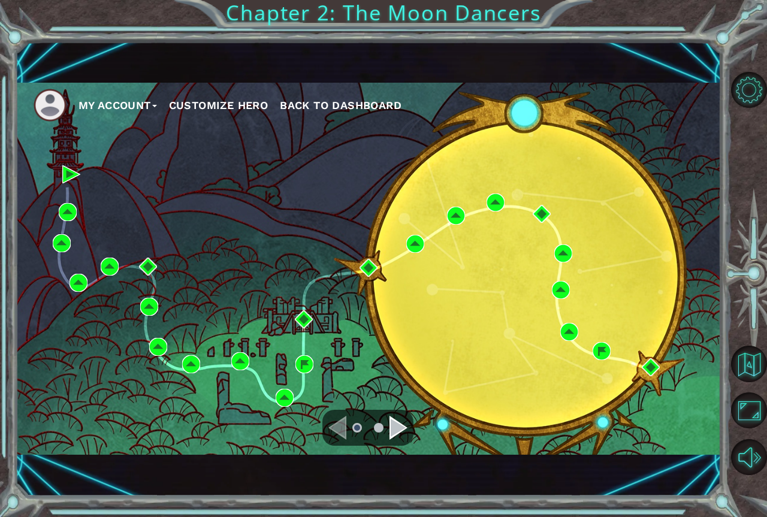
click at [391, 433] on div "Navigate to the next page" at bounding box center [399, 428] width 18 height 24
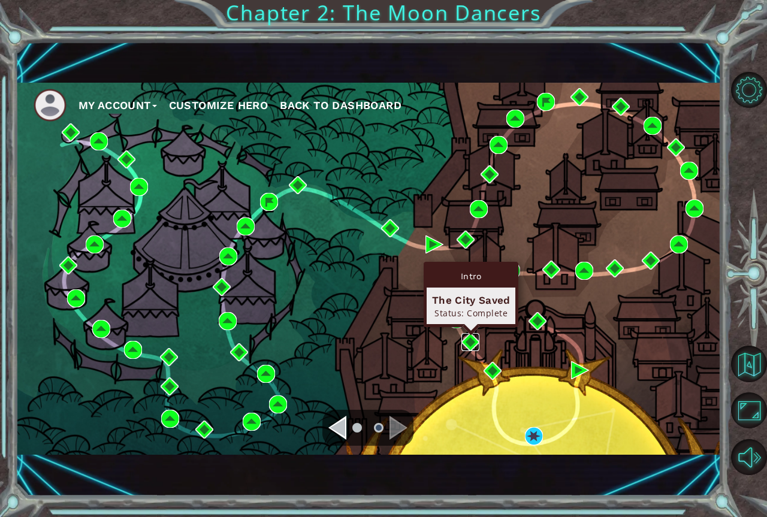
click at [467, 342] on img at bounding box center [470, 342] width 18 height 18
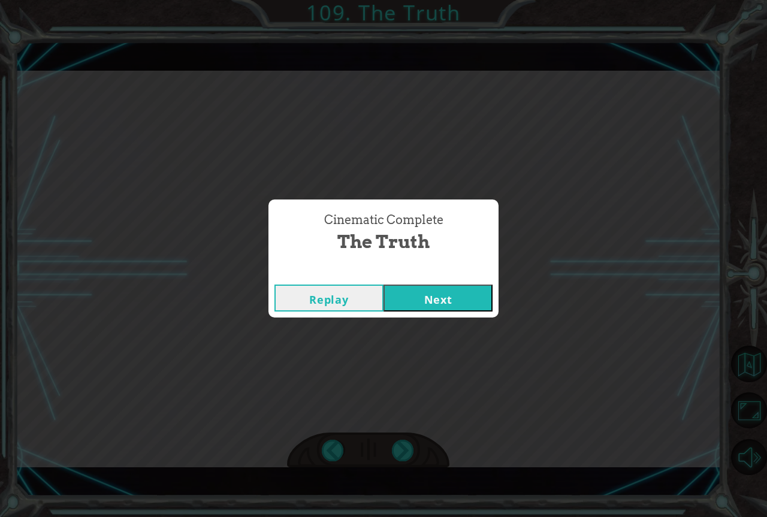
click button "Next" at bounding box center [438, 298] width 109 height 27
click at [467, 287] on button "Next" at bounding box center [438, 298] width 109 height 27
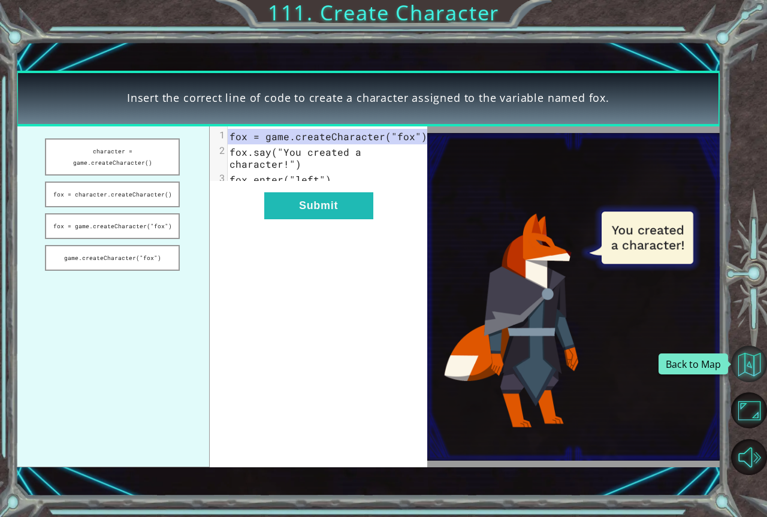
click at [757, 372] on button "Back to Map" at bounding box center [749, 364] width 36 height 36
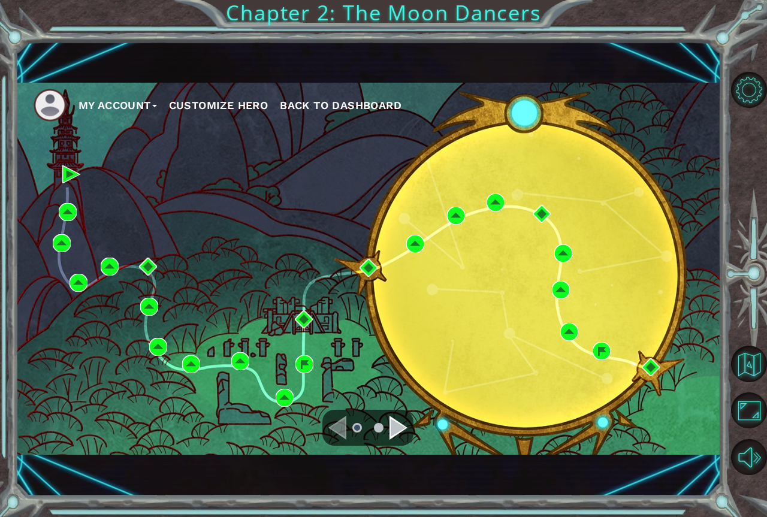
drag, startPoint x: 385, startPoint y: 417, endPoint x: 396, endPoint y: 419, distance: 11.8
click at [395, 418] on div at bounding box center [367, 428] width 91 height 36
click at [400, 424] on div "Navigate to the next page" at bounding box center [399, 428] width 18 height 24
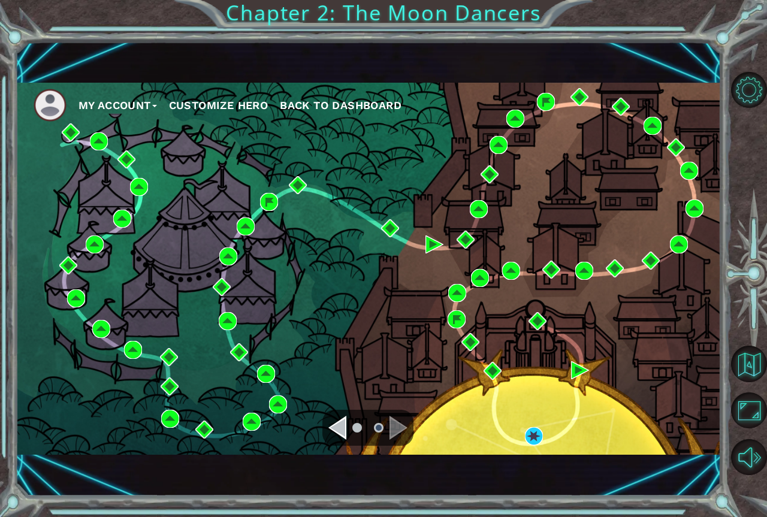
click at [570, 374] on div "My Account Customize Hero Back to Dashboard" at bounding box center [369, 269] width 706 height 372
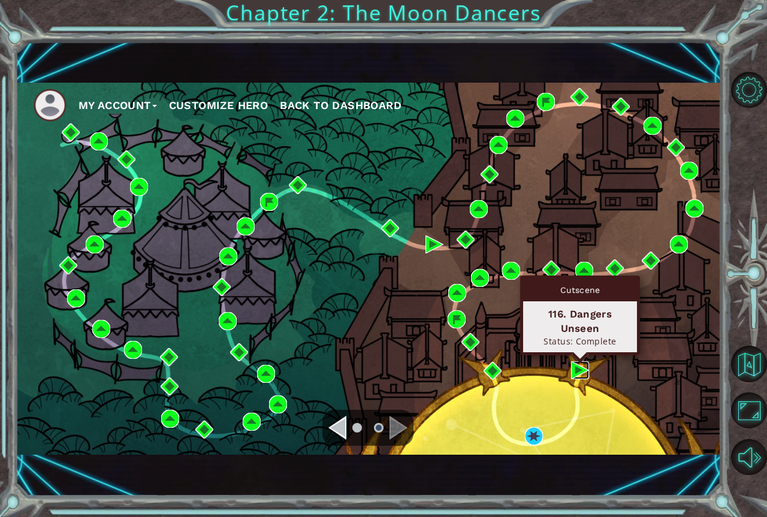
click at [577, 370] on img at bounding box center [580, 370] width 18 height 18
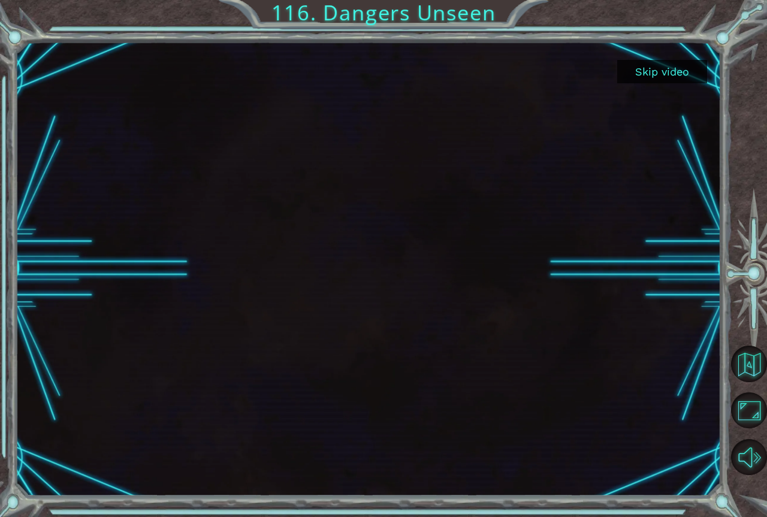
click at [259, 281] on div at bounding box center [369, 269] width 706 height 397
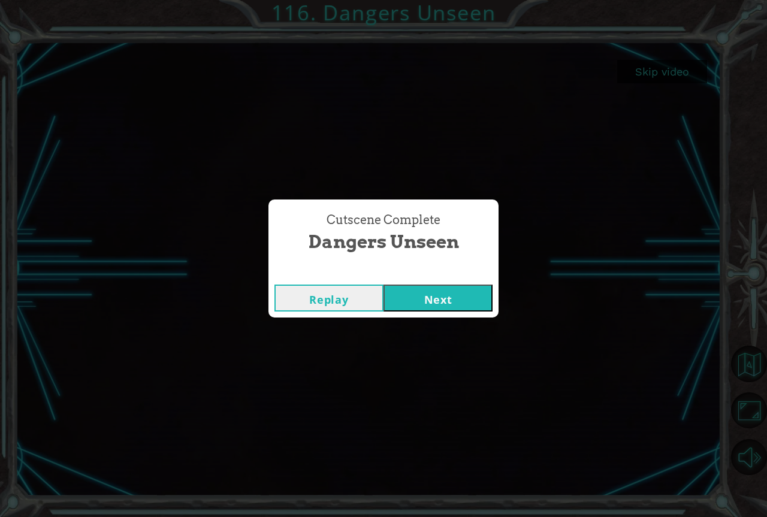
click at [396, 292] on button "Next" at bounding box center [438, 298] width 109 height 27
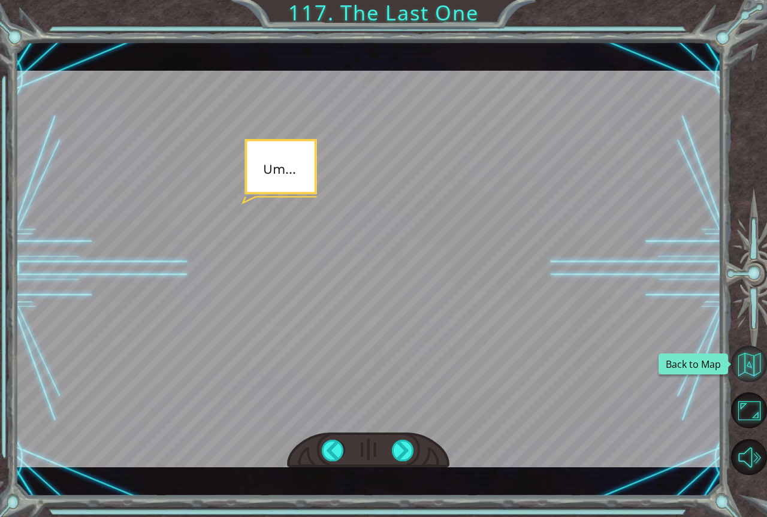
click at [757, 362] on button "Back to Map" at bounding box center [749, 364] width 36 height 36
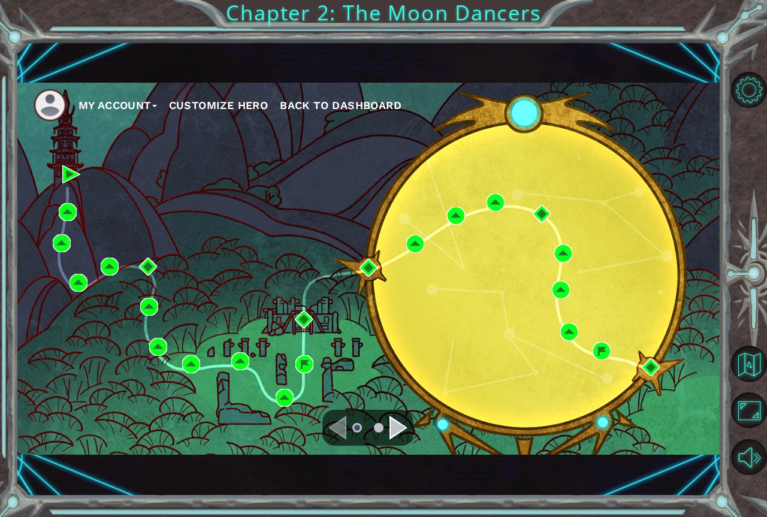
click at [302, 108] on span "Back to Dashboard" at bounding box center [341, 105] width 122 height 13
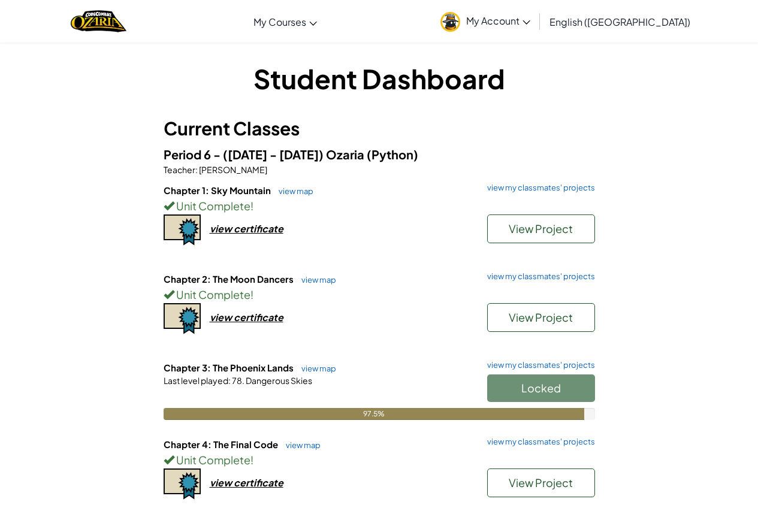
click at [309, 450] on h6 "Chapter 4: The Final Code view map view my classmates' projects" at bounding box center [379, 444] width 431 height 13
click at [307, 443] on link "view map" at bounding box center [300, 445] width 41 height 10
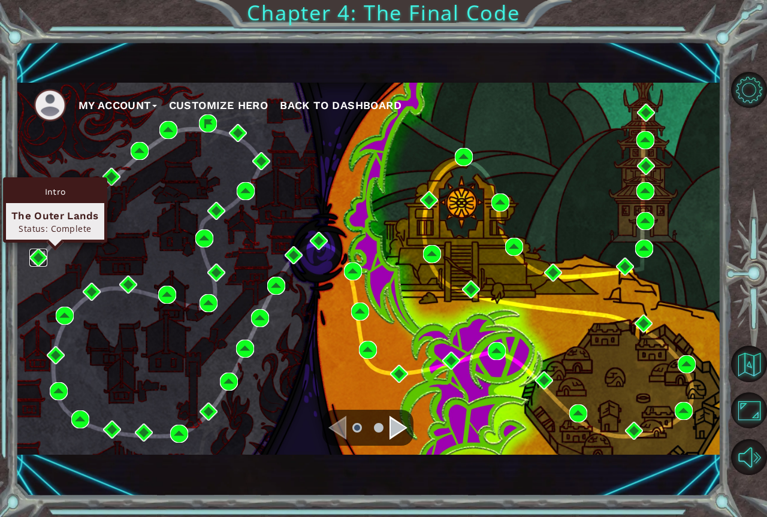
click at [31, 261] on img at bounding box center [38, 258] width 18 height 18
